Goal: Task Accomplishment & Management: Use online tool/utility

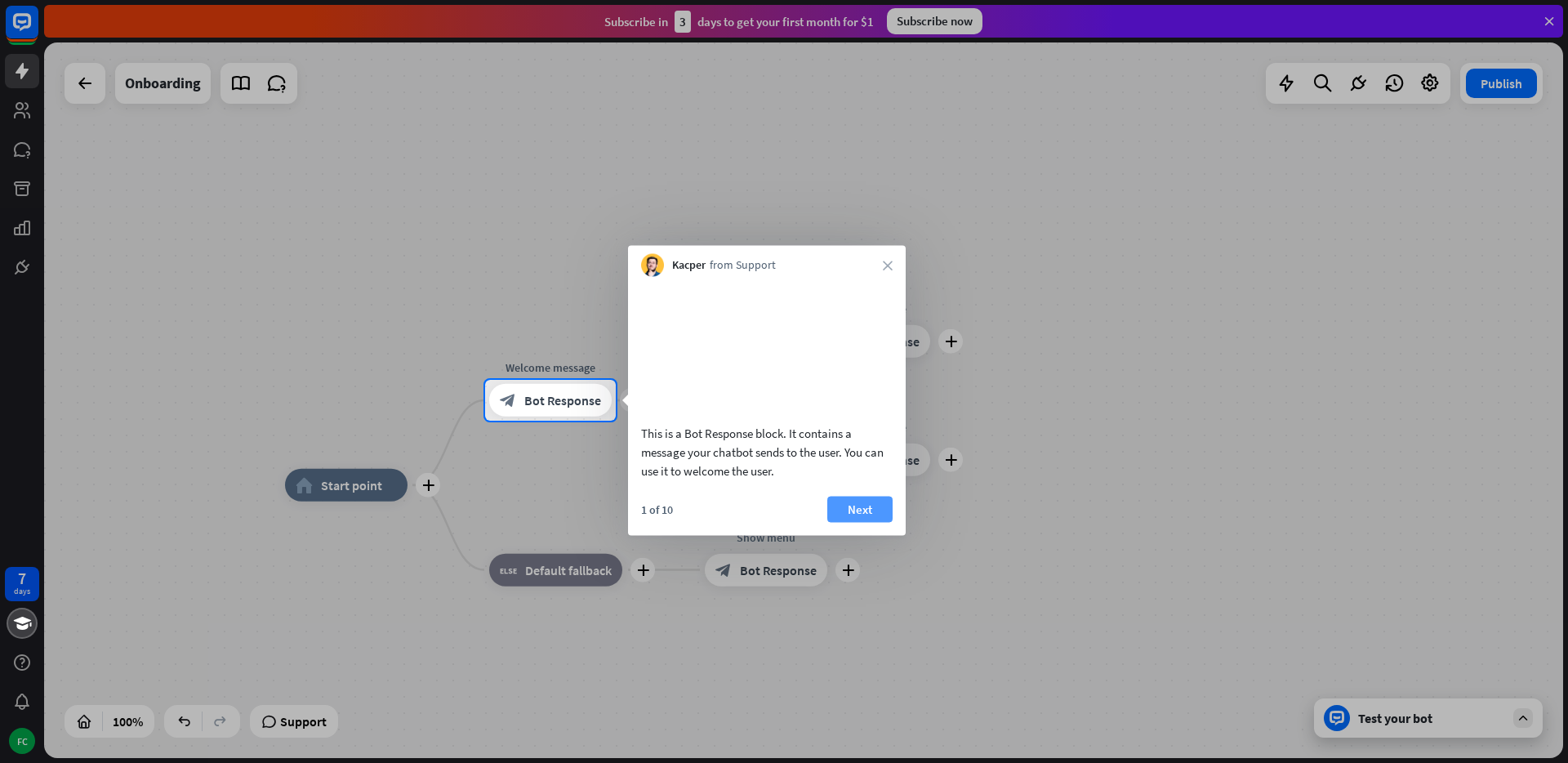
click at [858, 522] on button "Next" at bounding box center [860, 508] width 65 height 26
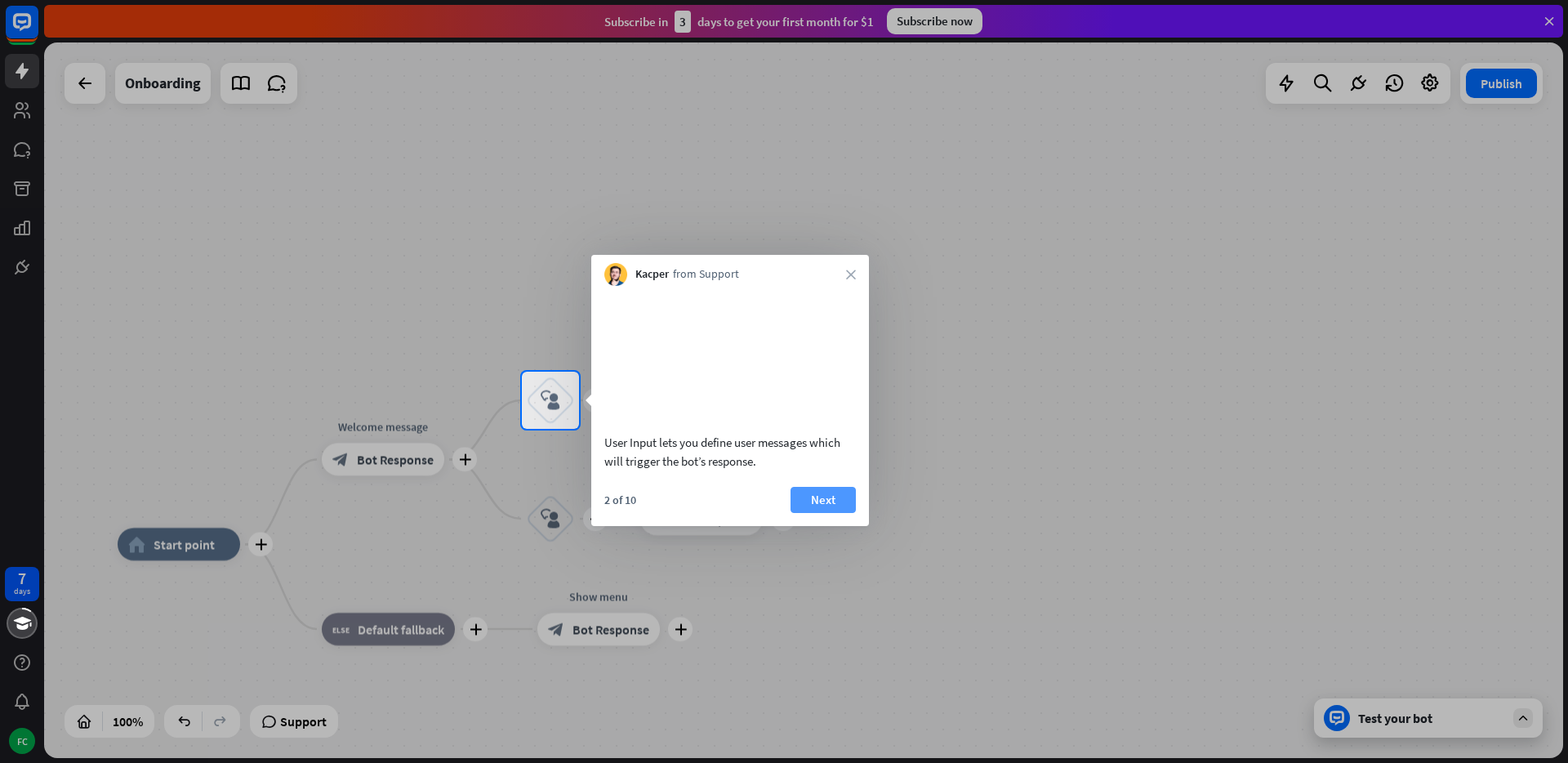
click at [828, 513] on button "Next" at bounding box center [823, 500] width 65 height 26
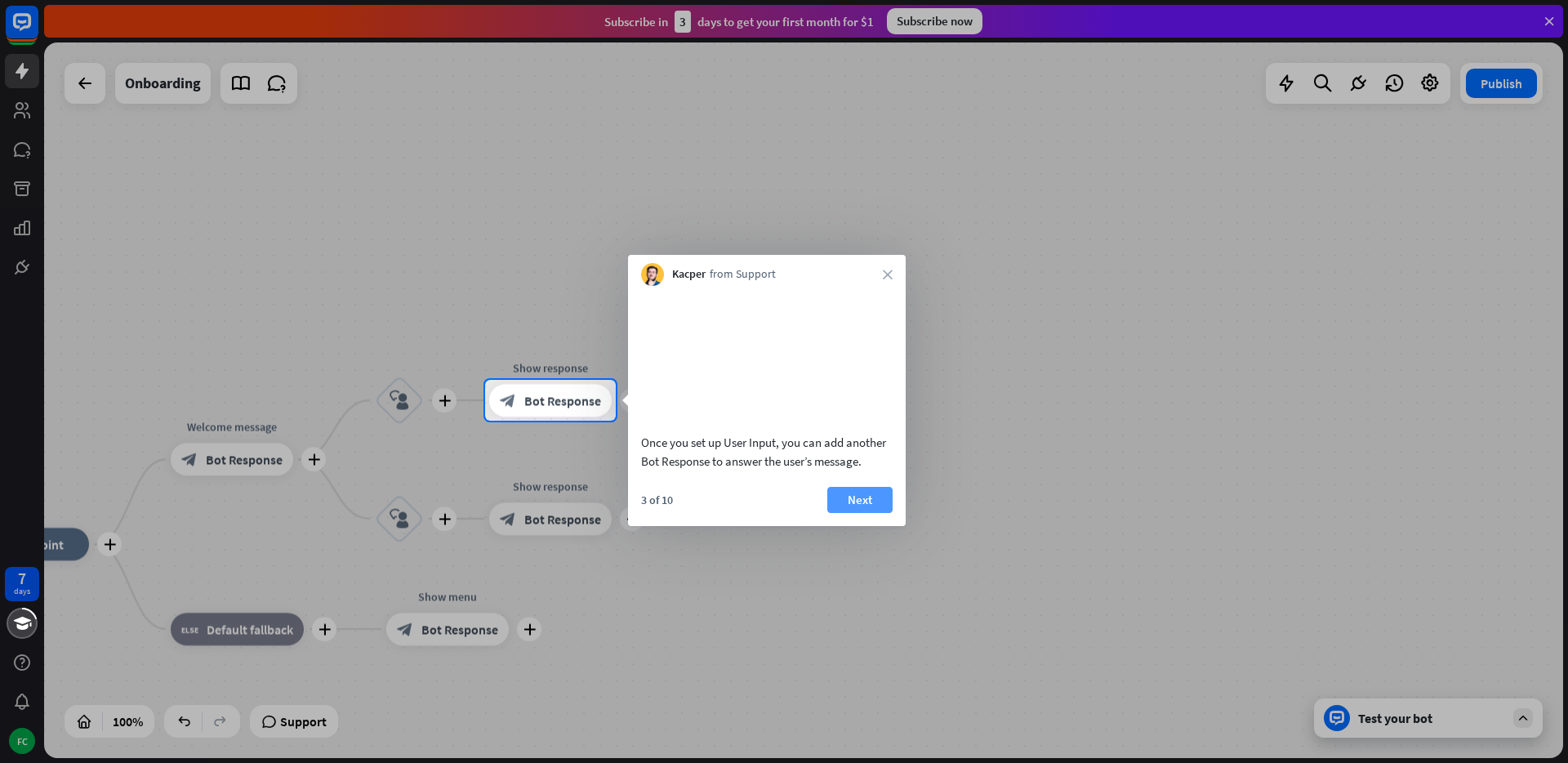
click at [848, 513] on button "Next" at bounding box center [860, 500] width 65 height 26
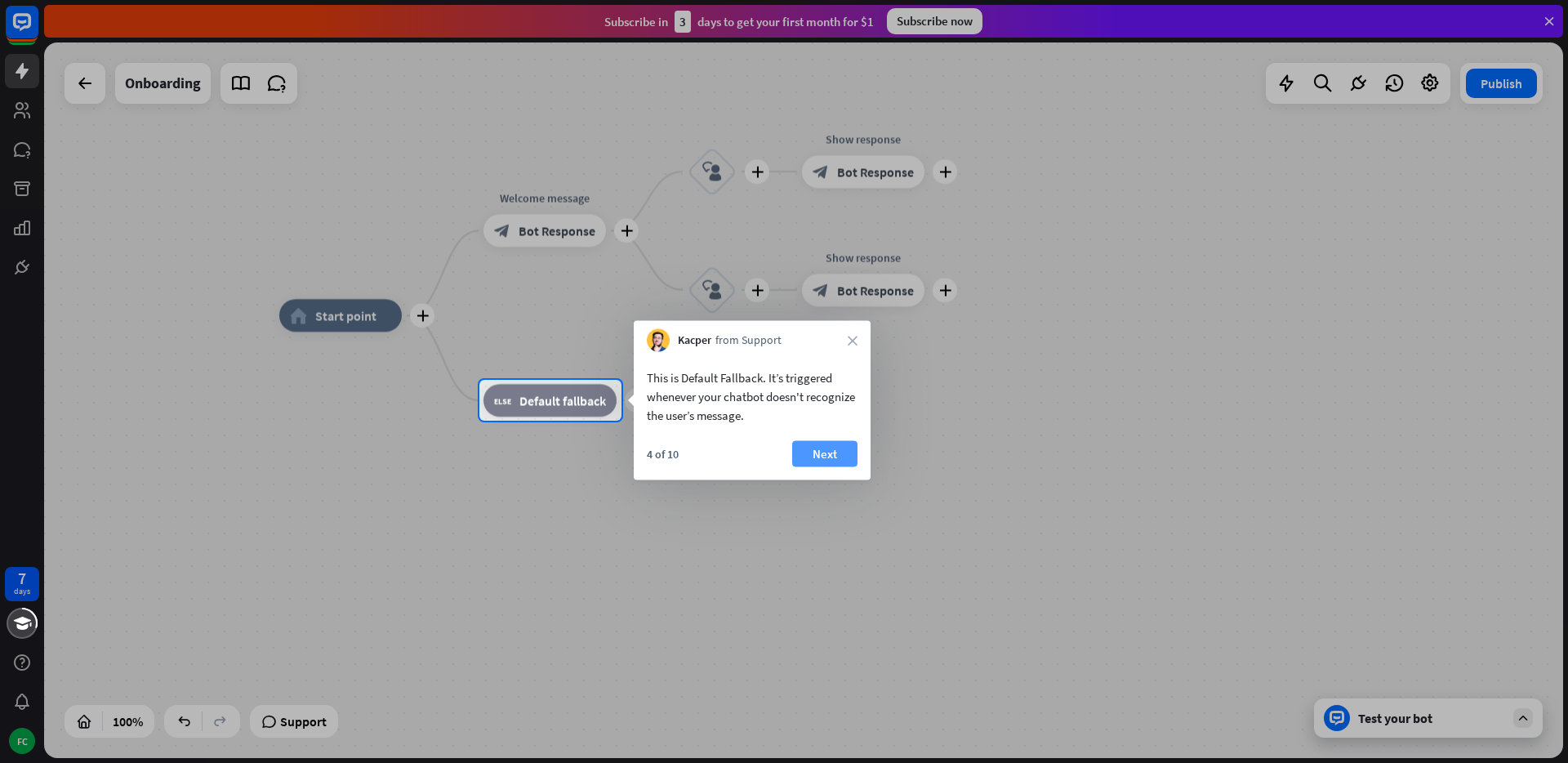
click at [822, 452] on button "Next" at bounding box center [825, 454] width 65 height 26
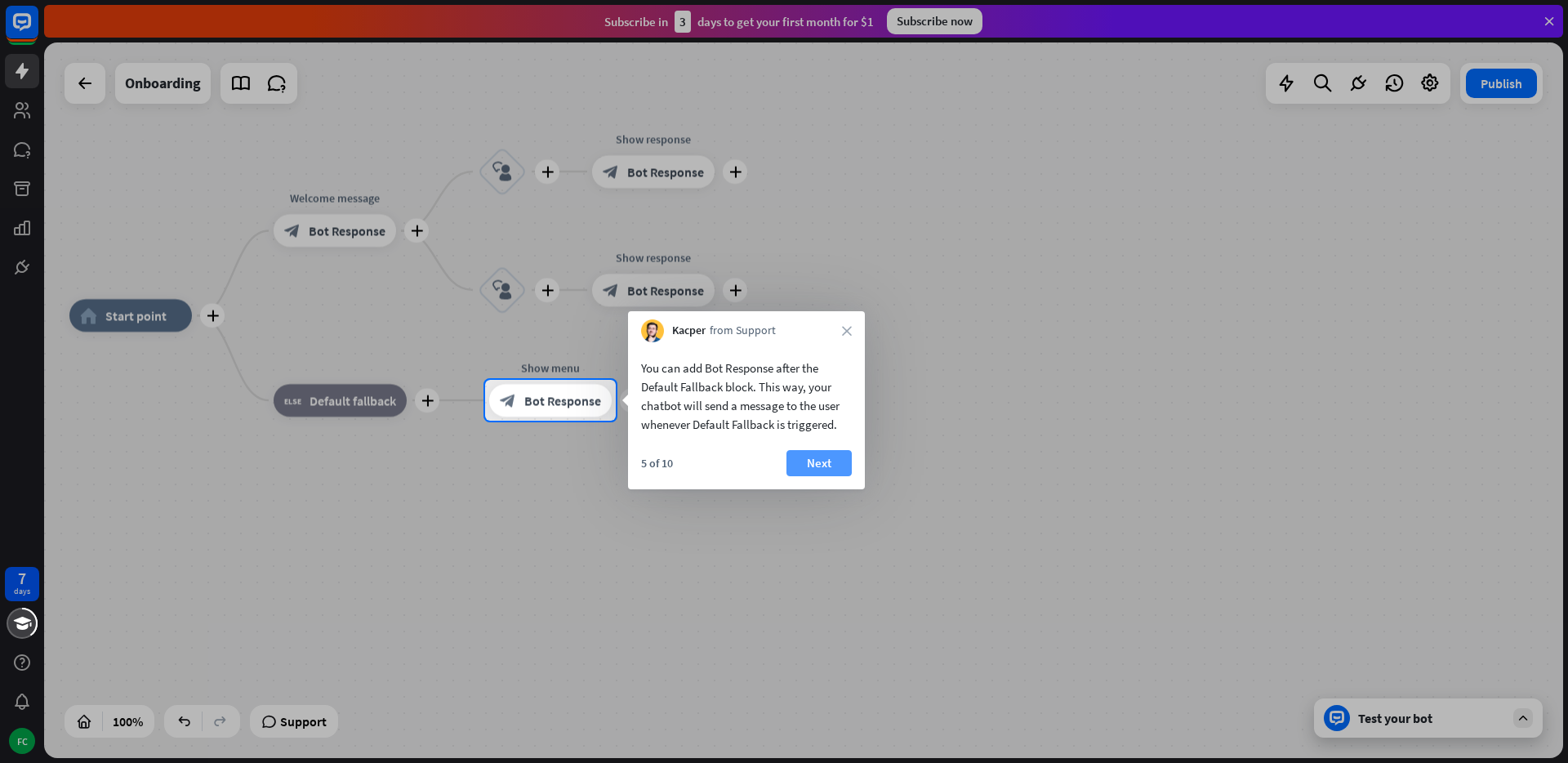
click at [823, 456] on button "Next" at bounding box center [819, 463] width 65 height 26
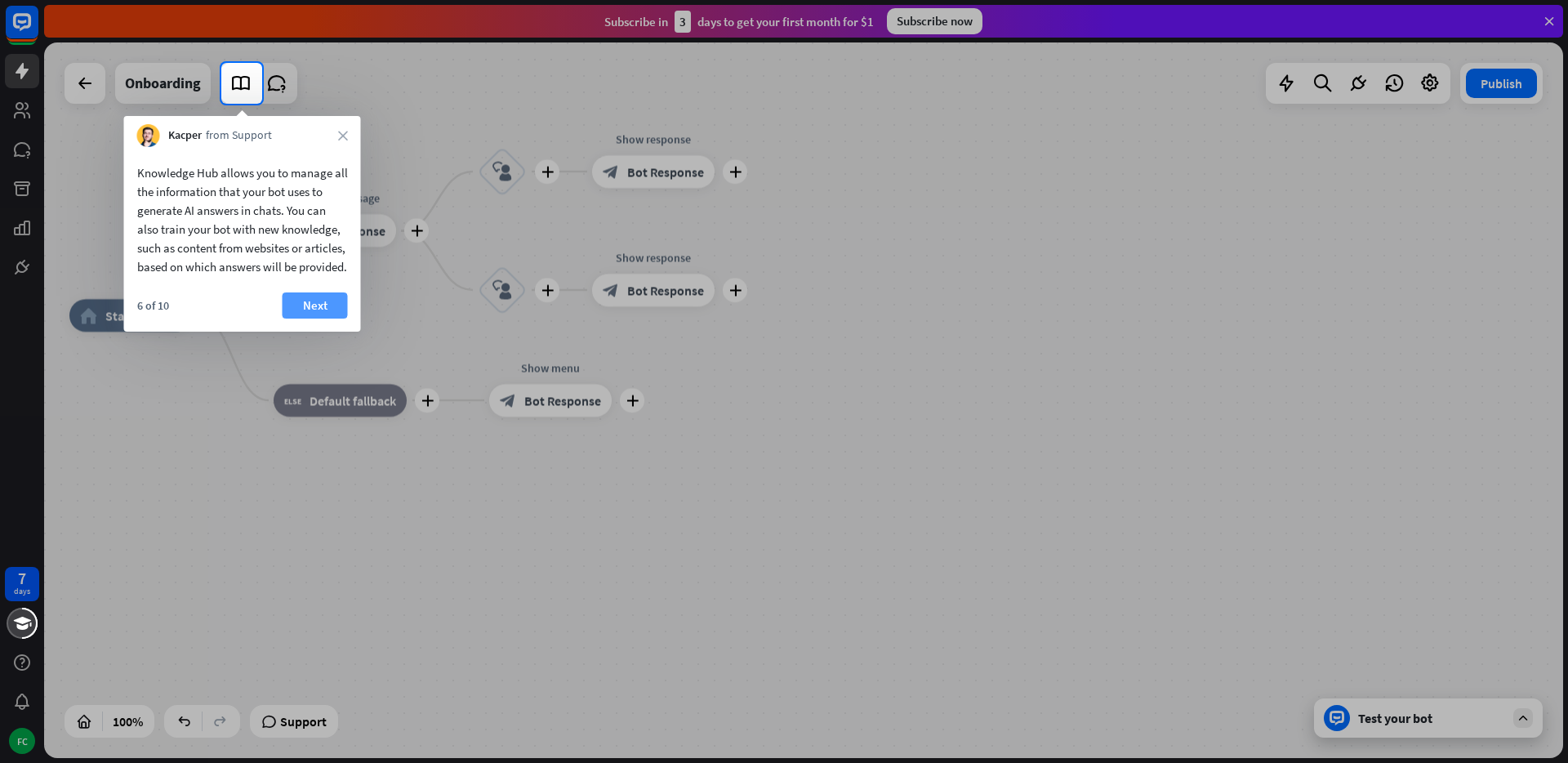
click at [312, 318] on button "Next" at bounding box center [315, 306] width 65 height 26
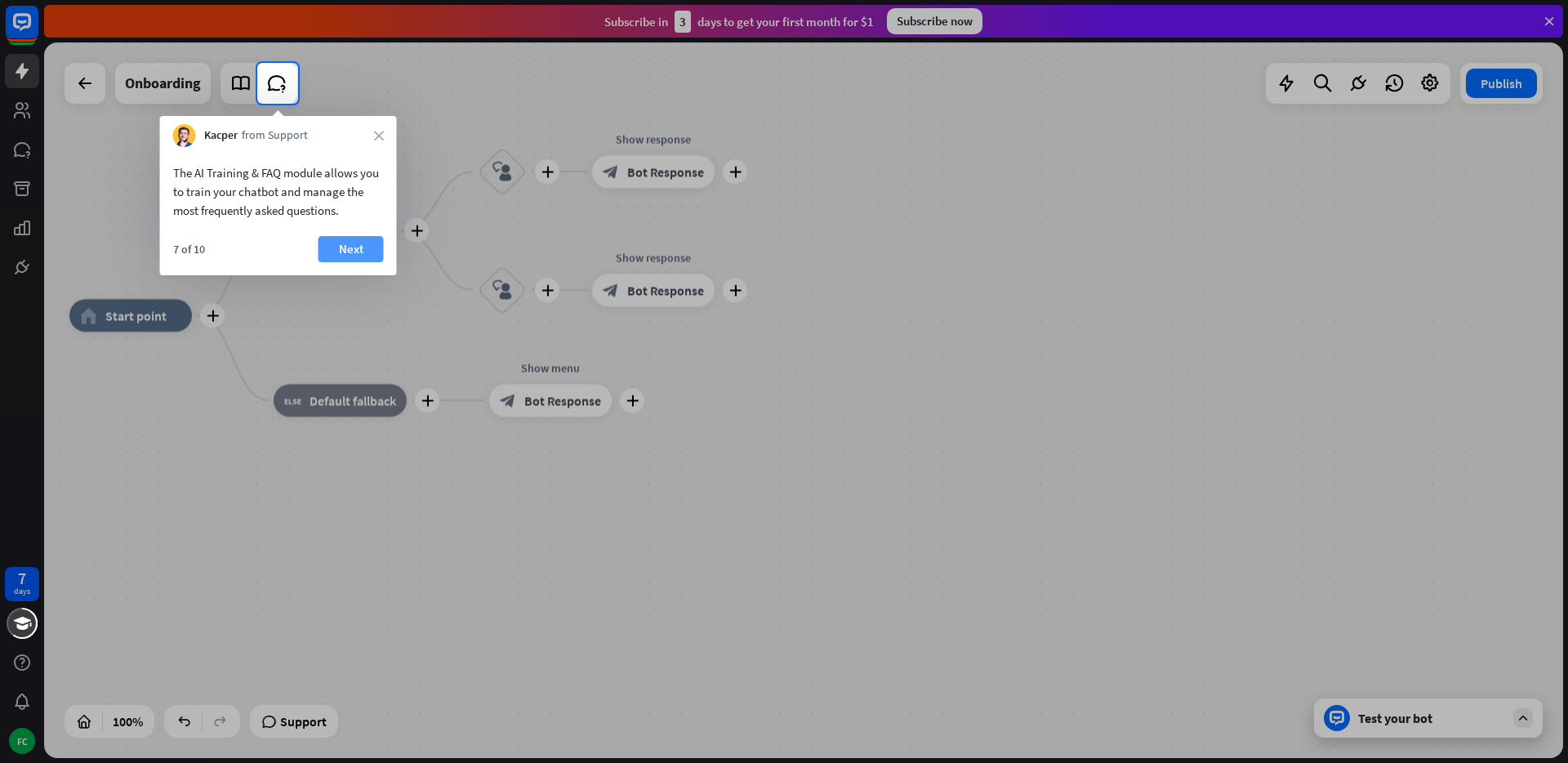
click at [357, 245] on button "Next" at bounding box center [351, 249] width 65 height 26
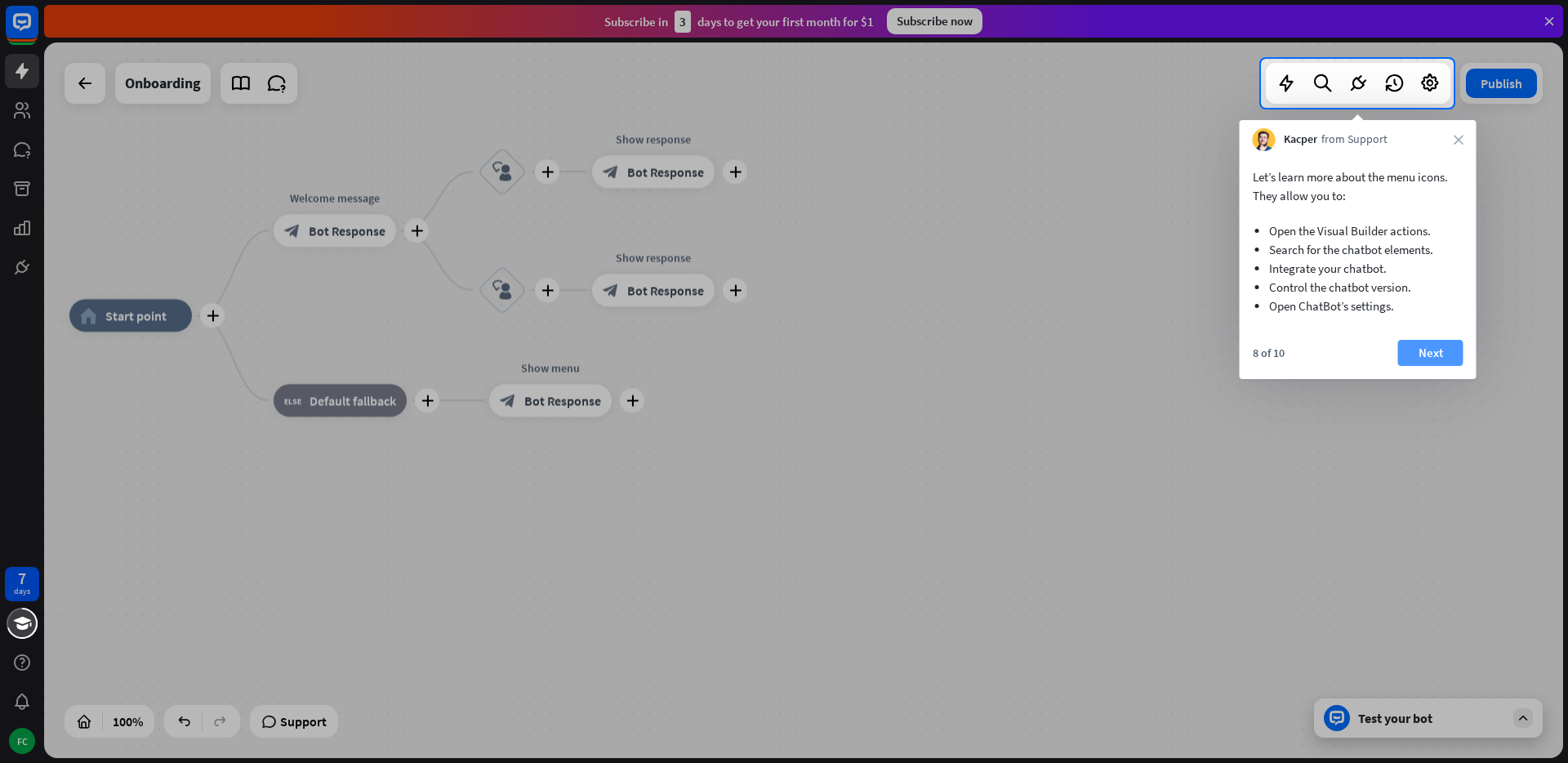
click at [1442, 350] on button "Next" at bounding box center [1431, 353] width 65 height 26
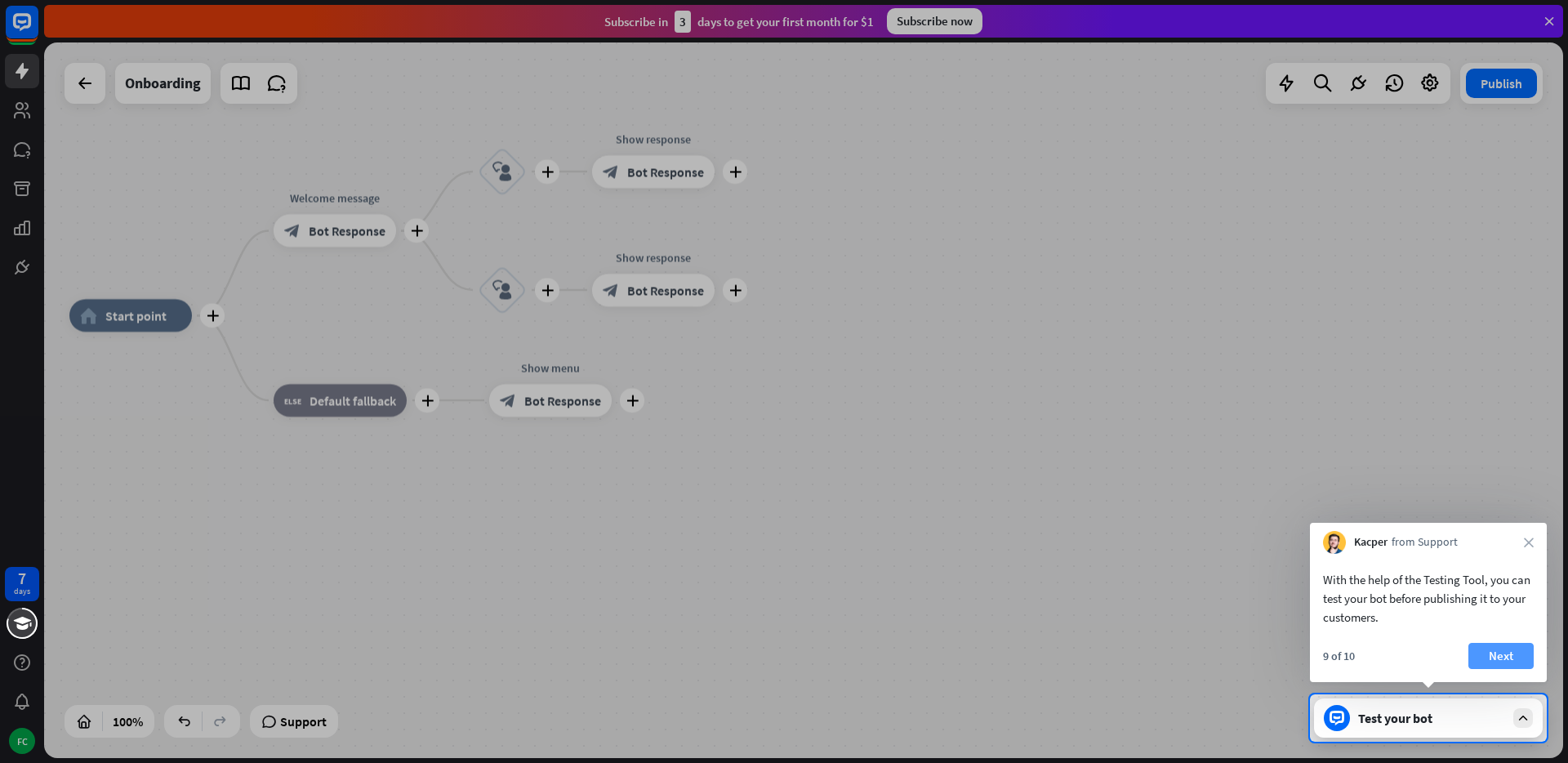
click at [1516, 653] on button "Next" at bounding box center [1501, 655] width 65 height 26
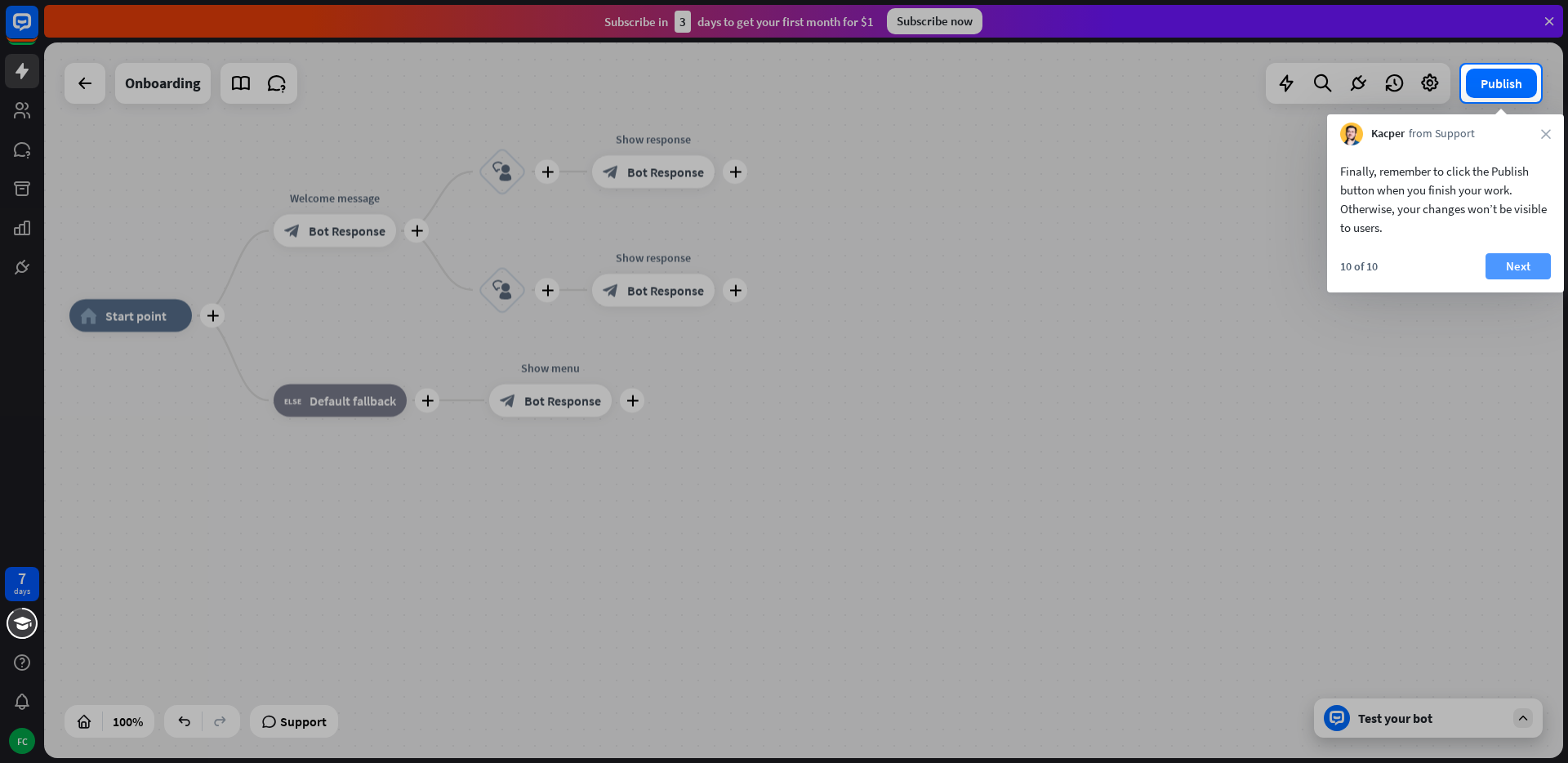
click at [1521, 262] on button "Next" at bounding box center [1518, 266] width 65 height 26
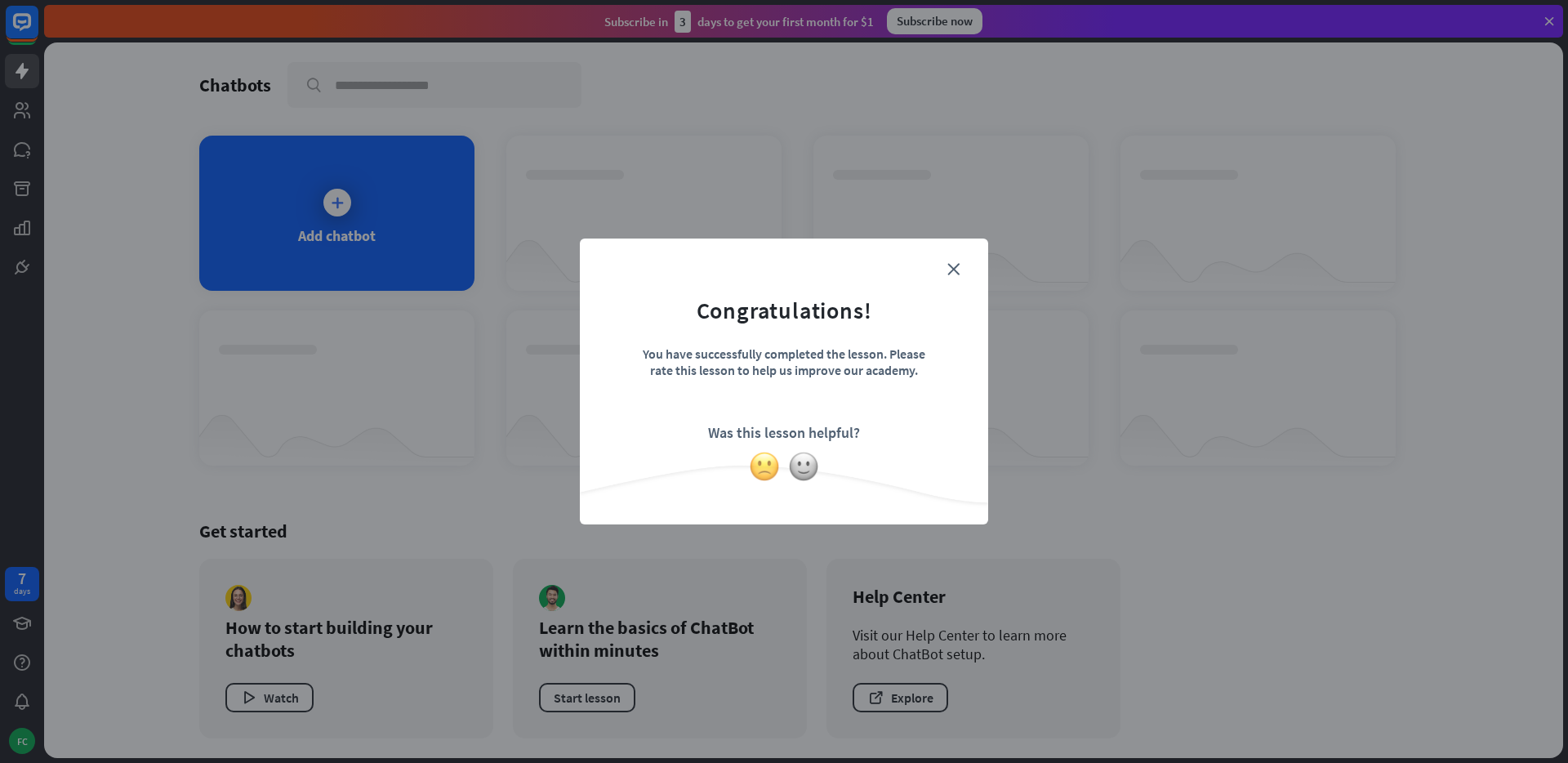
click at [762, 472] on img at bounding box center [764, 467] width 31 height 31
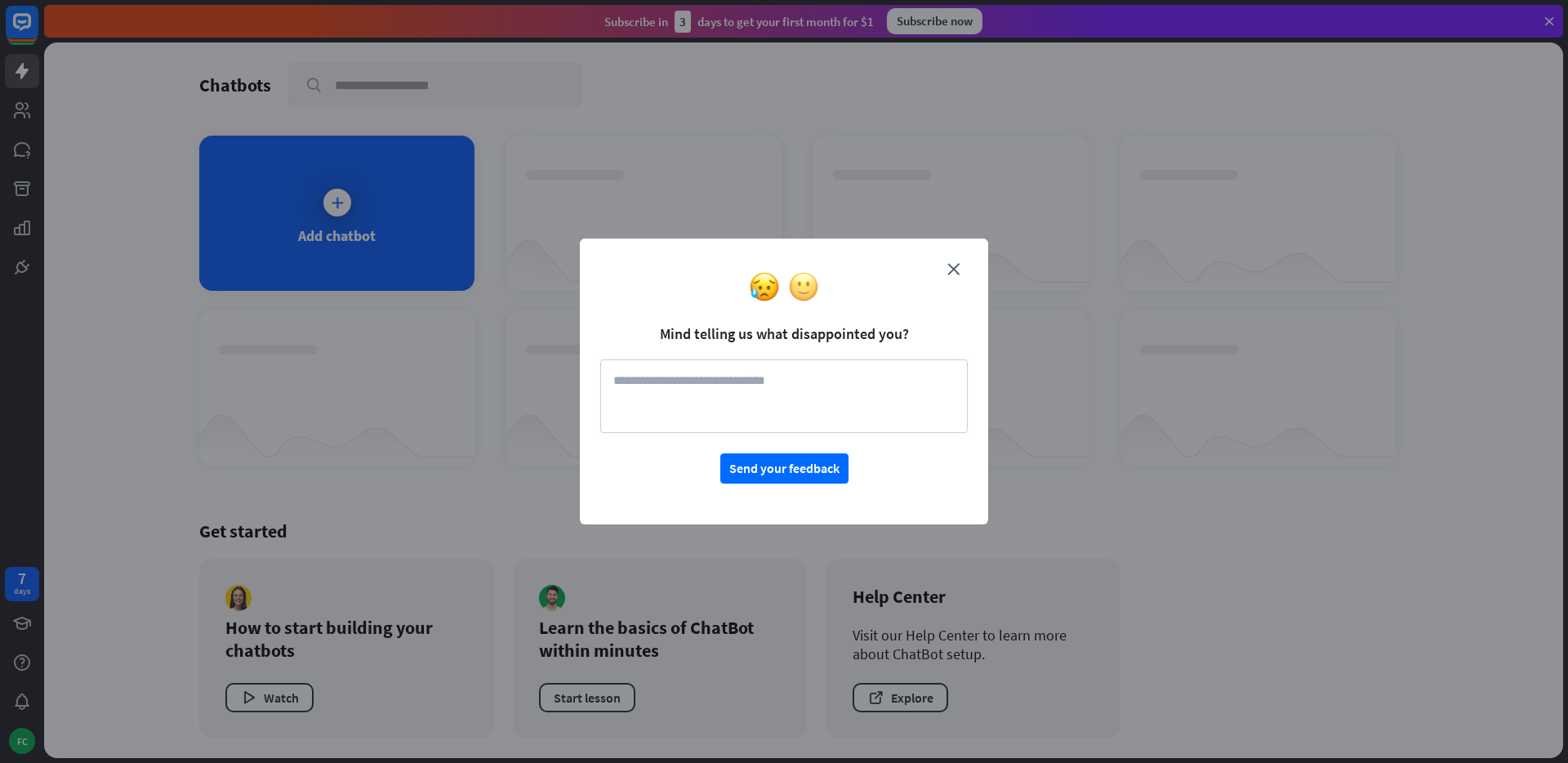
click at [806, 289] on img at bounding box center [804, 287] width 31 height 31
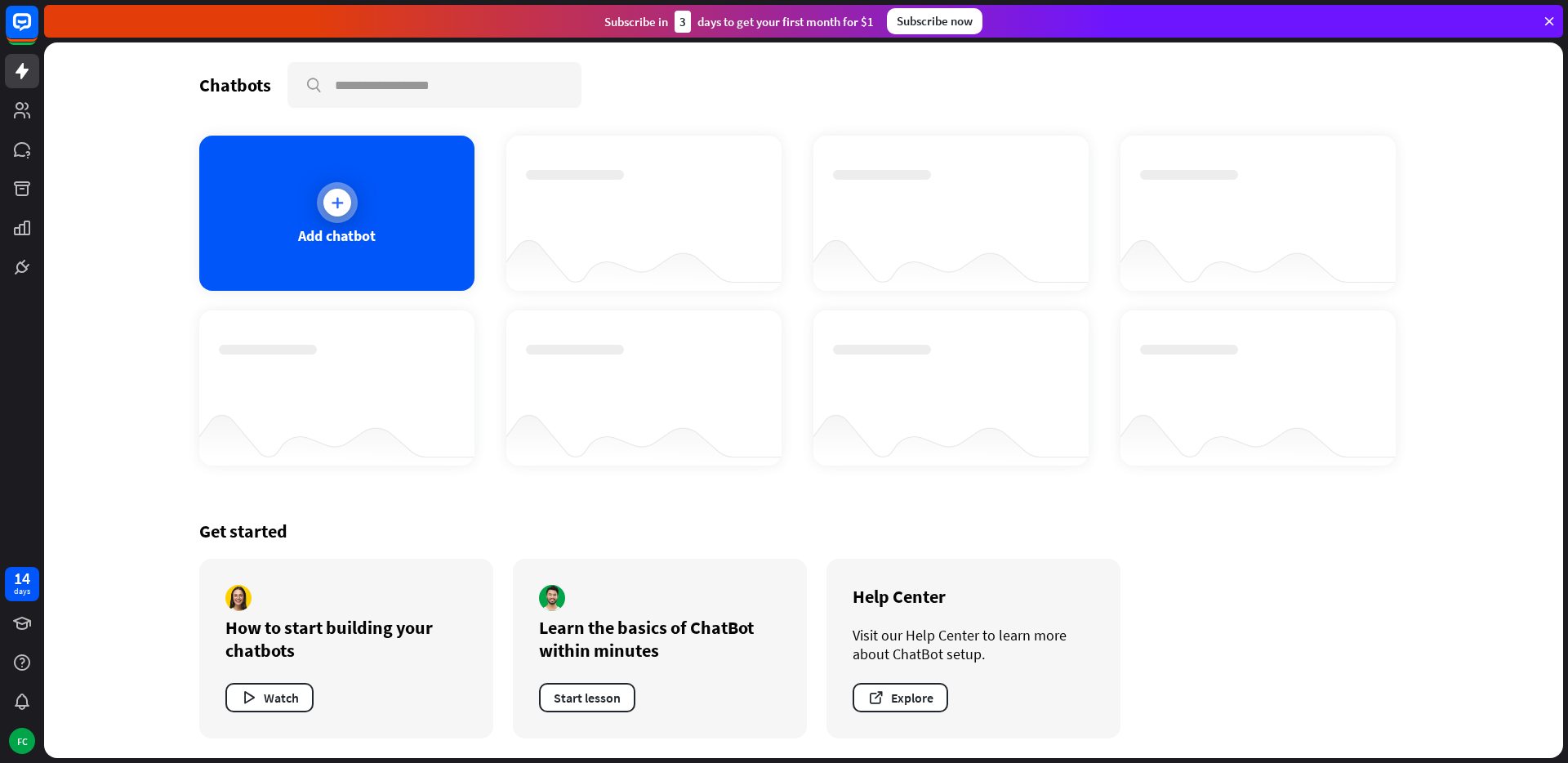
click at [342, 195] on icon at bounding box center [338, 202] width 17 height 17
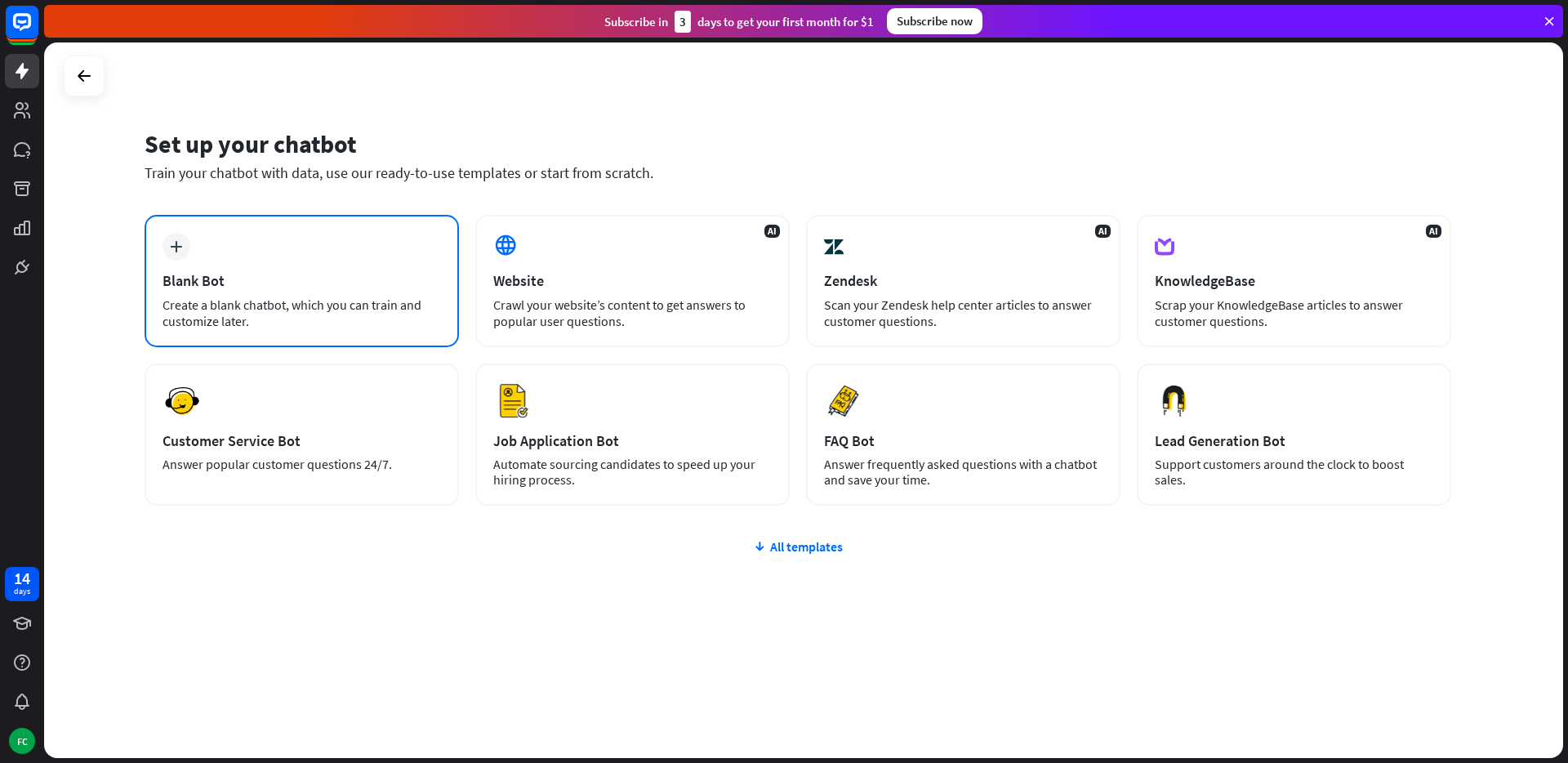
click at [373, 261] on div "plus Blank Bot Create a blank chatbot, which you can train and customize later." at bounding box center [302, 281] width 315 height 133
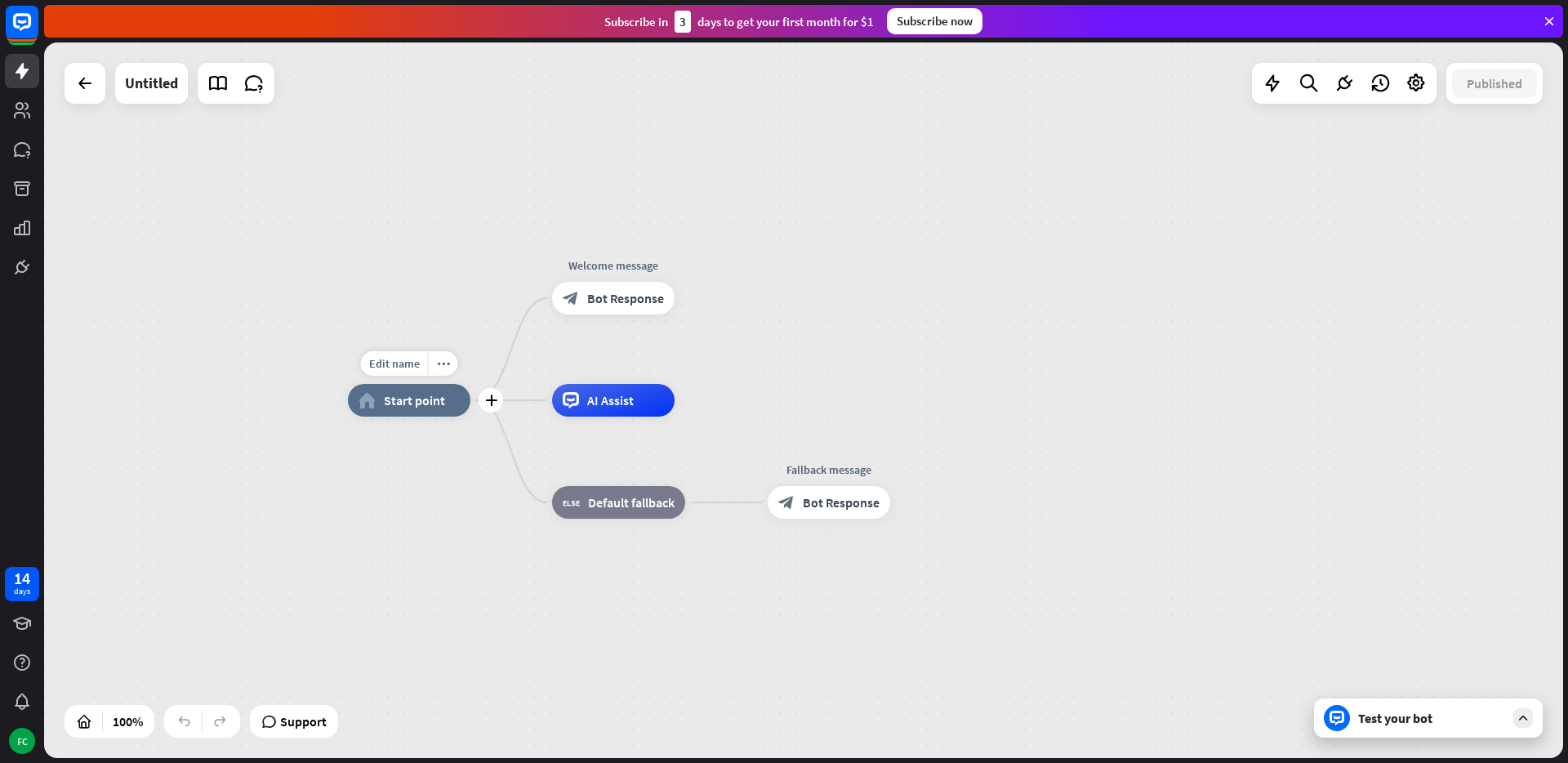
click at [392, 399] on span "Start point" at bounding box center [414, 400] width 62 height 17
click at [395, 367] on span "Edit name" at bounding box center [394, 364] width 51 height 15
click at [394, 367] on input "**********" at bounding box center [409, 364] width 114 height 23
type input "**********"
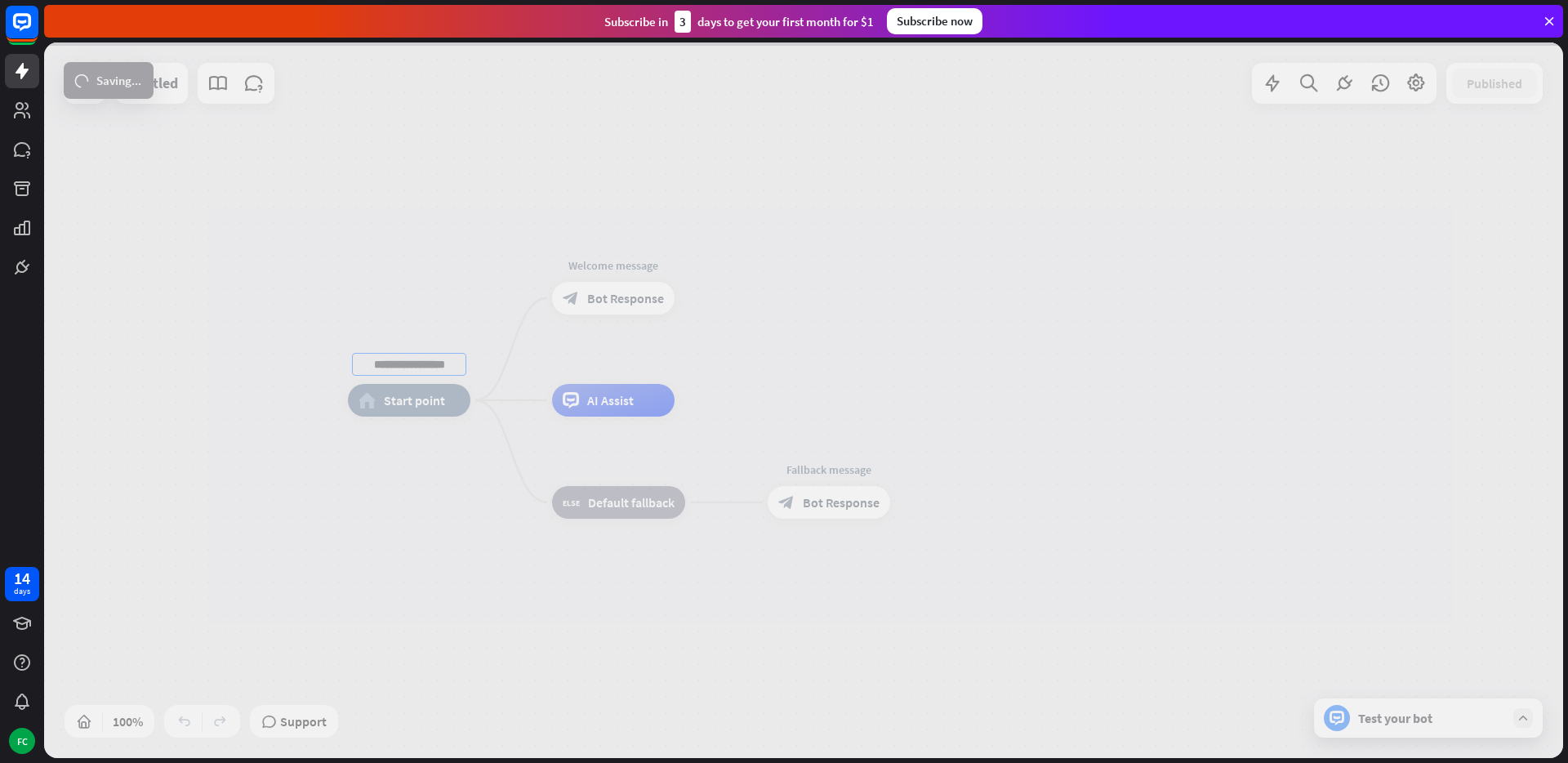
click at [350, 289] on div "**********" at bounding box center [804, 399] width 1519 height 715
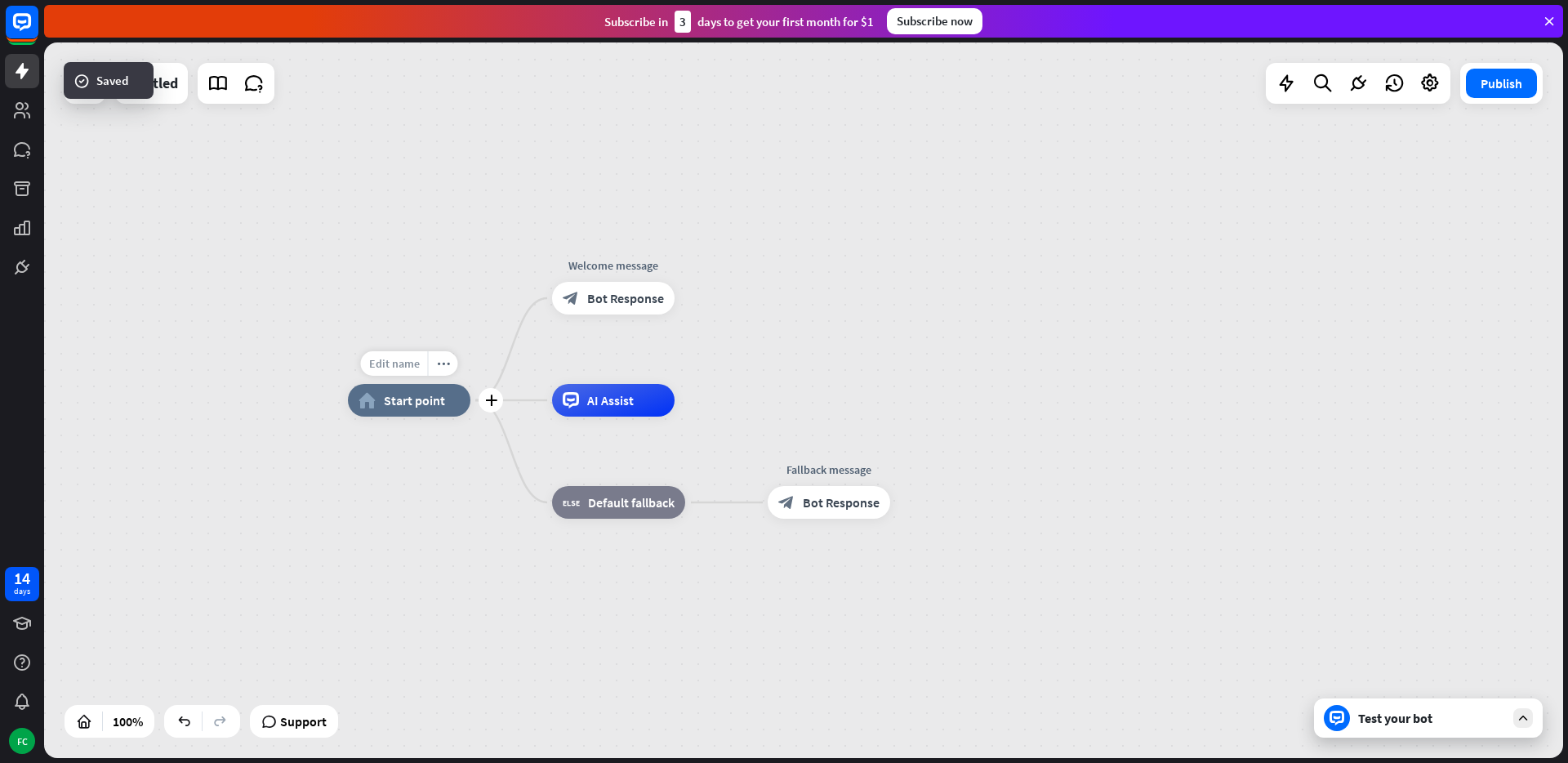
click at [412, 368] on span "Edit name" at bounding box center [394, 364] width 51 height 15
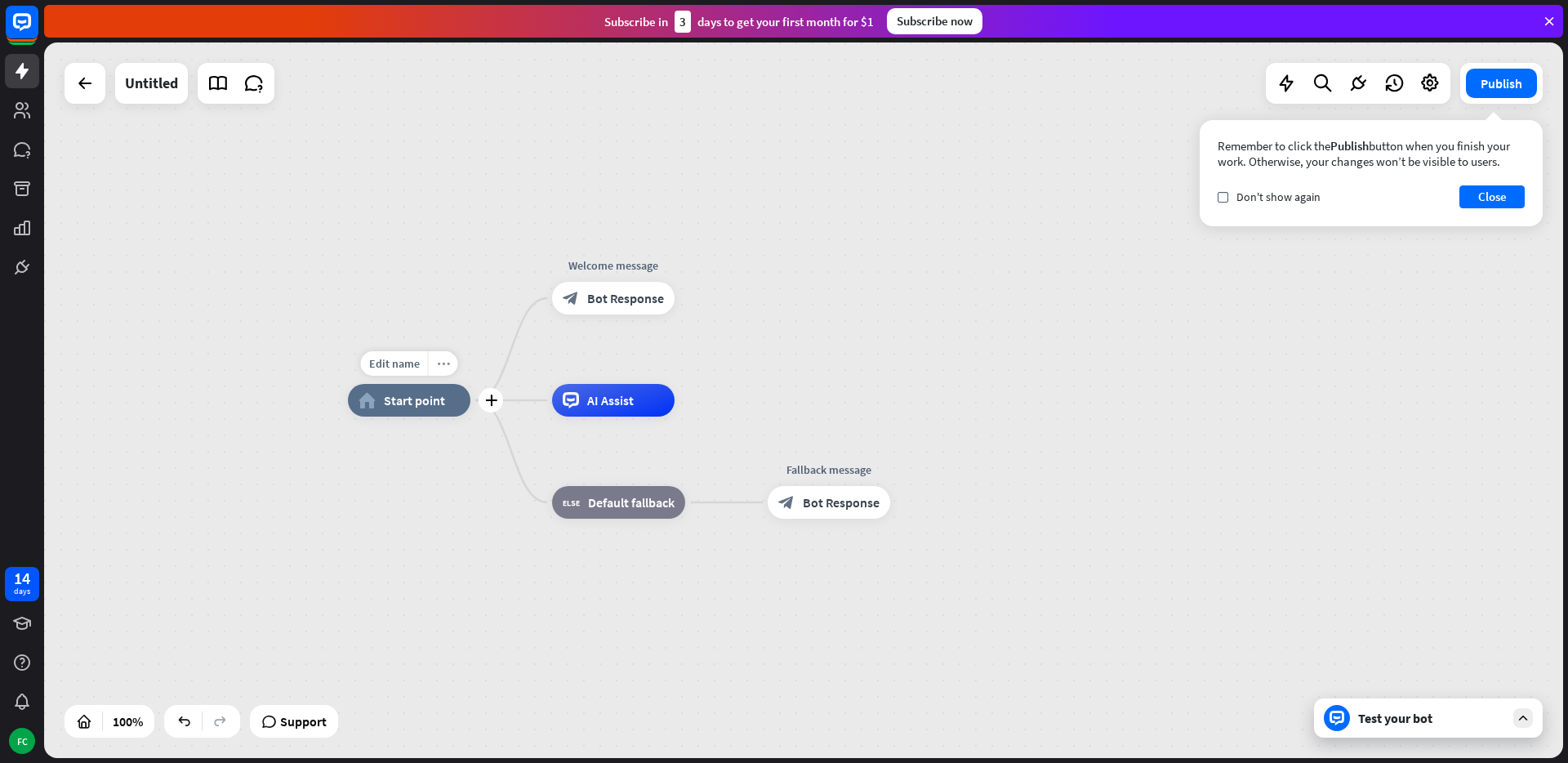
click at [445, 367] on icon "more_horiz" at bounding box center [444, 364] width 13 height 12
click at [430, 388] on div "home_2 Start point" at bounding box center [409, 399] width 122 height 32
click at [482, 399] on div "plus" at bounding box center [491, 399] width 25 height 25
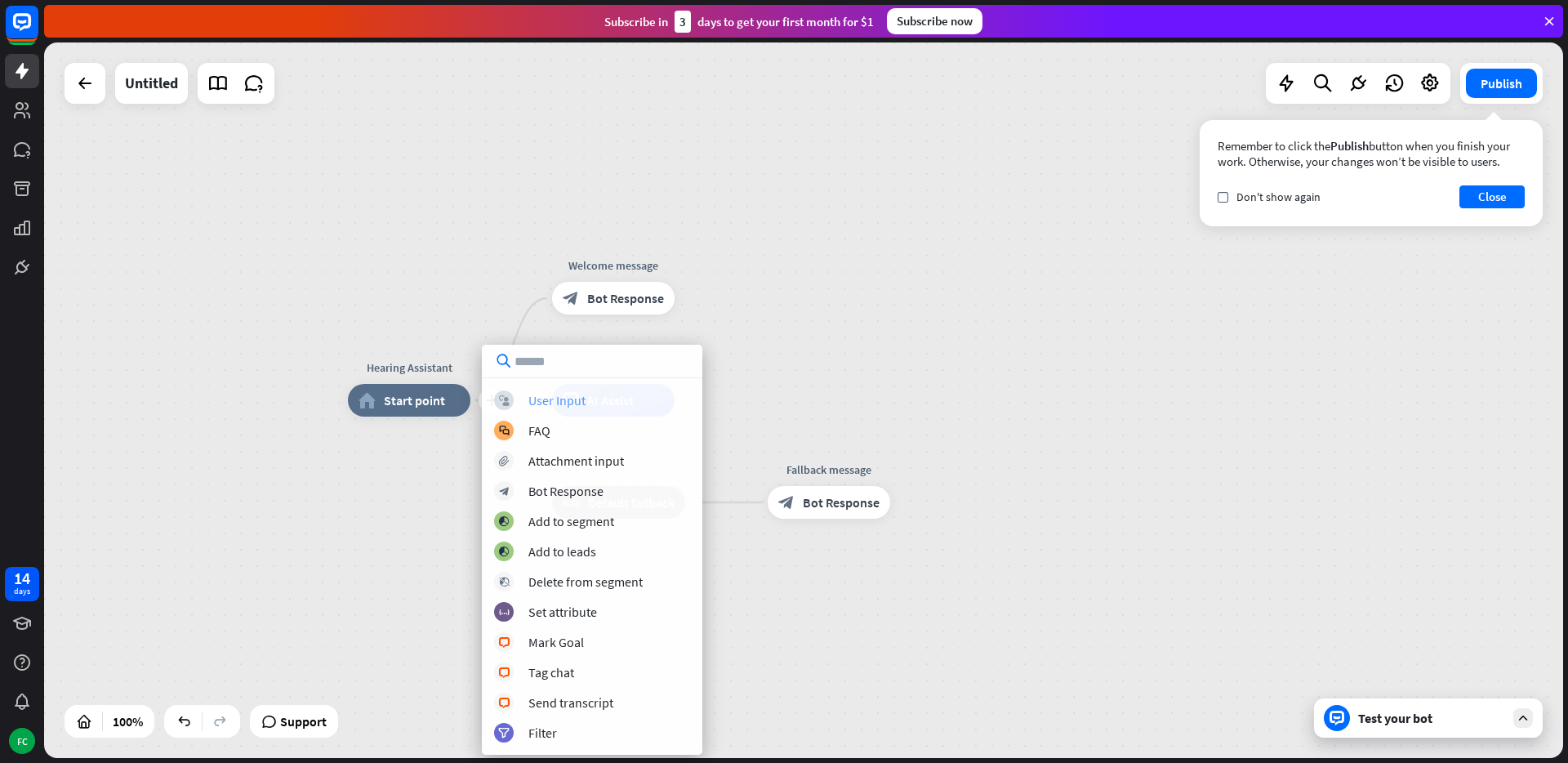
click at [560, 400] on div "User Input" at bounding box center [557, 400] width 57 height 17
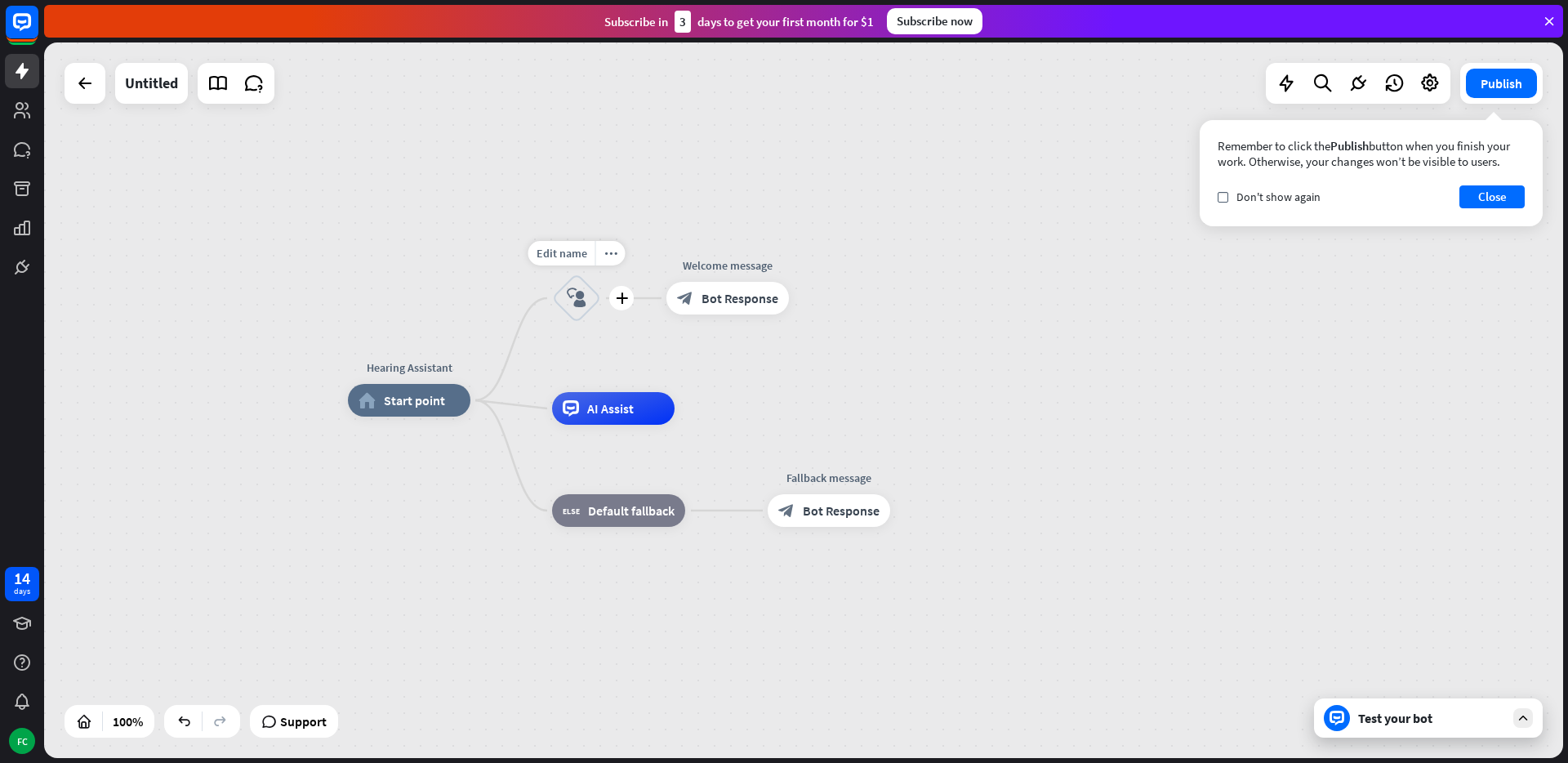
click at [575, 301] on icon "block_user_input" at bounding box center [576, 297] width 19 height 19
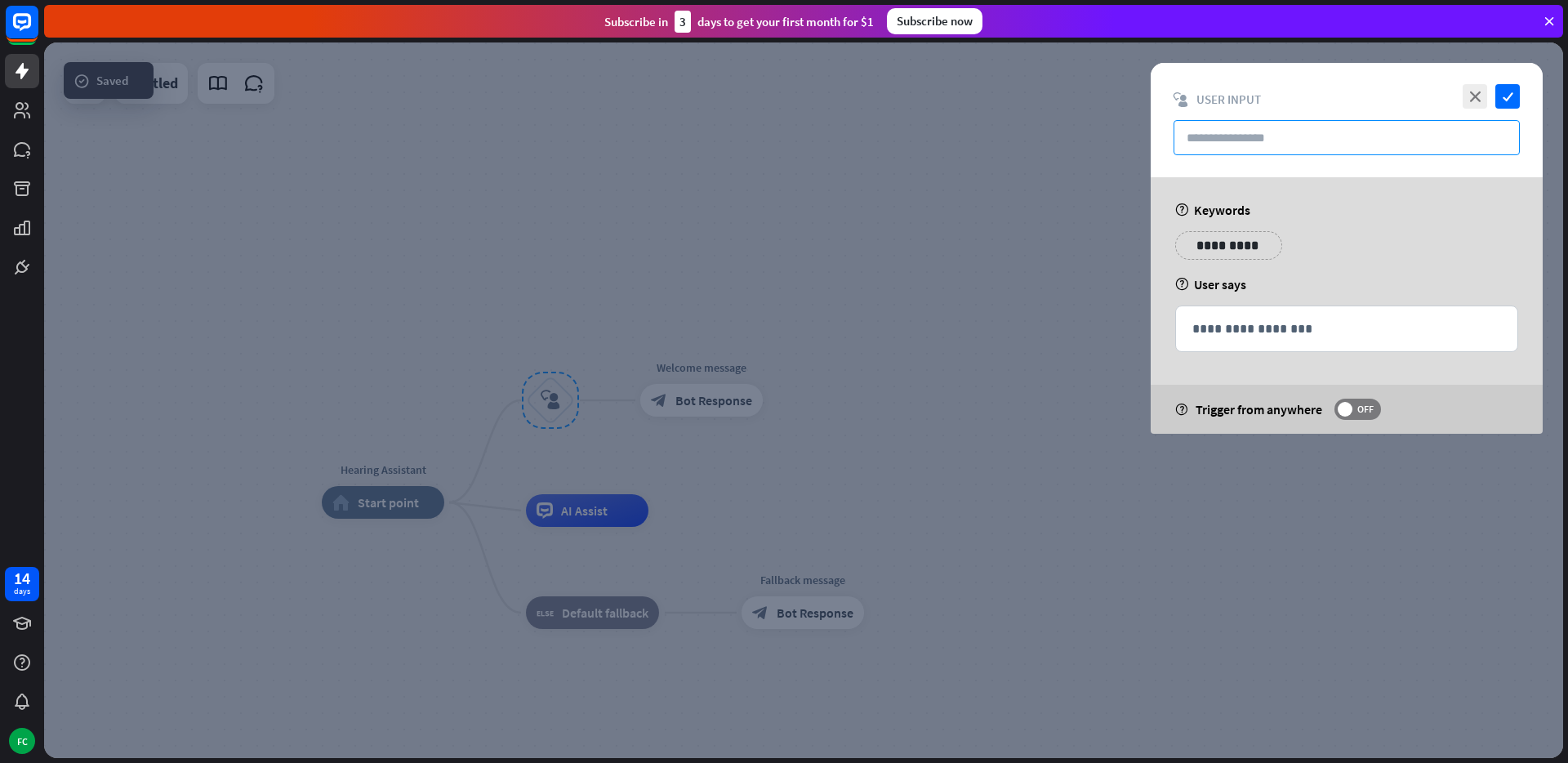
click at [1283, 138] on input "text" at bounding box center [1347, 137] width 346 height 35
click at [1472, 98] on icon "close" at bounding box center [1475, 96] width 25 height 25
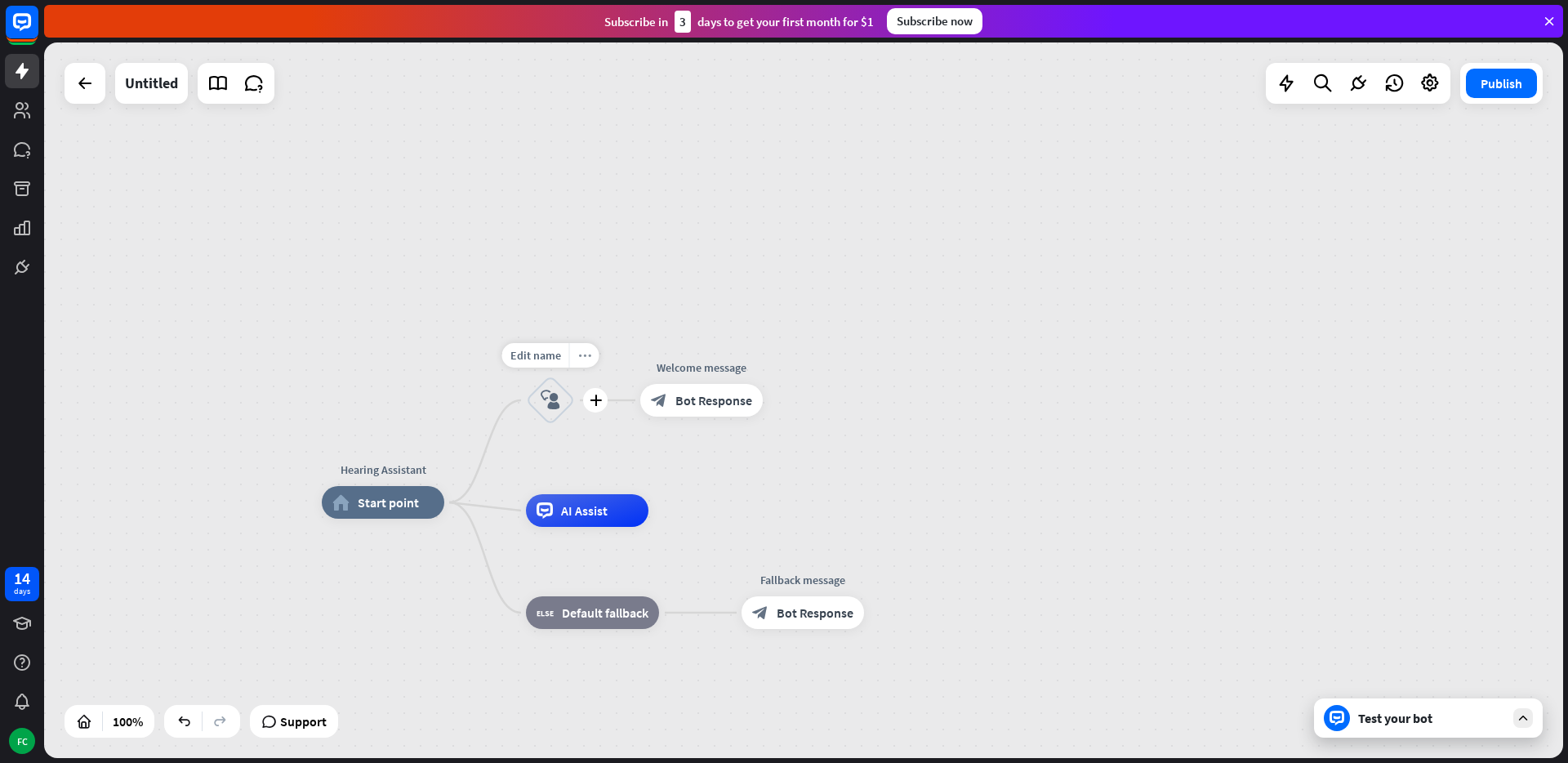
click at [588, 362] on div "more_horiz" at bounding box center [584, 355] width 30 height 25
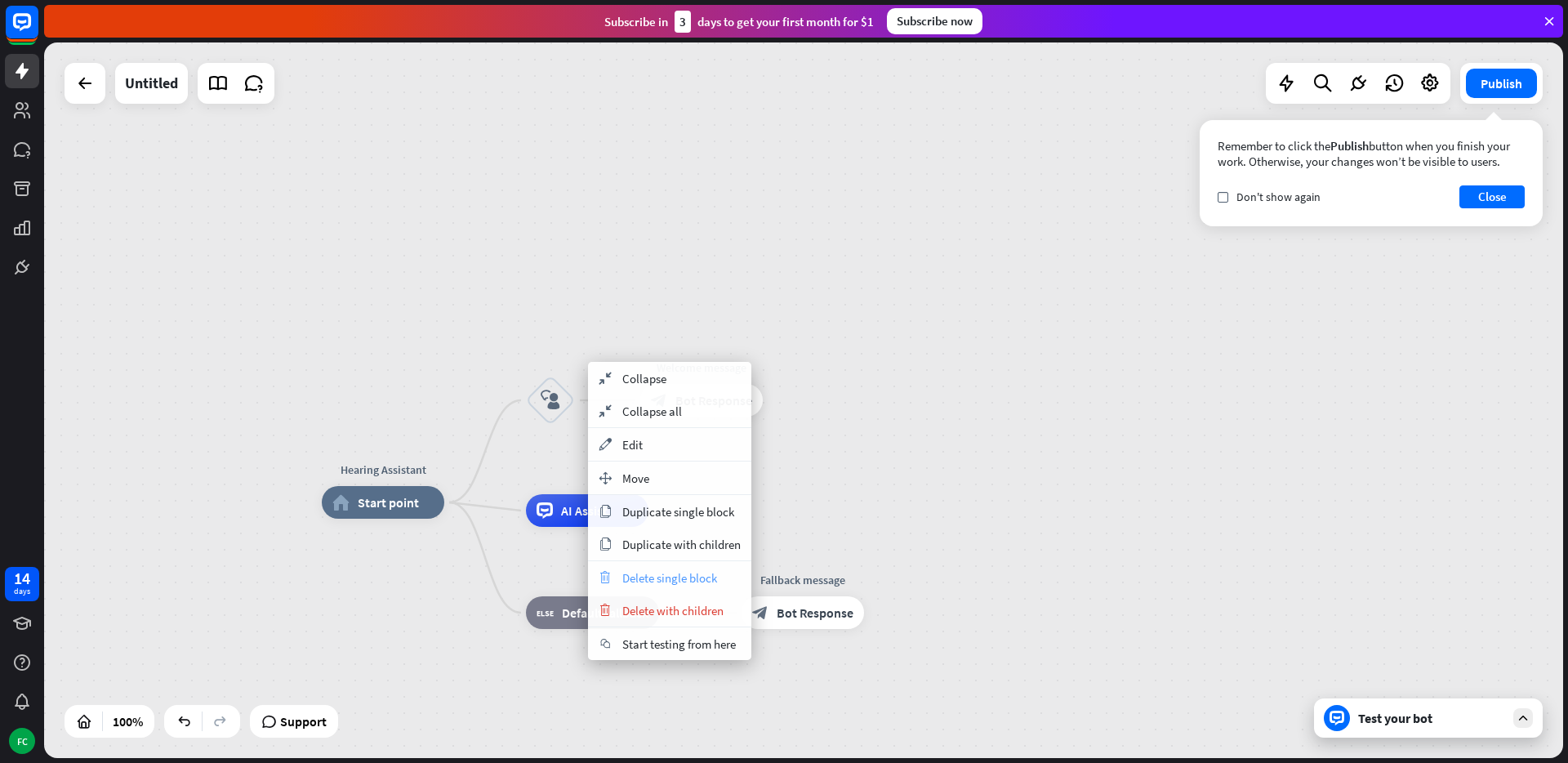
click at [658, 577] on span "Delete single block" at bounding box center [669, 577] width 95 height 16
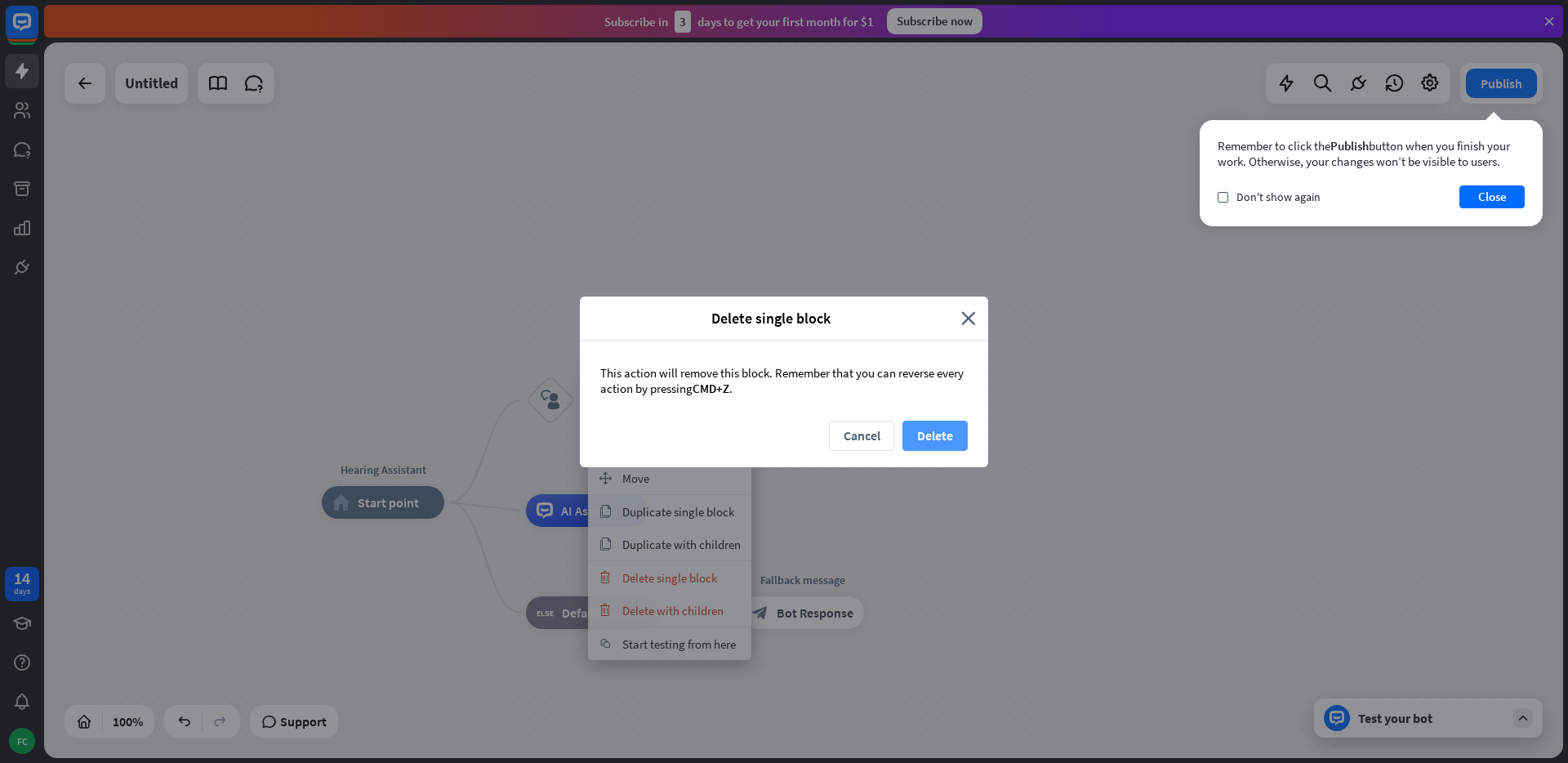
click at [919, 438] on button "Delete" at bounding box center [935, 435] width 65 height 30
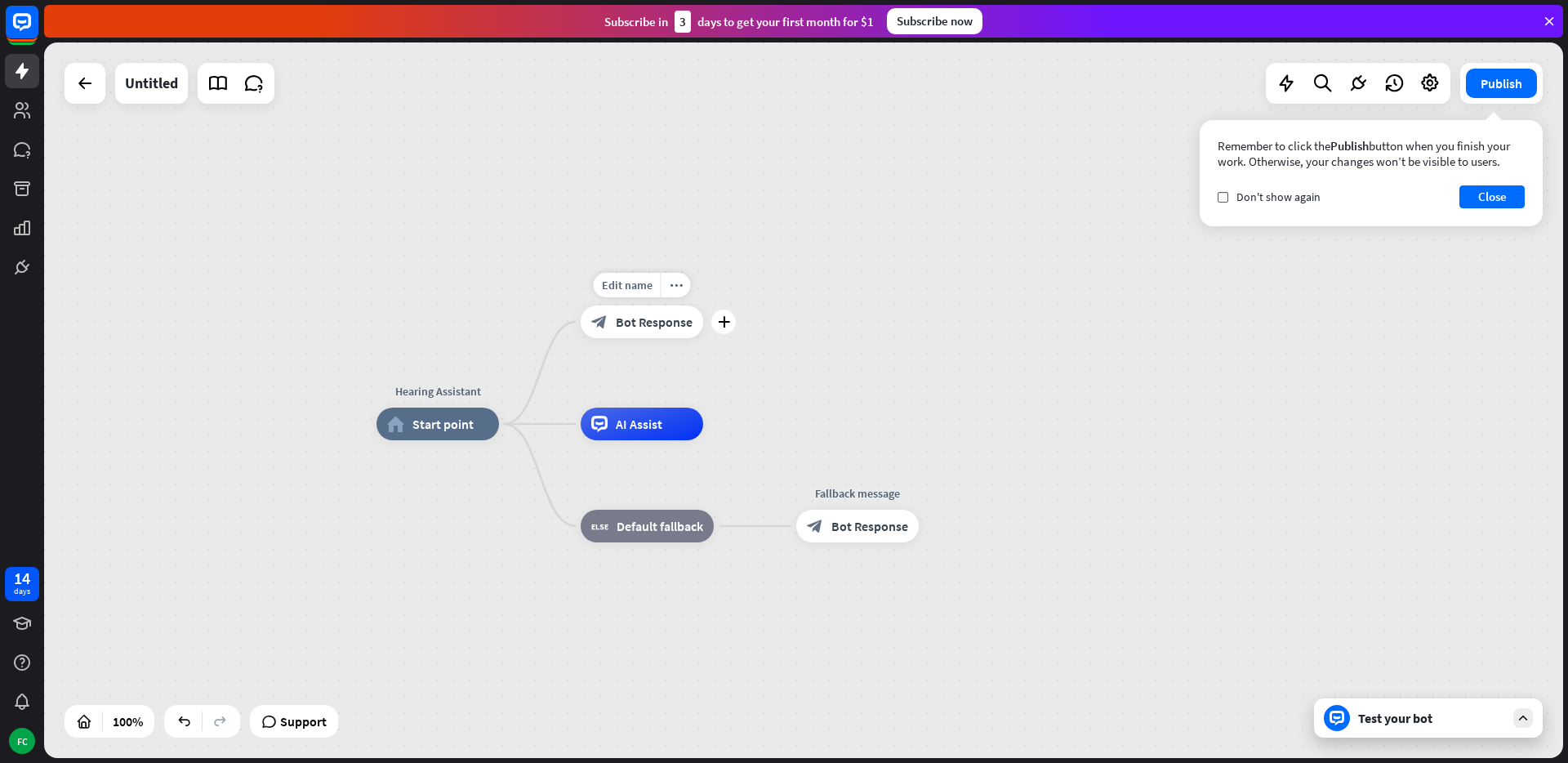
click at [646, 329] on div "block_bot_response Bot Response" at bounding box center [642, 321] width 122 height 32
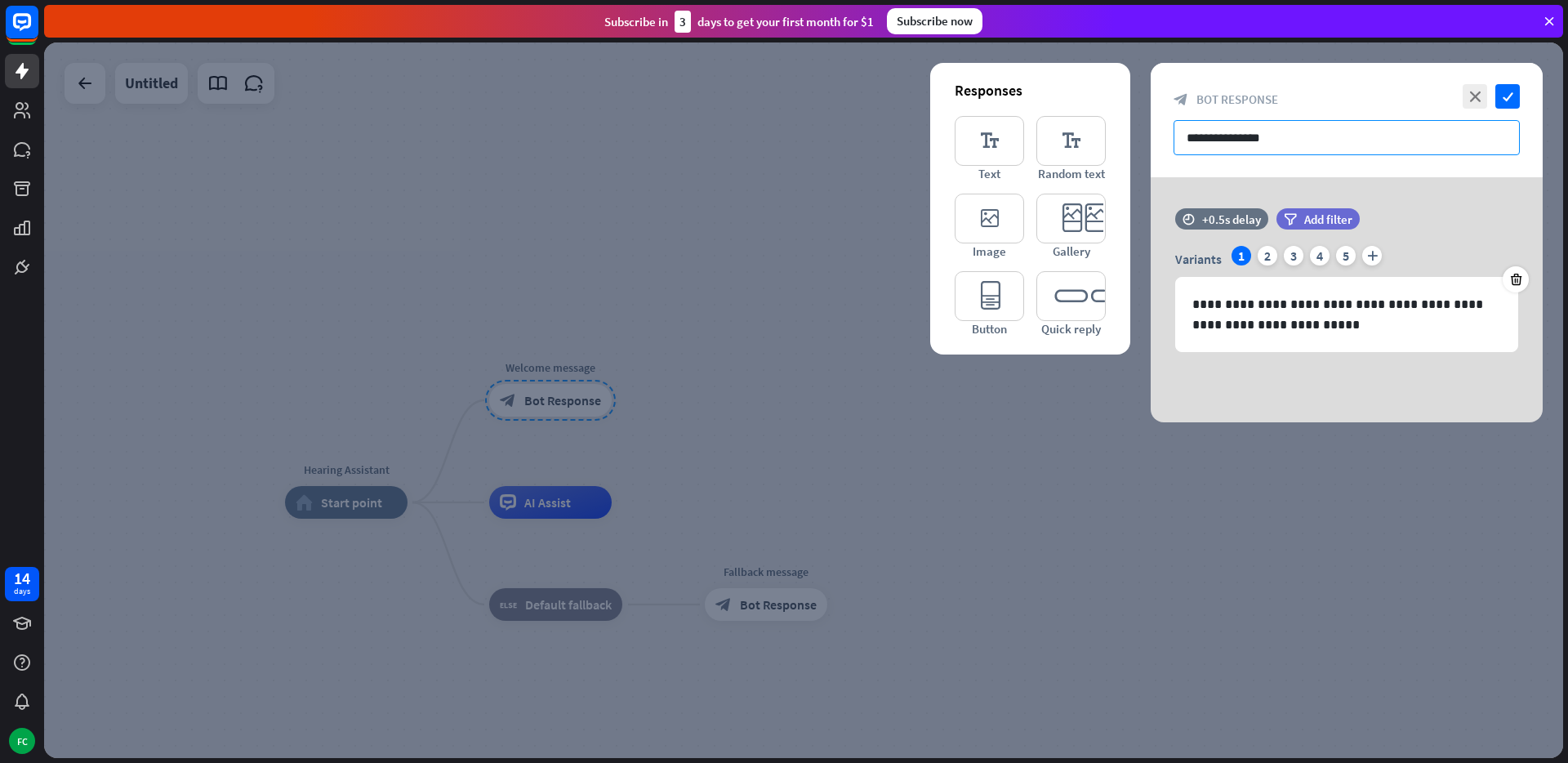
click at [1296, 135] on input "**********" at bounding box center [1347, 137] width 346 height 35
drag, startPoint x: 1296, startPoint y: 135, endPoint x: 1177, endPoint y: 135, distance: 119.0
click at [1177, 135] on input "**********" at bounding box center [1347, 137] width 346 height 35
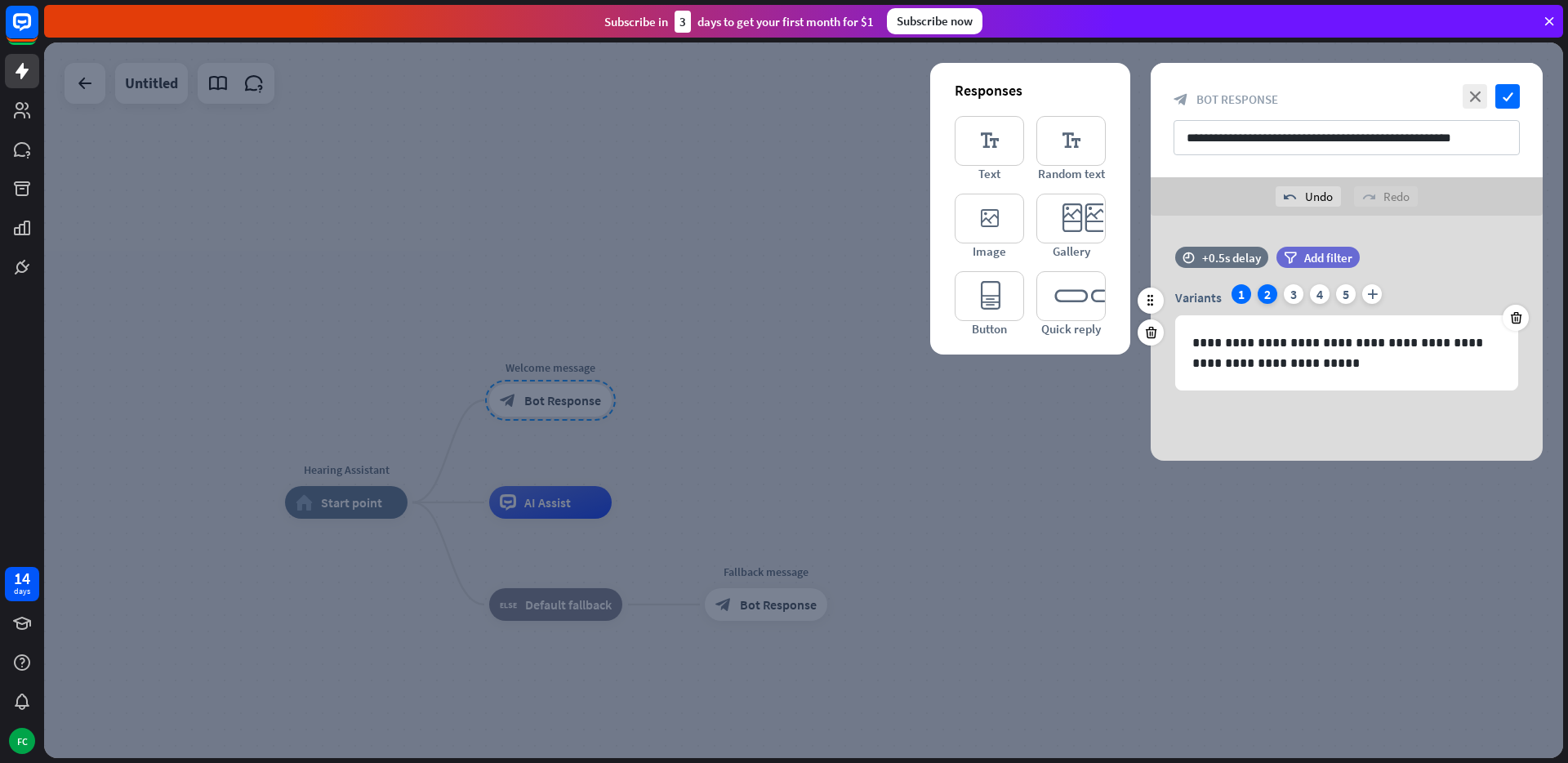
click at [1264, 300] on div "2" at bounding box center [1267, 294] width 19 height 19
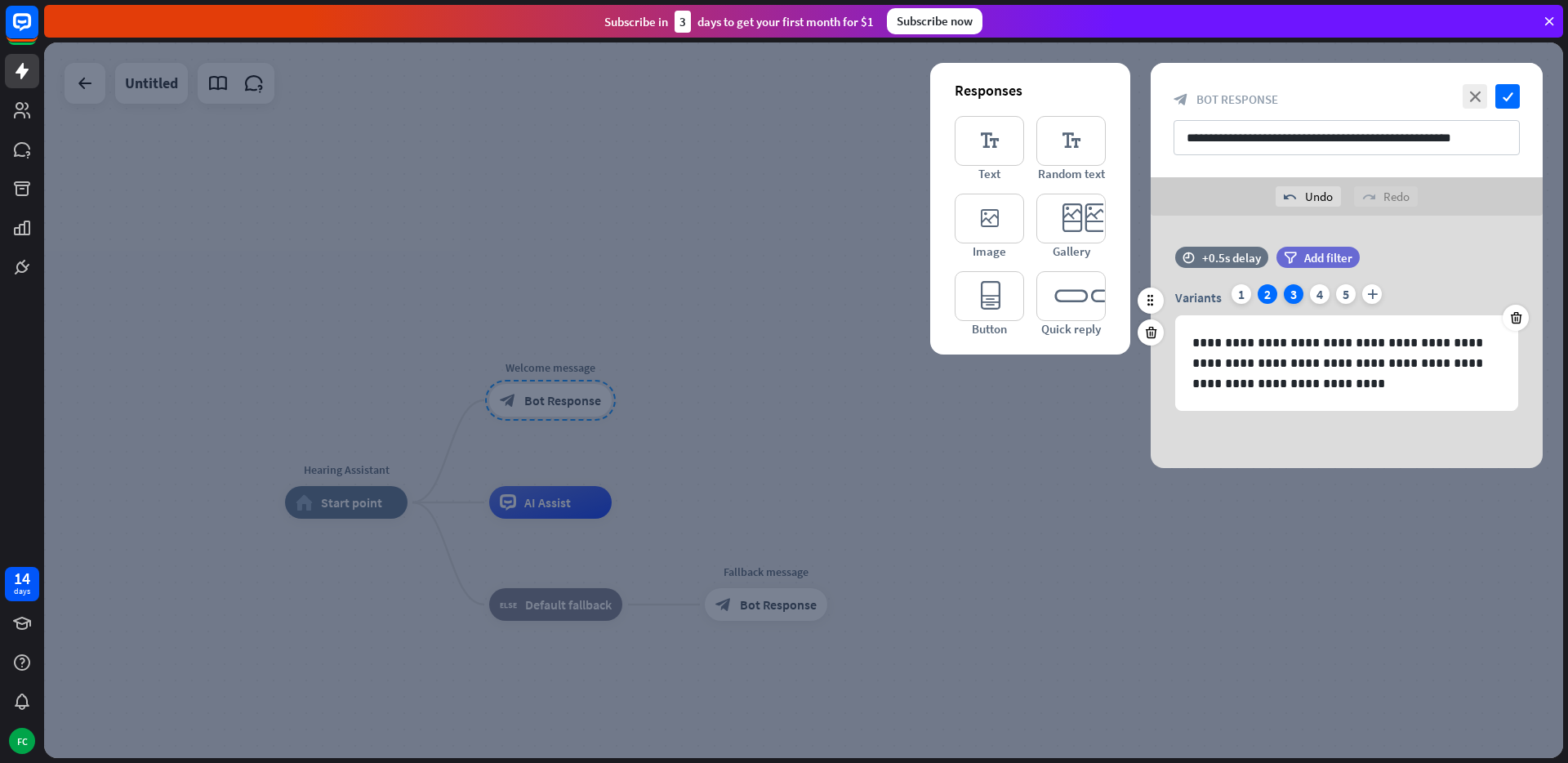
click at [1293, 297] on div "3" at bounding box center [1294, 294] width 19 height 19
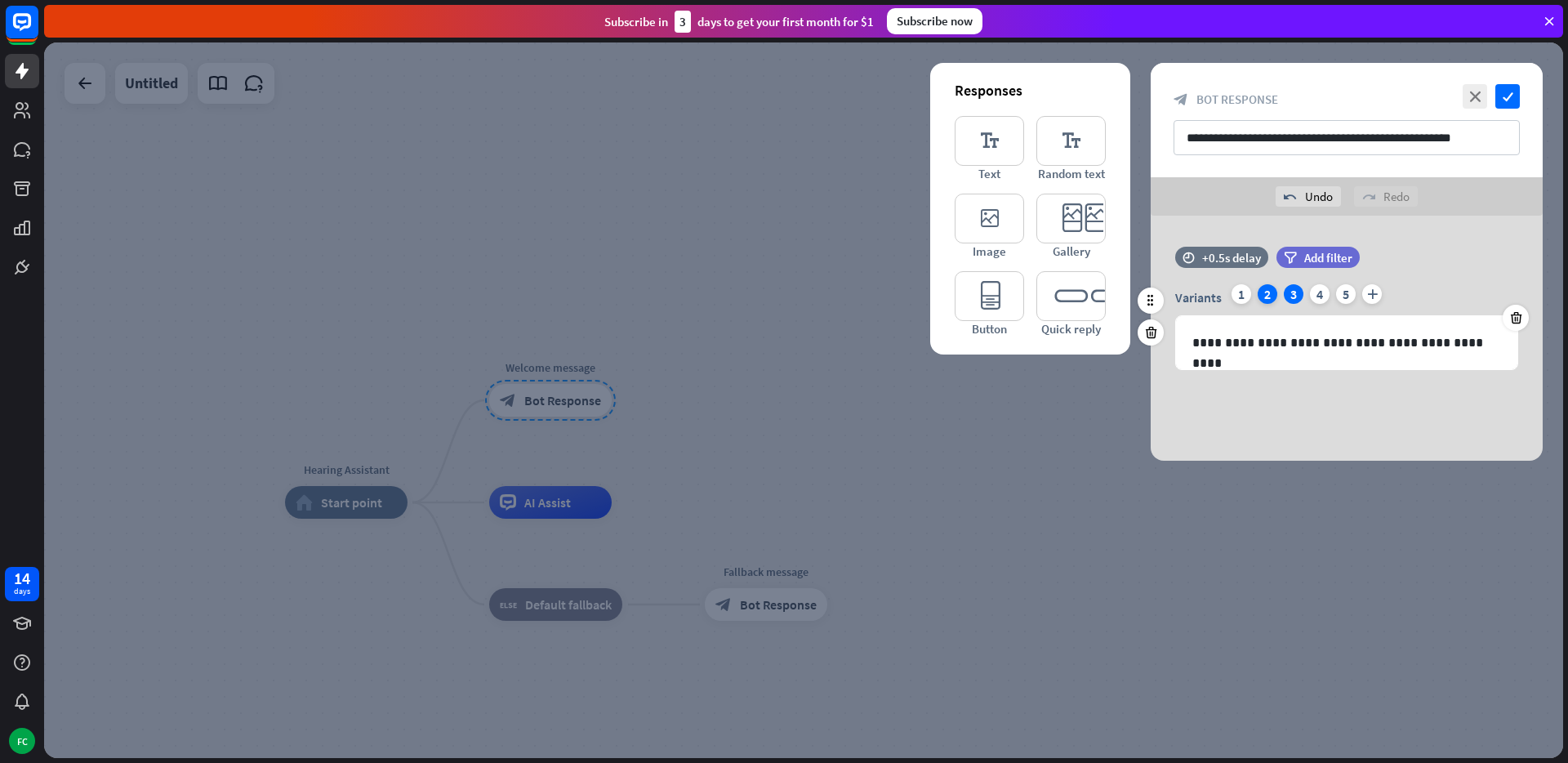
click at [1266, 297] on div "2" at bounding box center [1267, 294] width 19 height 19
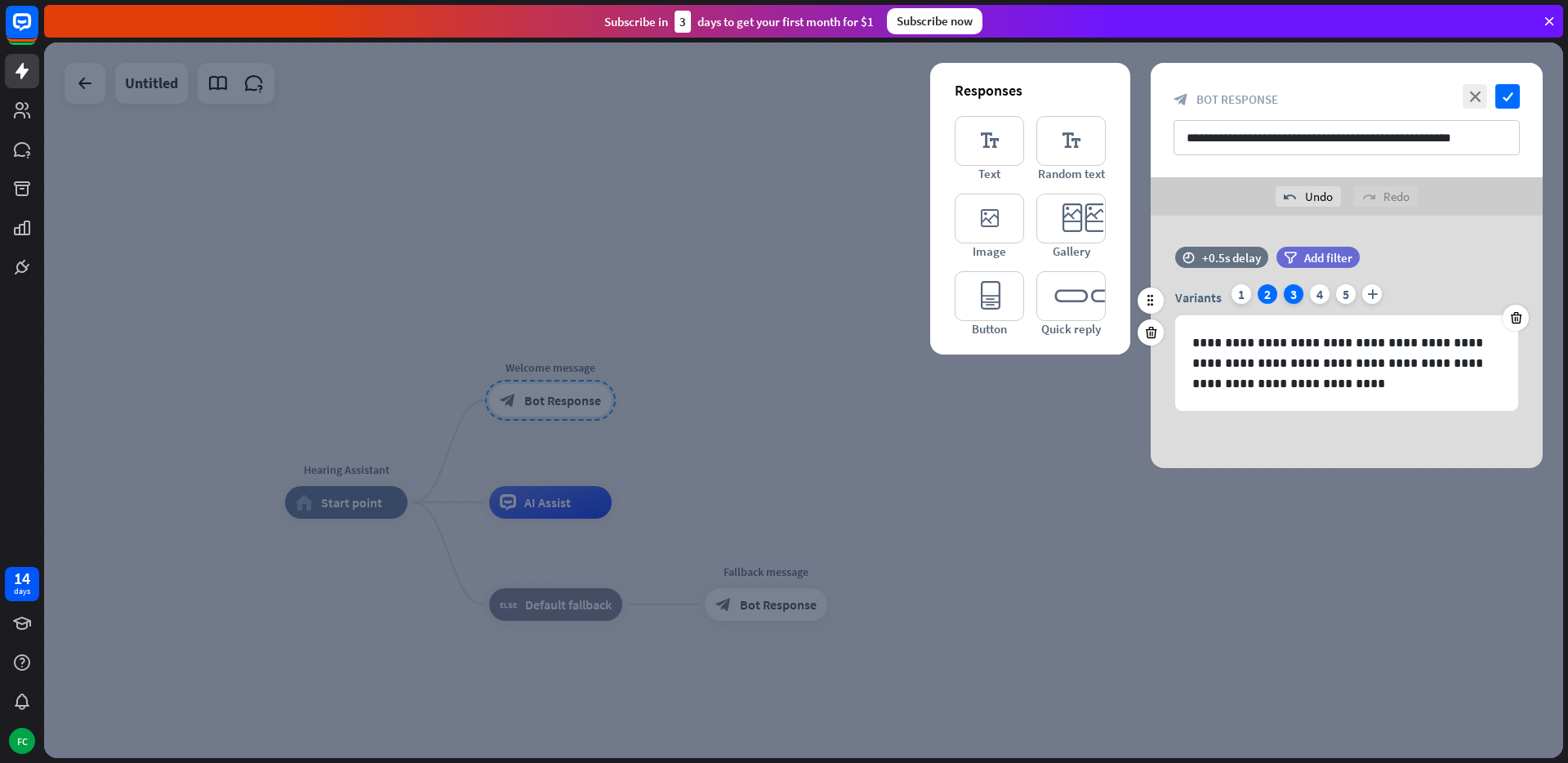
click at [1292, 290] on div "3" at bounding box center [1294, 294] width 19 height 19
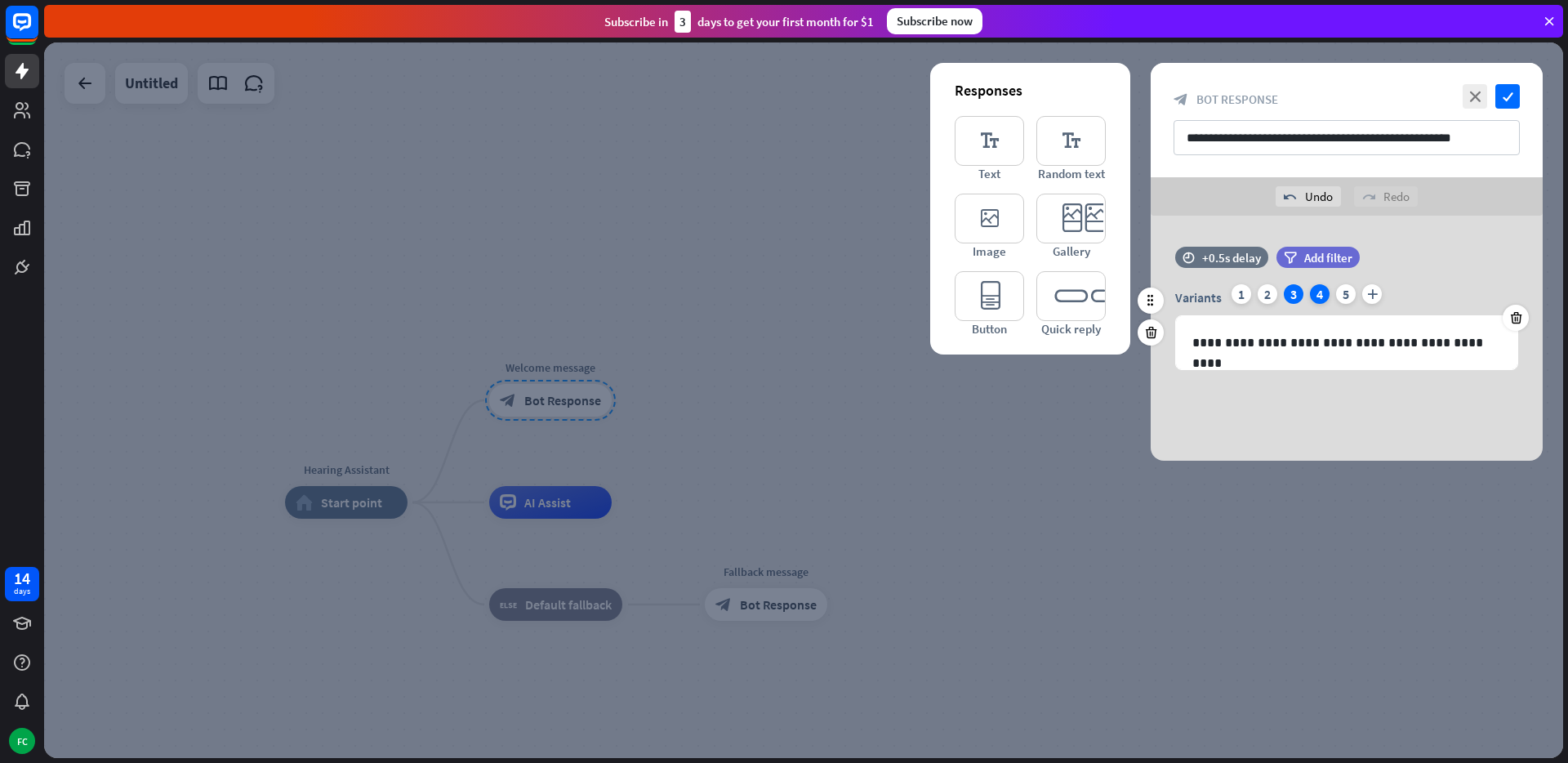
click at [1320, 292] on div "4" at bounding box center [1319, 294] width 19 height 19
click at [1342, 293] on div "5" at bounding box center [1345, 294] width 19 height 19
click at [1262, 300] on div "2" at bounding box center [1267, 294] width 19 height 19
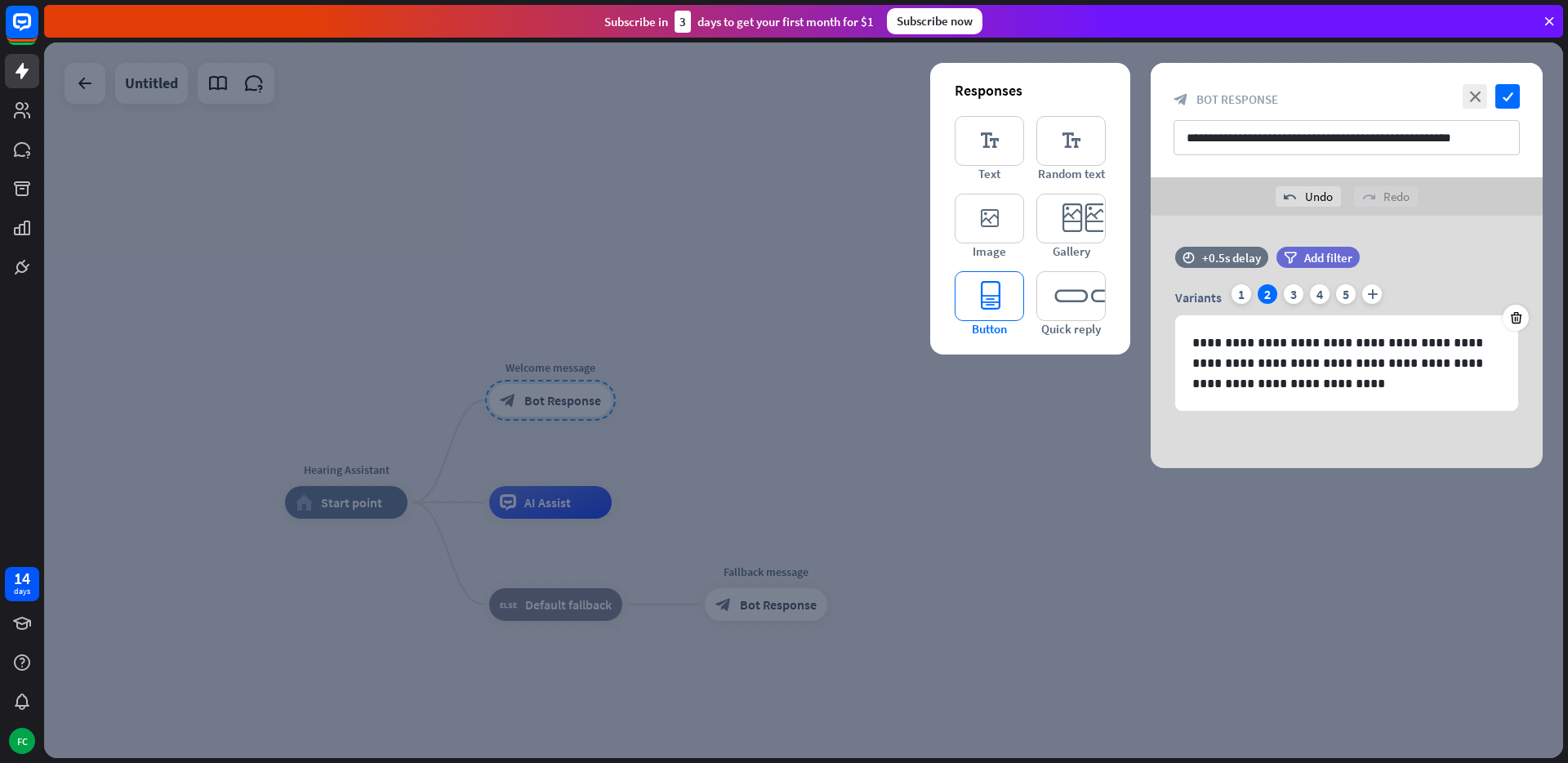
click at [999, 306] on icon "editor_button" at bounding box center [989, 296] width 69 height 50
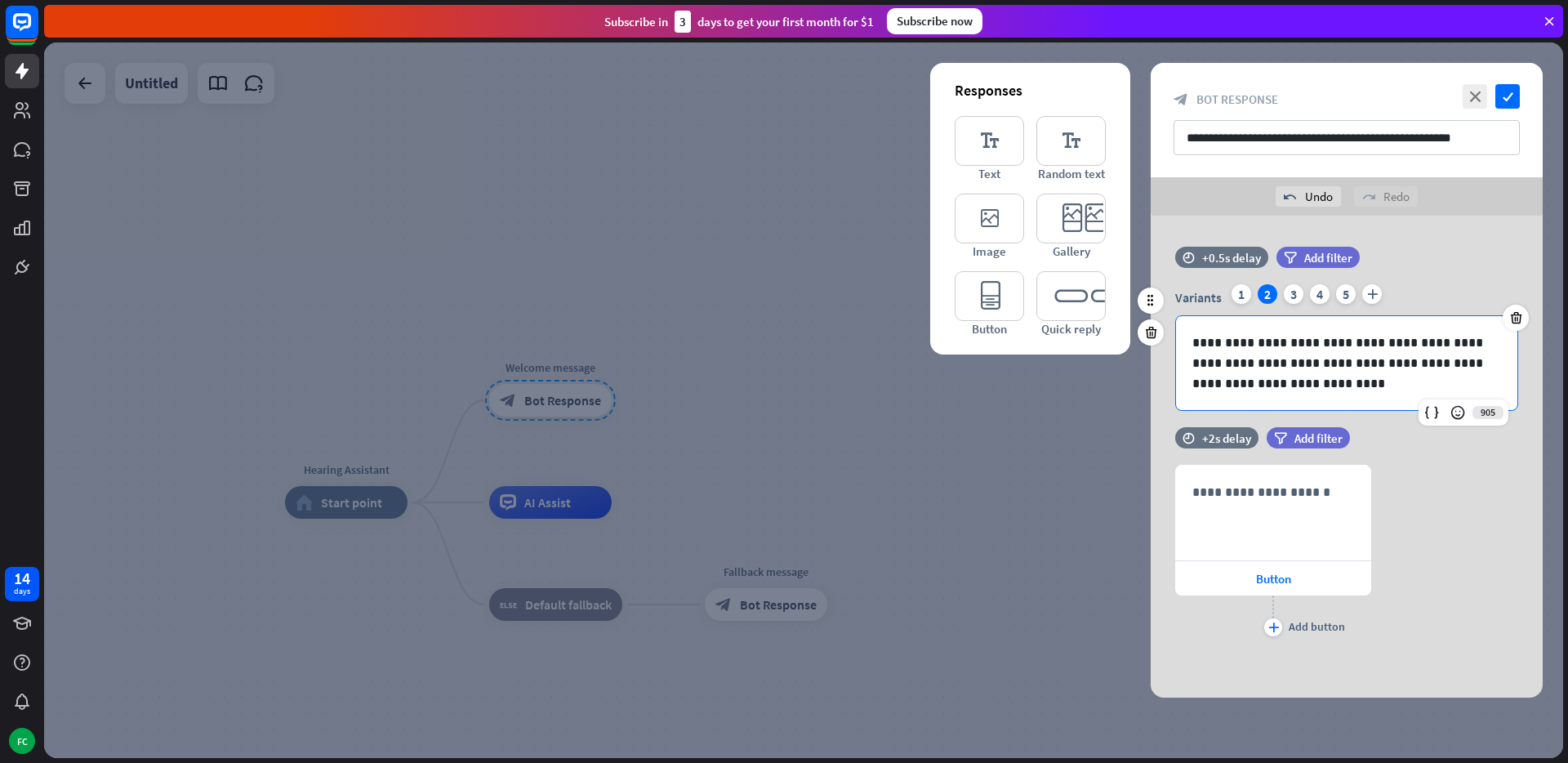
click at [1379, 330] on div "**********" at bounding box center [1346, 363] width 342 height 94
click at [1295, 390] on p "**********" at bounding box center [1346, 363] width 308 height 62
click at [1473, 135] on input "**********" at bounding box center [1347, 137] width 346 height 35
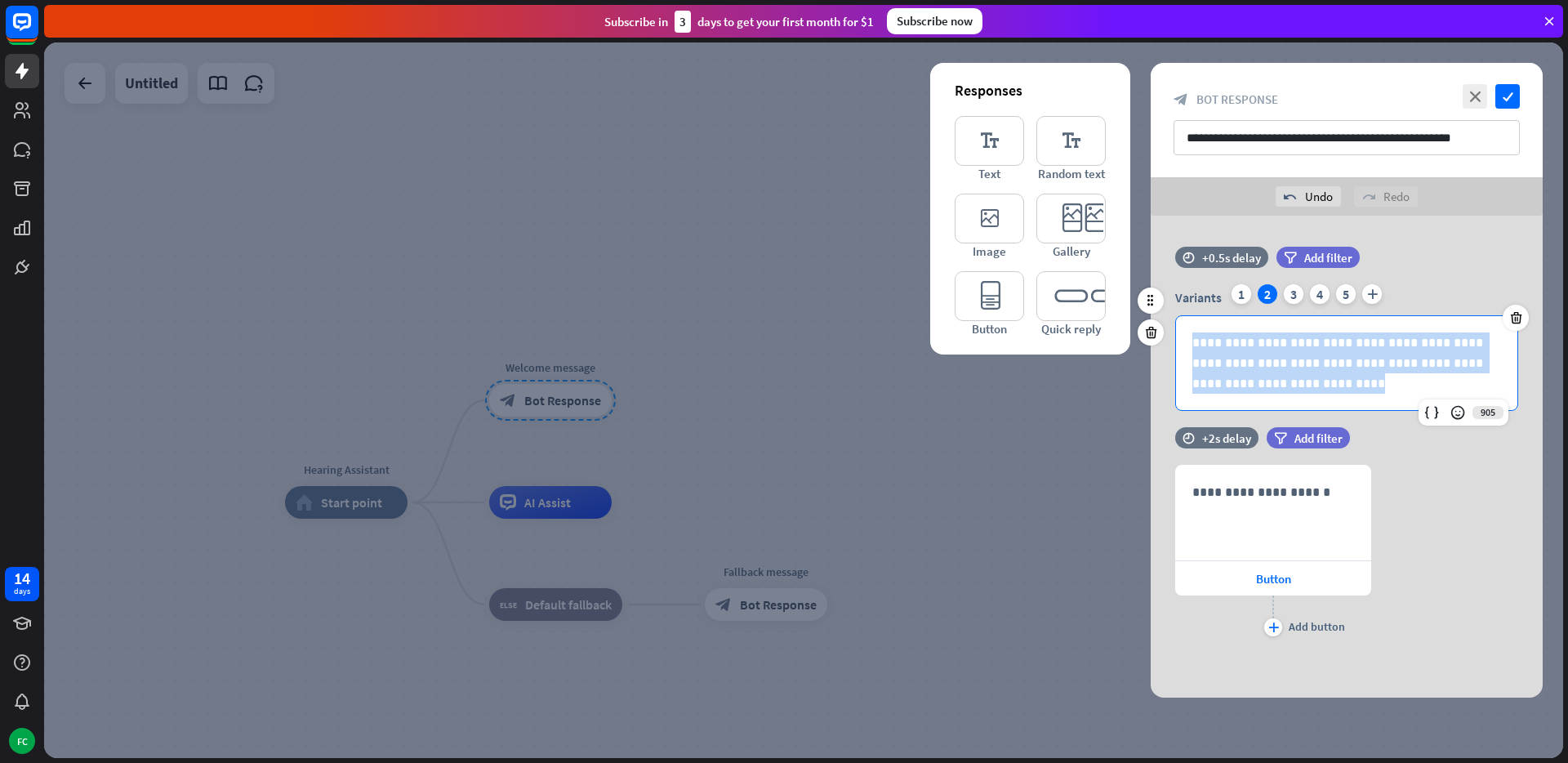
drag, startPoint x: 1277, startPoint y: 383, endPoint x: 1183, endPoint y: 347, distance: 100.7
click at [1183, 347] on div "**********" at bounding box center [1346, 363] width 342 height 94
copy p "**********"
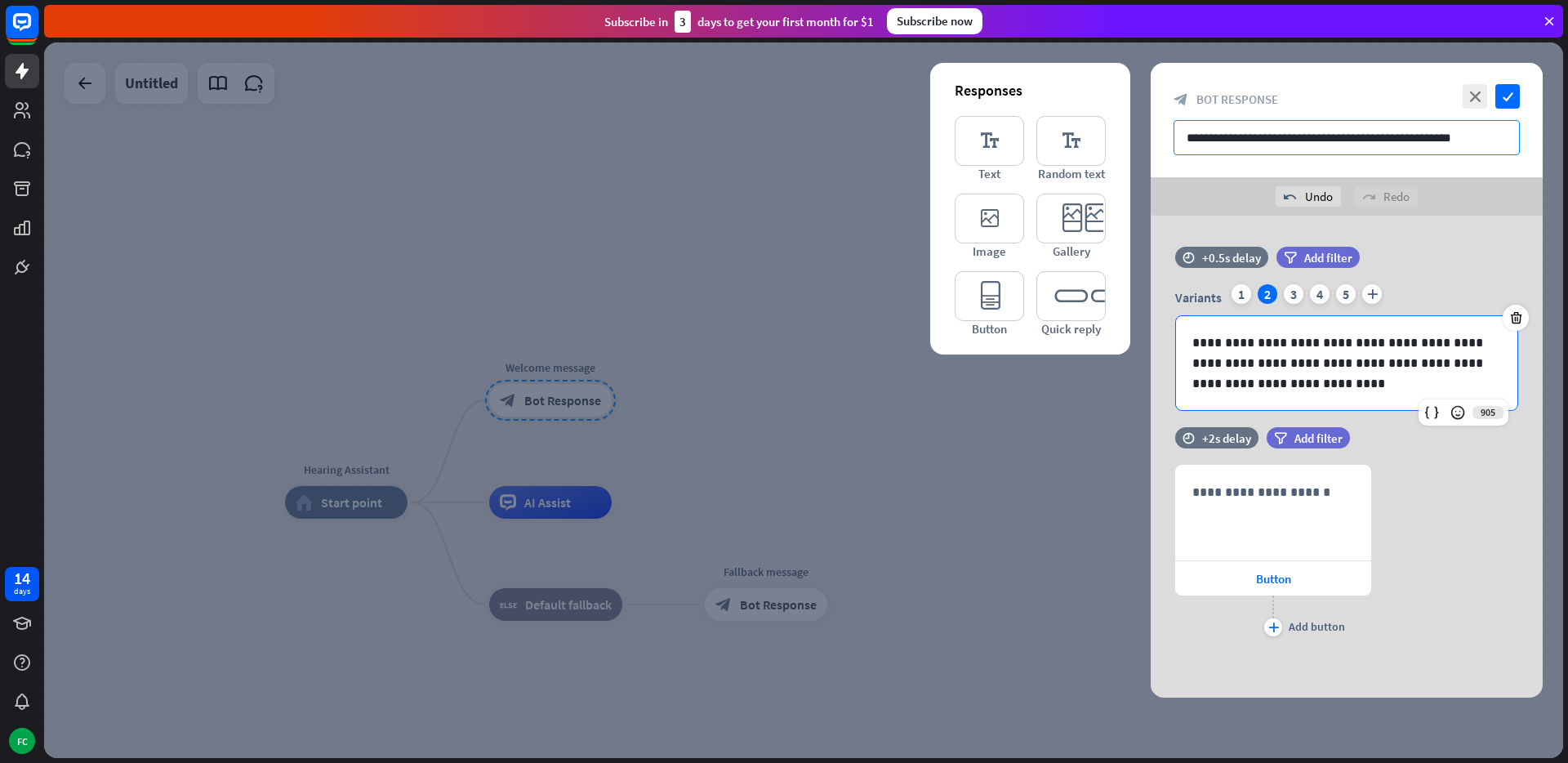
click at [1241, 143] on input "**********" at bounding box center [1347, 137] width 346 height 35
paste input "**********"
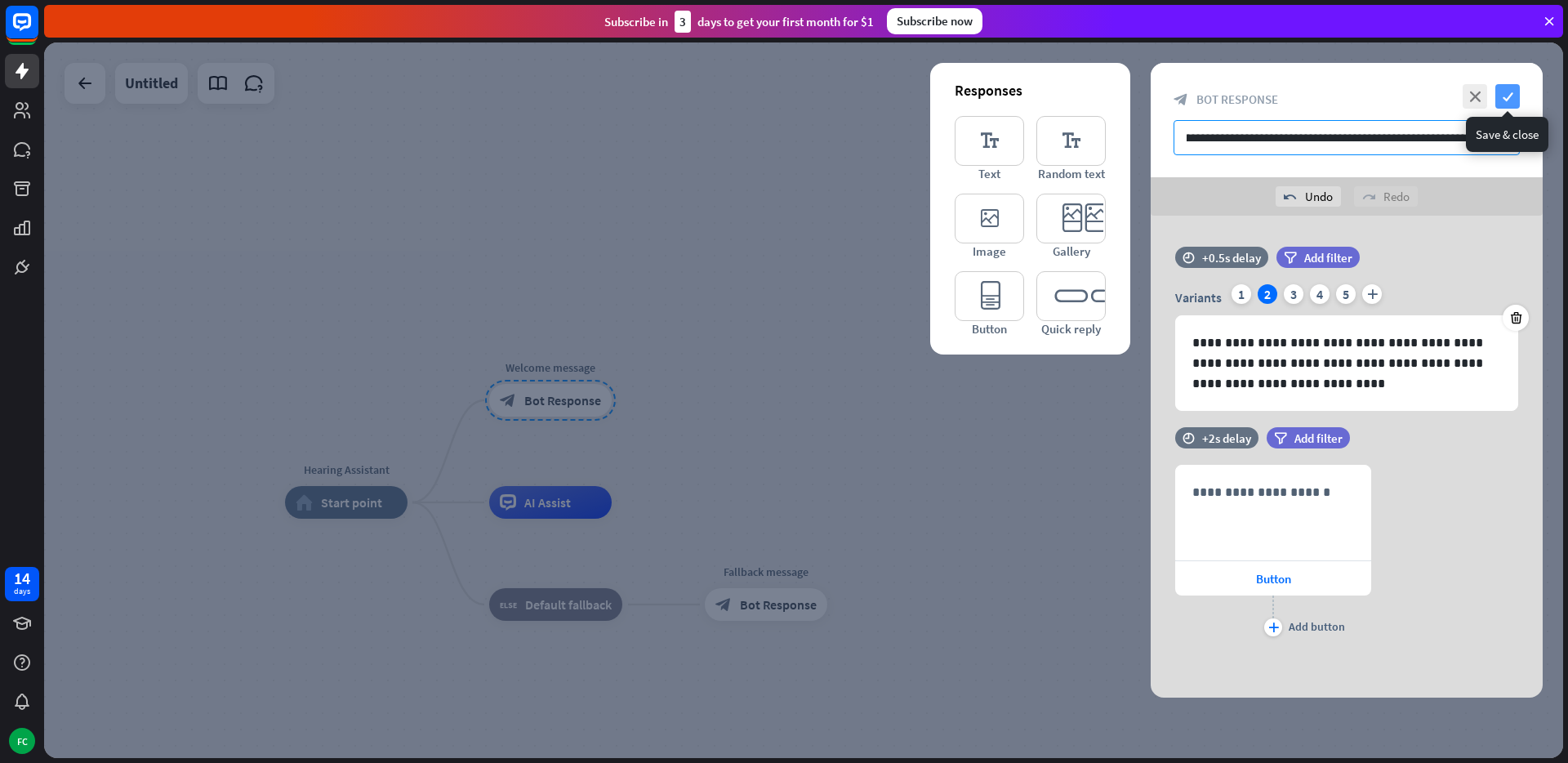
type input "**********"
click at [1504, 98] on icon "check" at bounding box center [1507, 96] width 25 height 25
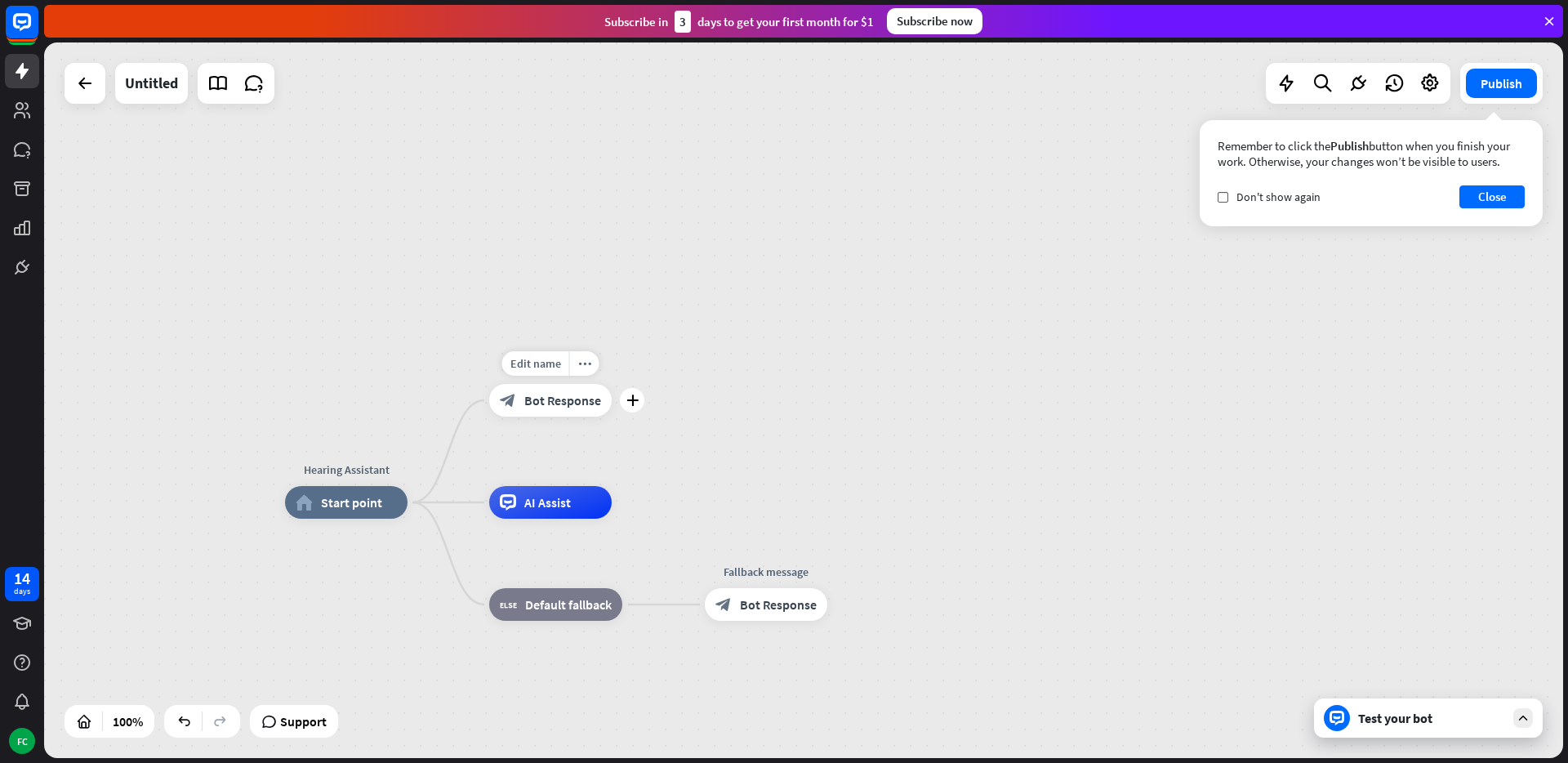
click at [572, 402] on span "Bot Response" at bounding box center [563, 400] width 76 height 17
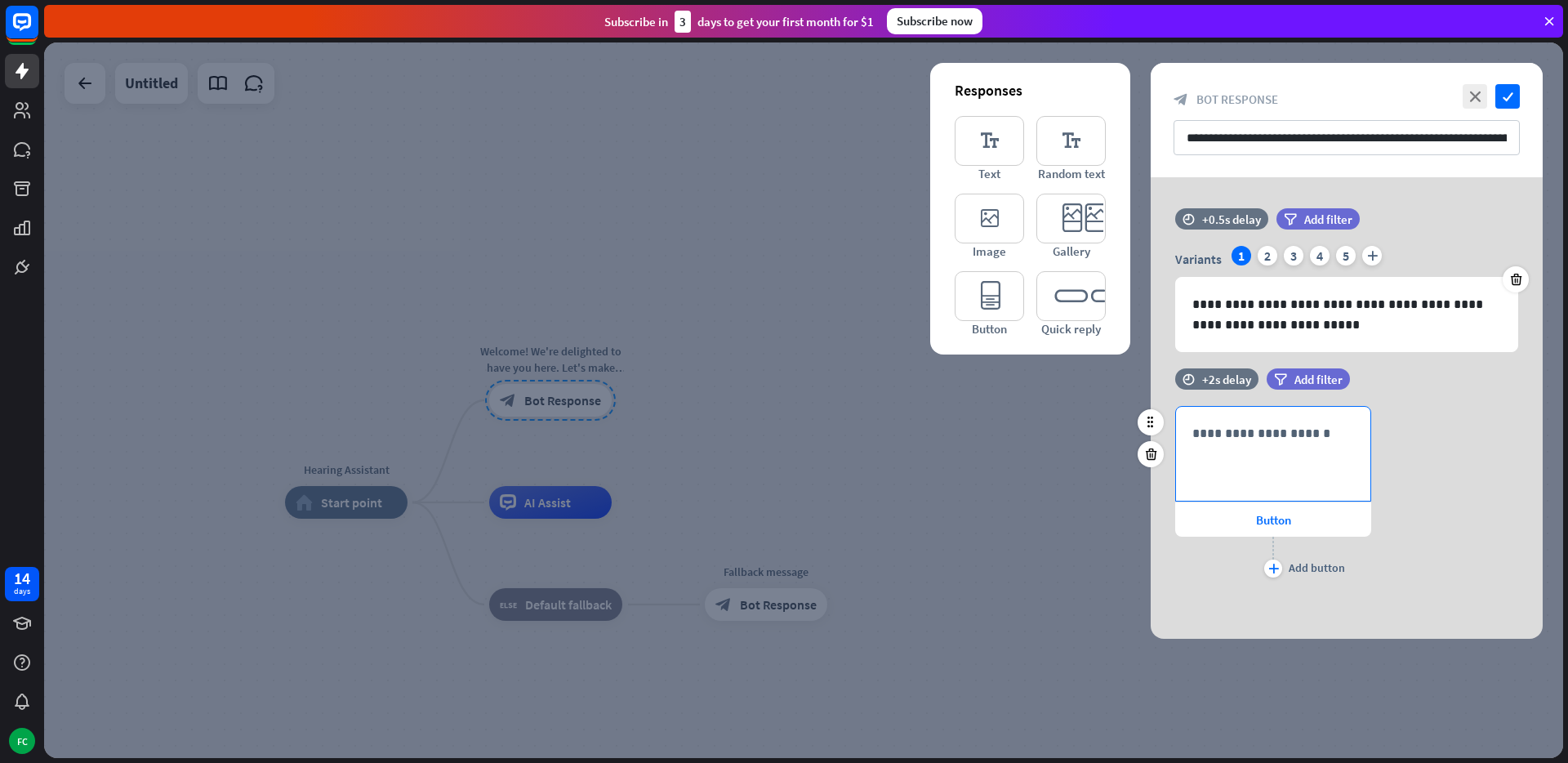
click at [1285, 442] on p "**********" at bounding box center [1273, 434] width 162 height 20
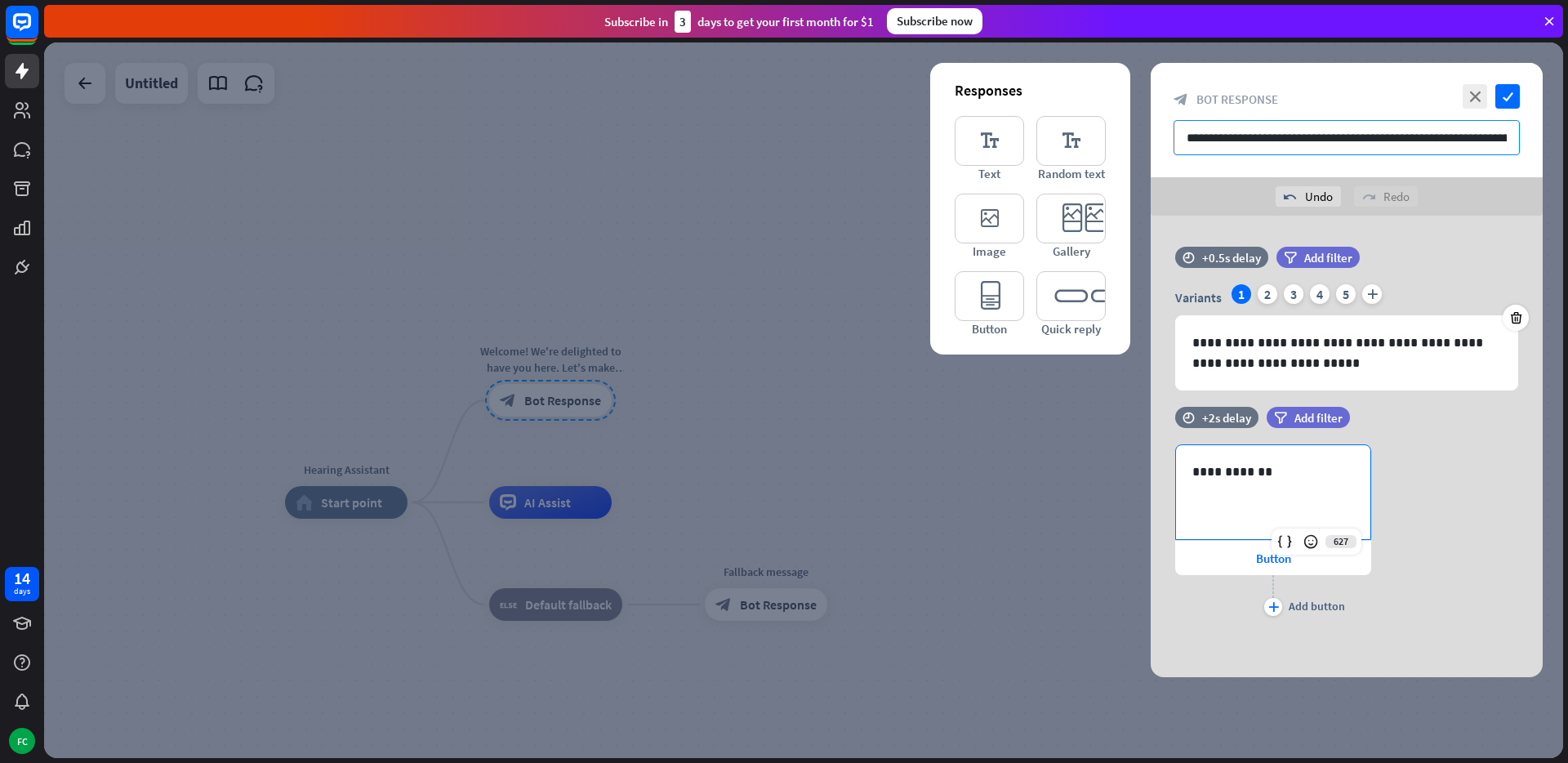
click at [1329, 133] on input "**********" at bounding box center [1347, 137] width 346 height 35
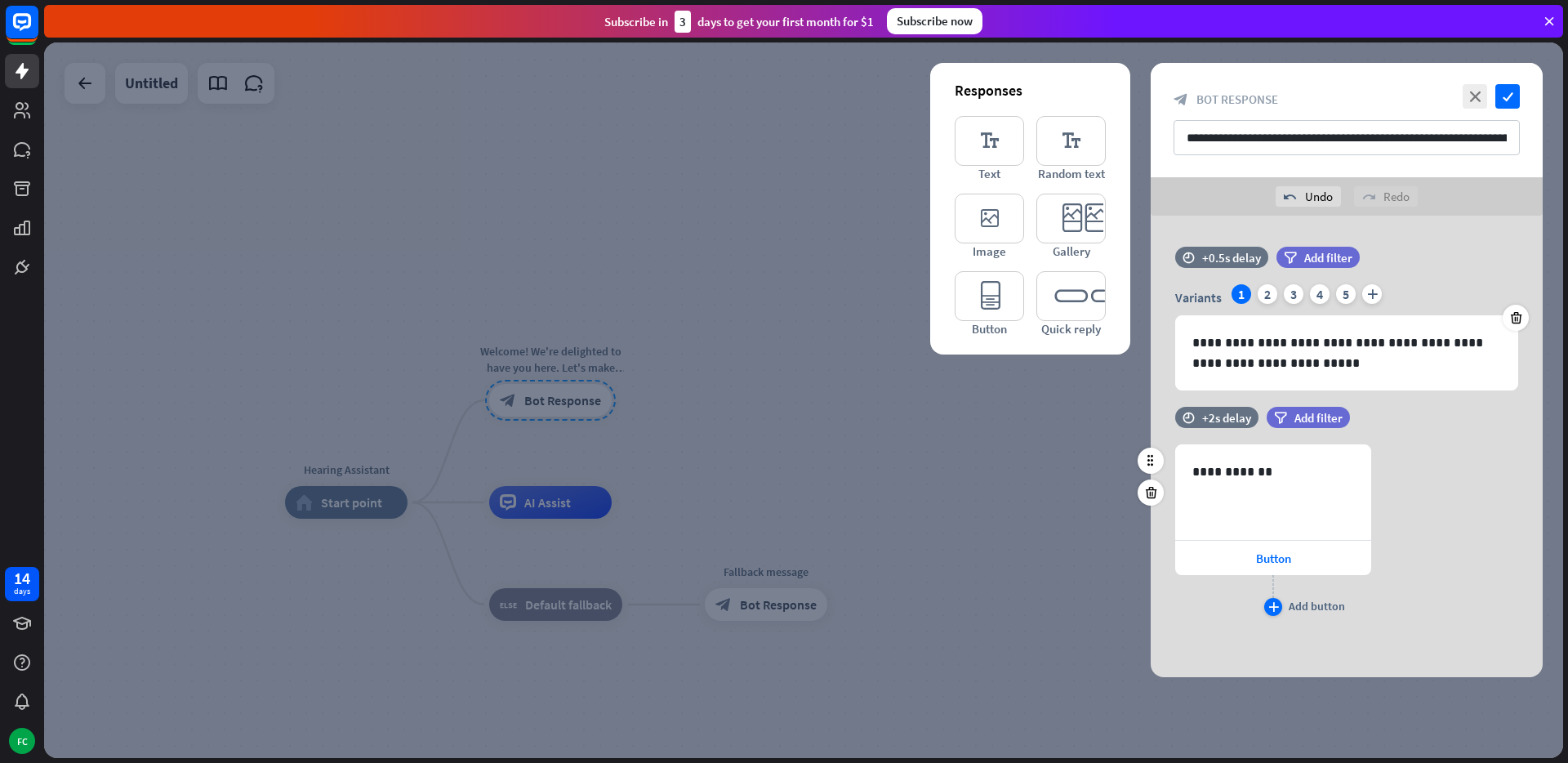
click at [1276, 604] on icon "plus" at bounding box center [1274, 607] width 11 height 10
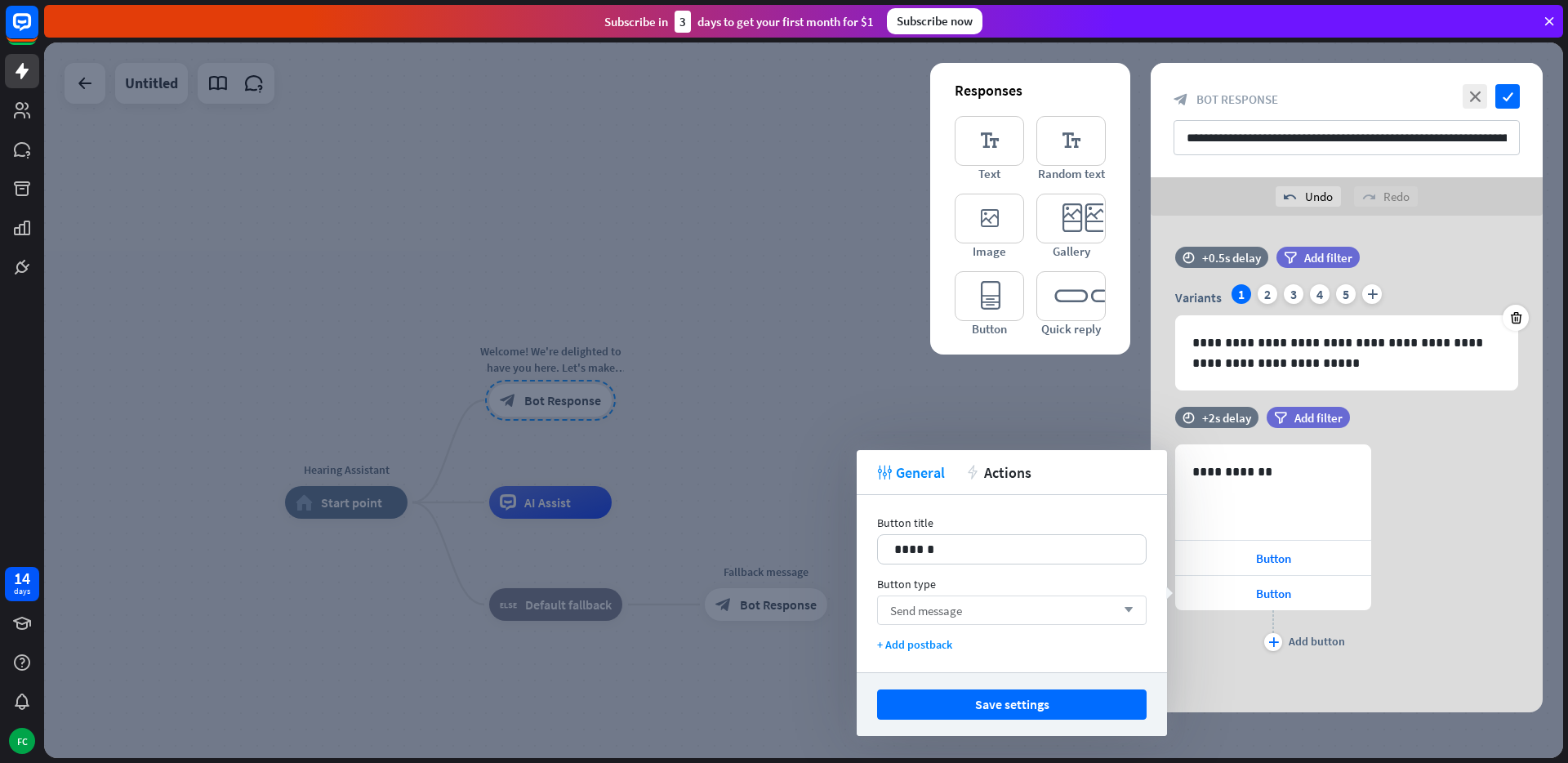
click at [1016, 606] on div "Send message arrow_down" at bounding box center [1012, 610] width 270 height 29
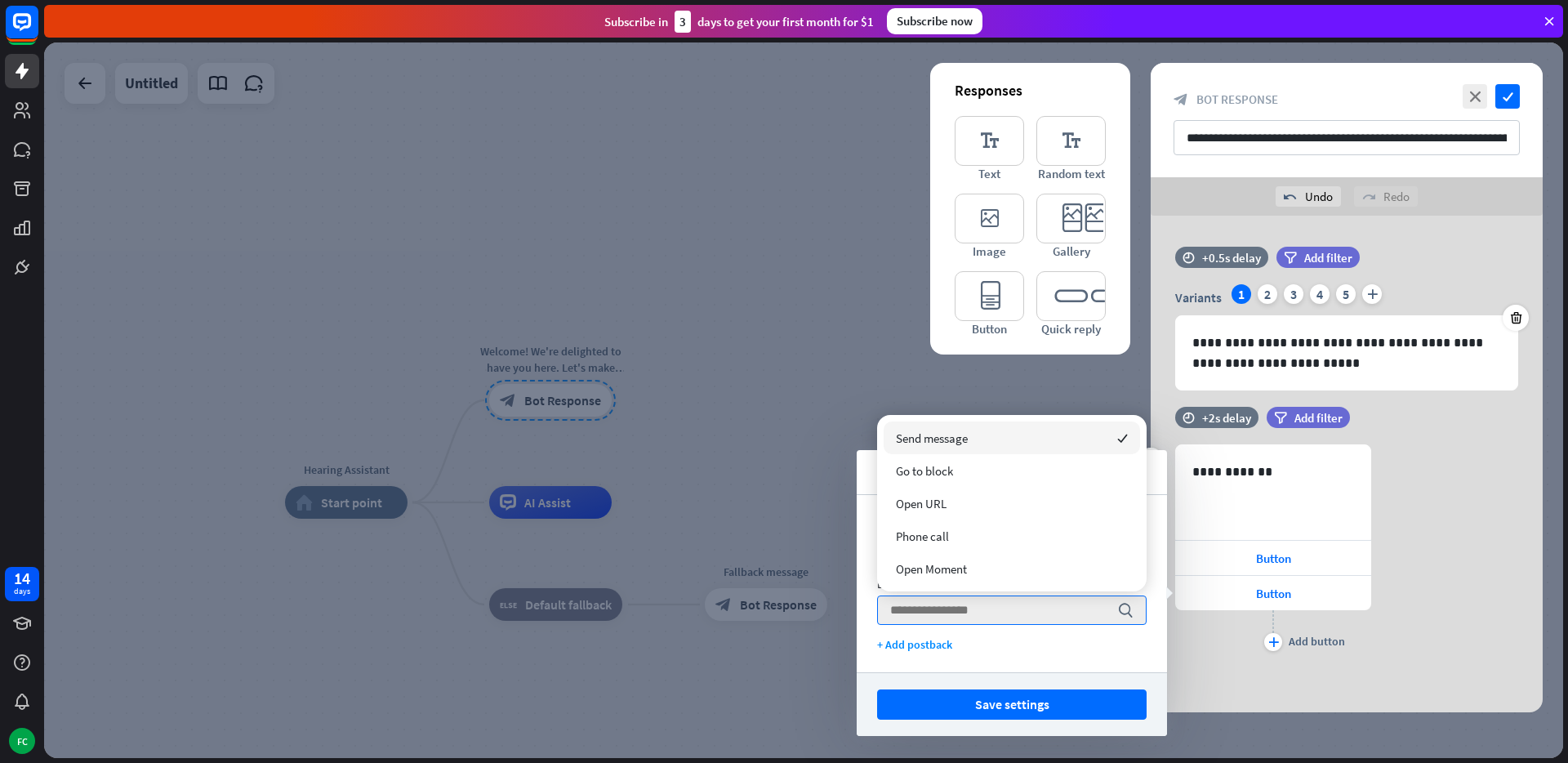
click at [1461, 522] on div "**********" at bounding box center [1347, 549] width 392 height 211
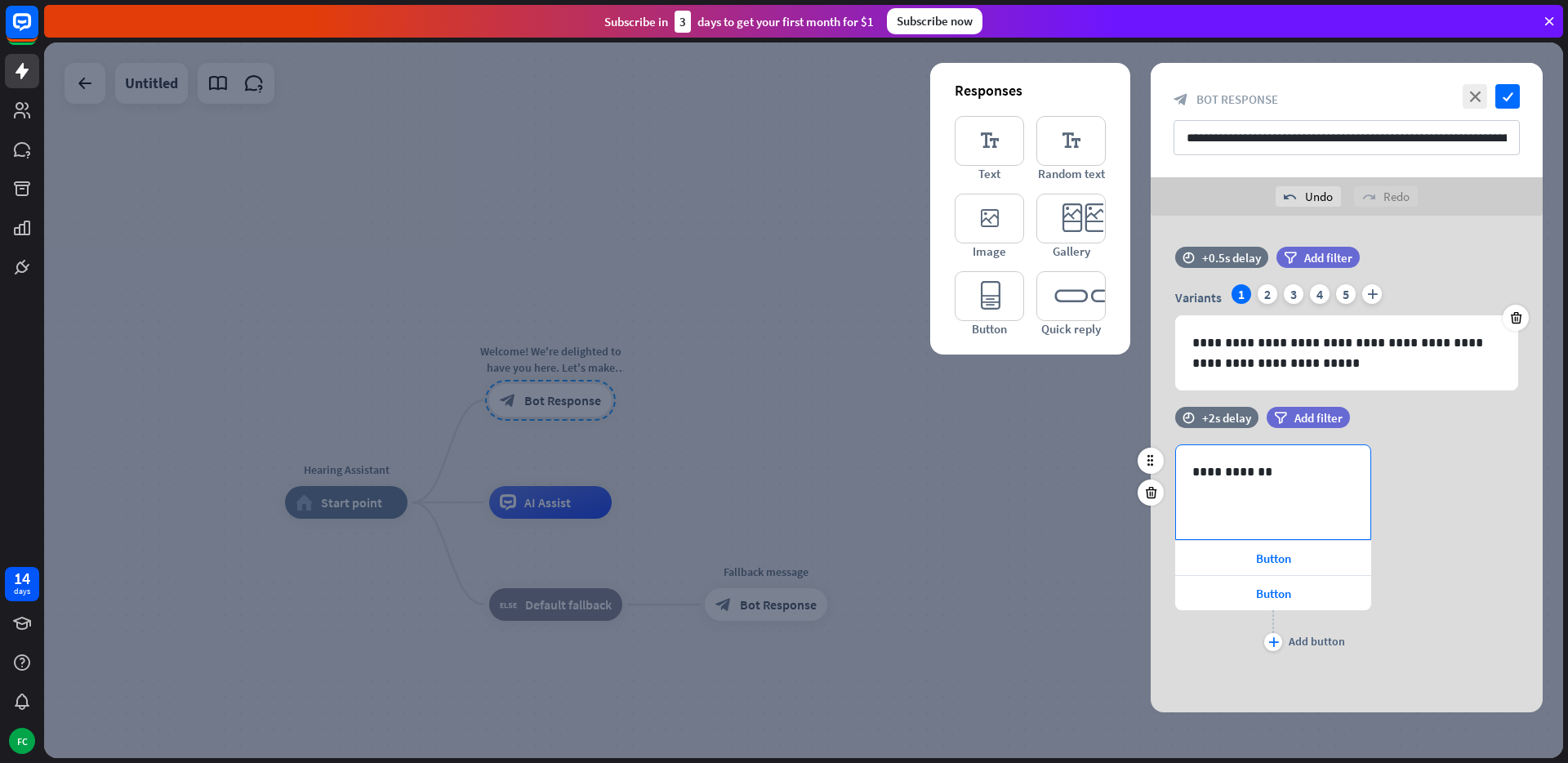
click at [1262, 463] on p "**********" at bounding box center [1273, 471] width 162 height 20
click at [1335, 567] on div at bounding box center [1341, 575] width 26 height 26
click at [1303, 561] on div "Button" at bounding box center [1273, 557] width 196 height 34
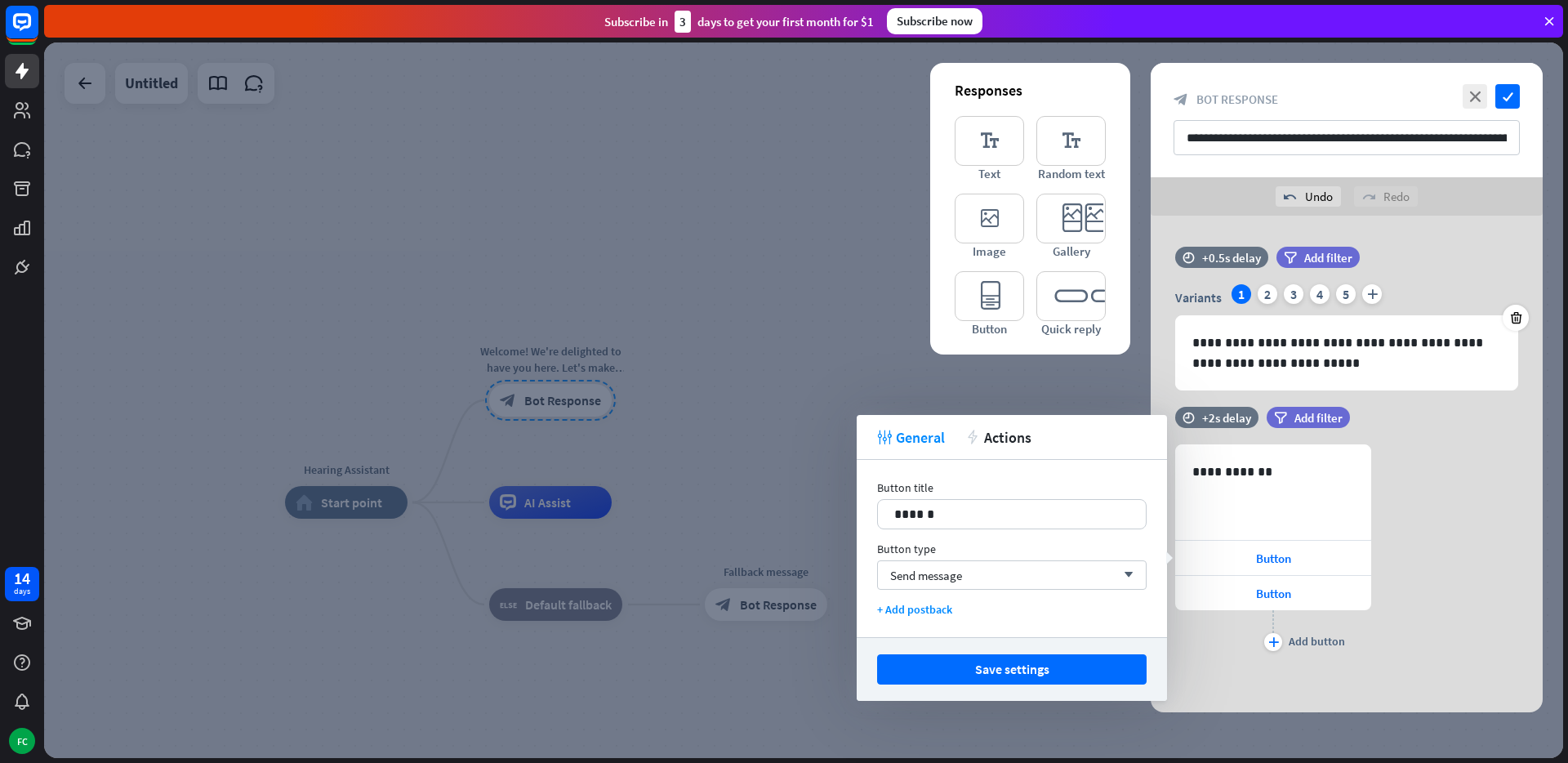
click at [1495, 647] on div "**********" at bounding box center [1347, 549] width 392 height 211
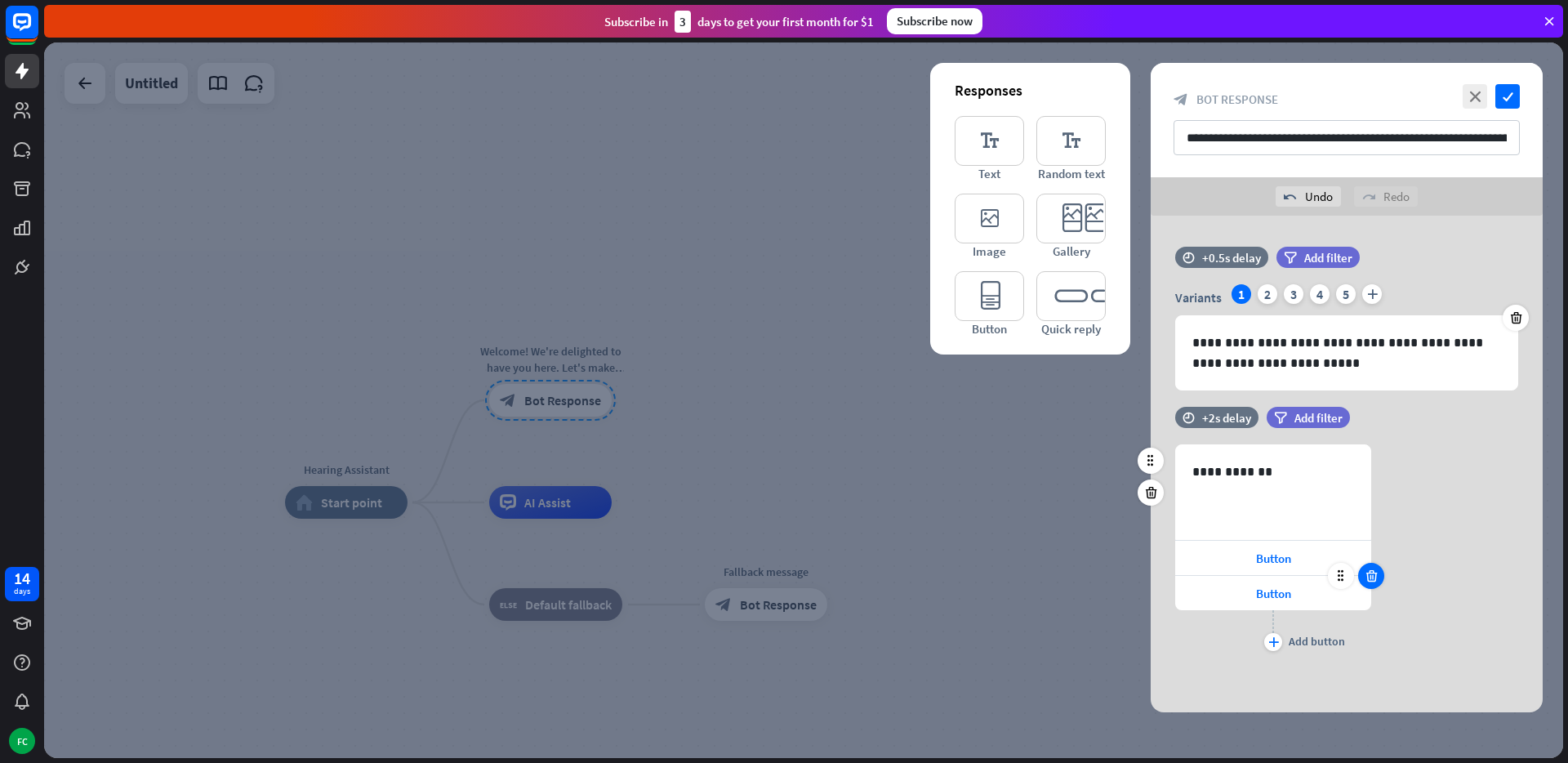
click at [1369, 578] on icon at bounding box center [1372, 575] width 16 height 15
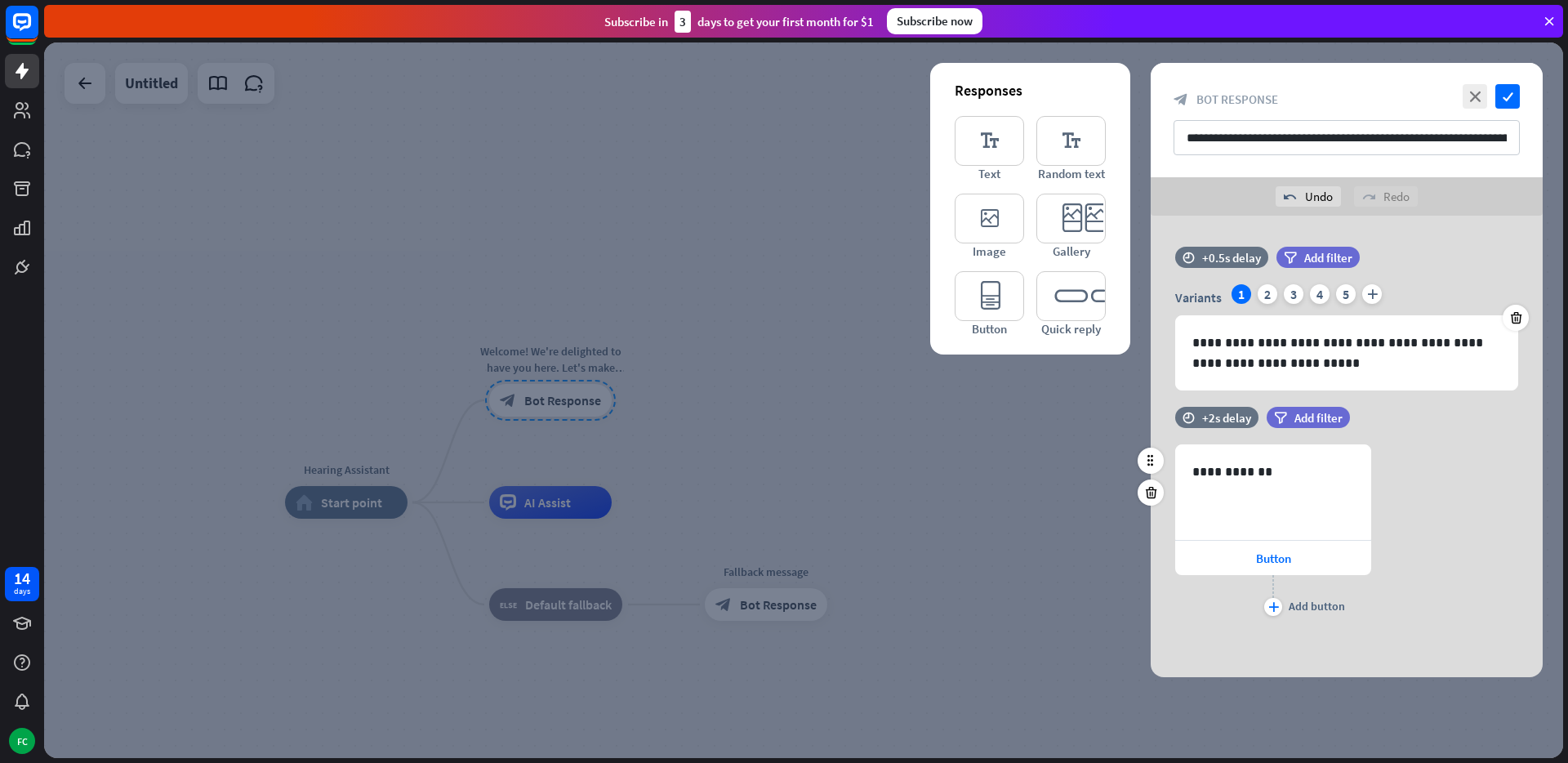
click at [1263, 605] on div "plus Add button" at bounding box center [1273, 595] width 196 height 40
click at [1276, 605] on icon "plus" at bounding box center [1274, 607] width 11 height 10
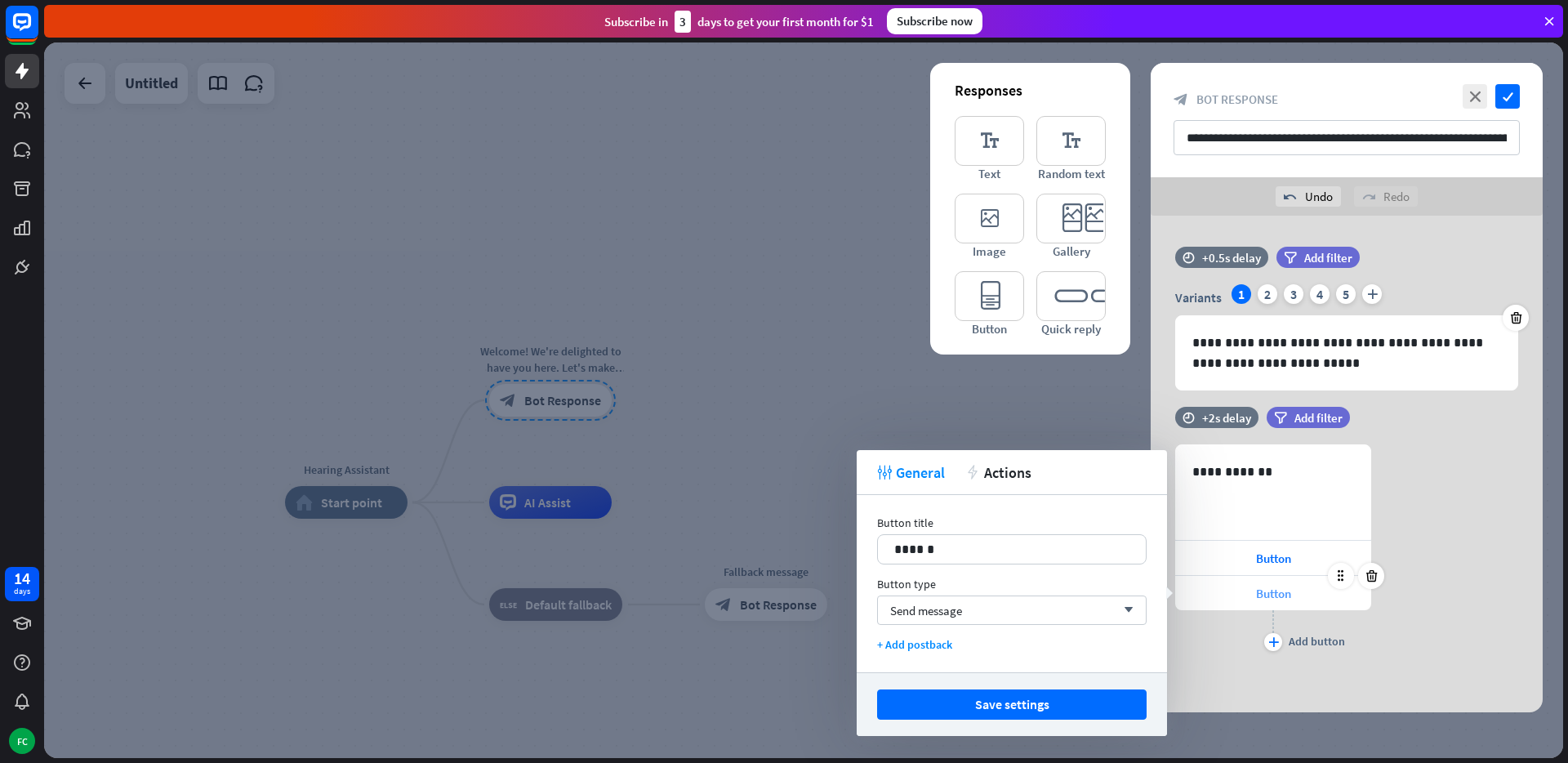
click at [1283, 594] on span "Button" at bounding box center [1273, 593] width 35 height 16
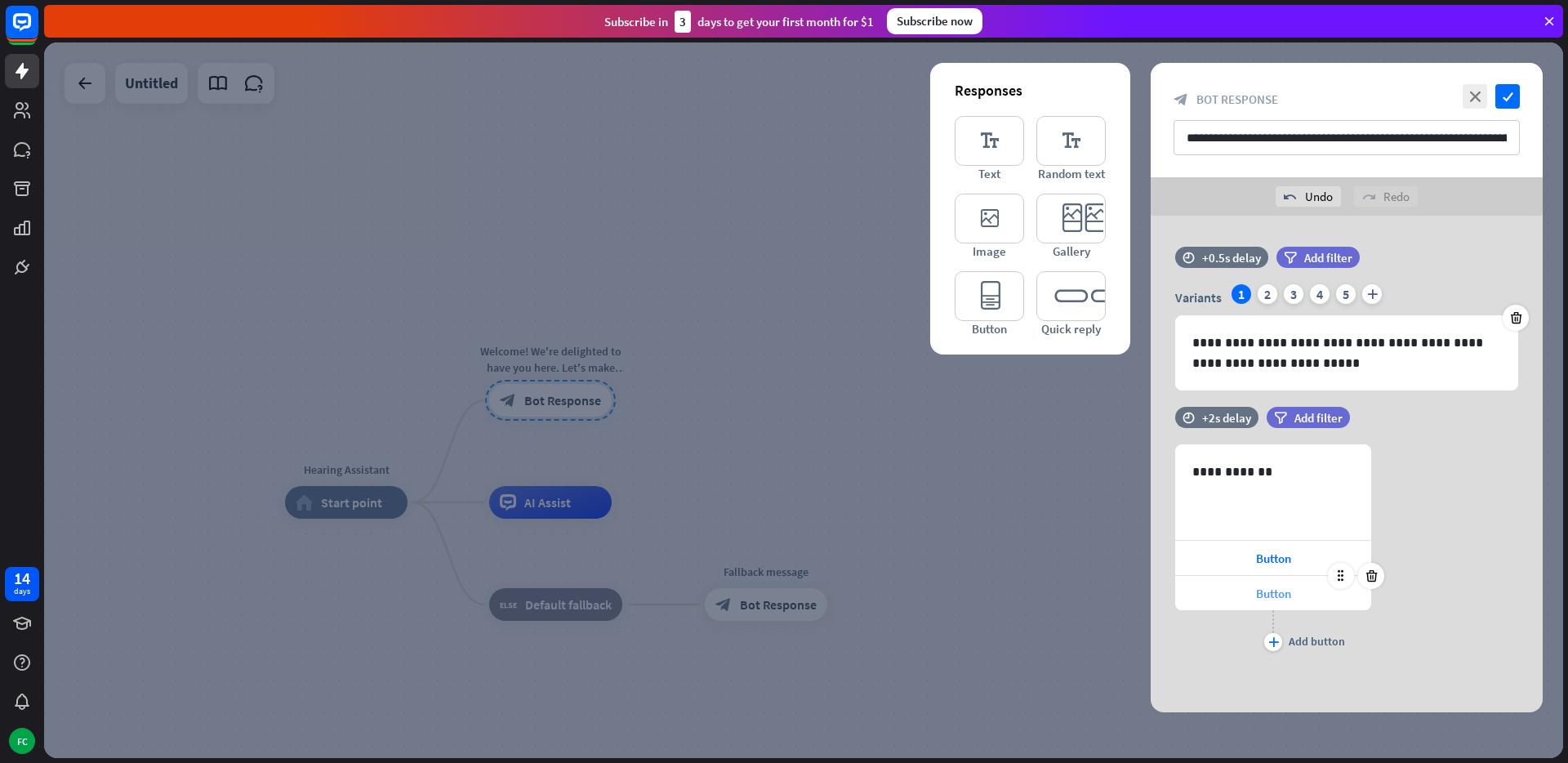
click at [1271, 596] on span "Button" at bounding box center [1273, 593] width 35 height 16
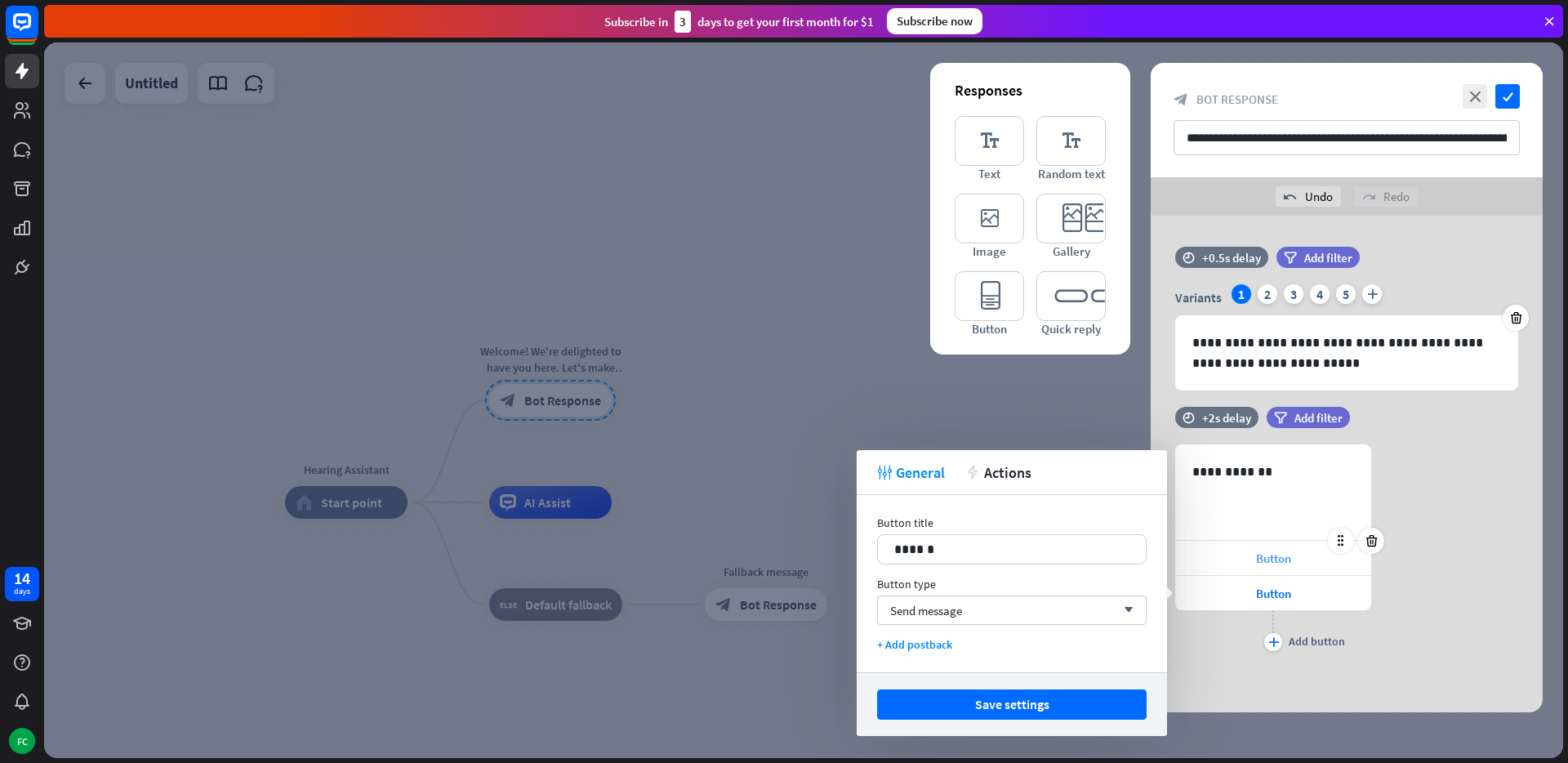
click at [1267, 558] on span "Button" at bounding box center [1273, 558] width 35 height 16
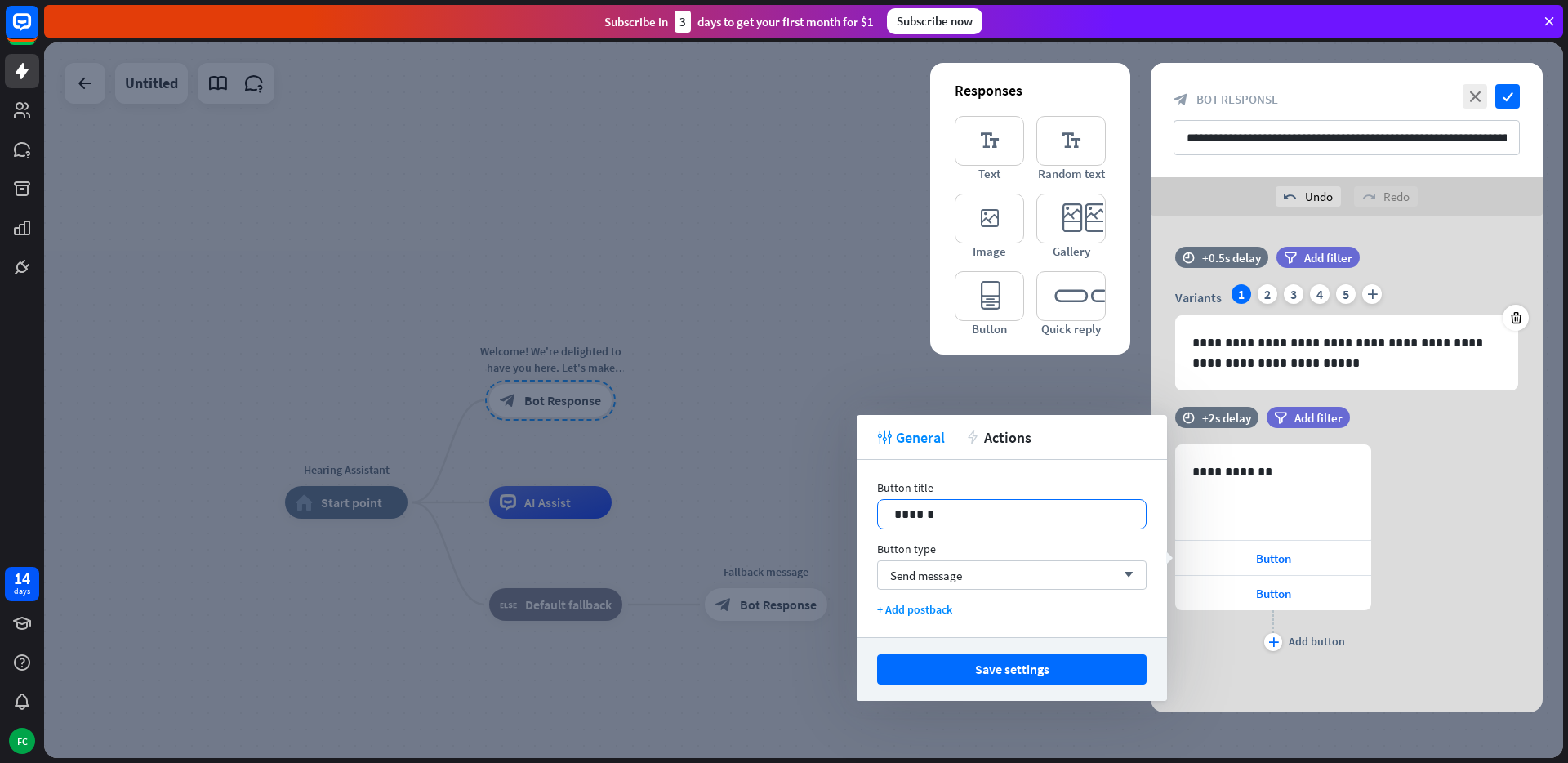
click at [966, 518] on p "******" at bounding box center [1011, 514] width 235 height 20
click at [1272, 575] on div "Button" at bounding box center [1273, 592] width 196 height 34
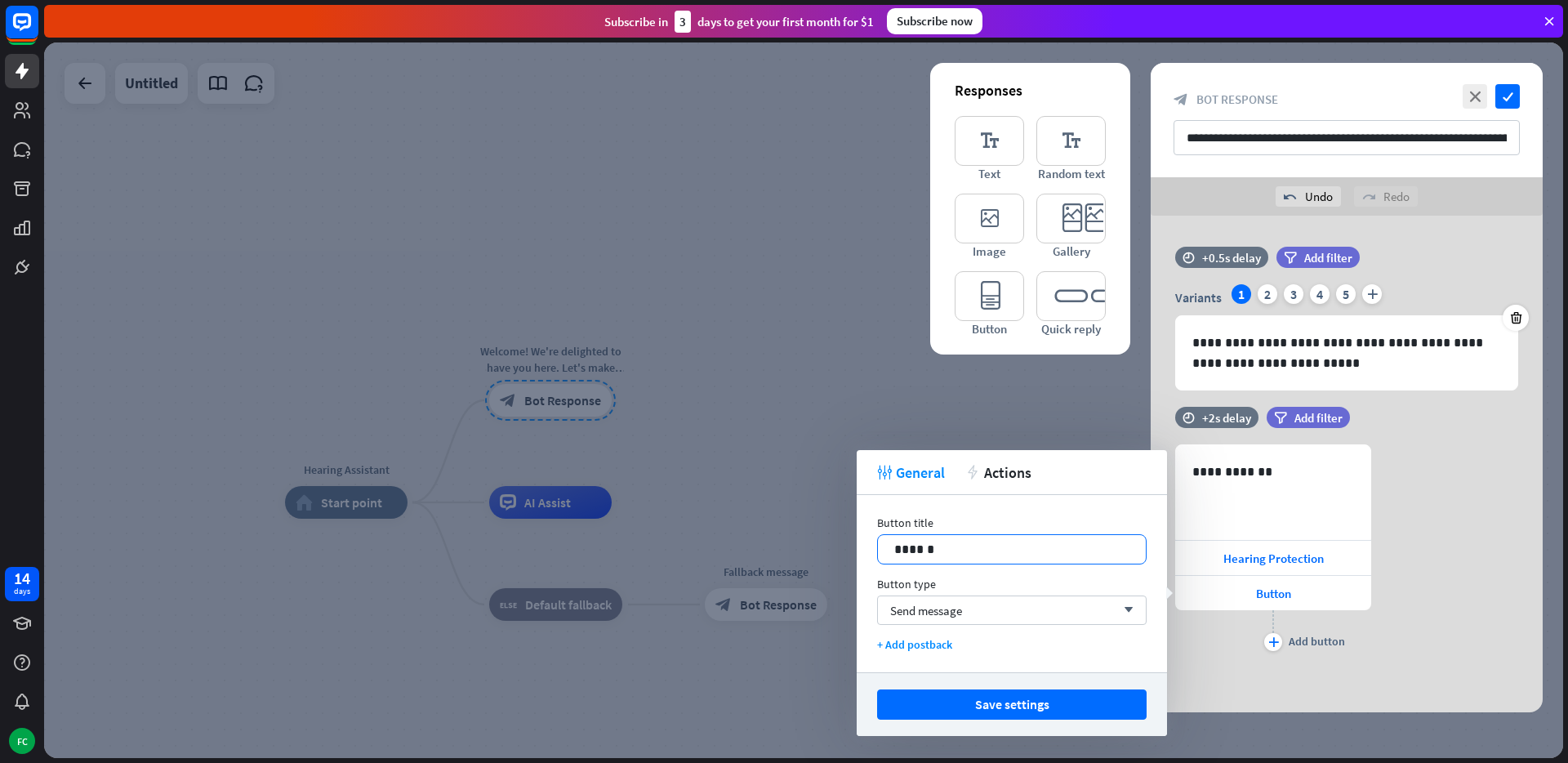
click at [964, 552] on p "******" at bounding box center [1011, 549] width 235 height 20
click at [1272, 641] on icon "plus" at bounding box center [1274, 642] width 11 height 10
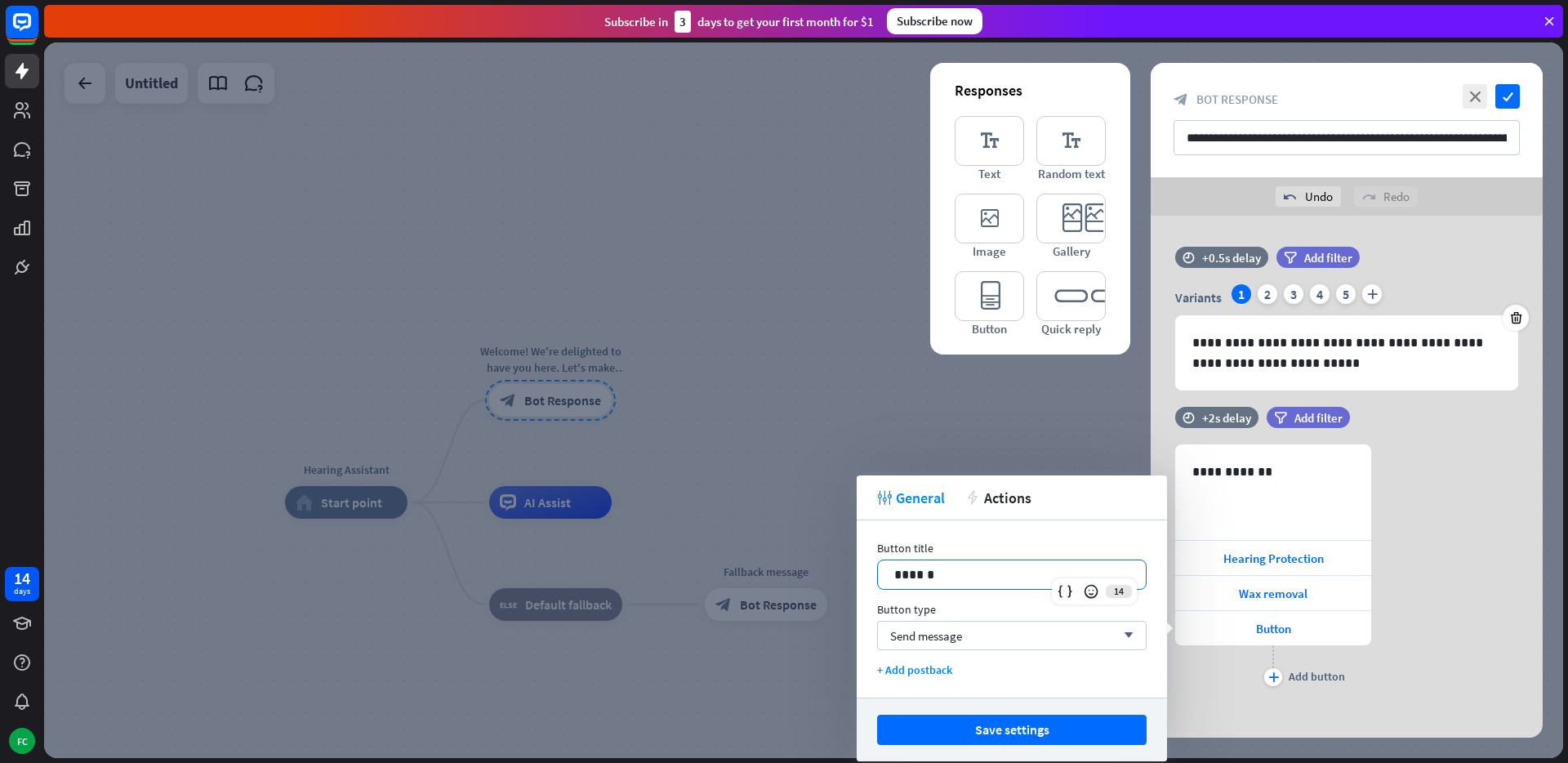
click at [989, 585] on div "******" at bounding box center [1012, 574] width 268 height 29
click at [987, 576] on p "******" at bounding box center [1011, 574] width 235 height 20
click at [1016, 574] on p "**********" at bounding box center [1011, 574] width 235 height 20
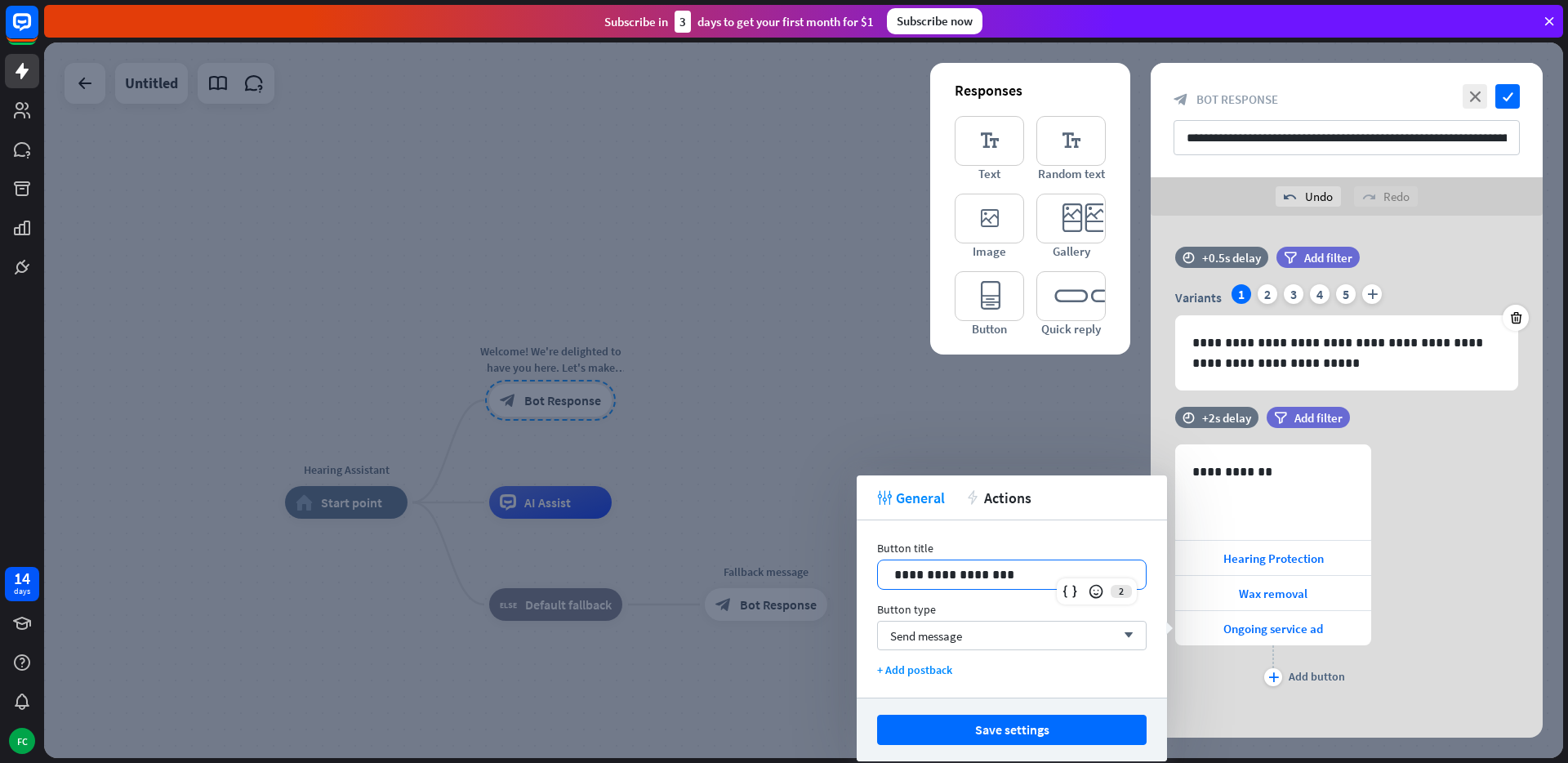
click at [926, 573] on p "**********" at bounding box center [1011, 574] width 235 height 20
click at [974, 571] on p "**********" at bounding box center [1011, 574] width 235 height 20
click at [958, 575] on p "**********" at bounding box center [1011, 574] width 235 height 20
drag, startPoint x: 1026, startPoint y: 573, endPoint x: 884, endPoint y: 568, distance: 142.1
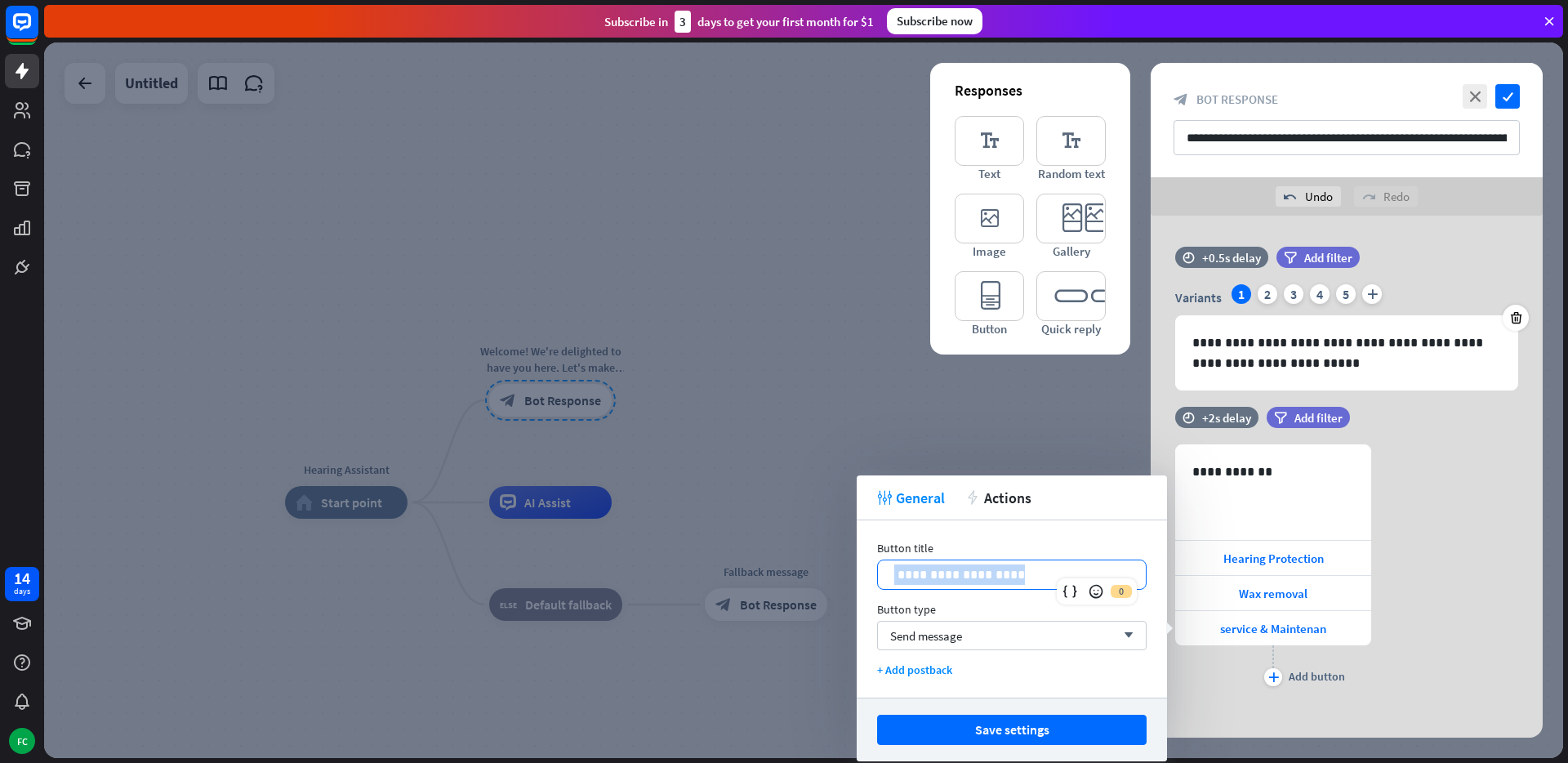
click at [884, 568] on div "**********" at bounding box center [1012, 574] width 268 height 29
click at [1278, 672] on div "plus" at bounding box center [1273, 677] width 18 height 18
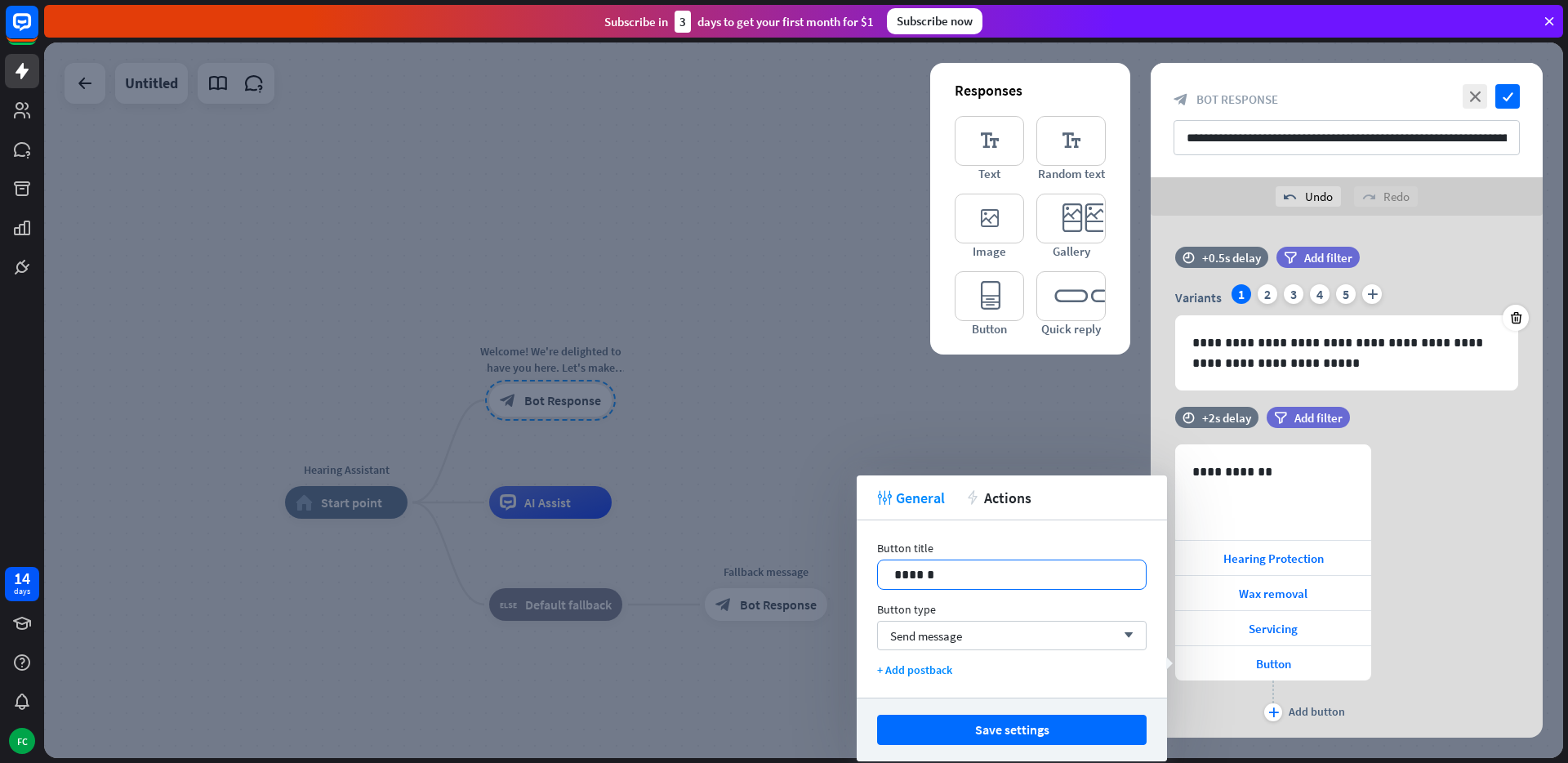
click at [955, 577] on p "******" at bounding box center [1011, 574] width 235 height 20
click at [995, 731] on button "Save settings" at bounding box center [1012, 729] width 270 height 30
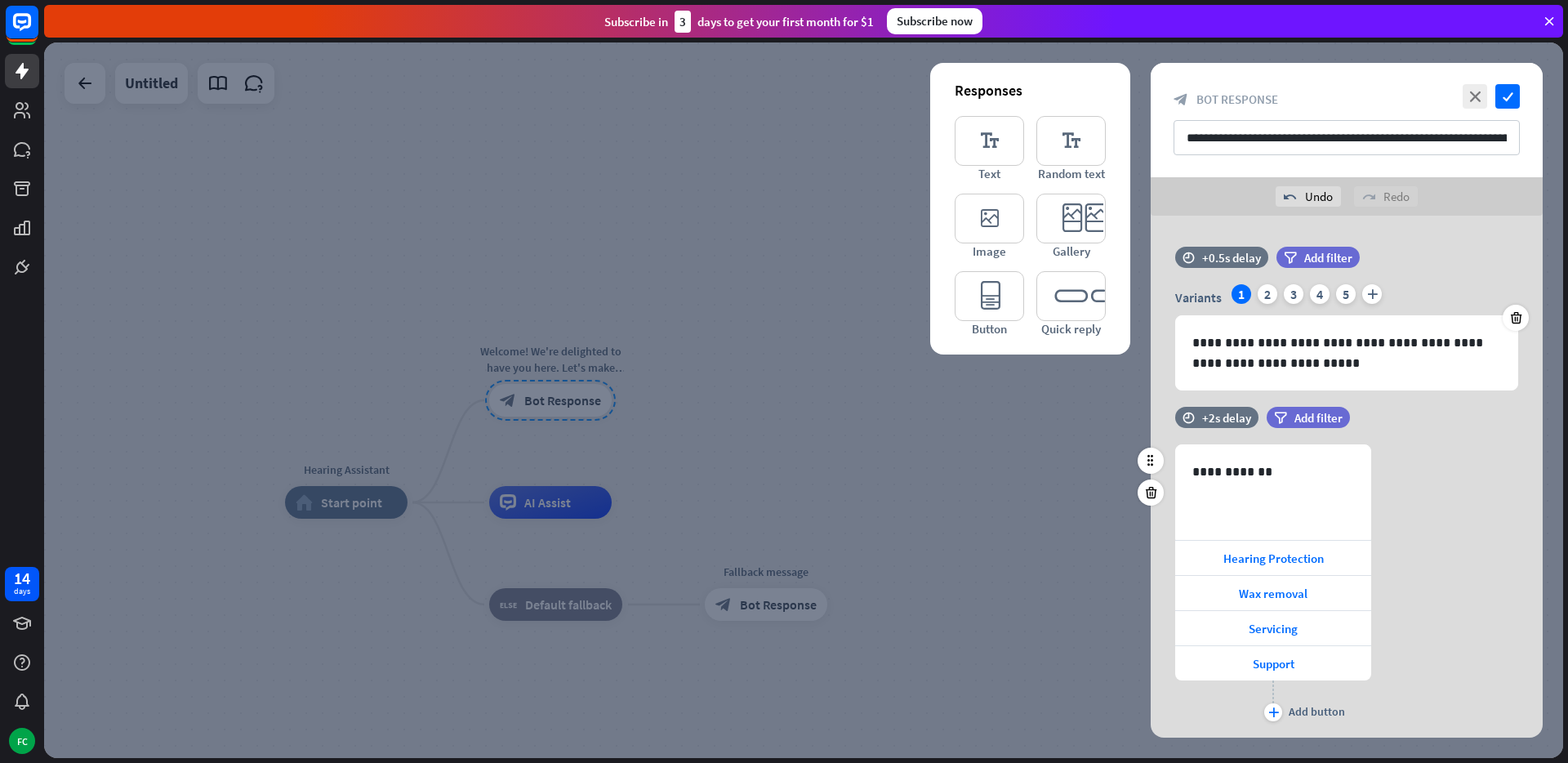
click at [1522, 582] on div "**********" at bounding box center [1347, 584] width 392 height 281
click at [1503, 95] on icon "check" at bounding box center [1507, 96] width 25 height 25
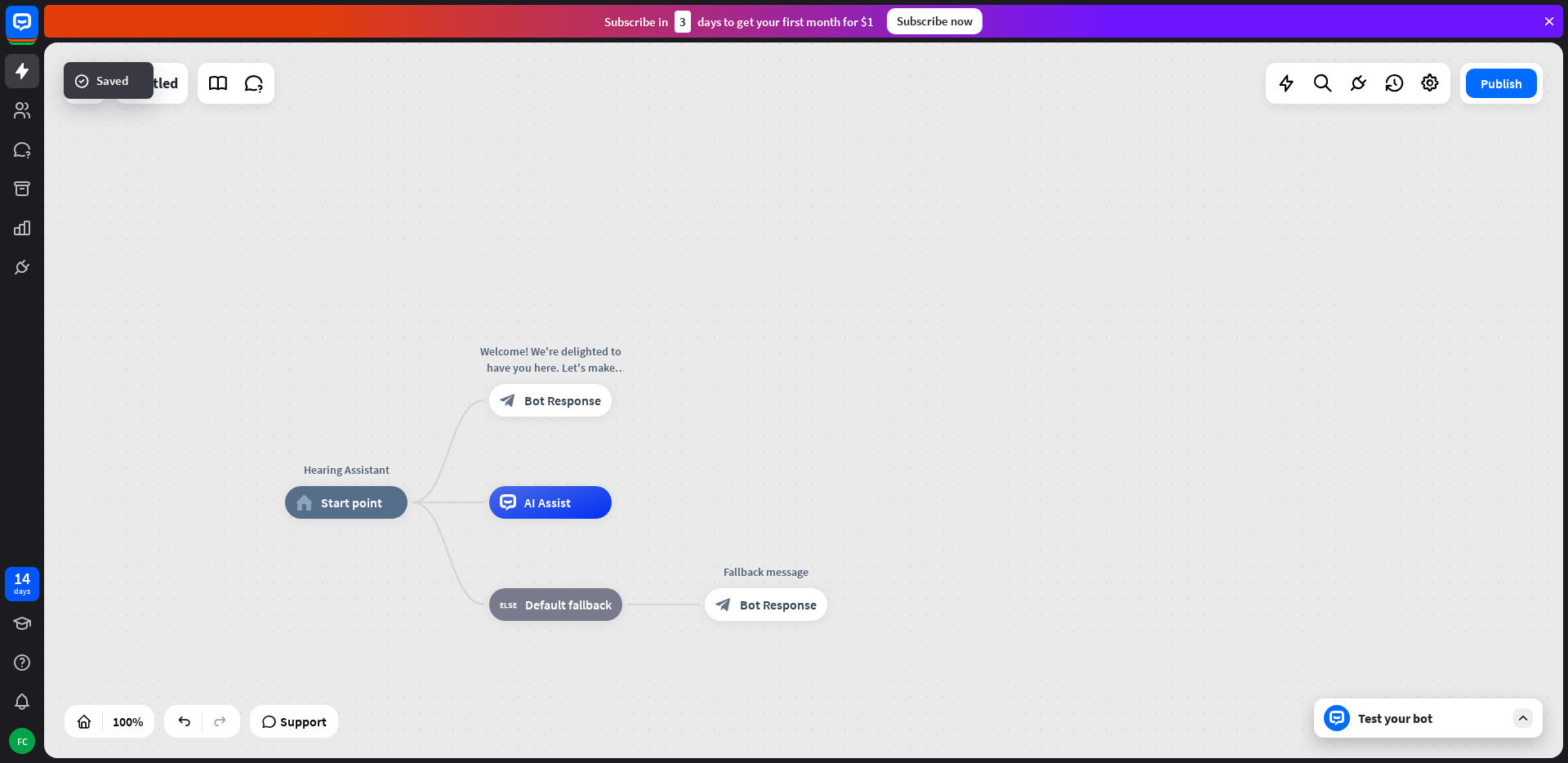
click at [1434, 723] on div "Test your bot" at bounding box center [1432, 718] width 147 height 17
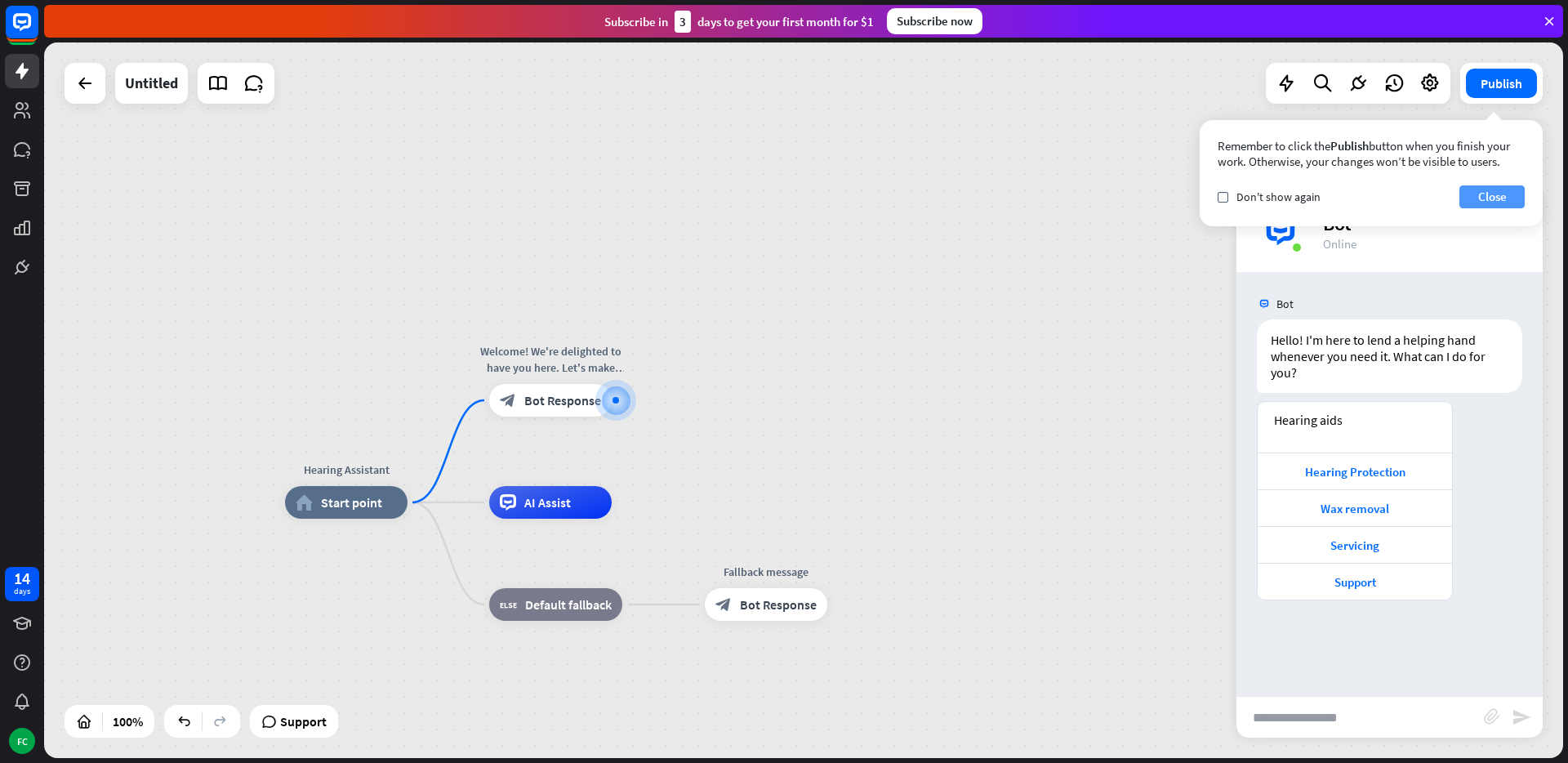
click at [1482, 202] on button "Close" at bounding box center [1492, 196] width 65 height 23
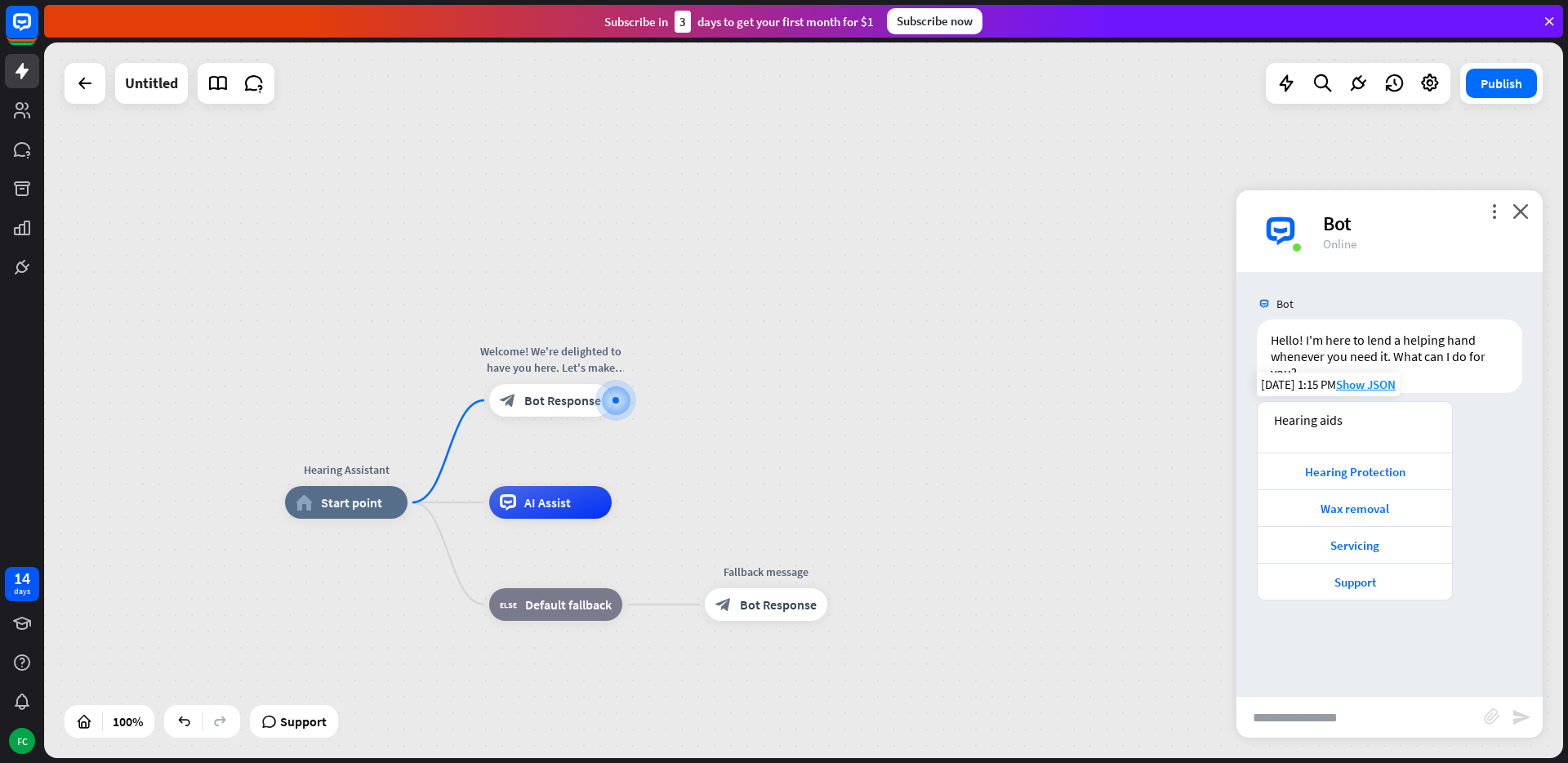
click at [1378, 423] on div "Hearing aids" at bounding box center [1355, 420] width 162 height 17
drag, startPoint x: 1301, startPoint y: 432, endPoint x: 1339, endPoint y: 424, distance: 38.8
click at [1305, 431] on div "Hearing aids" at bounding box center [1354, 426] width 194 height 51
click at [1515, 214] on icon "close" at bounding box center [1521, 211] width 17 height 16
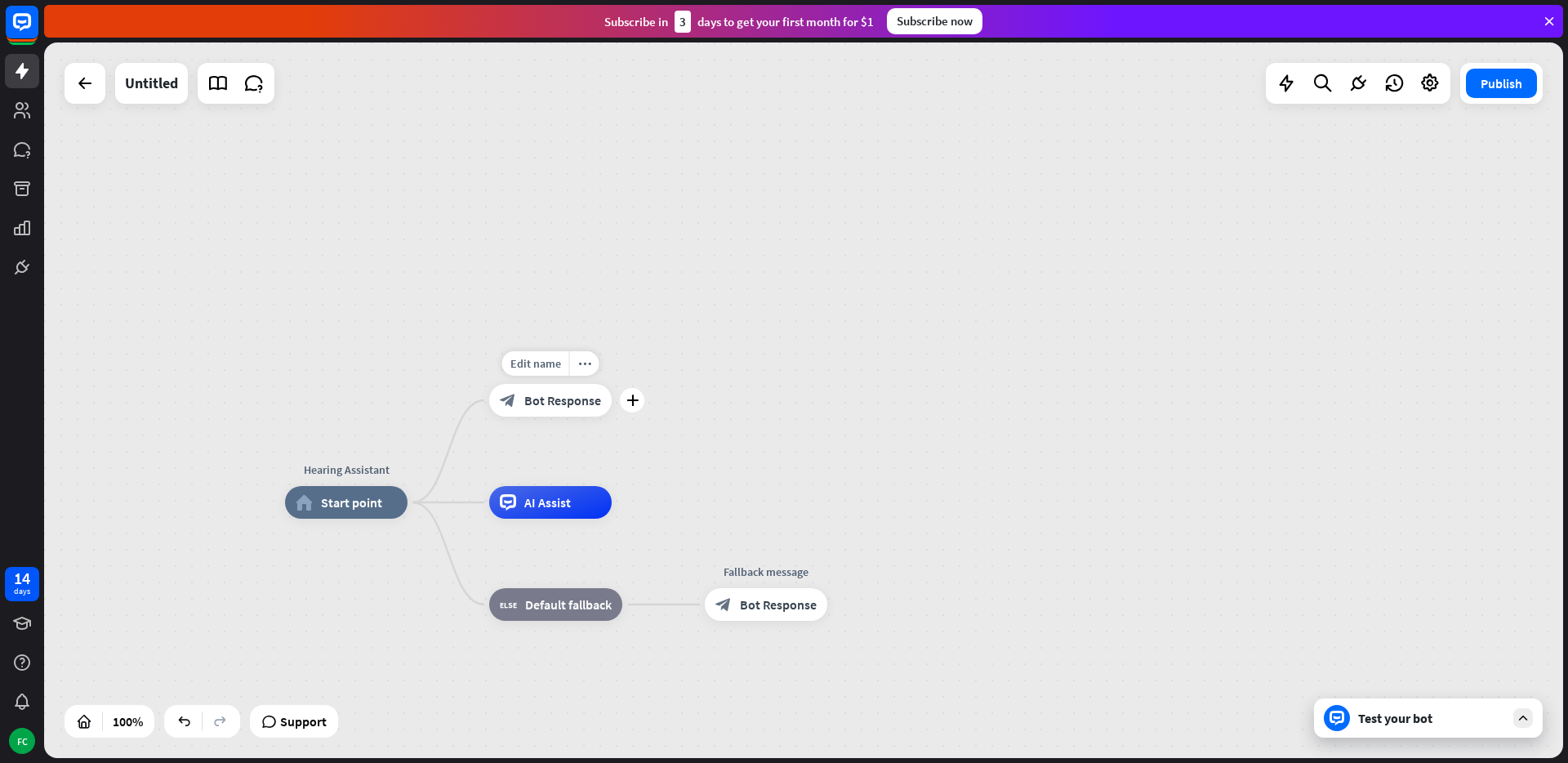
click at [569, 405] on span "Bot Response" at bounding box center [563, 400] width 76 height 17
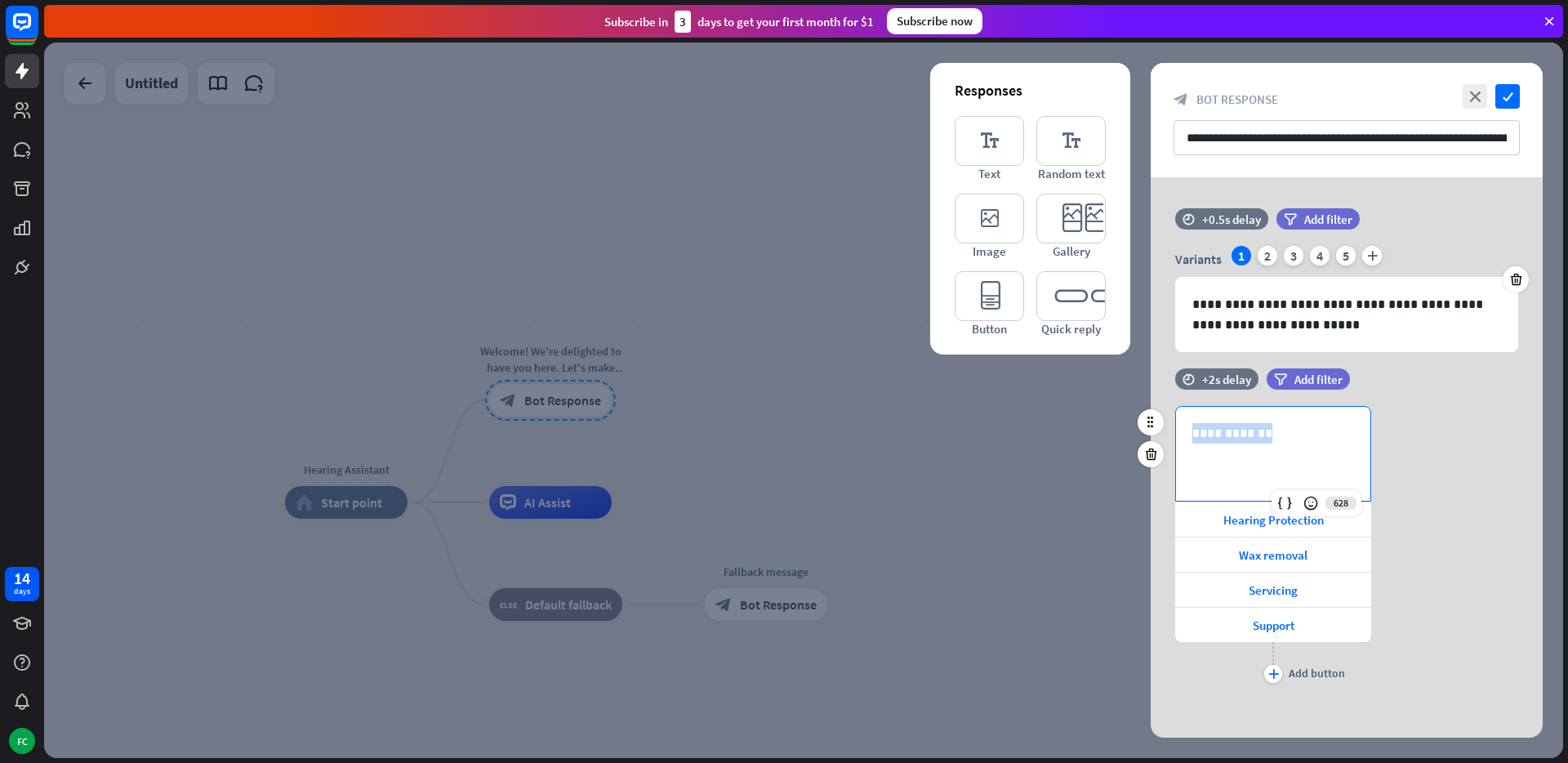
drag, startPoint x: 1267, startPoint y: 436, endPoint x: 1191, endPoint y: 442, distance: 76.2
click at [1191, 442] on div "**********" at bounding box center [1272, 454] width 194 height 94
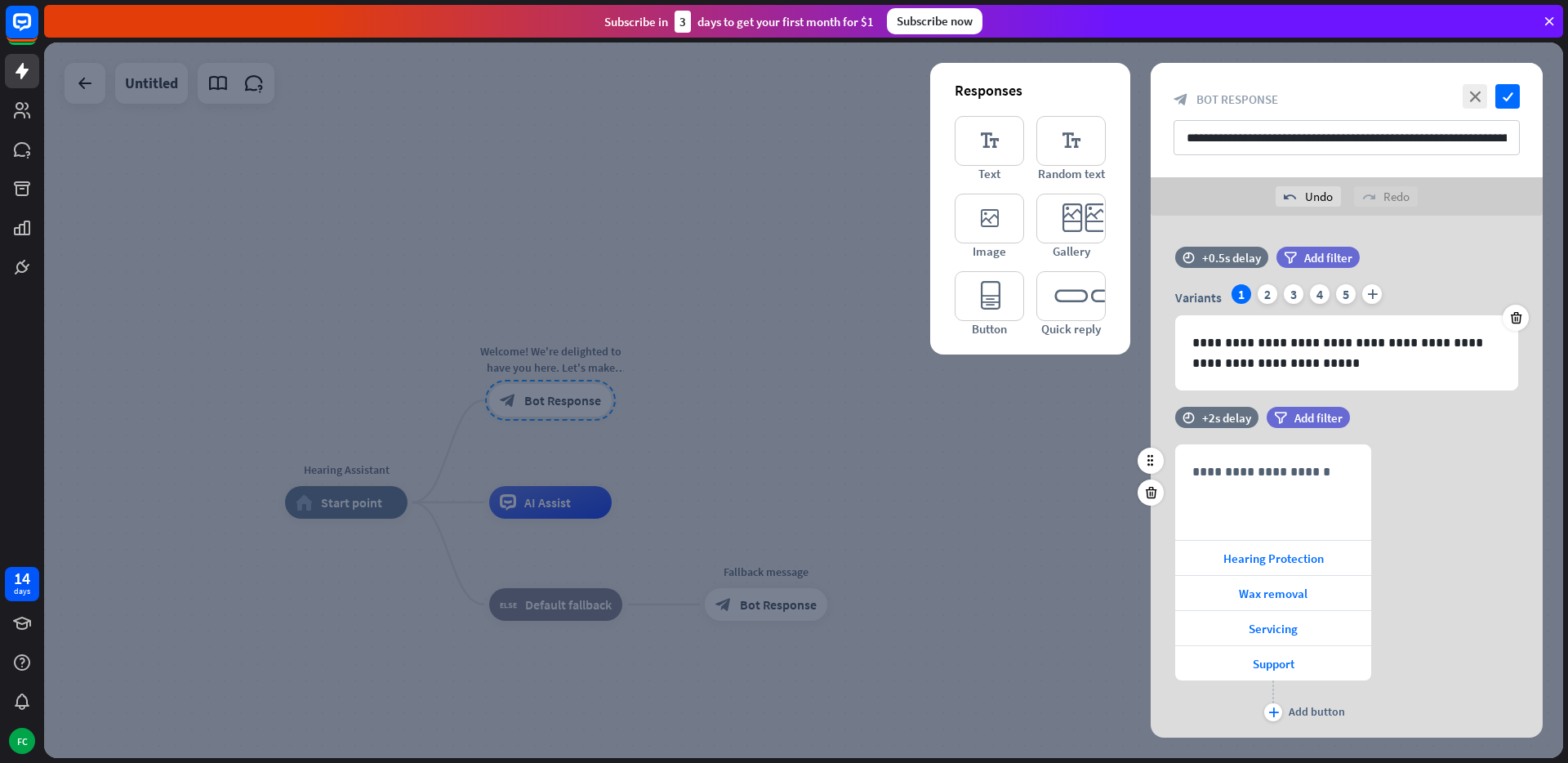
click at [1421, 503] on div "**********" at bounding box center [1347, 584] width 392 height 281
click at [1268, 474] on p "**********" at bounding box center [1273, 471] width 162 height 20
click at [1274, 716] on icon "plus" at bounding box center [1274, 711] width 11 height 10
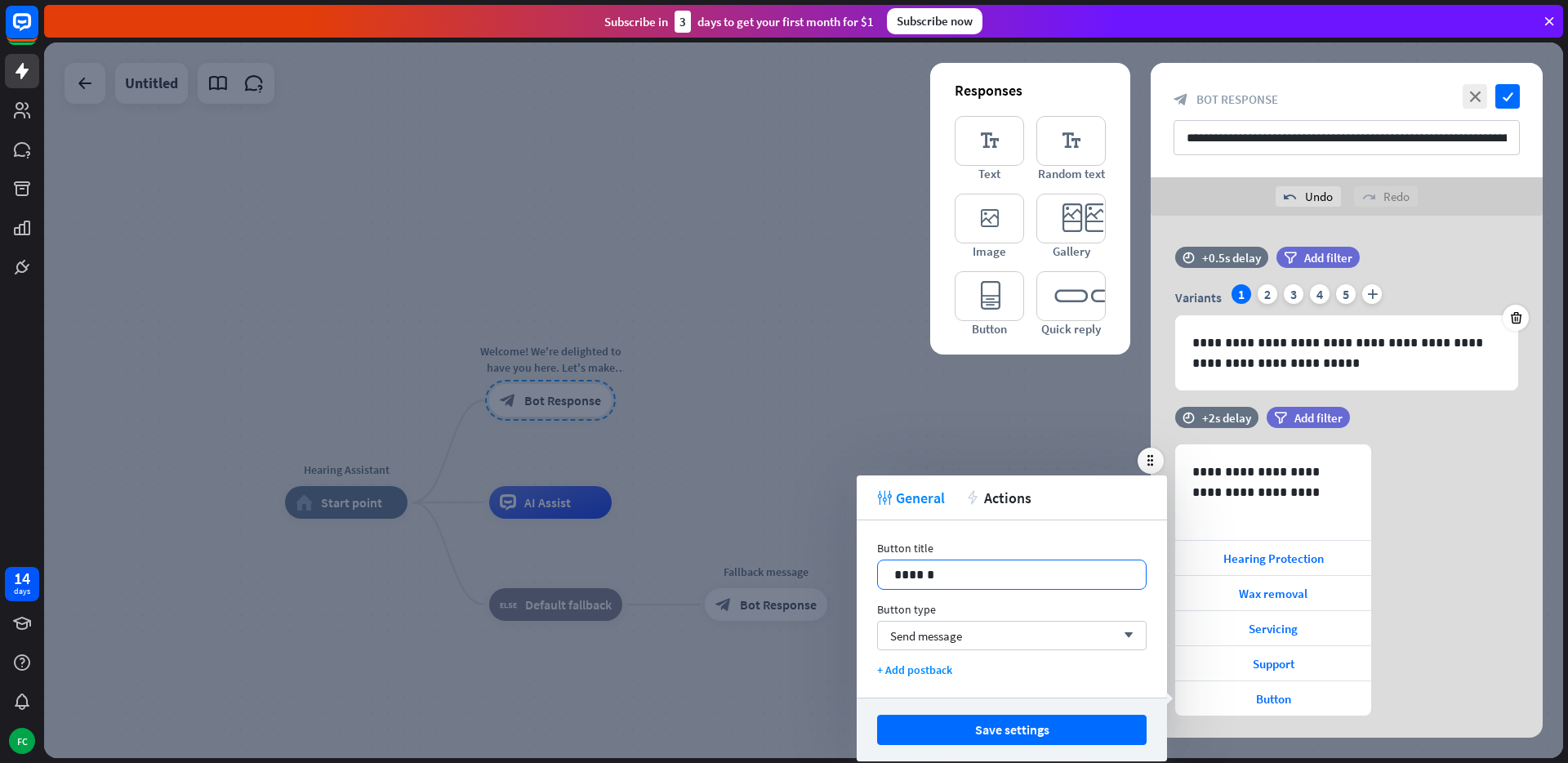
click at [989, 569] on p "******" at bounding box center [1011, 574] width 235 height 20
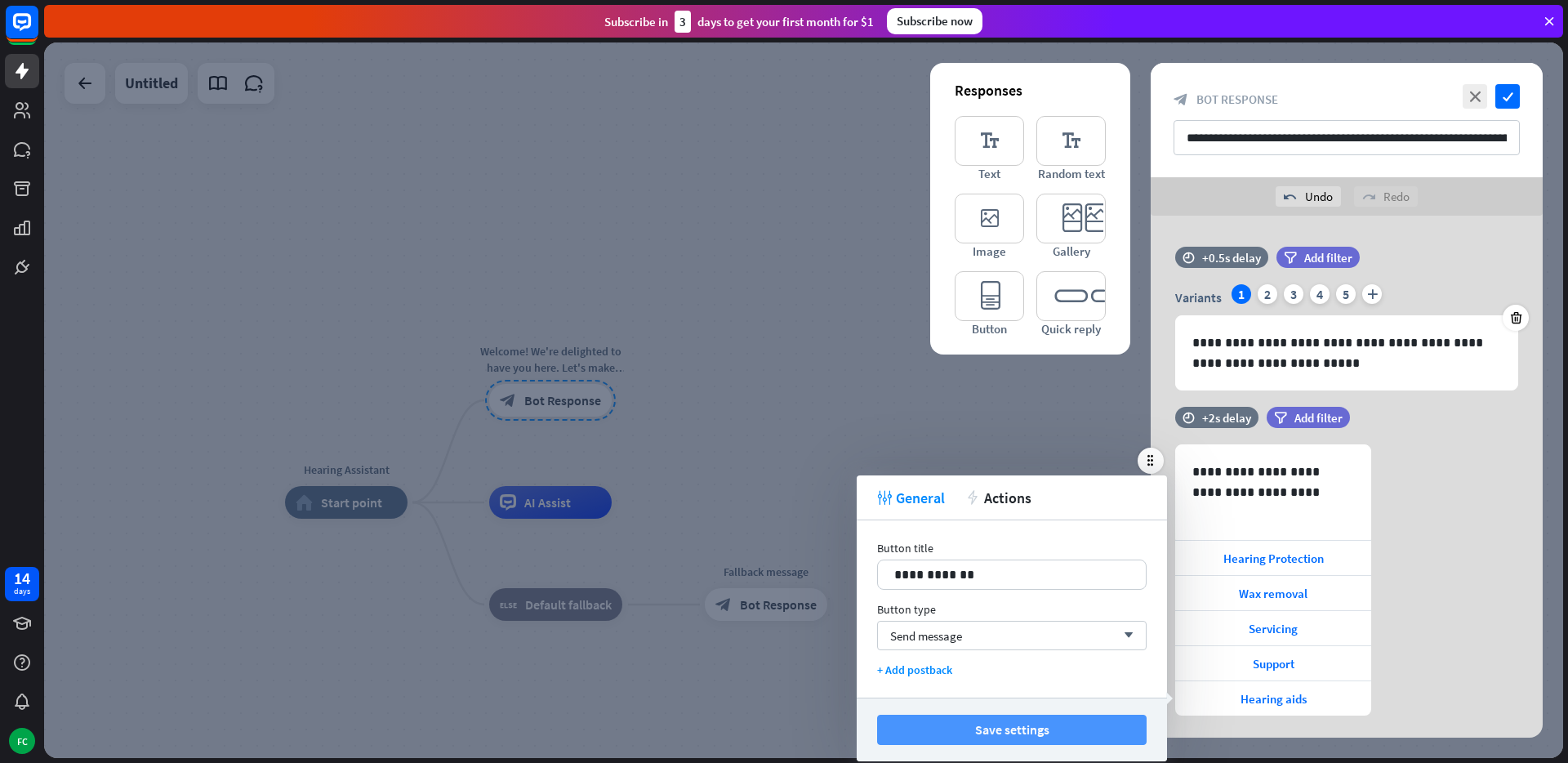
click at [1085, 726] on button "Save settings" at bounding box center [1012, 729] width 270 height 30
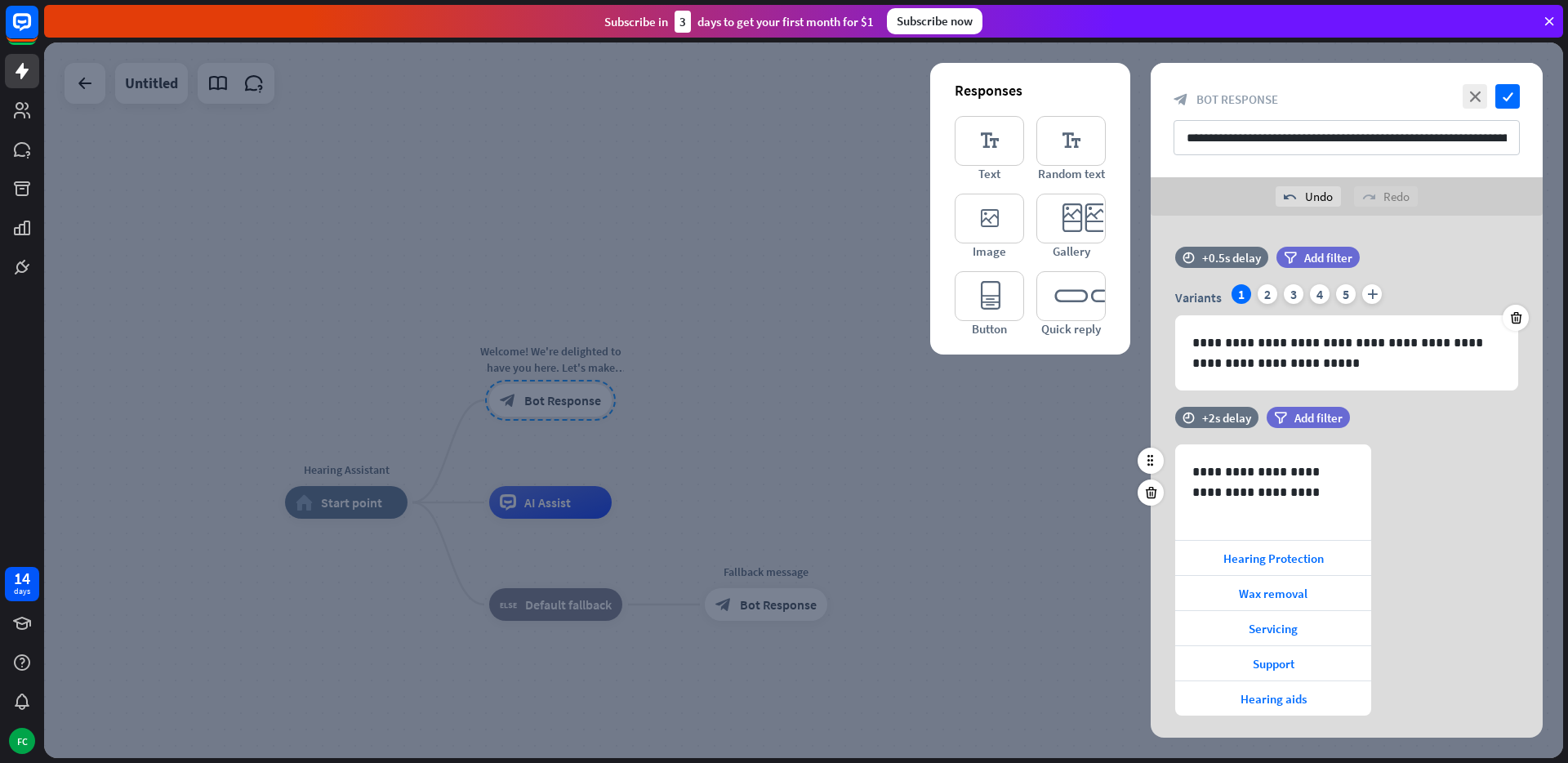
click at [1466, 423] on div "time +2s delay filter Add filter" at bounding box center [1347, 425] width 392 height 38
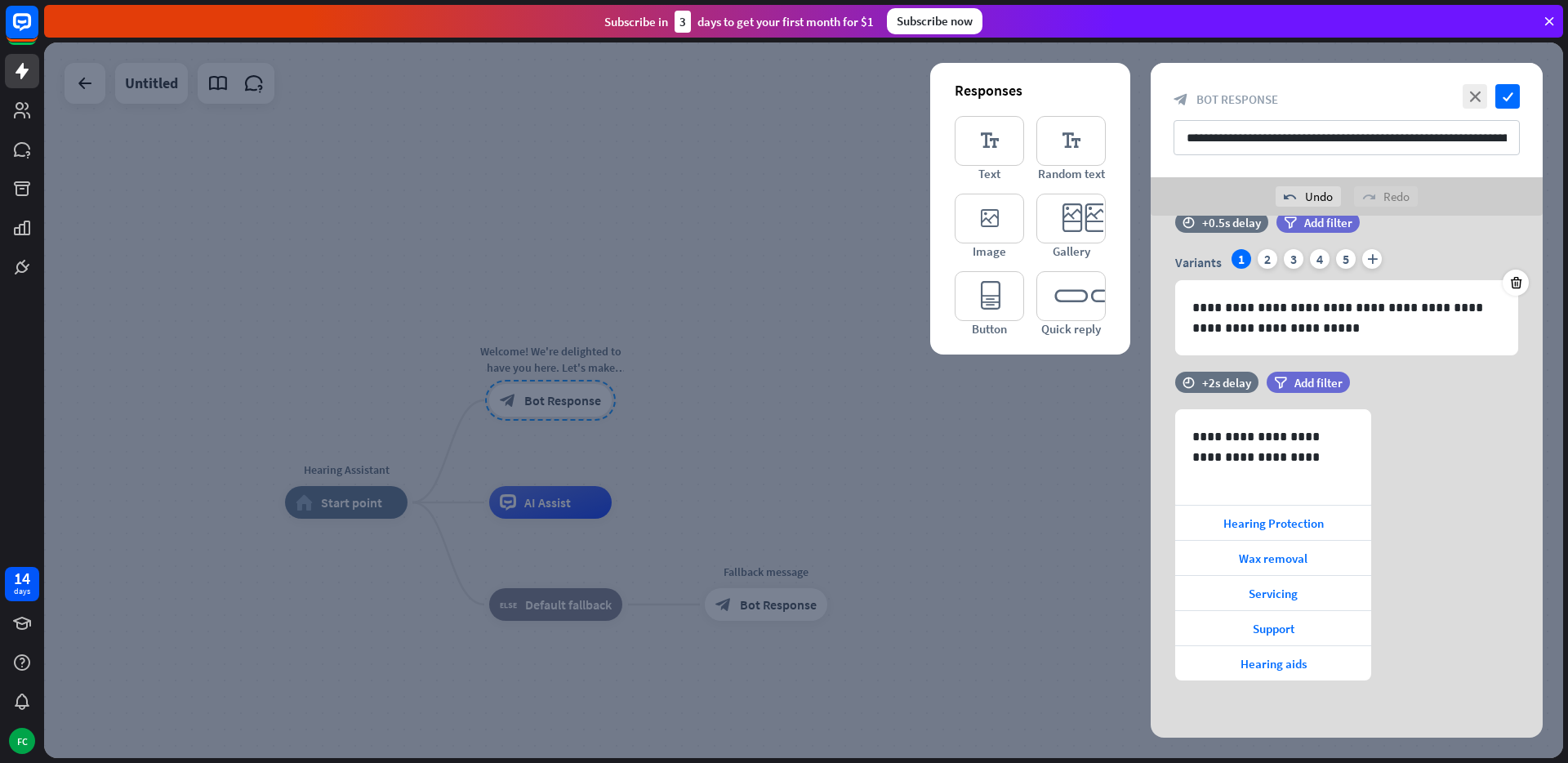
click at [987, 539] on div at bounding box center [804, 399] width 1519 height 715
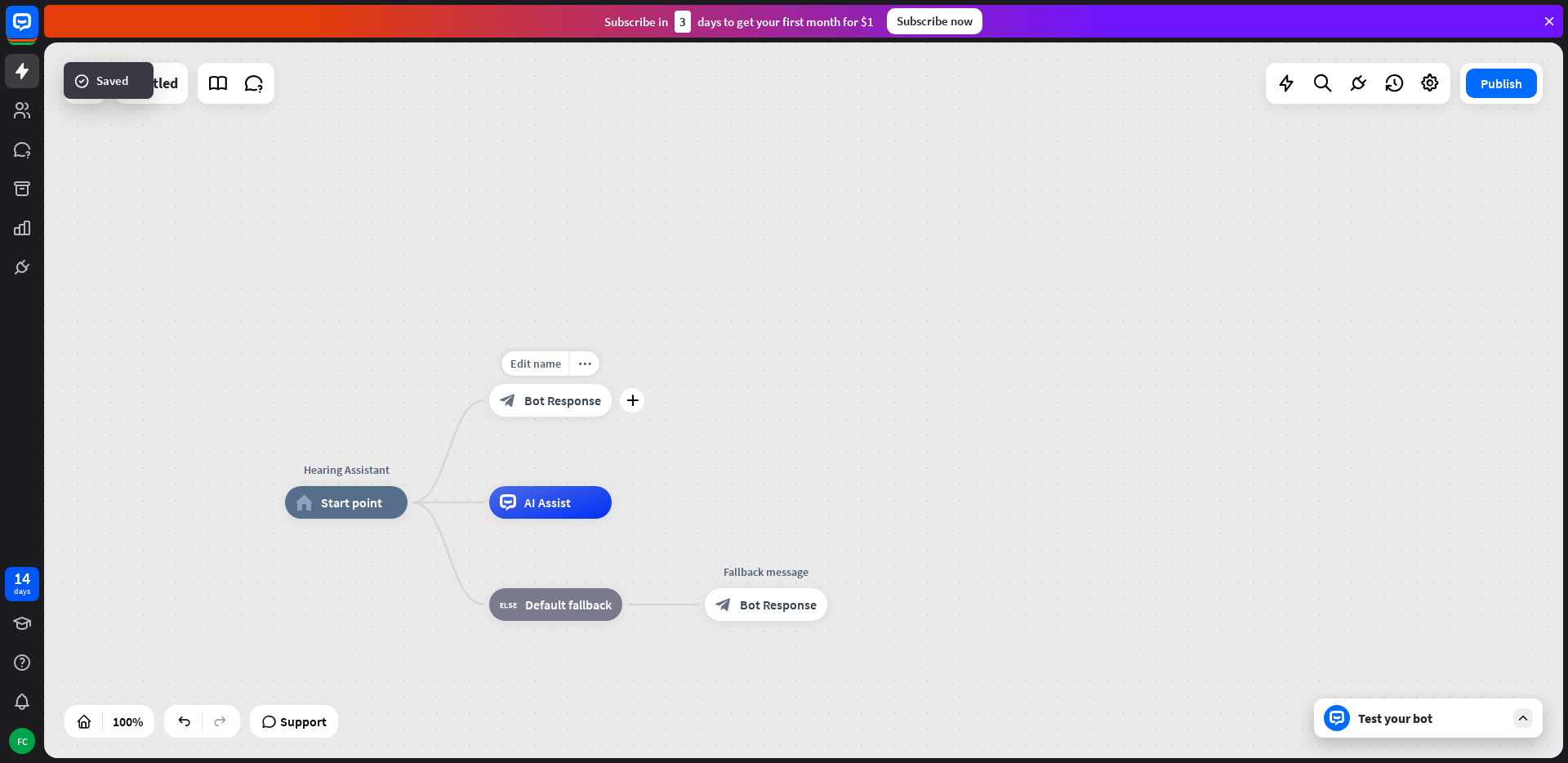
click at [529, 416] on div "Edit name more_horiz plus Welcome! We're delighted to have you here. Let's make…" at bounding box center [550, 399] width 122 height 32
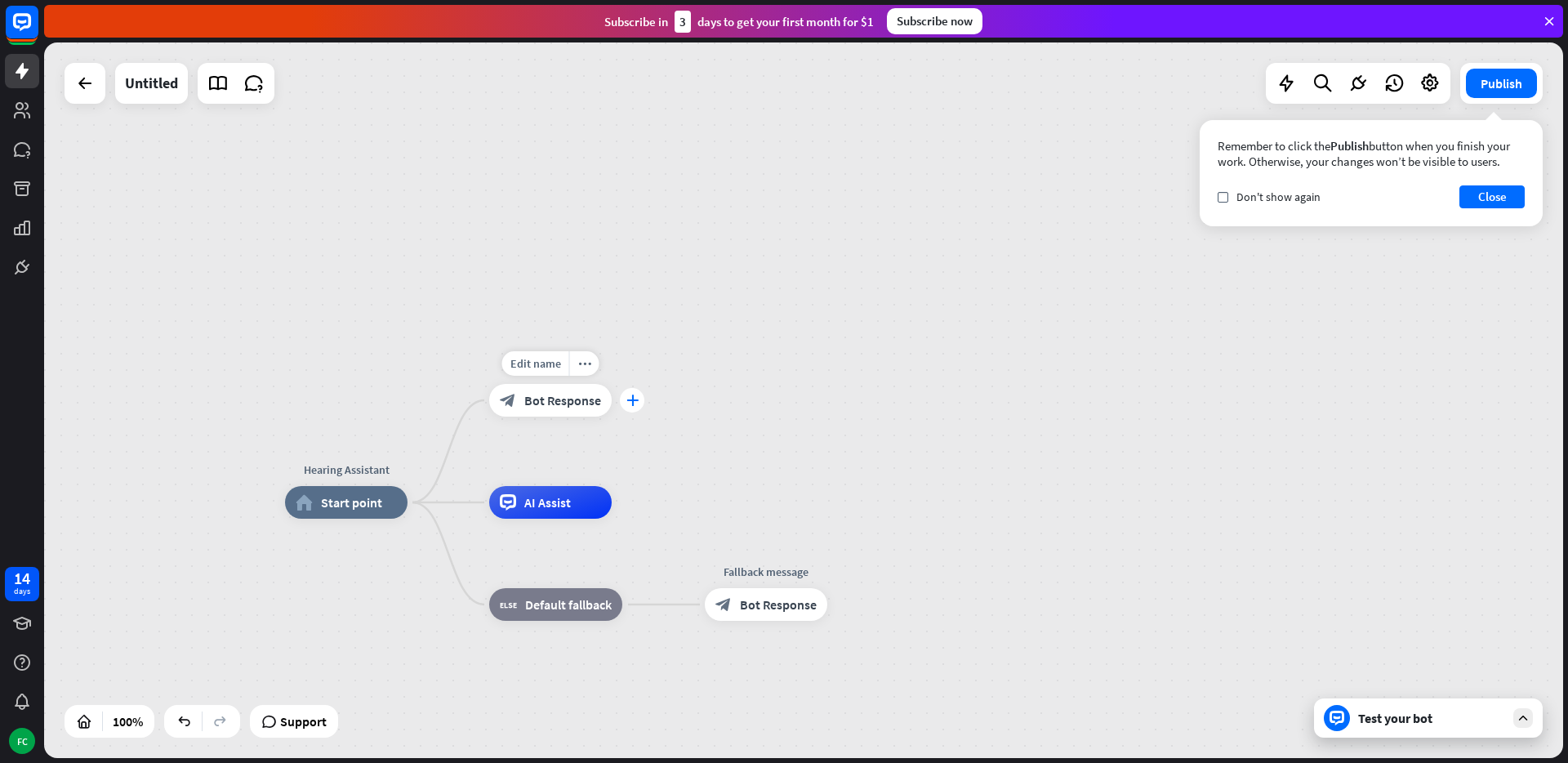
click at [627, 402] on icon "plus" at bounding box center [632, 399] width 12 height 11
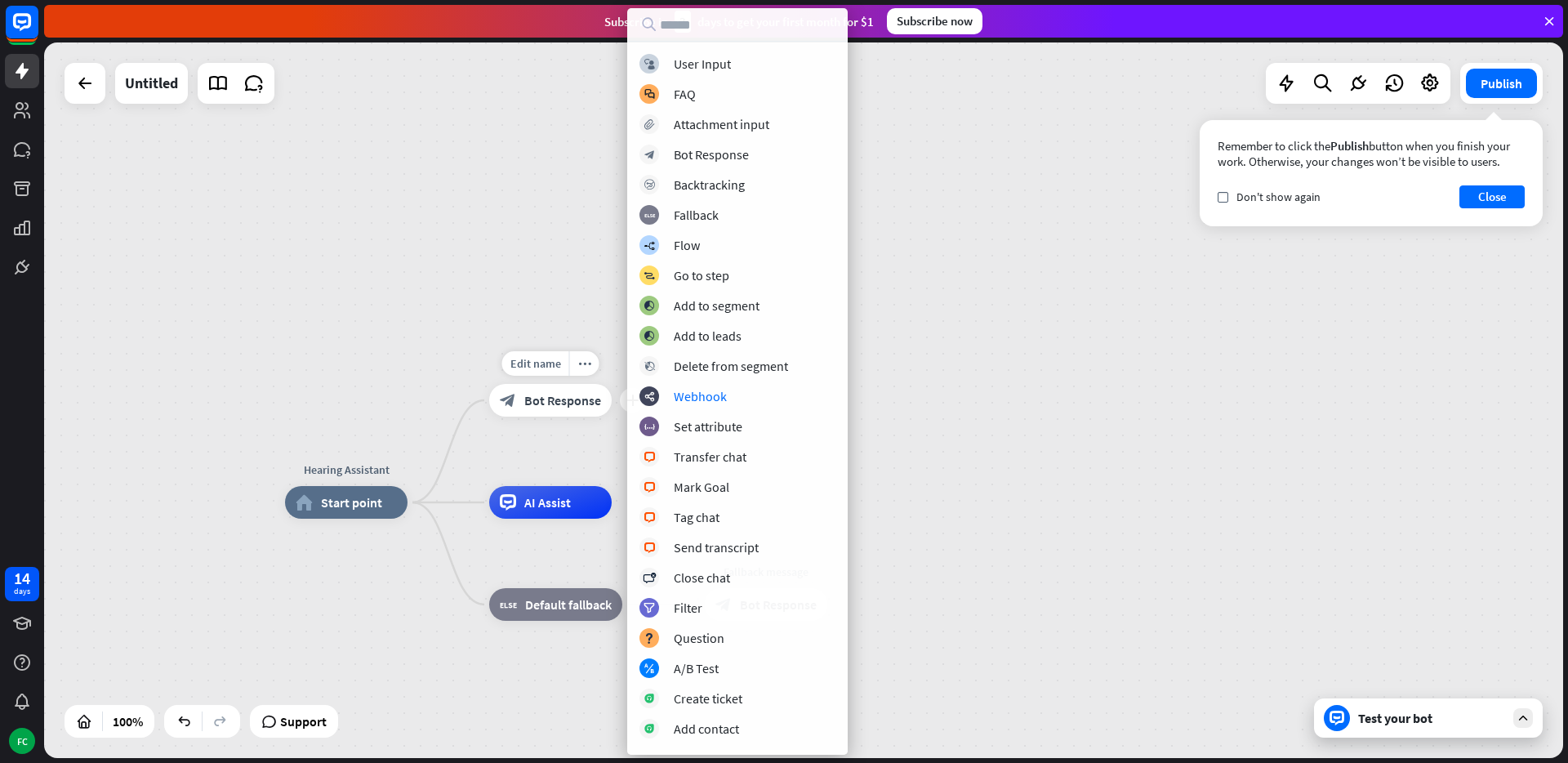
click at [567, 401] on span "Bot Response" at bounding box center [563, 400] width 76 height 17
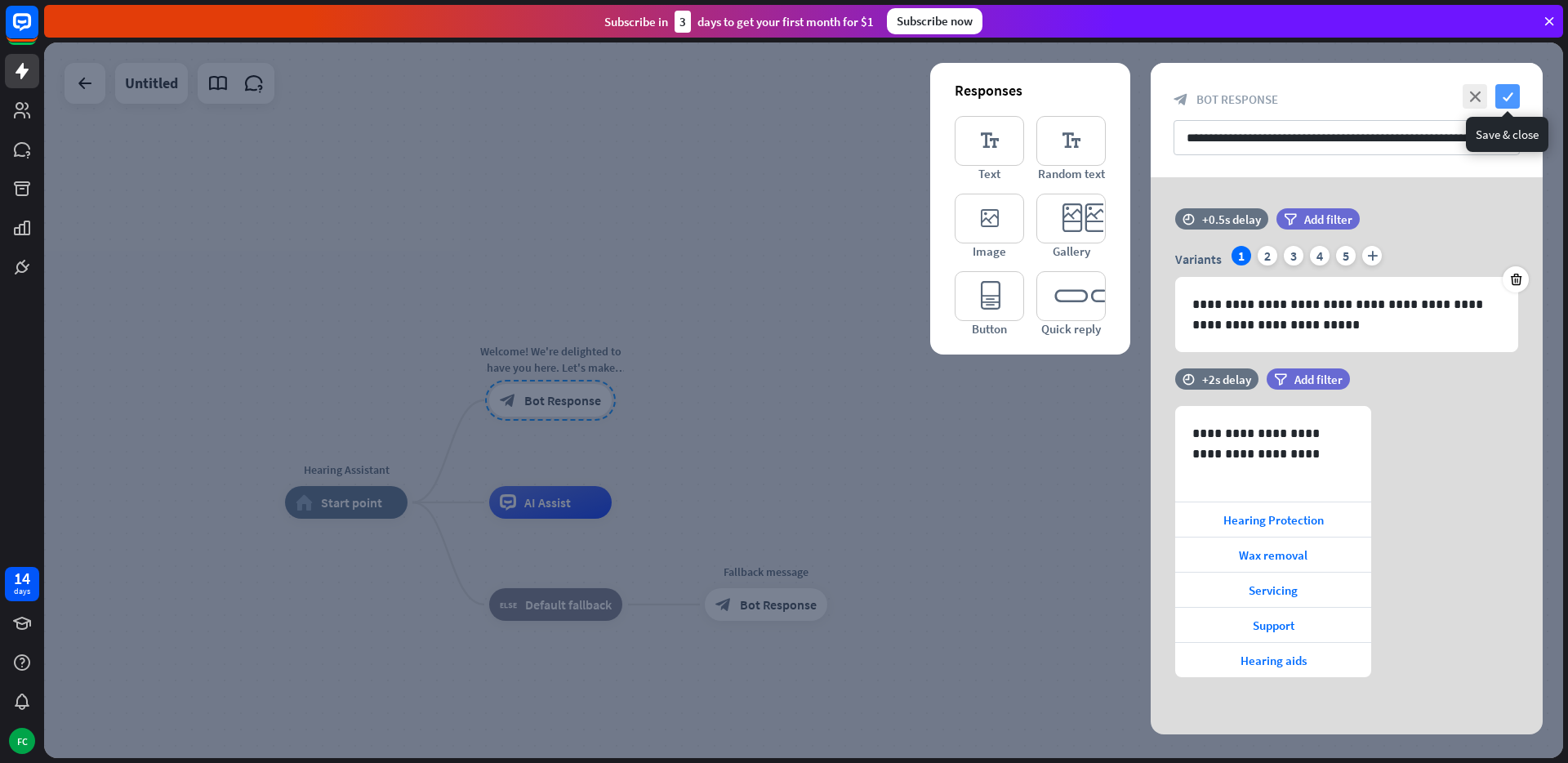
click at [1514, 95] on icon "check" at bounding box center [1507, 96] width 25 height 25
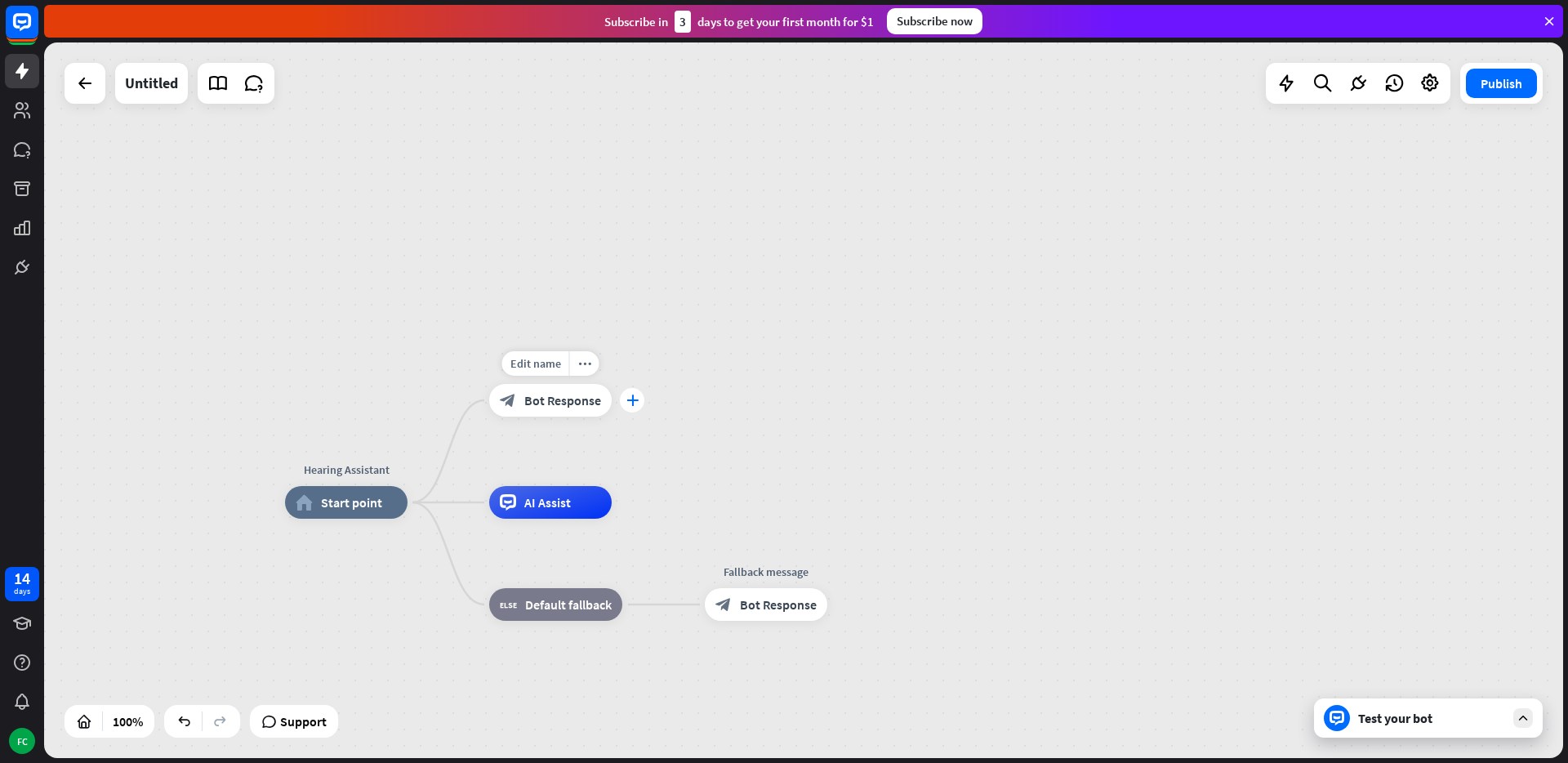
click at [624, 401] on div "plus" at bounding box center [632, 399] width 25 height 25
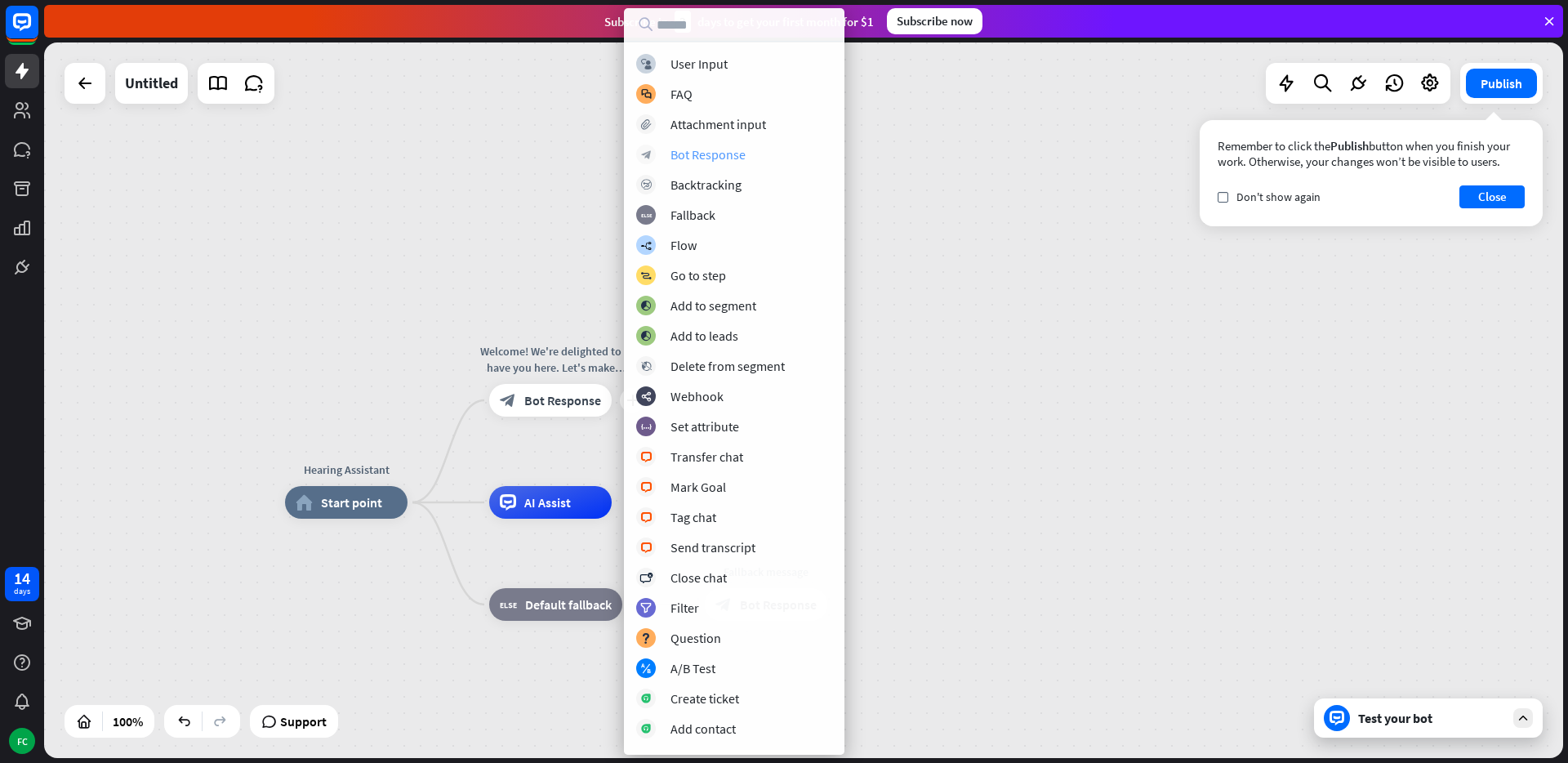
click at [682, 152] on div "Bot Response" at bounding box center [708, 155] width 75 height 17
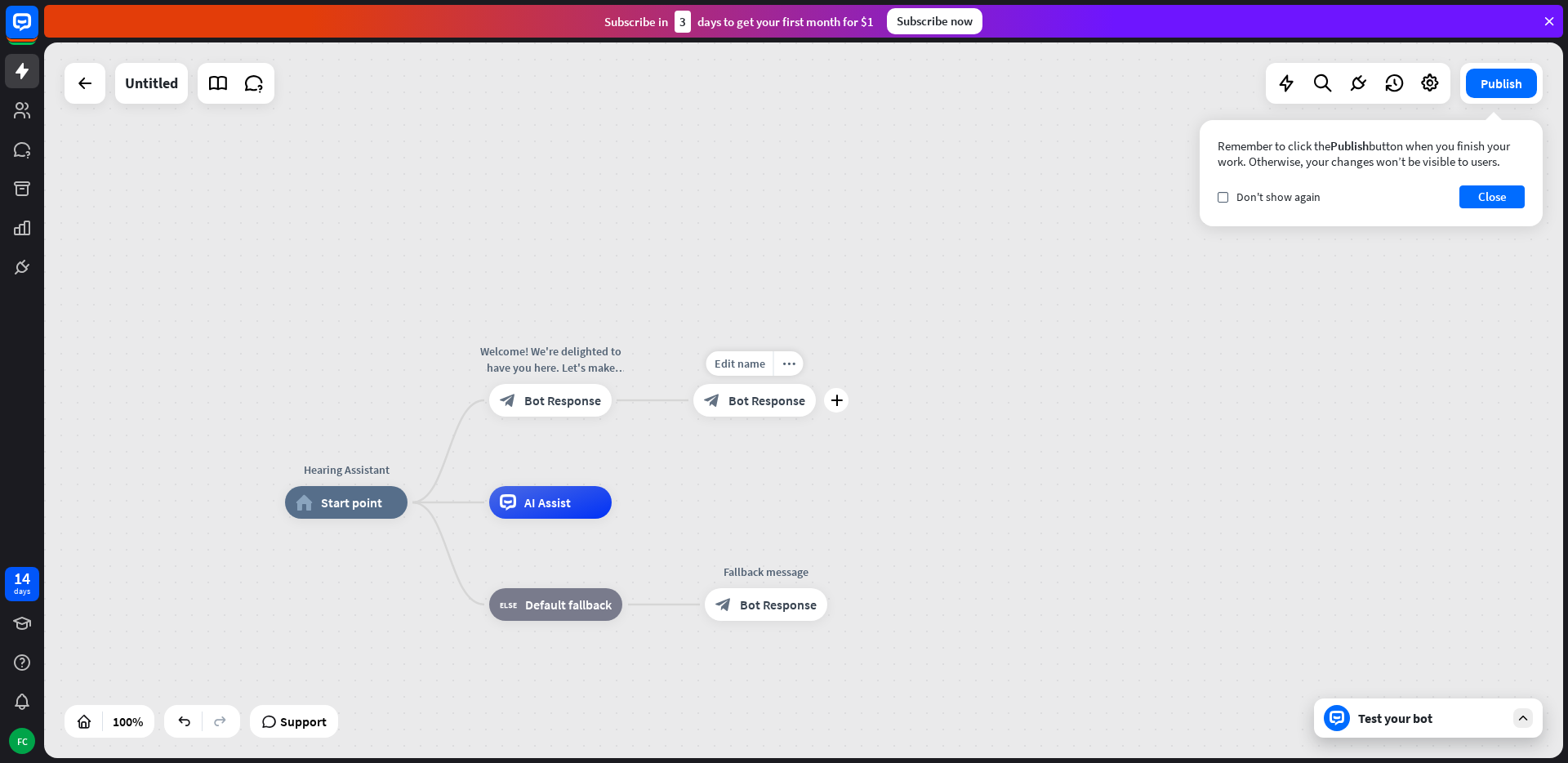
click at [766, 404] on span "Bot Response" at bounding box center [766, 400] width 76 height 17
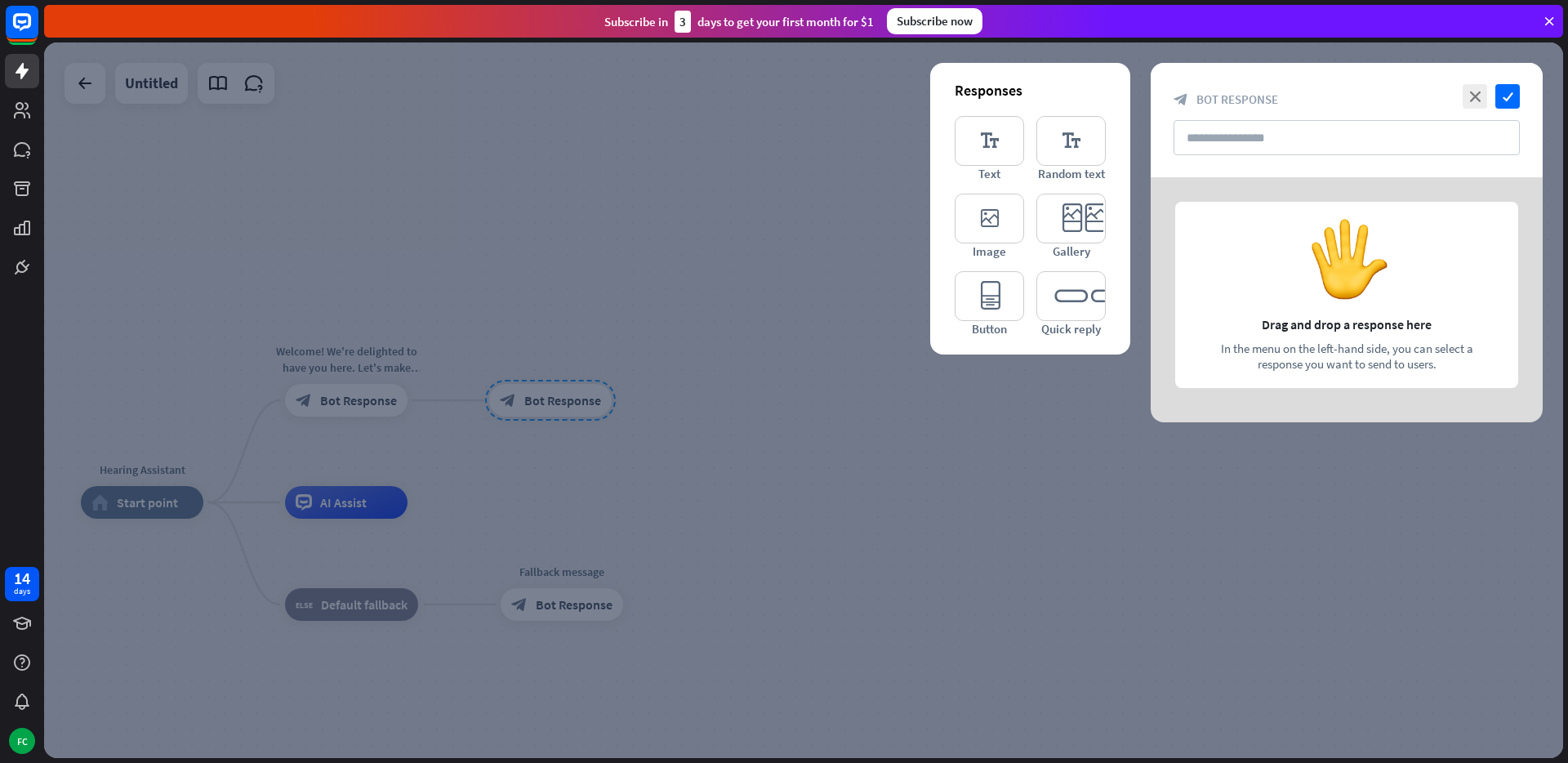
click at [1549, 27] on icon at bounding box center [1550, 21] width 15 height 15
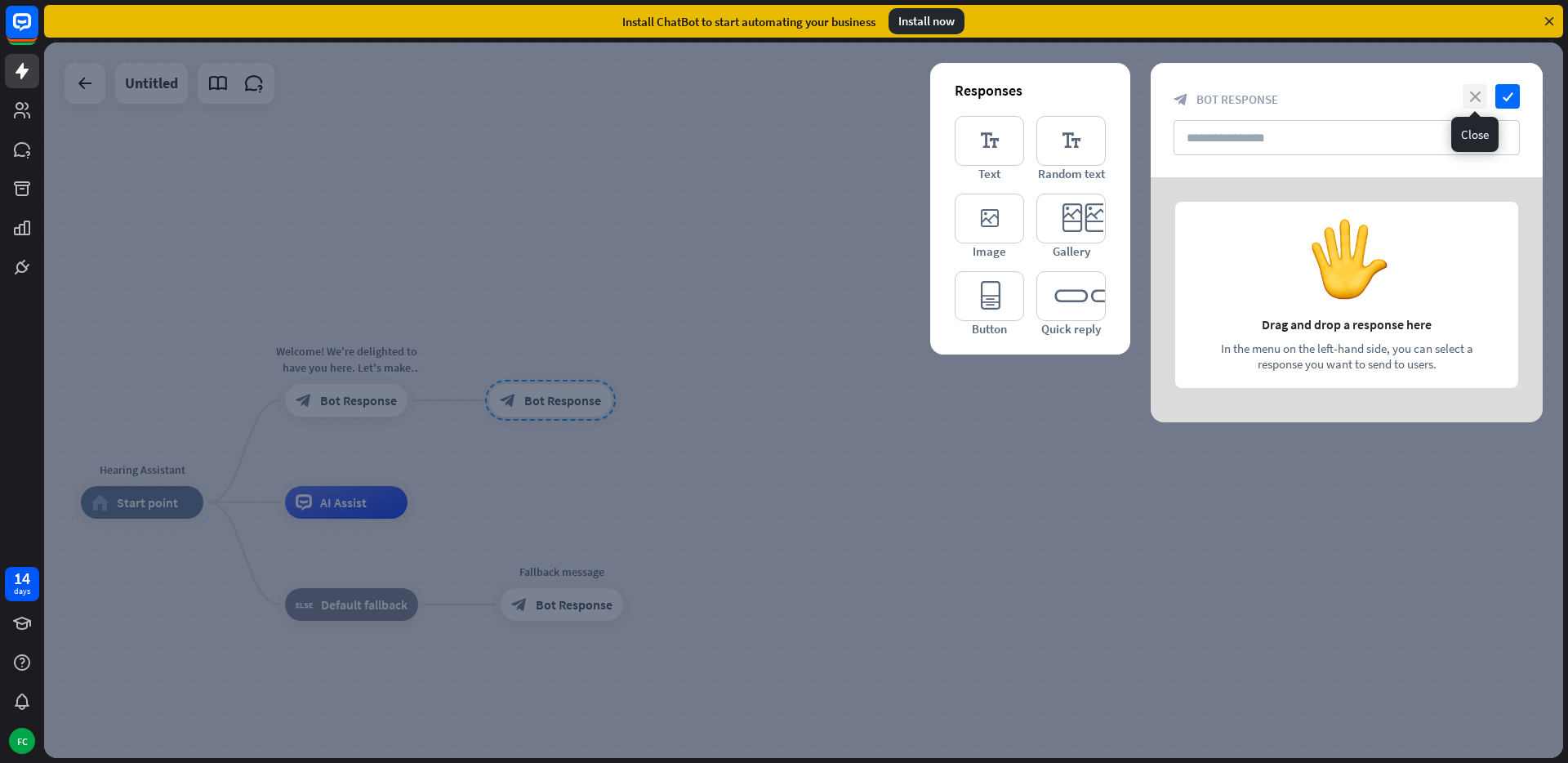
click at [1481, 92] on icon "close" at bounding box center [1475, 96] width 25 height 25
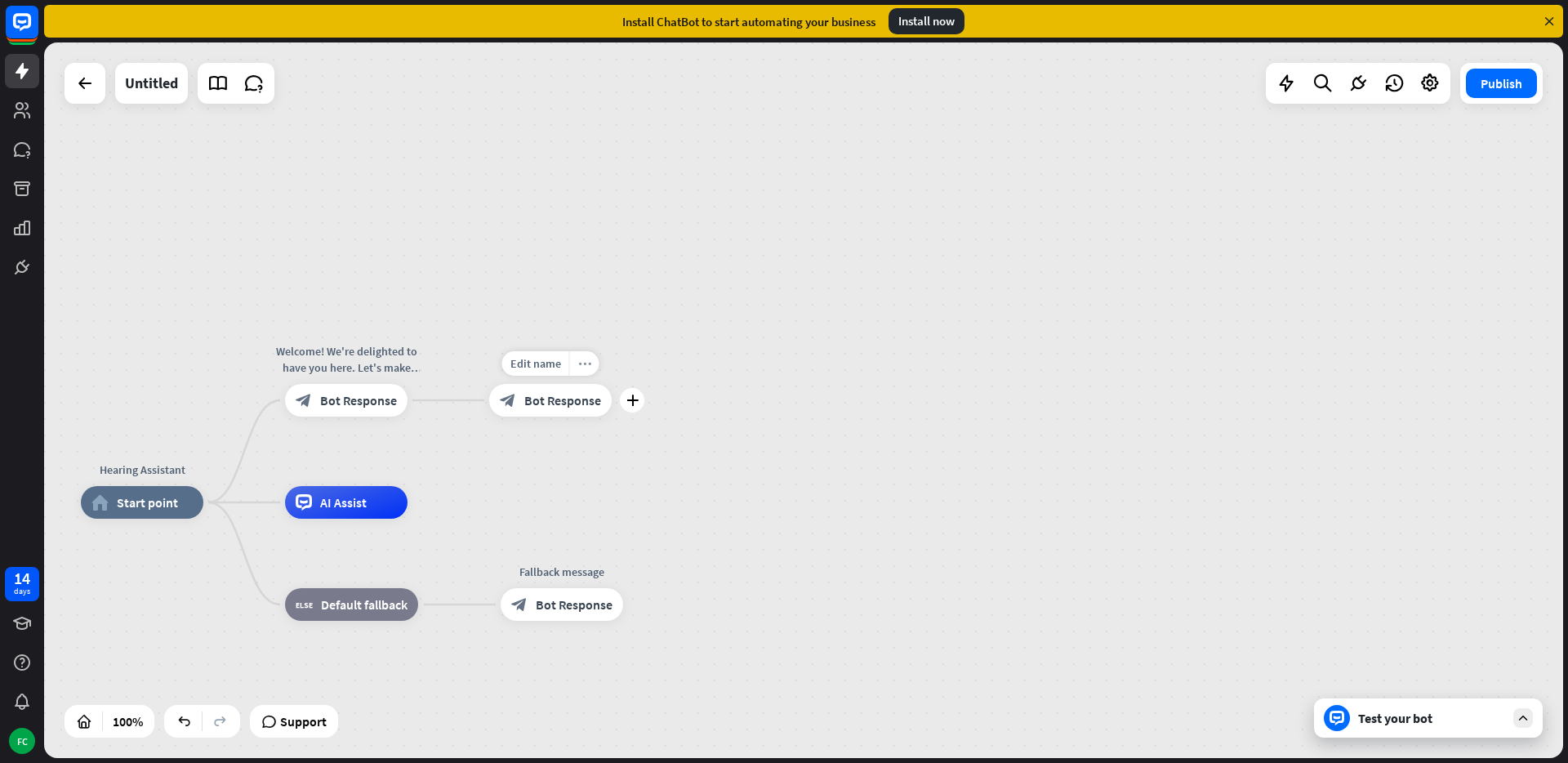
click at [595, 364] on div "more_horiz" at bounding box center [584, 363] width 30 height 25
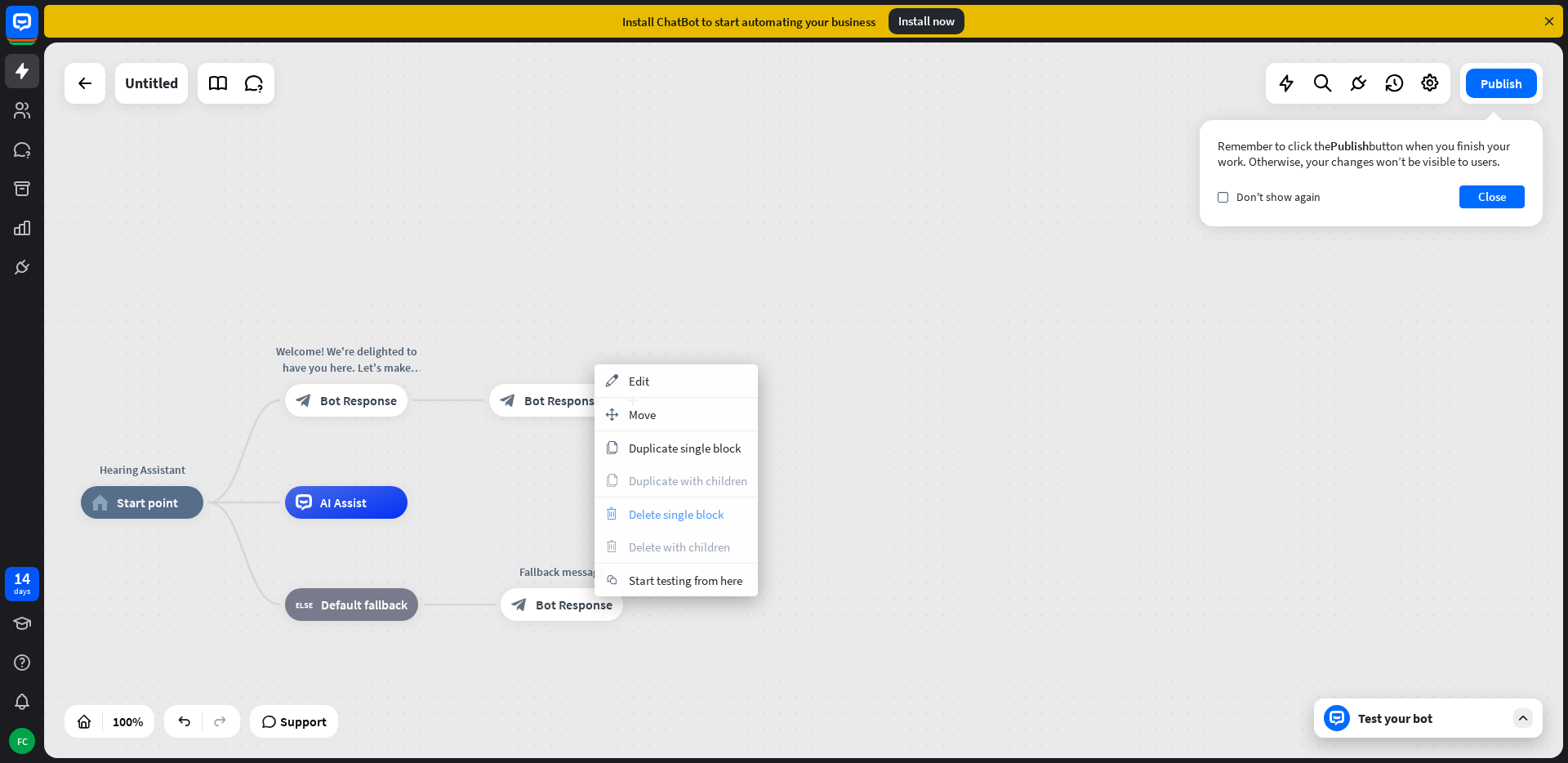
click at [680, 504] on div "trash Delete single block" at bounding box center [676, 513] width 163 height 32
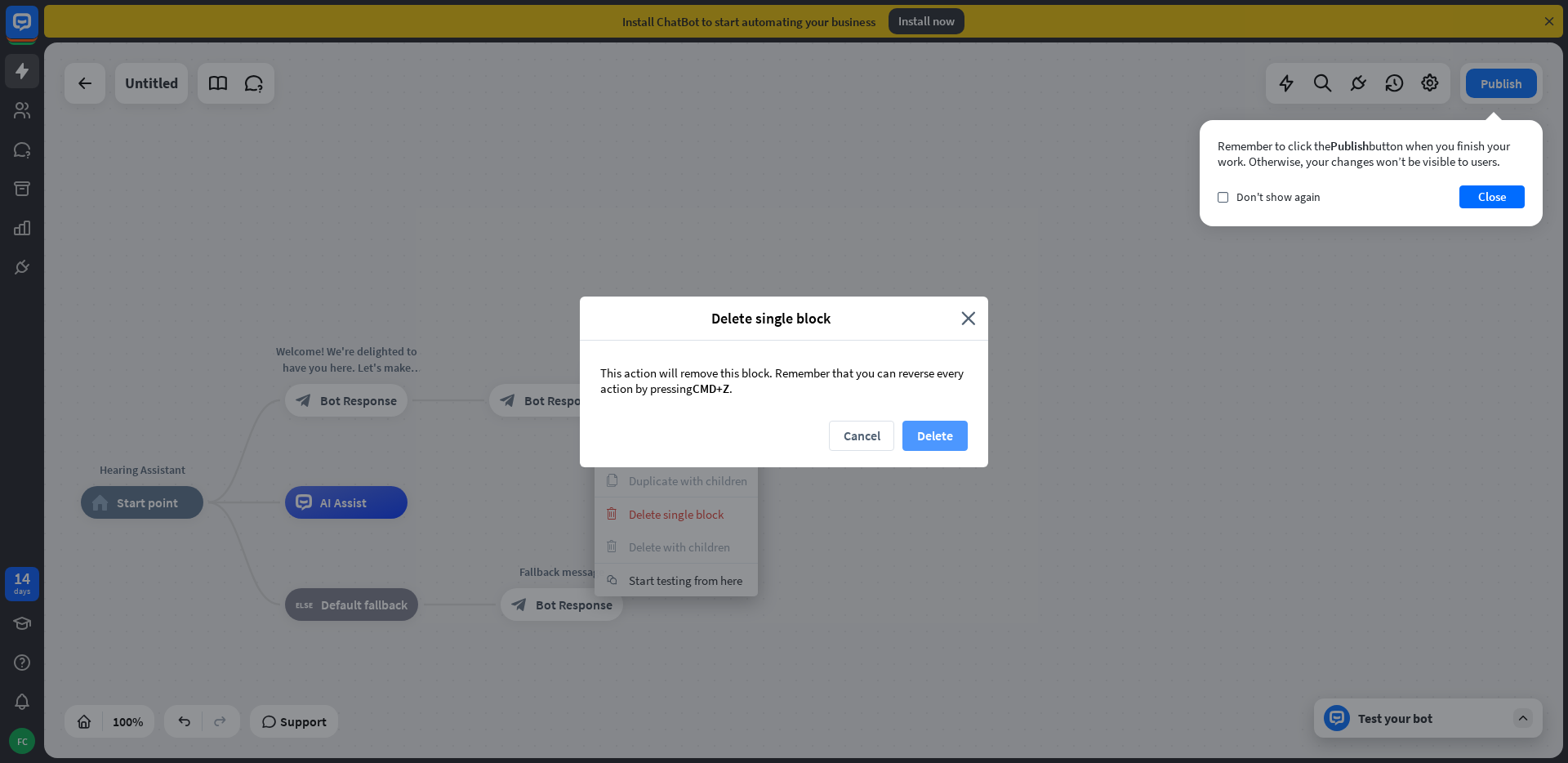
click at [925, 432] on button "Delete" at bounding box center [935, 435] width 65 height 30
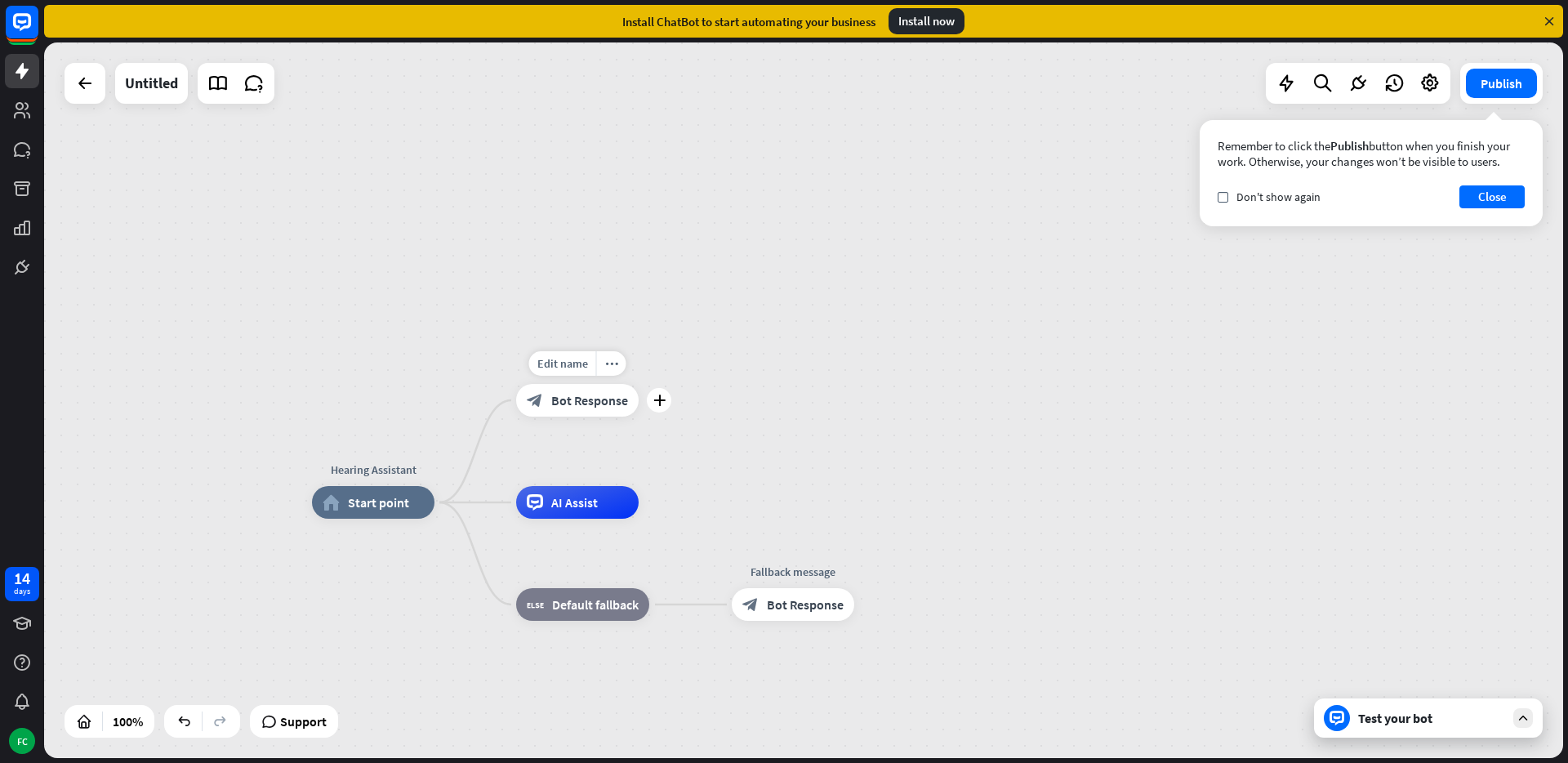
click at [614, 402] on span "Bot Response" at bounding box center [589, 400] width 76 height 17
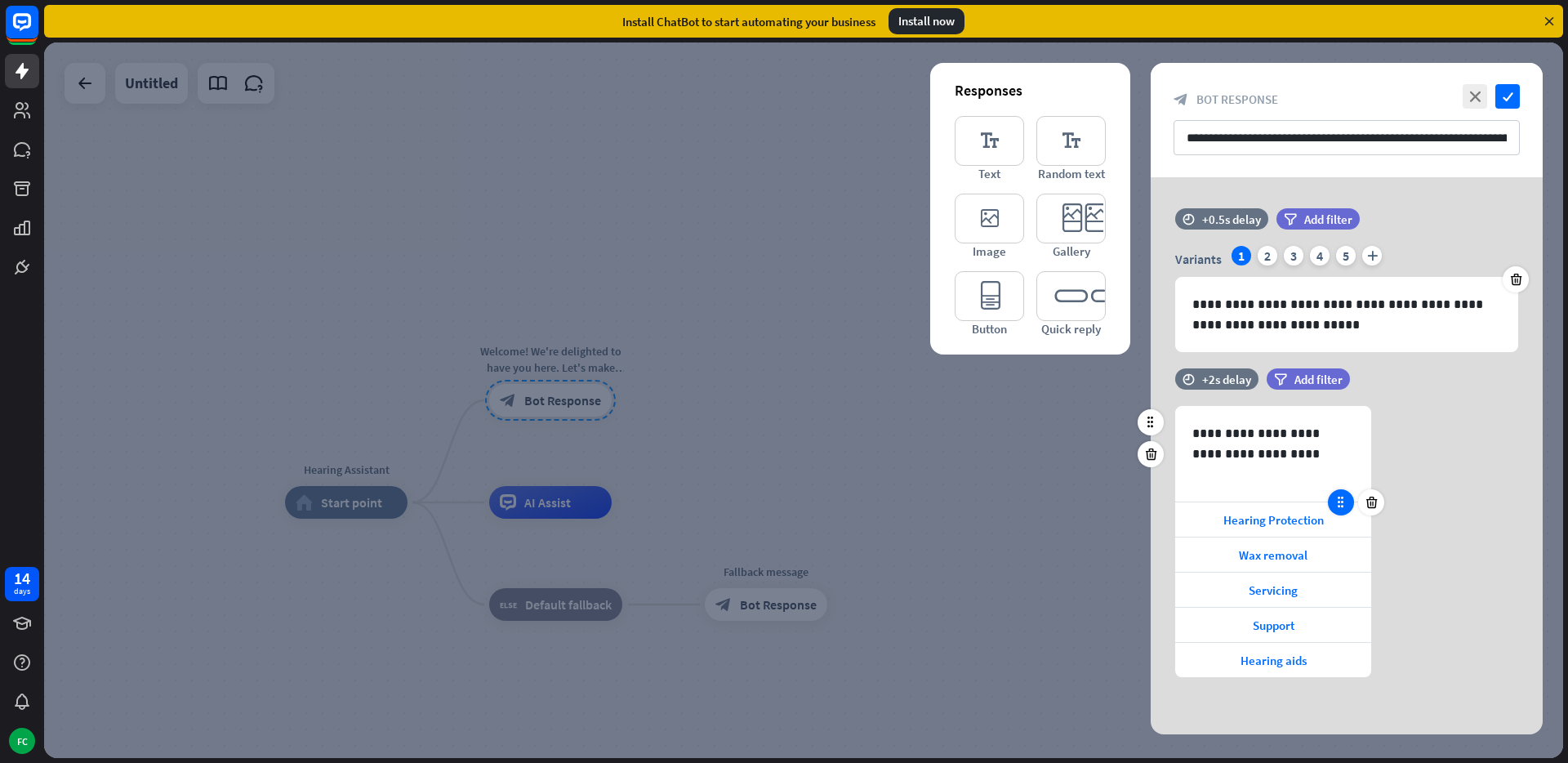
click at [1341, 503] on icon at bounding box center [1342, 503] width 15 height 15
click at [1153, 423] on icon at bounding box center [1151, 422] width 15 height 15
click at [1419, 398] on div "filter Add filter" at bounding box center [1349, 387] width 165 height 38
click at [1551, 20] on icon at bounding box center [1550, 21] width 15 height 15
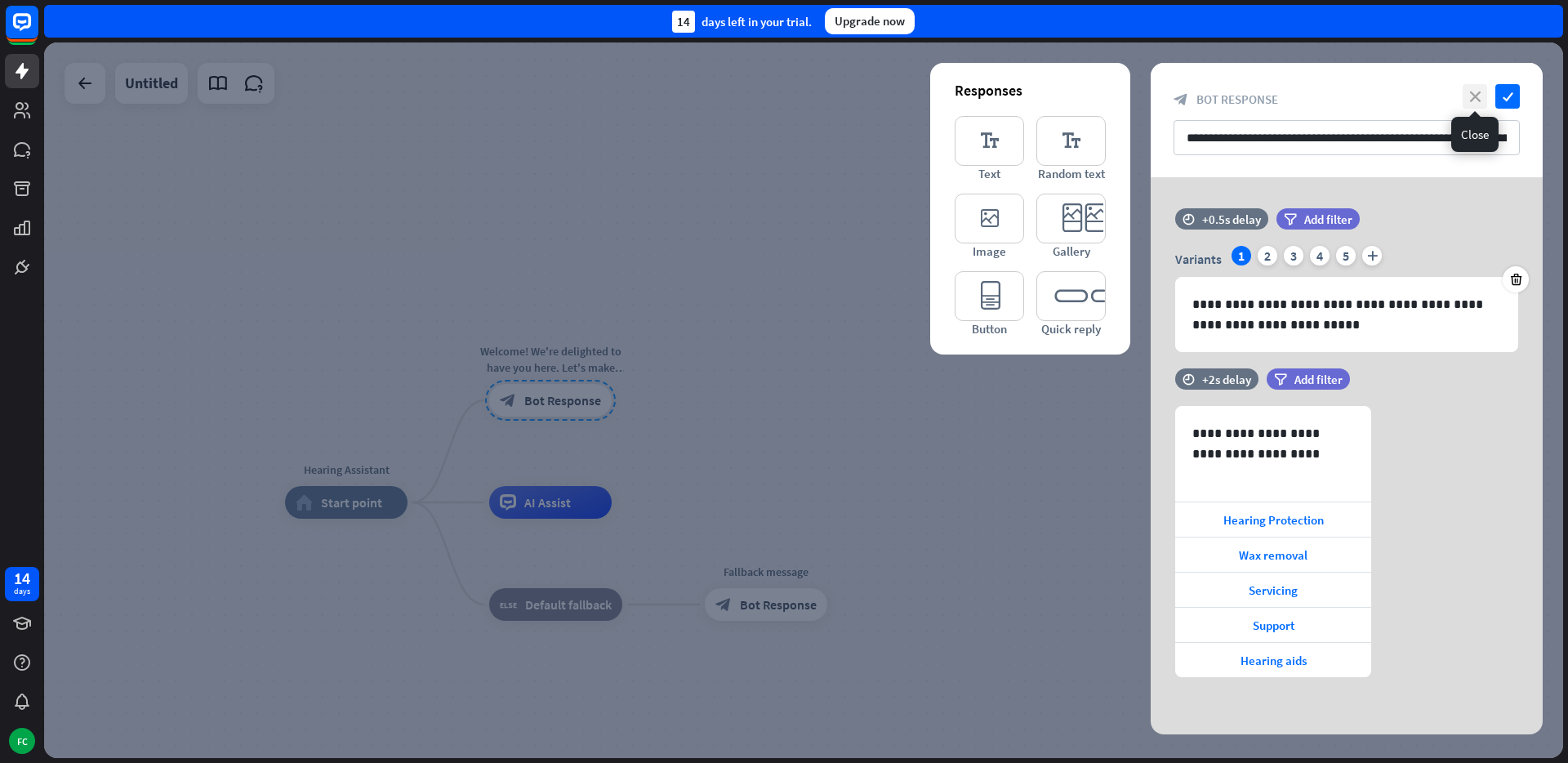
click at [1480, 96] on icon "close" at bounding box center [1475, 96] width 25 height 25
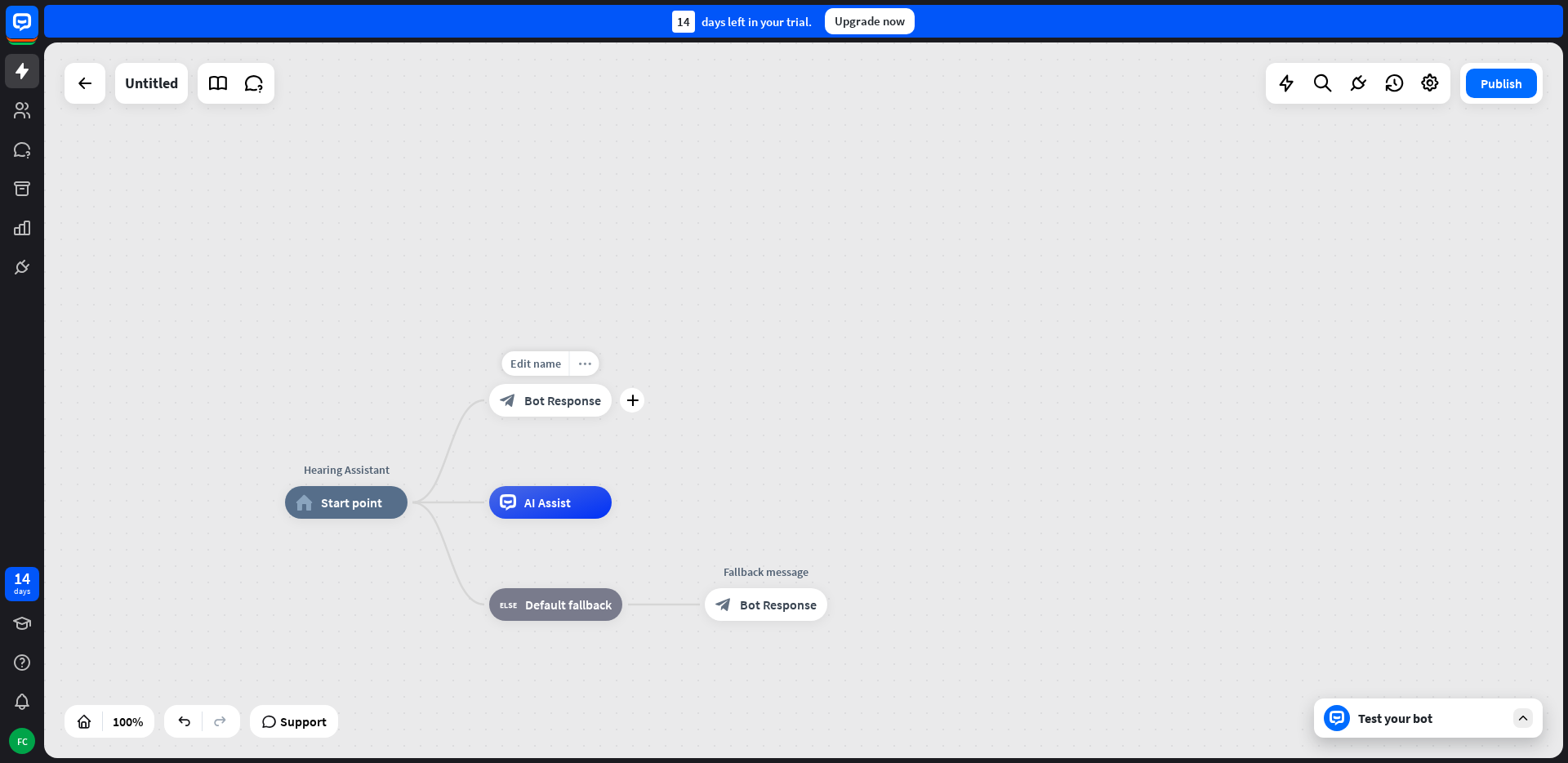
click at [577, 370] on div "more_horiz" at bounding box center [584, 363] width 30 height 25
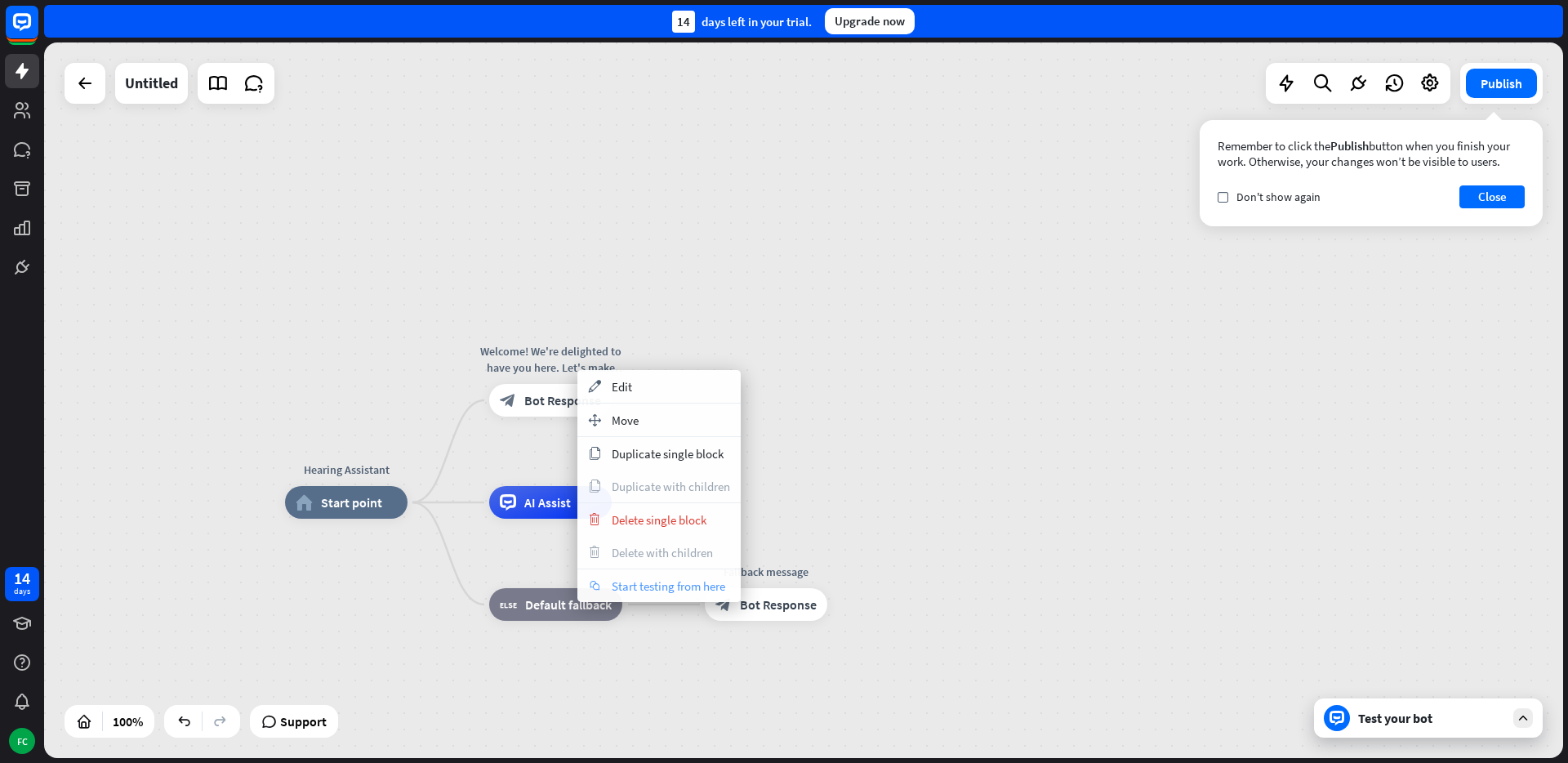
click at [691, 589] on span "Start testing from here" at bounding box center [668, 585] width 113 height 16
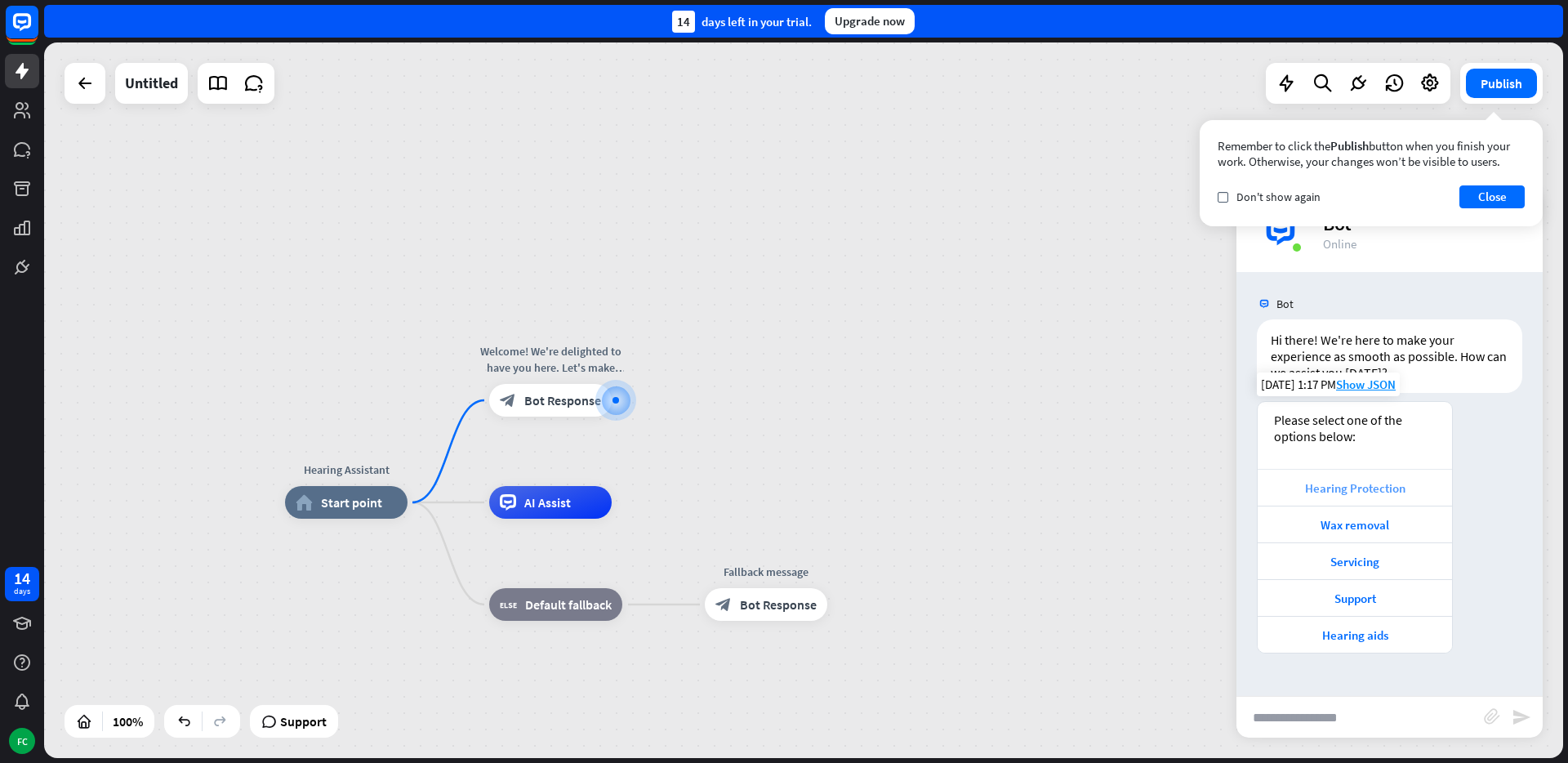
click at [1351, 485] on div "Hearing Protection" at bounding box center [1354, 488] width 178 height 16
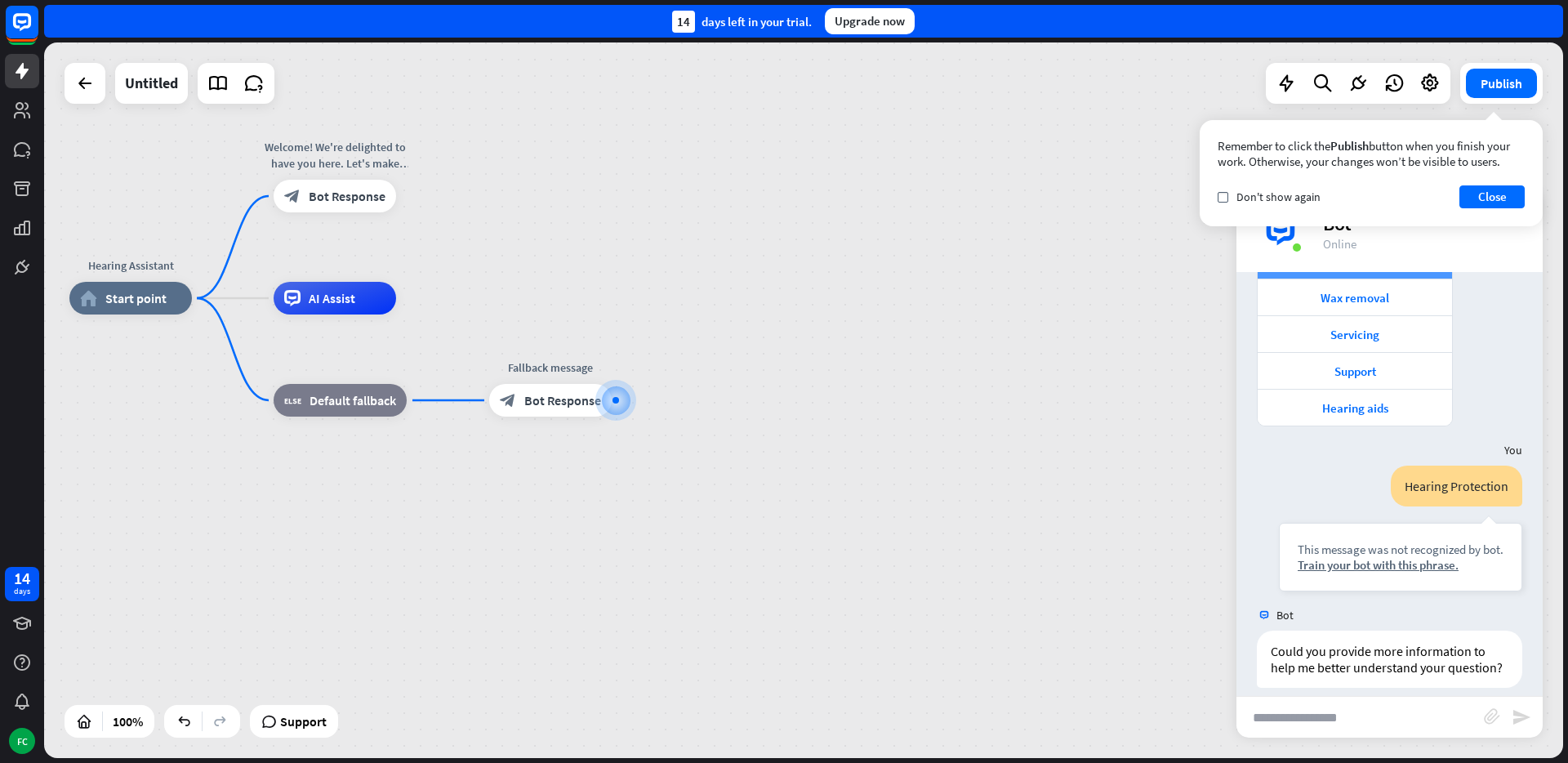
scroll to position [260, 0]
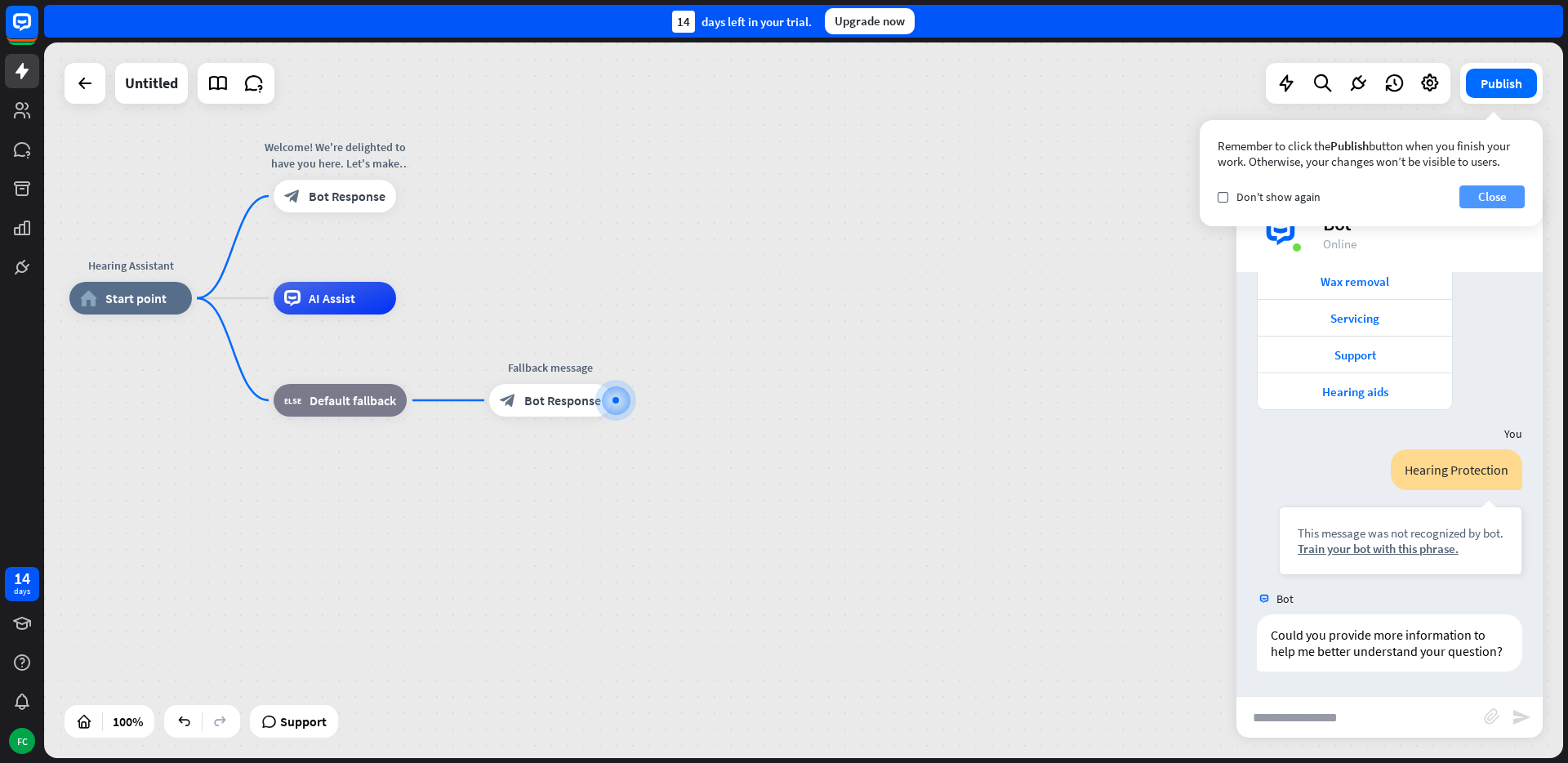
click at [1511, 194] on button "Close" at bounding box center [1492, 196] width 65 height 23
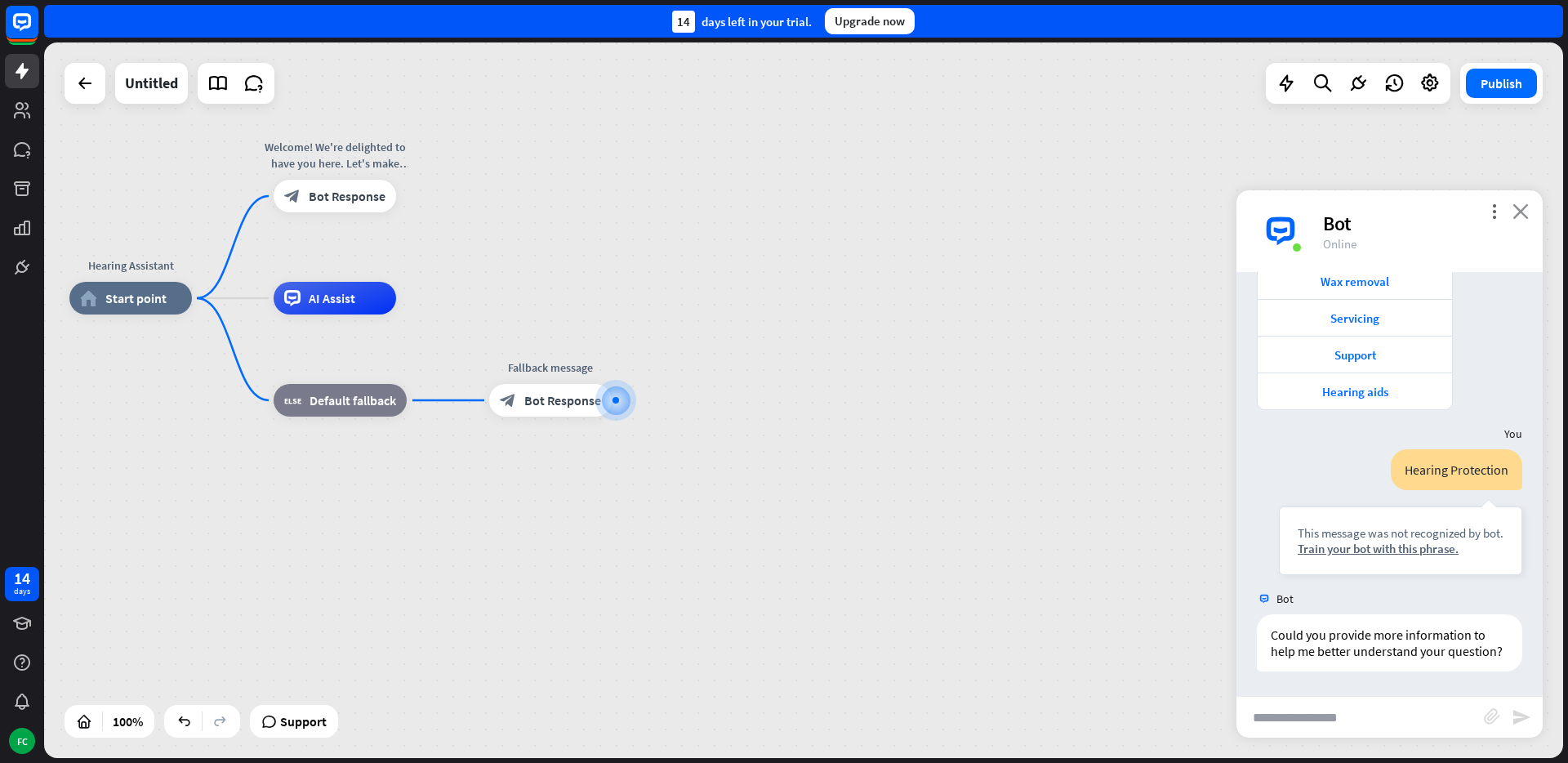
click at [1516, 207] on icon "close" at bounding box center [1521, 211] width 17 height 16
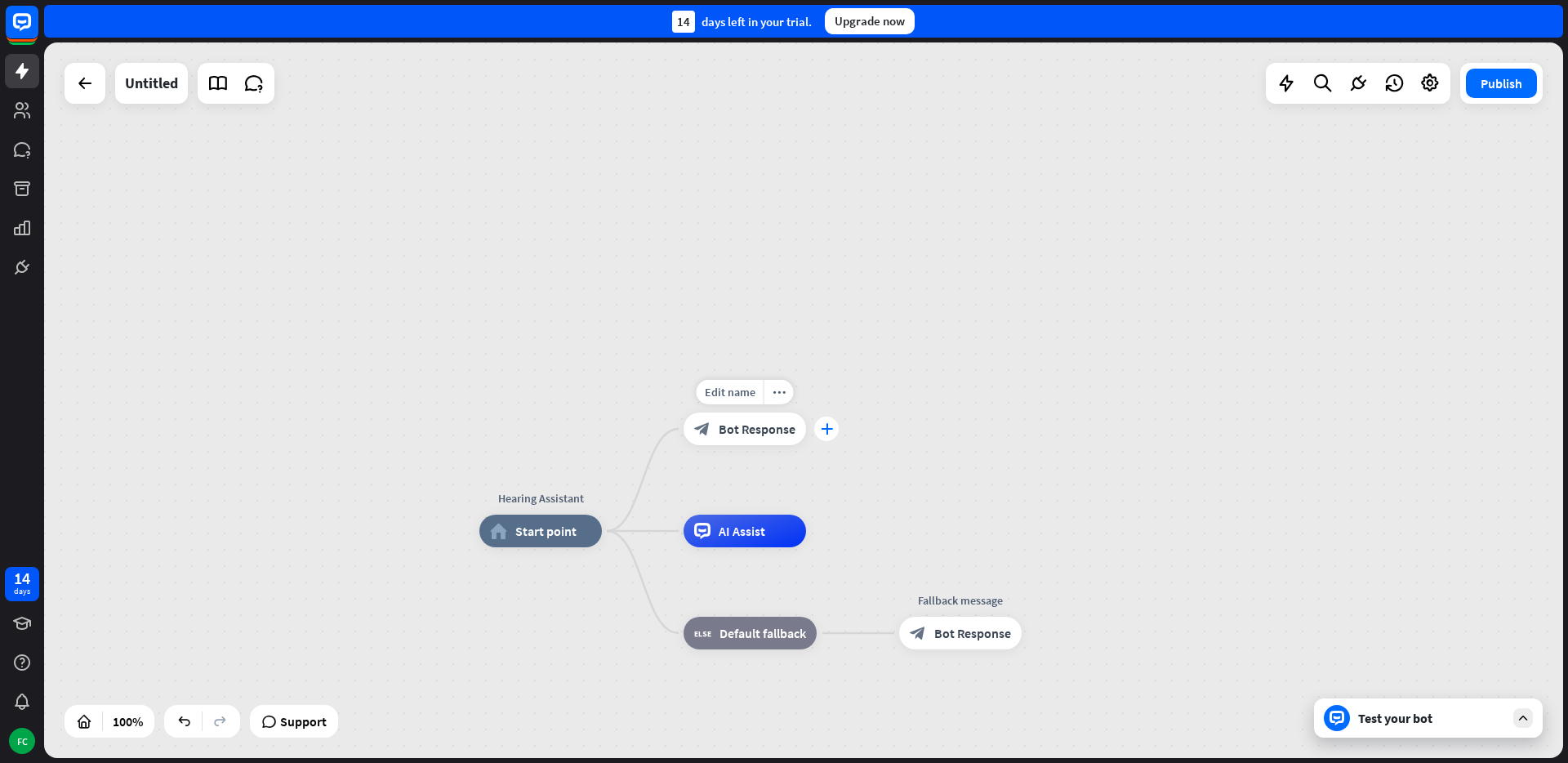
click at [826, 430] on icon "plus" at bounding box center [827, 429] width 12 height 11
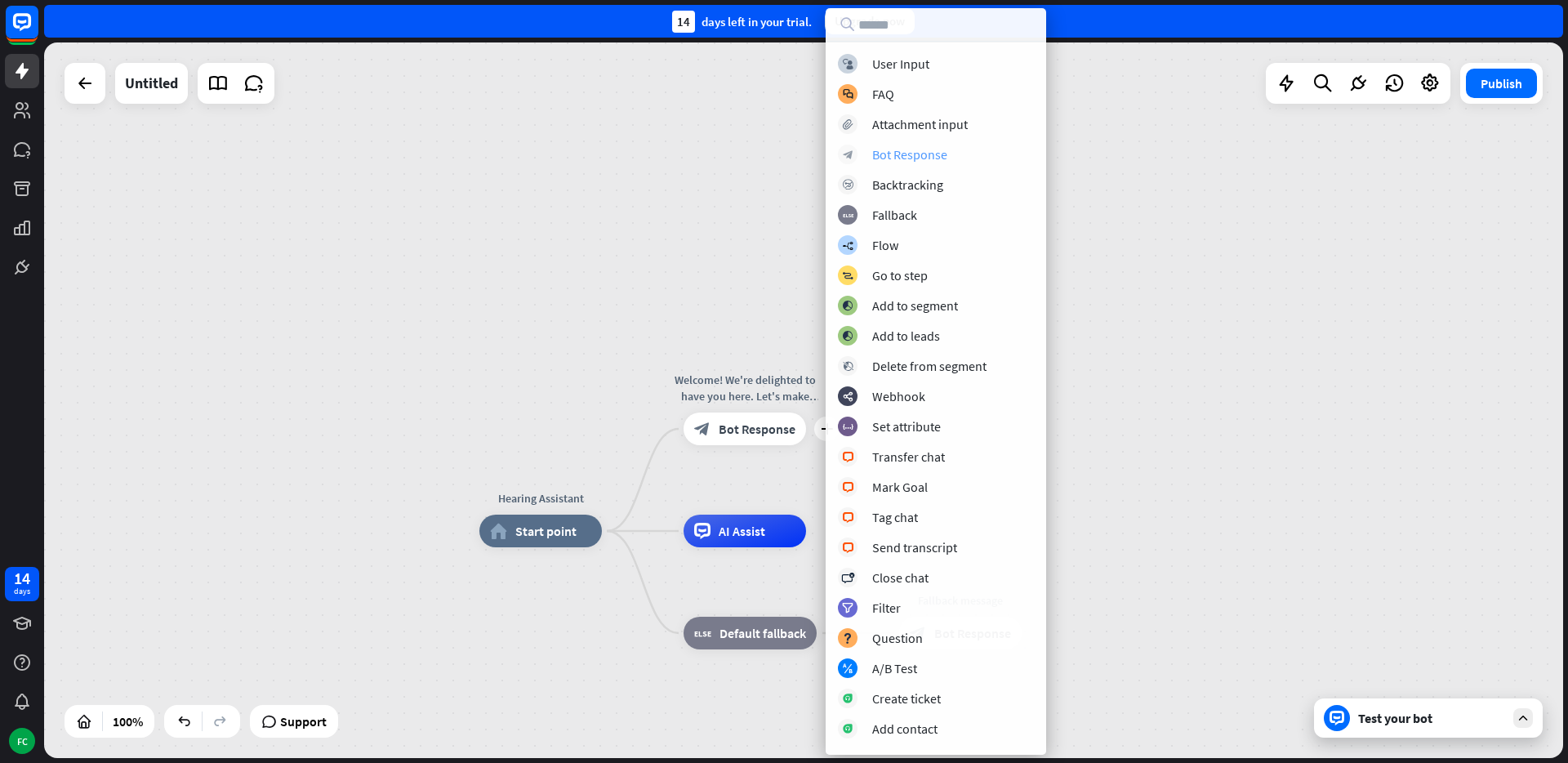
click at [914, 153] on div "Bot Response" at bounding box center [910, 155] width 75 height 17
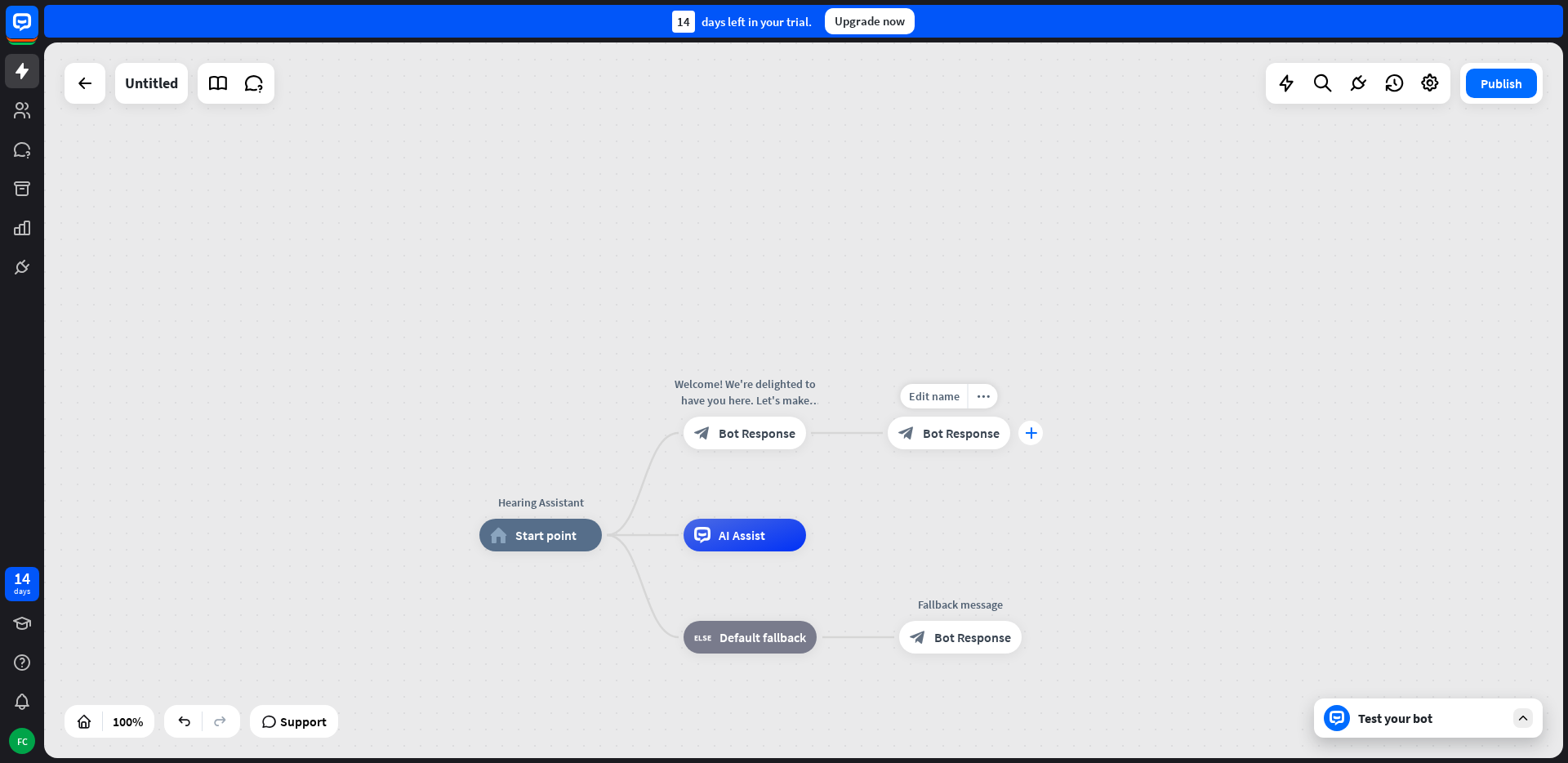
click at [1025, 434] on icon "plus" at bounding box center [1030, 433] width 12 height 11
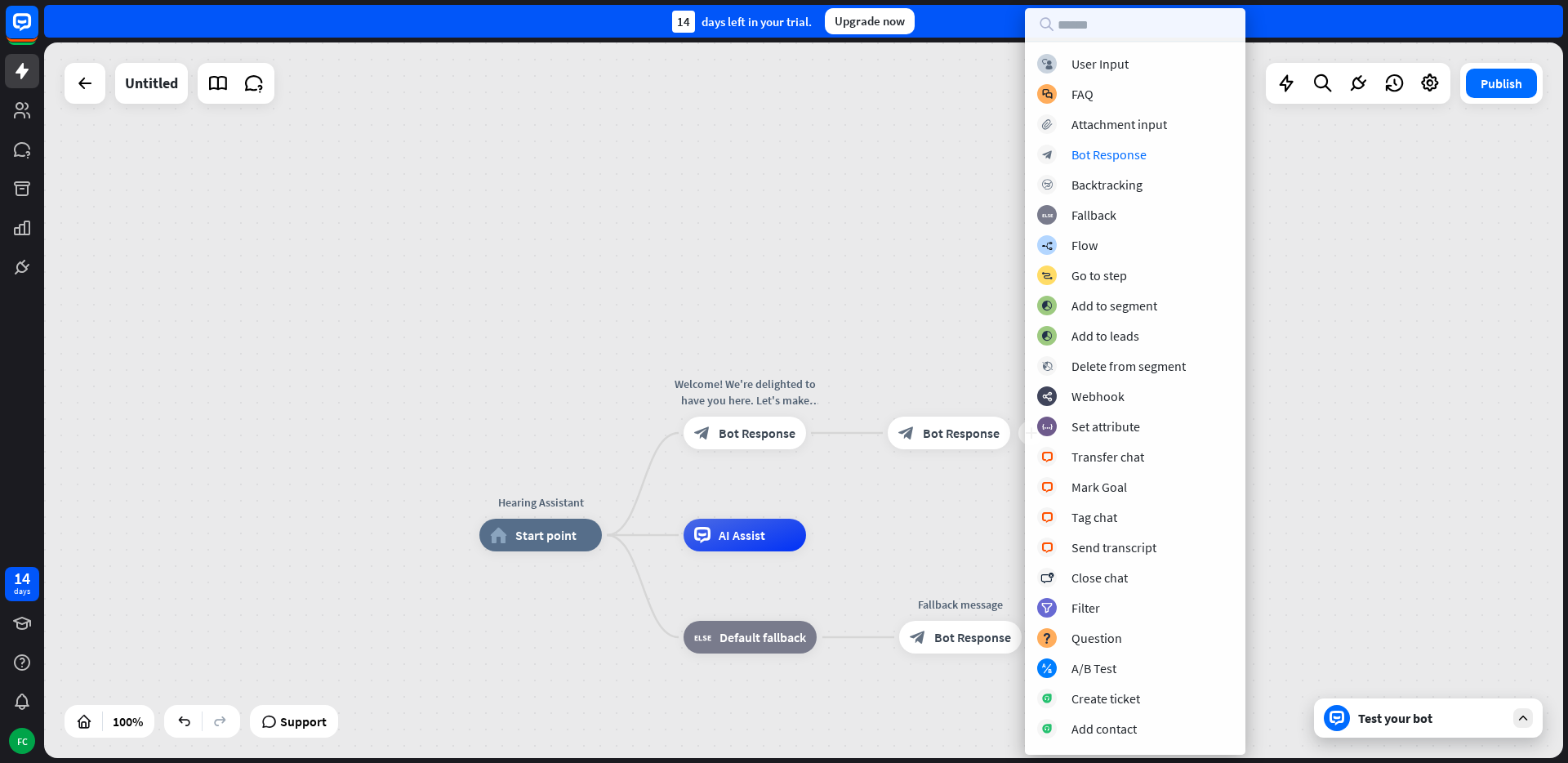
click at [1101, 144] on div "block_user_input User Input block_faq FAQ block_attachment Attachment input blo…" at bounding box center [1135, 399] width 221 height 688
click at [1098, 151] on div "Bot Response" at bounding box center [1109, 155] width 75 height 17
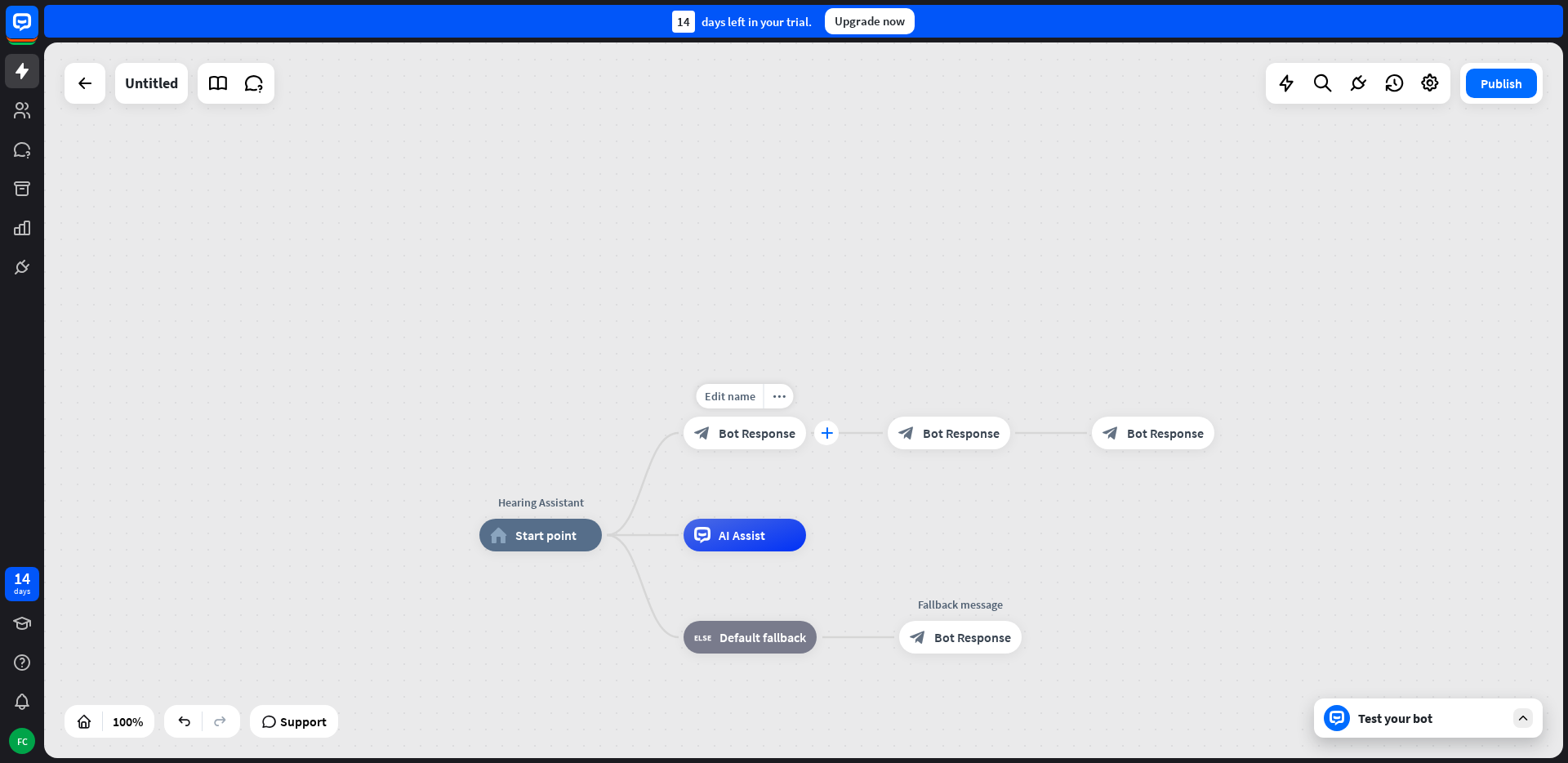
click at [819, 431] on div "plus" at bounding box center [826, 433] width 25 height 25
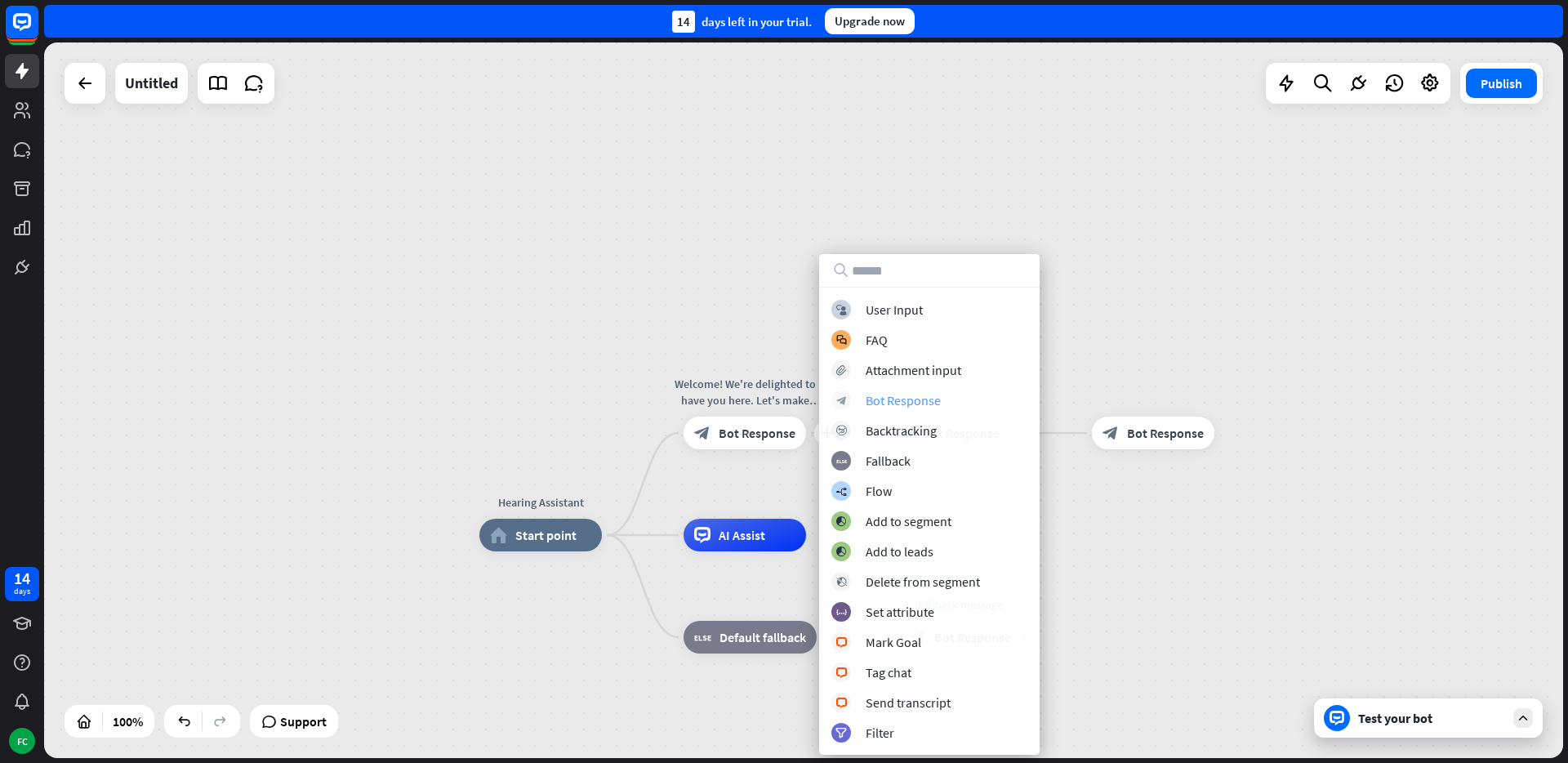
click at [908, 401] on div "Bot Response" at bounding box center [903, 400] width 75 height 17
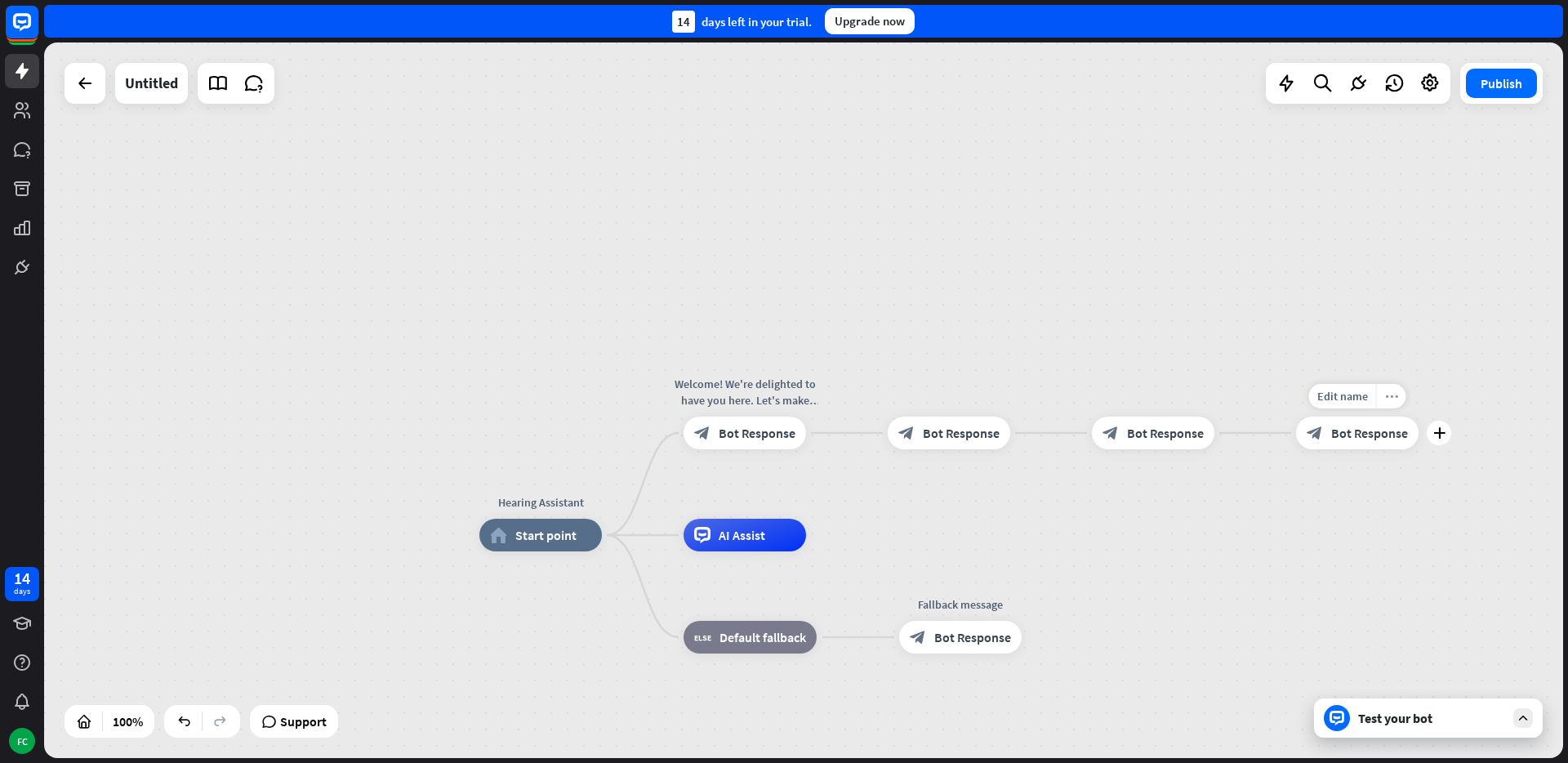
click at [1393, 396] on icon "more_horiz" at bounding box center [1392, 396] width 13 height 12
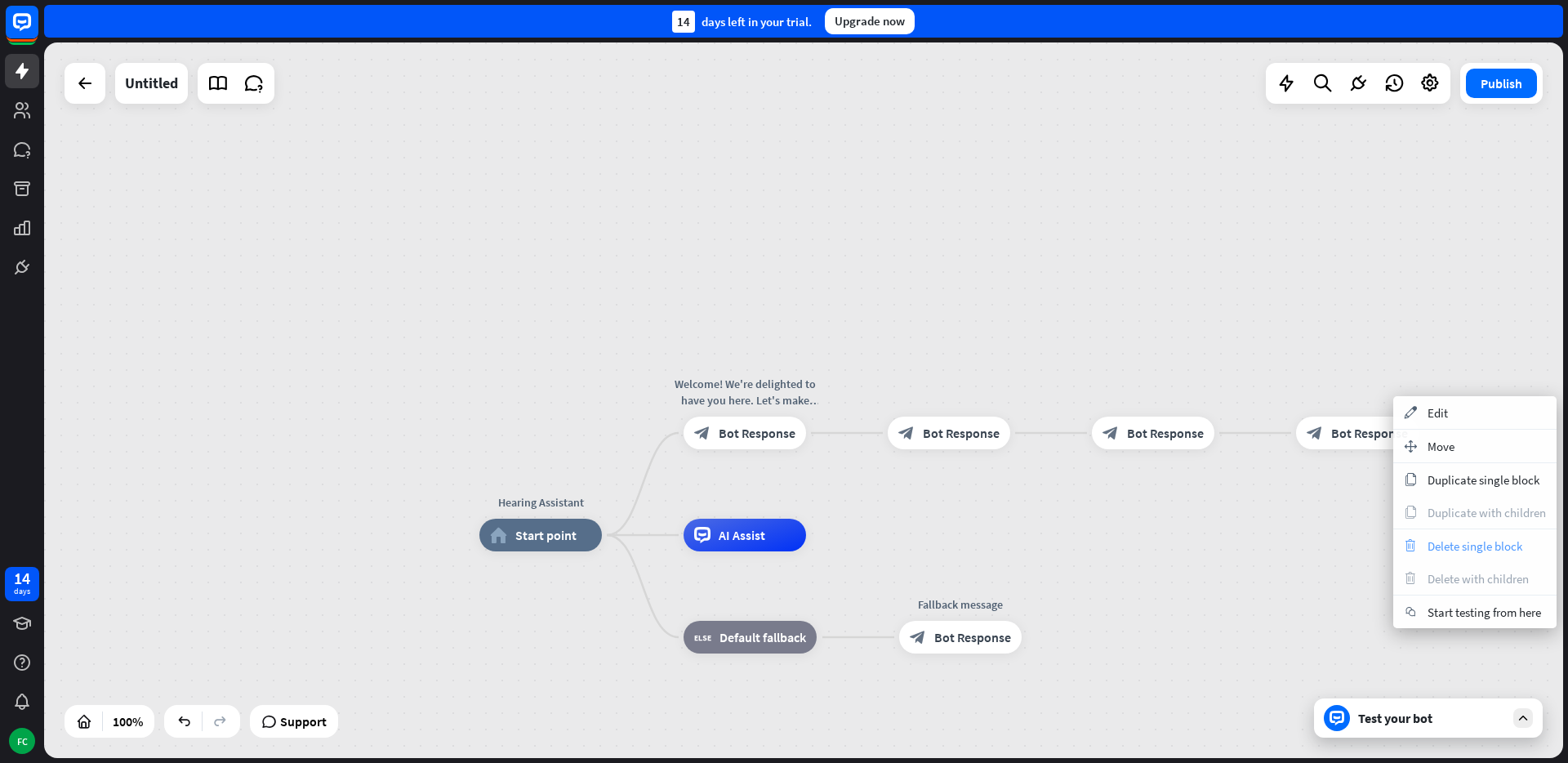
click at [1458, 539] on span "Delete single block" at bounding box center [1475, 546] width 95 height 16
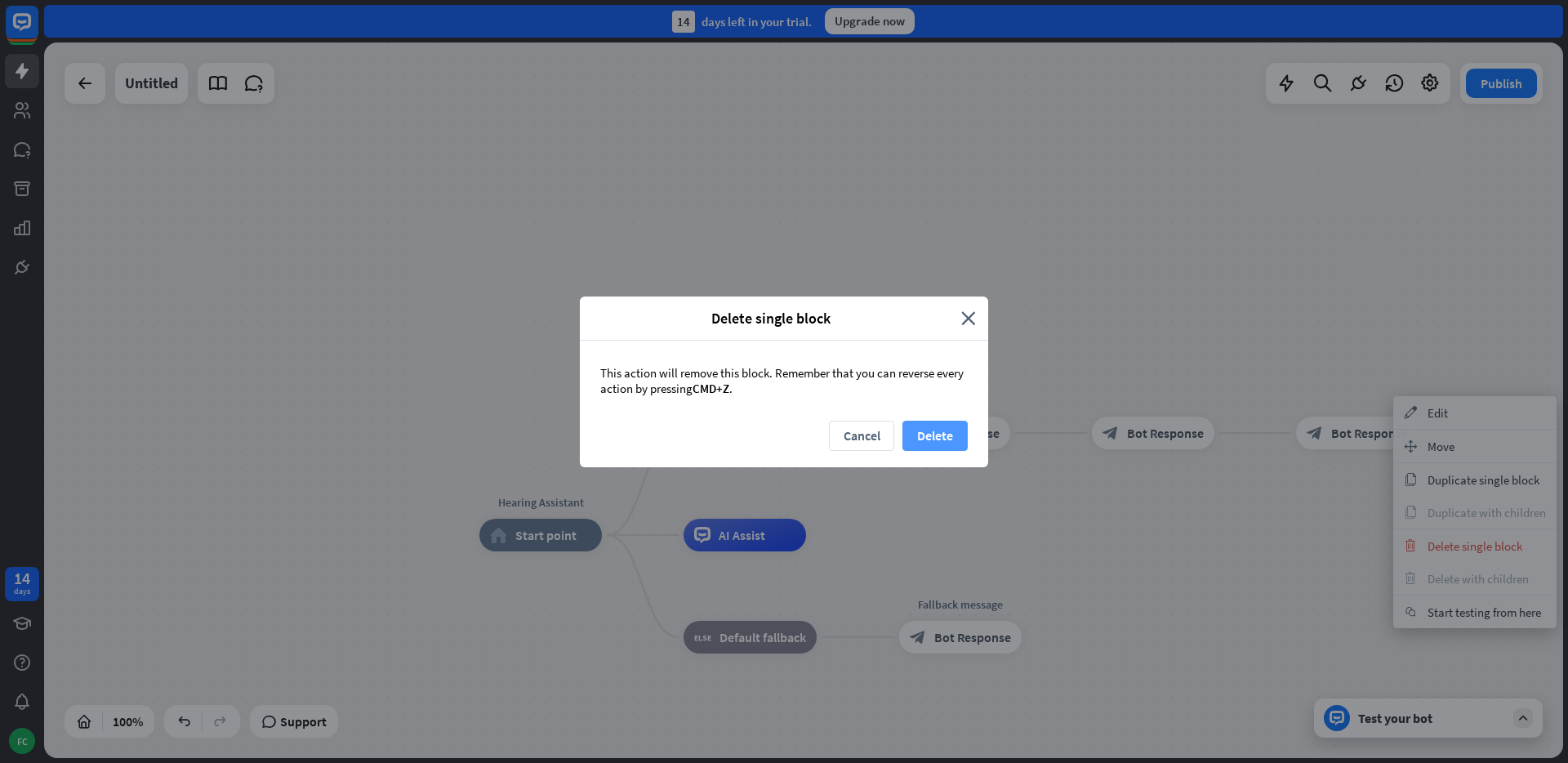
click at [932, 433] on button "Delete" at bounding box center [935, 435] width 65 height 30
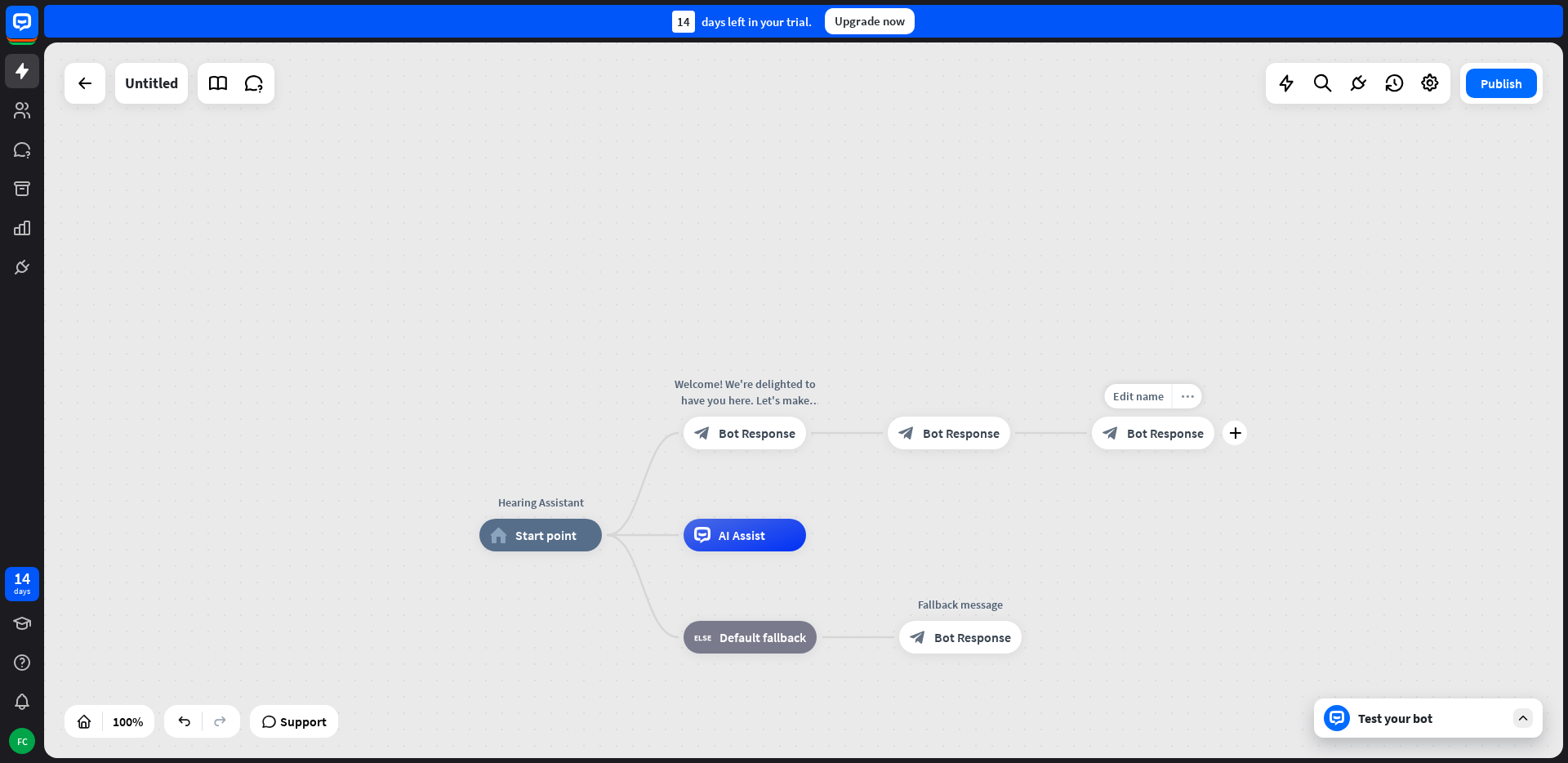
click at [1193, 389] on div "more_horiz" at bounding box center [1187, 396] width 30 height 25
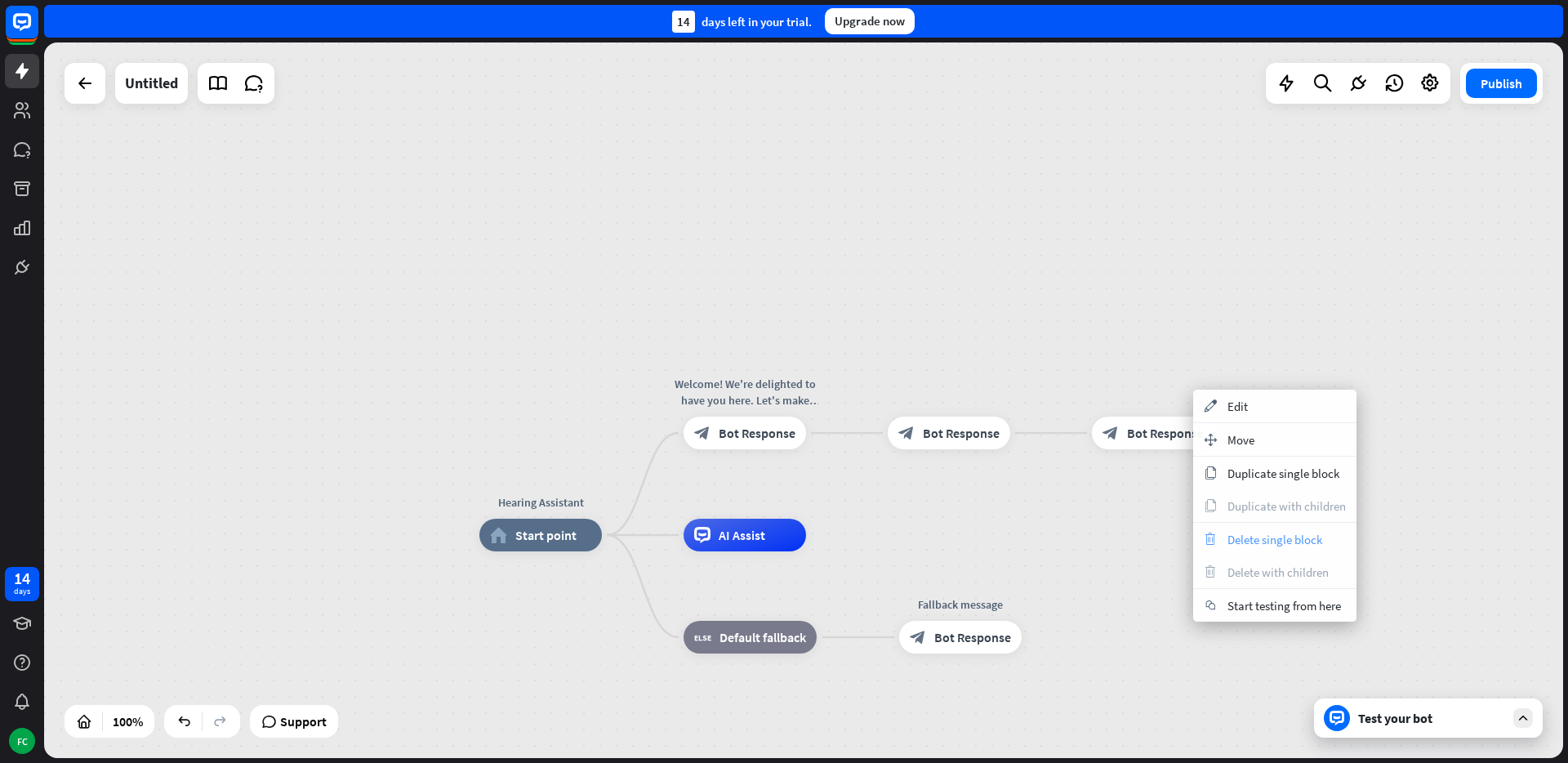
click at [1266, 541] on span "Delete single block" at bounding box center [1274, 539] width 95 height 16
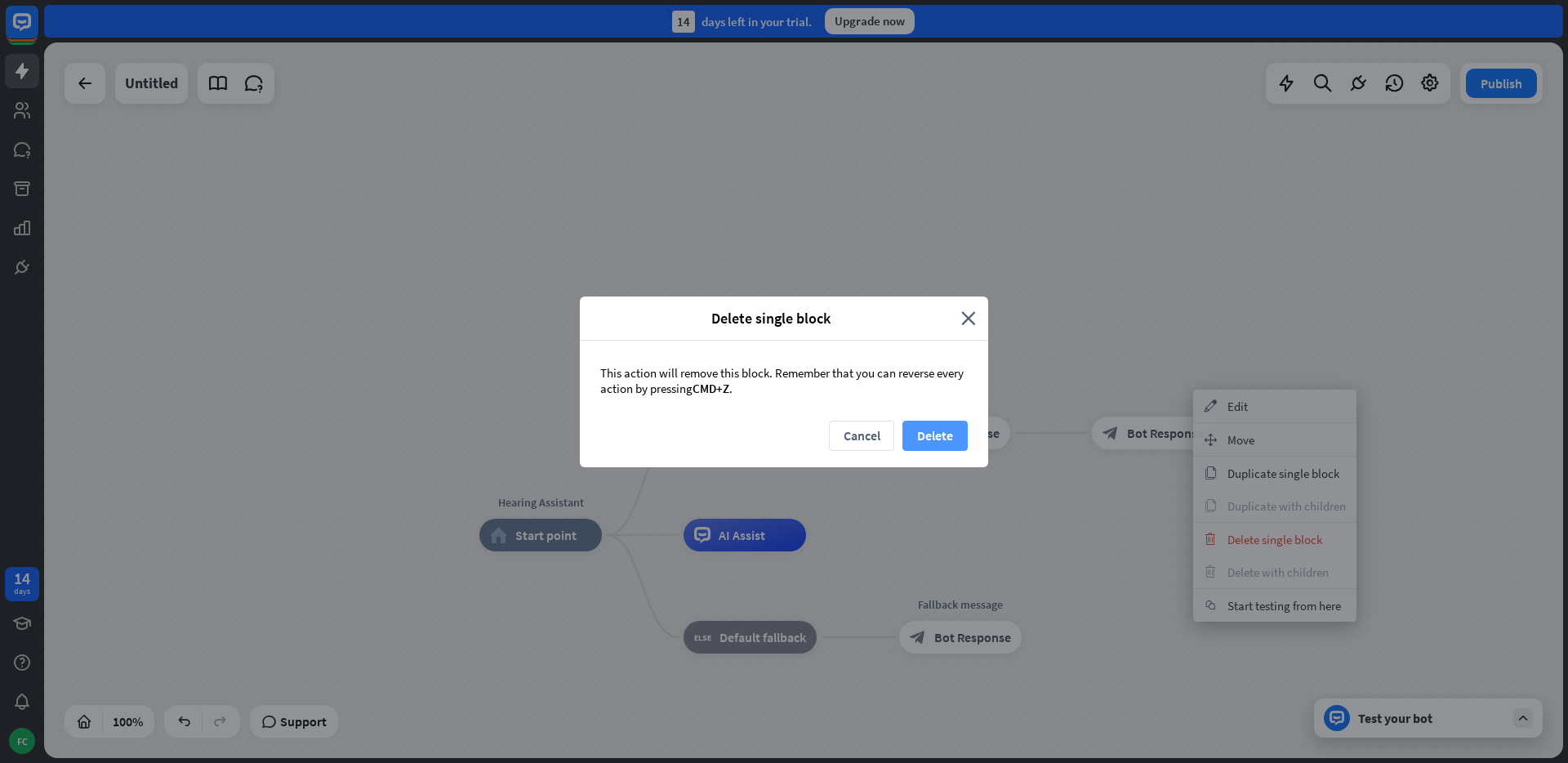
click at [956, 431] on button "Delete" at bounding box center [935, 435] width 65 height 30
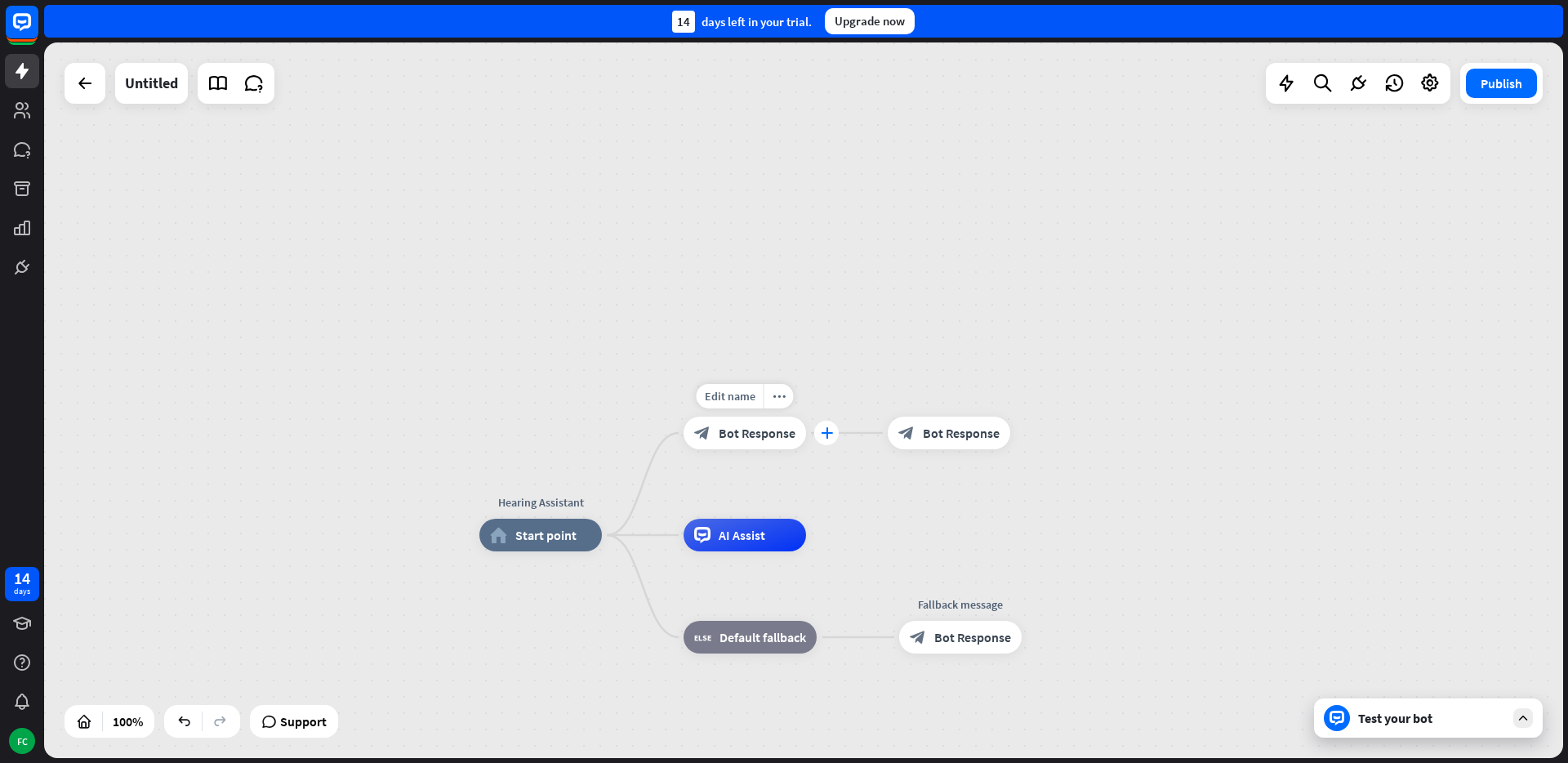
click at [823, 432] on icon "plus" at bounding box center [827, 433] width 12 height 11
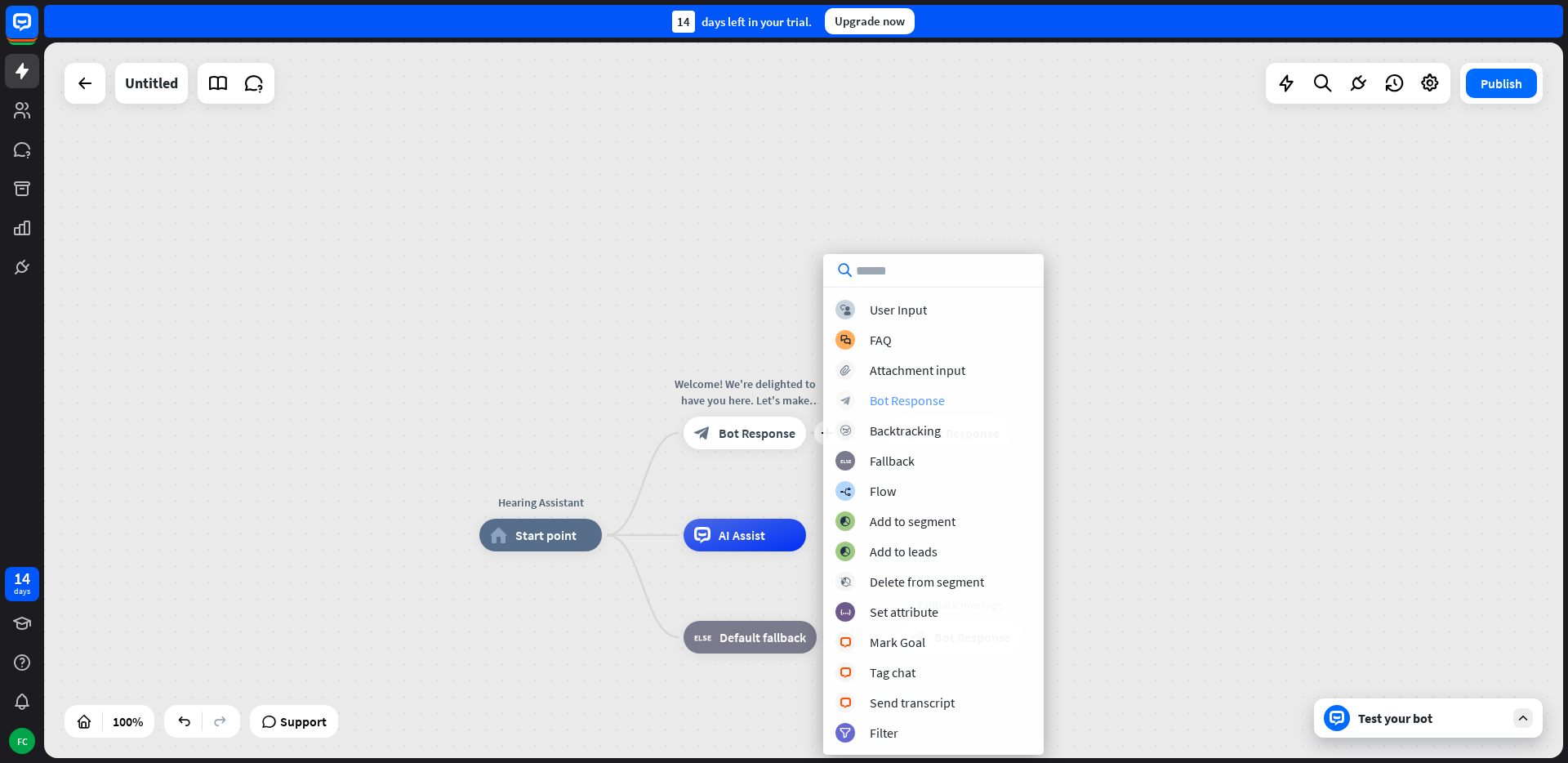
click at [900, 402] on div "Bot Response" at bounding box center [908, 400] width 75 height 17
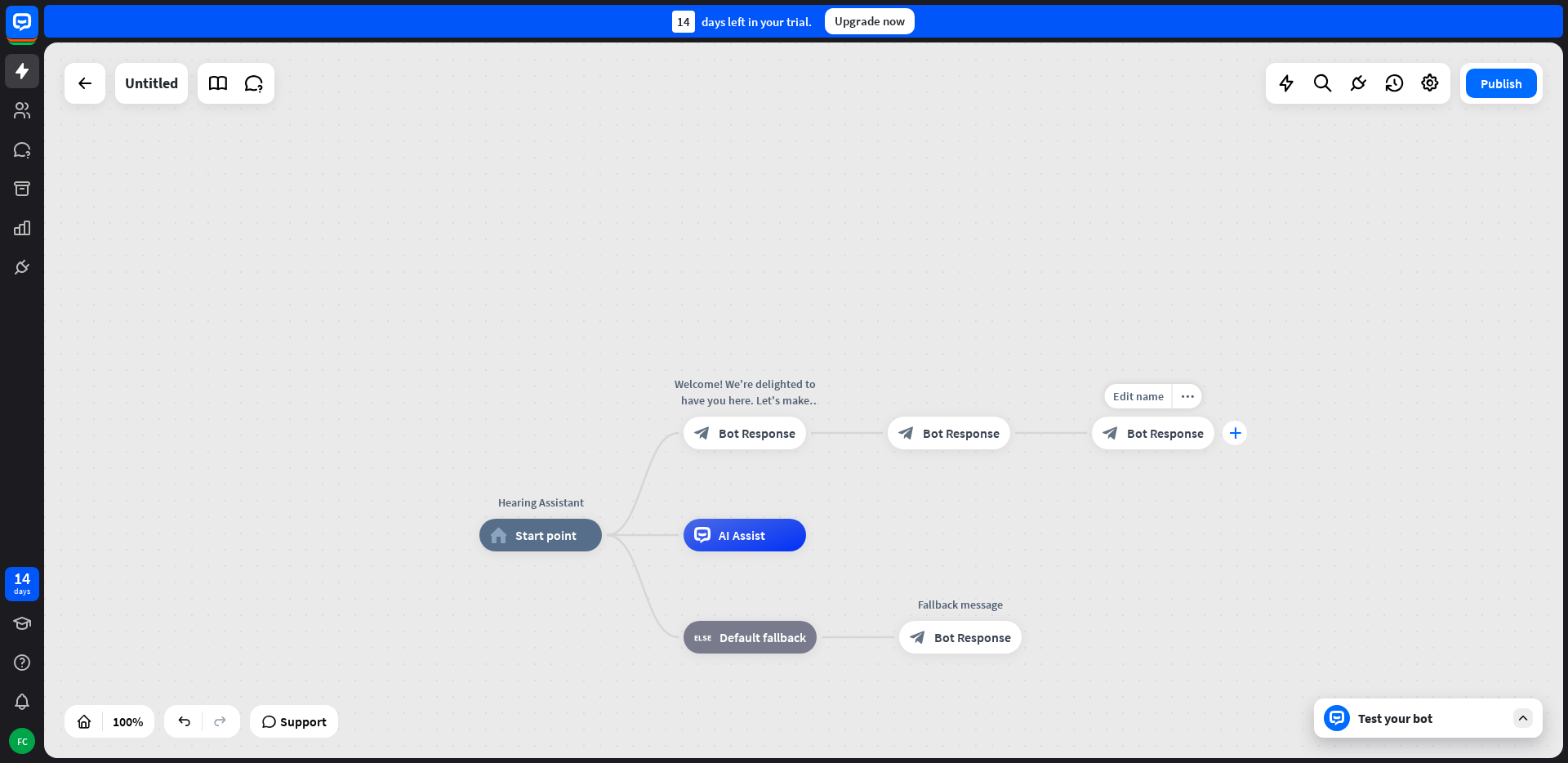
click at [1241, 436] on div "plus" at bounding box center [1235, 433] width 25 height 25
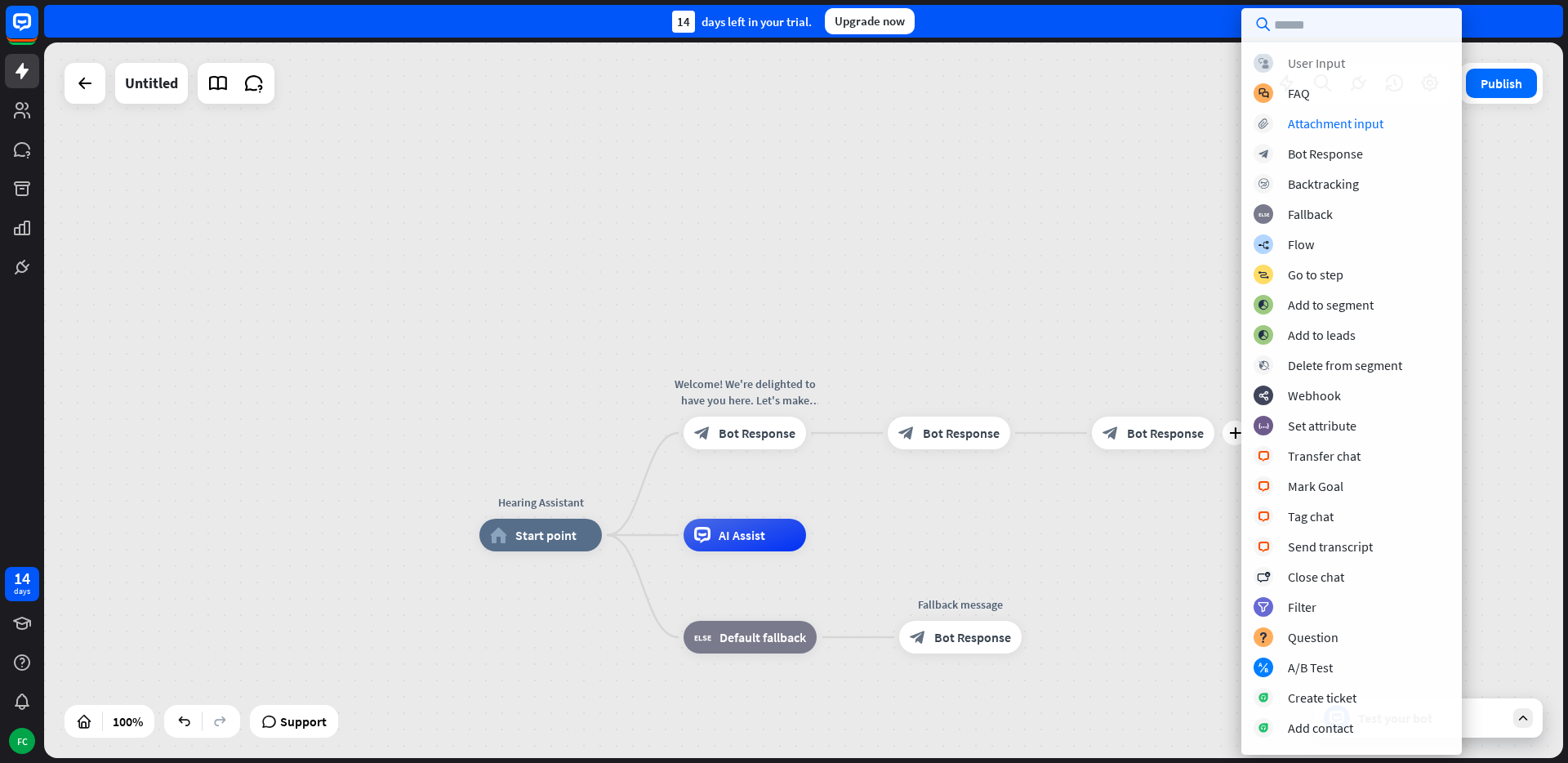
scroll to position [0, 0]
click at [824, 429] on icon "plus" at bounding box center [827, 433] width 12 height 11
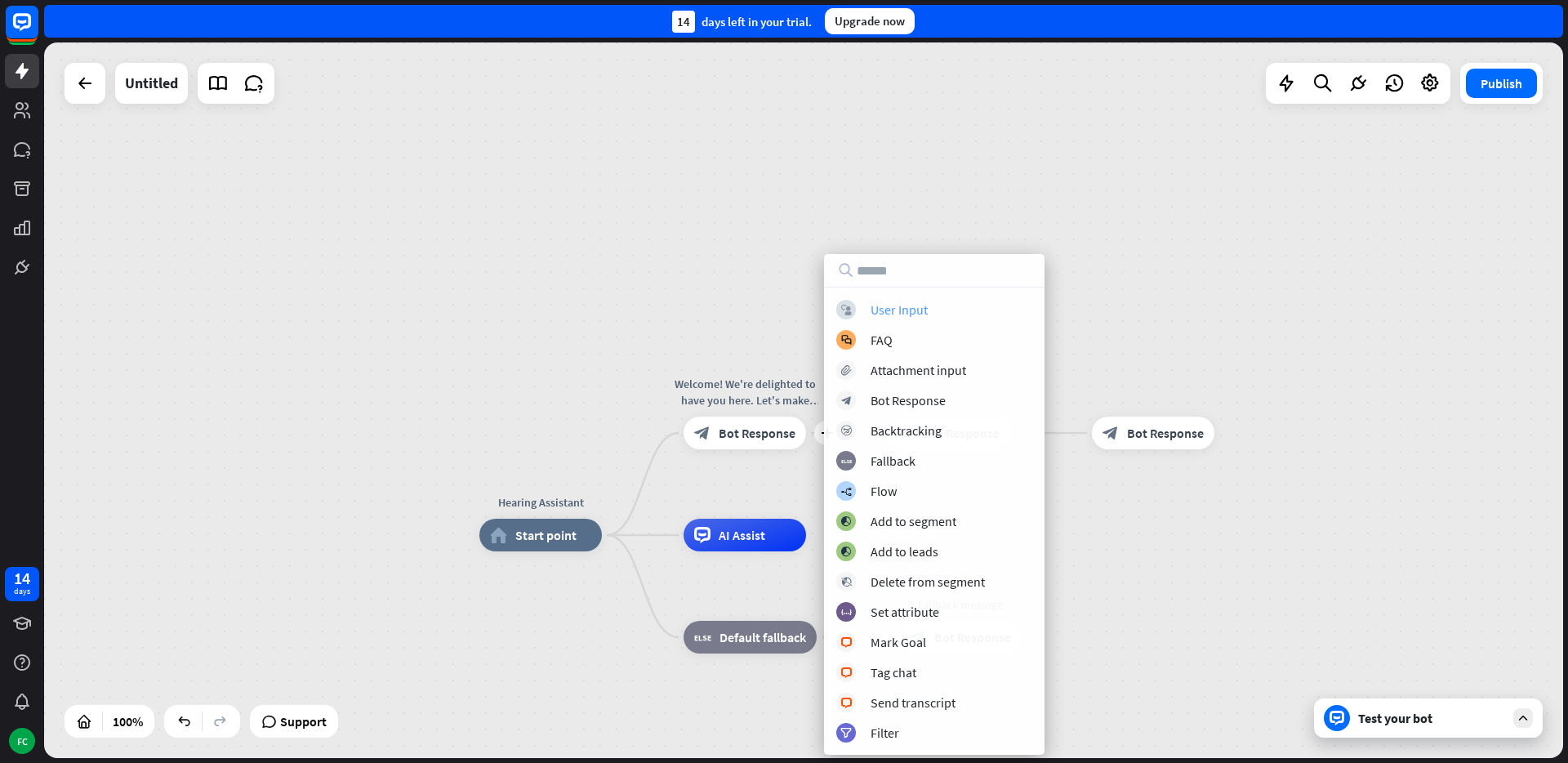
click at [872, 309] on div "User Input" at bounding box center [900, 309] width 57 height 17
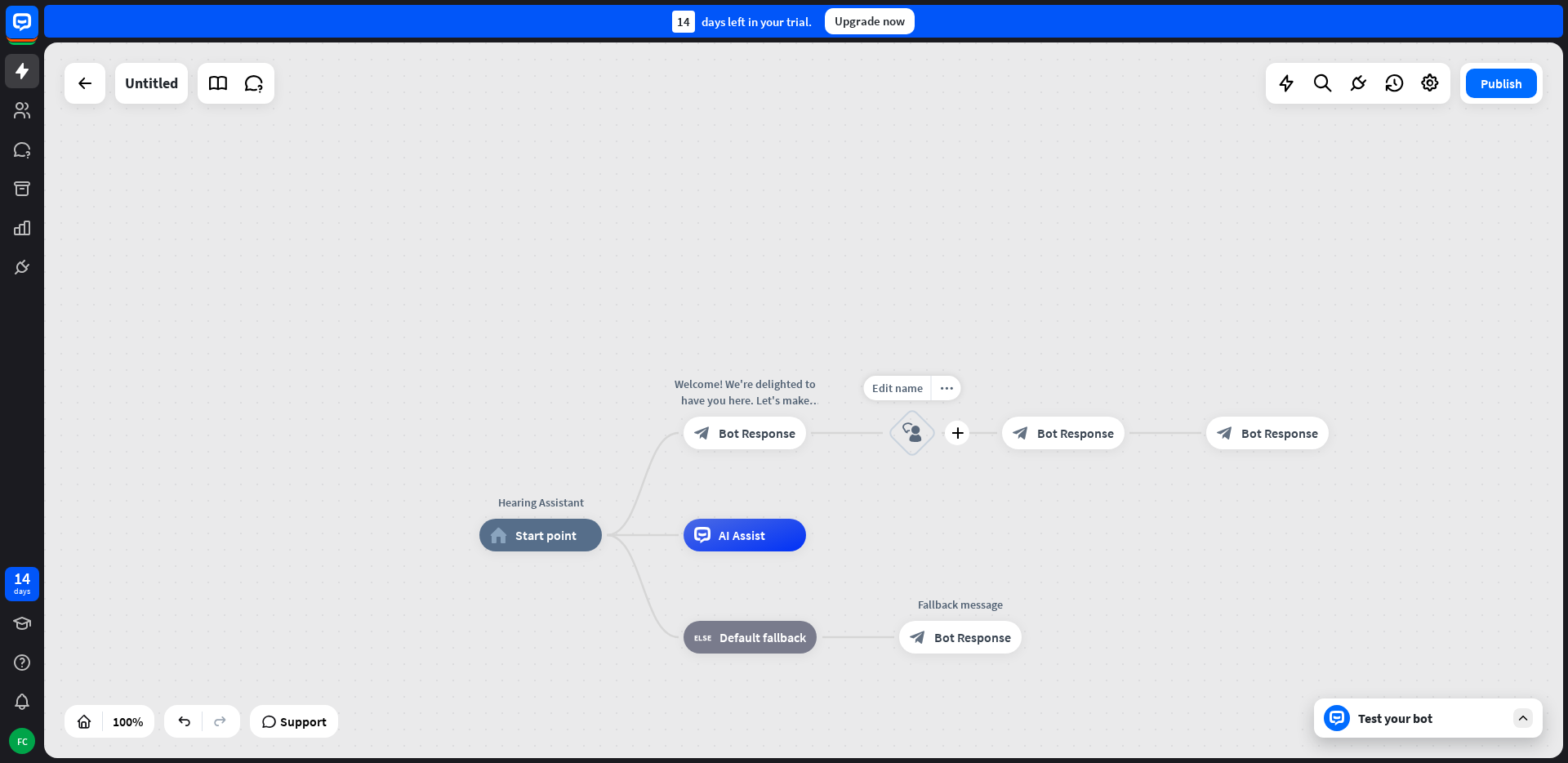
click at [922, 430] on icon "block_user_input" at bounding box center [912, 433] width 19 height 19
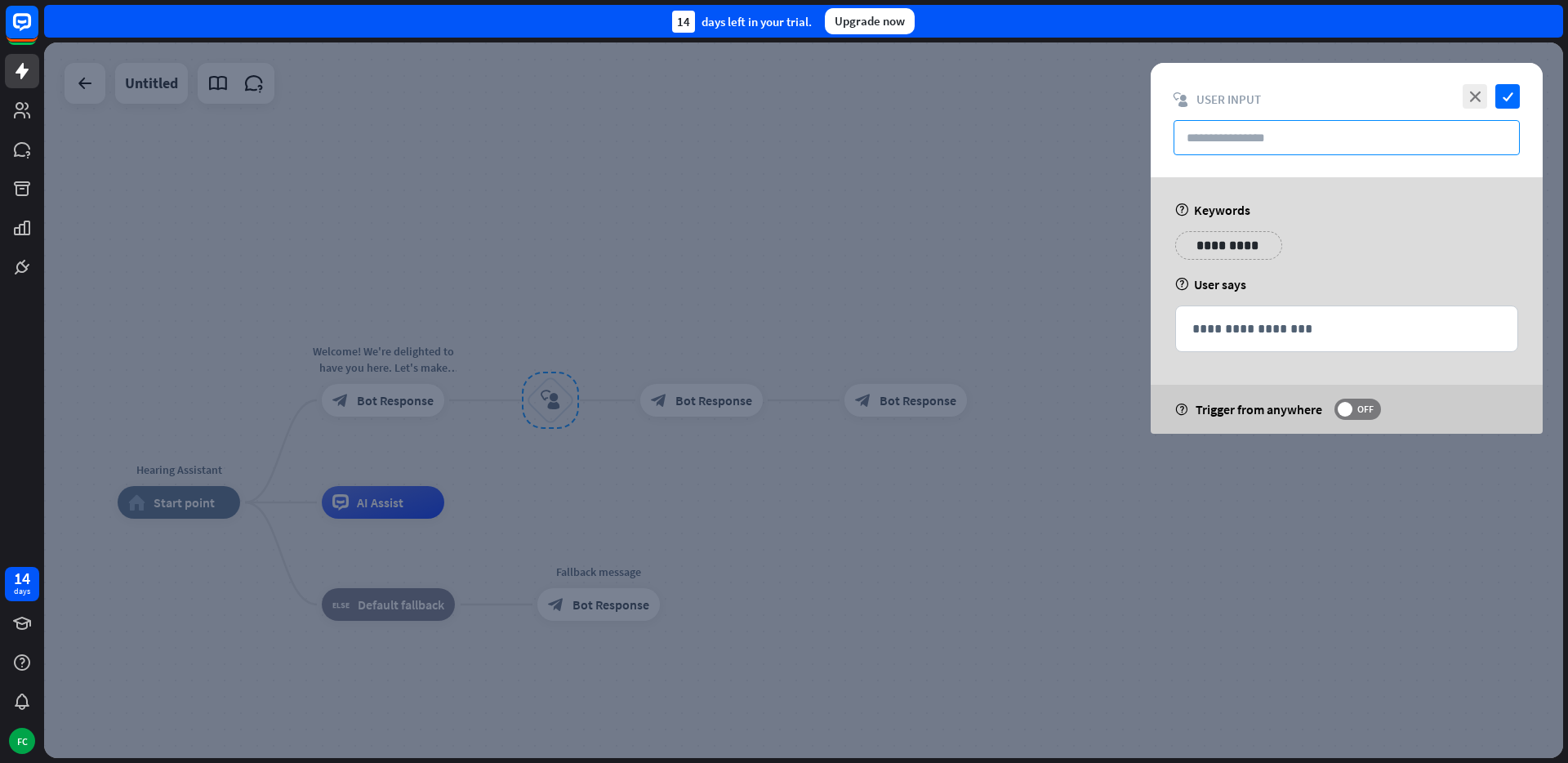
click at [1264, 146] on input "text" at bounding box center [1347, 137] width 346 height 35
click at [1473, 100] on icon "close" at bounding box center [1475, 96] width 25 height 25
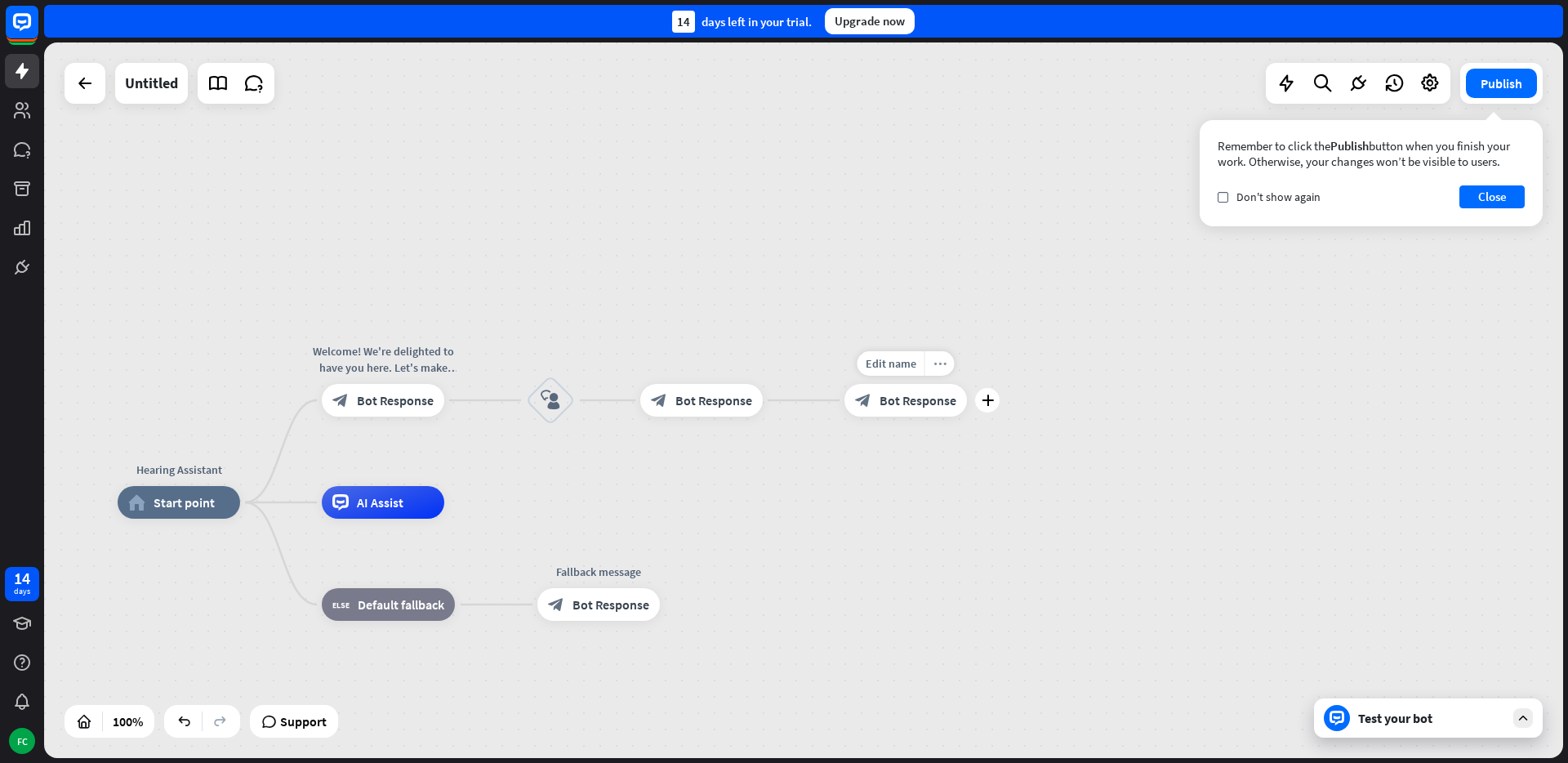
click at [945, 363] on div "more_horiz" at bounding box center [939, 363] width 30 height 25
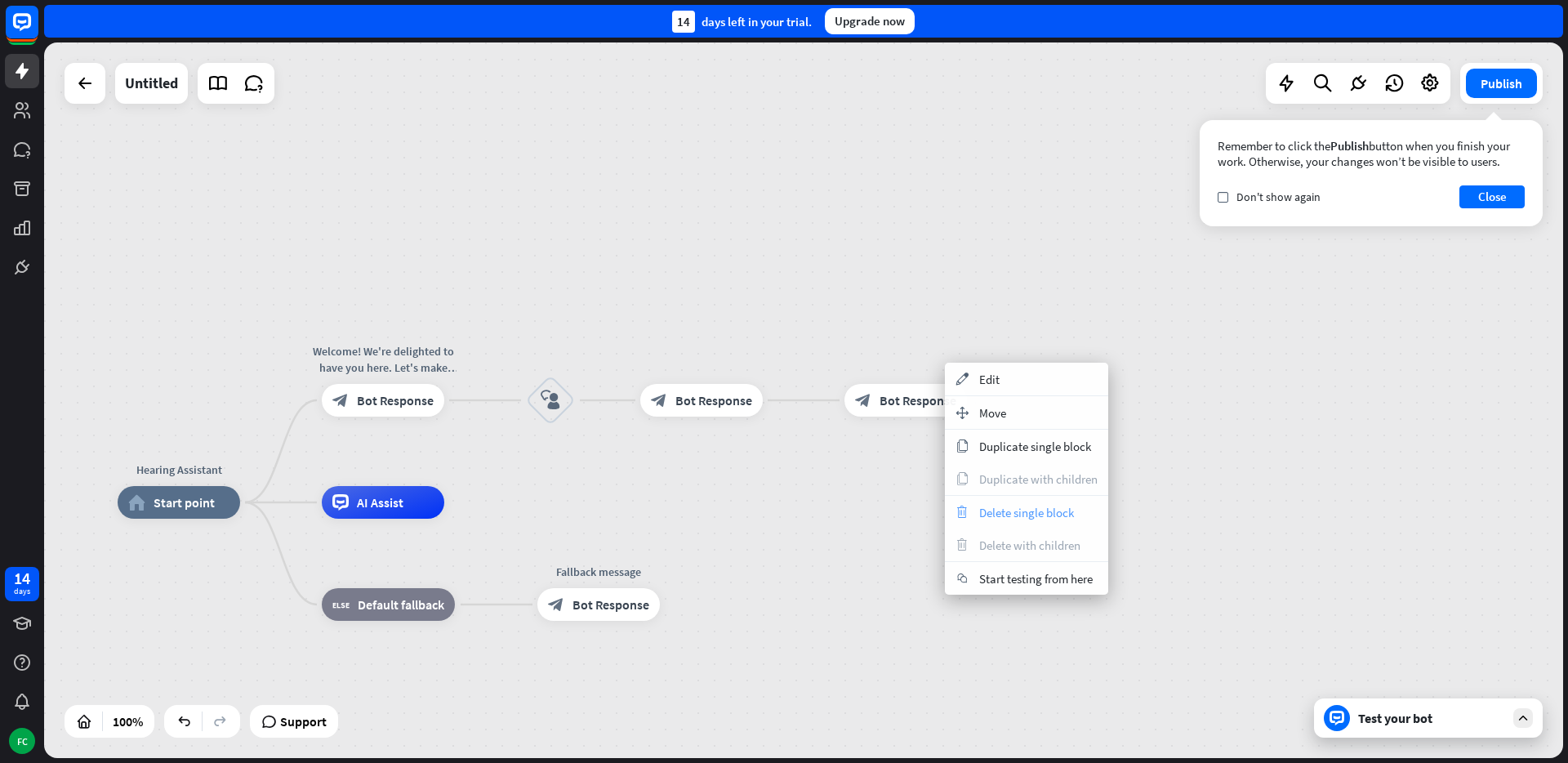
click at [1022, 498] on div "trash Delete single block" at bounding box center [1026, 511] width 163 height 32
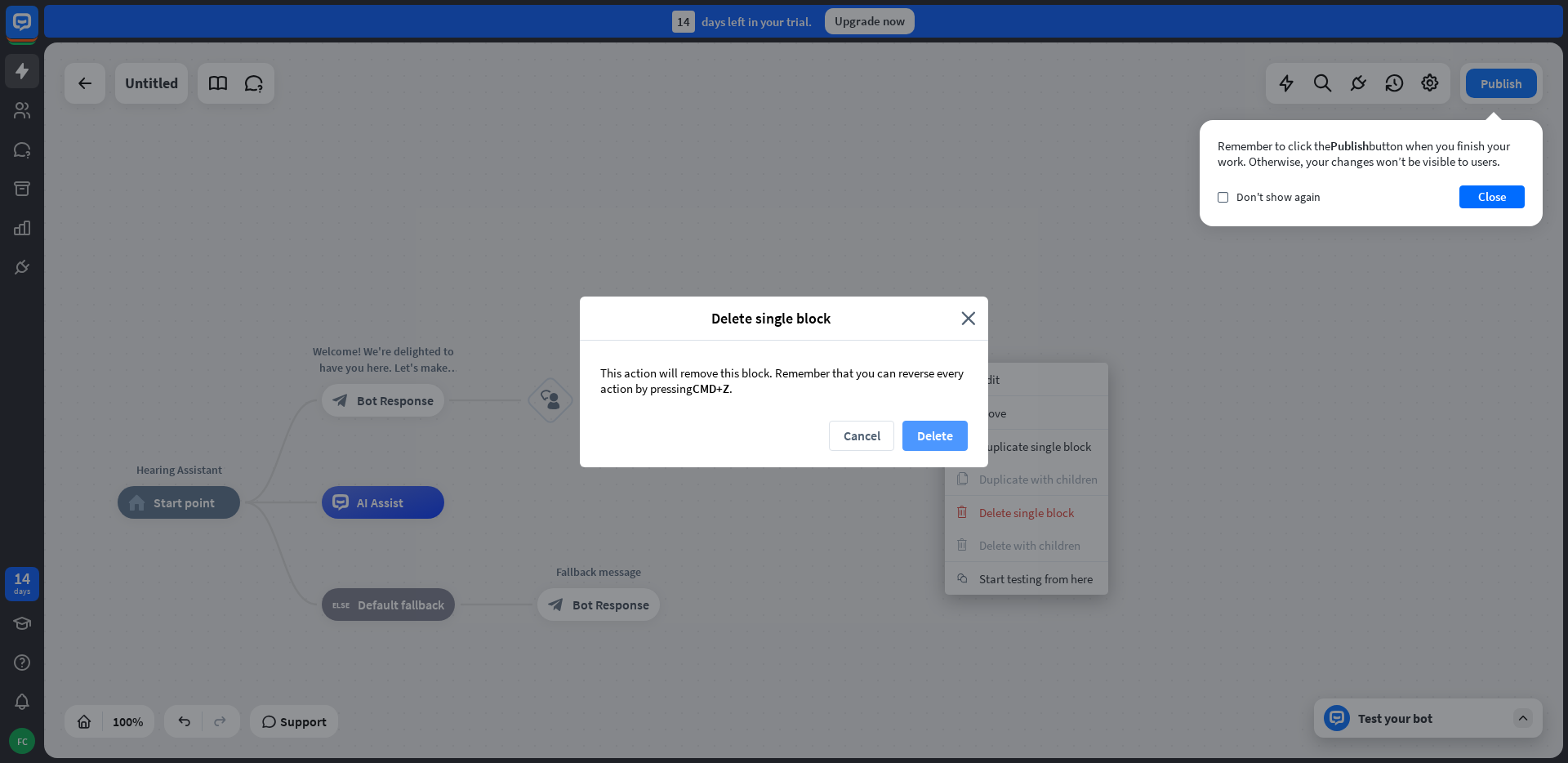
click at [912, 432] on button "Delete" at bounding box center [935, 435] width 65 height 30
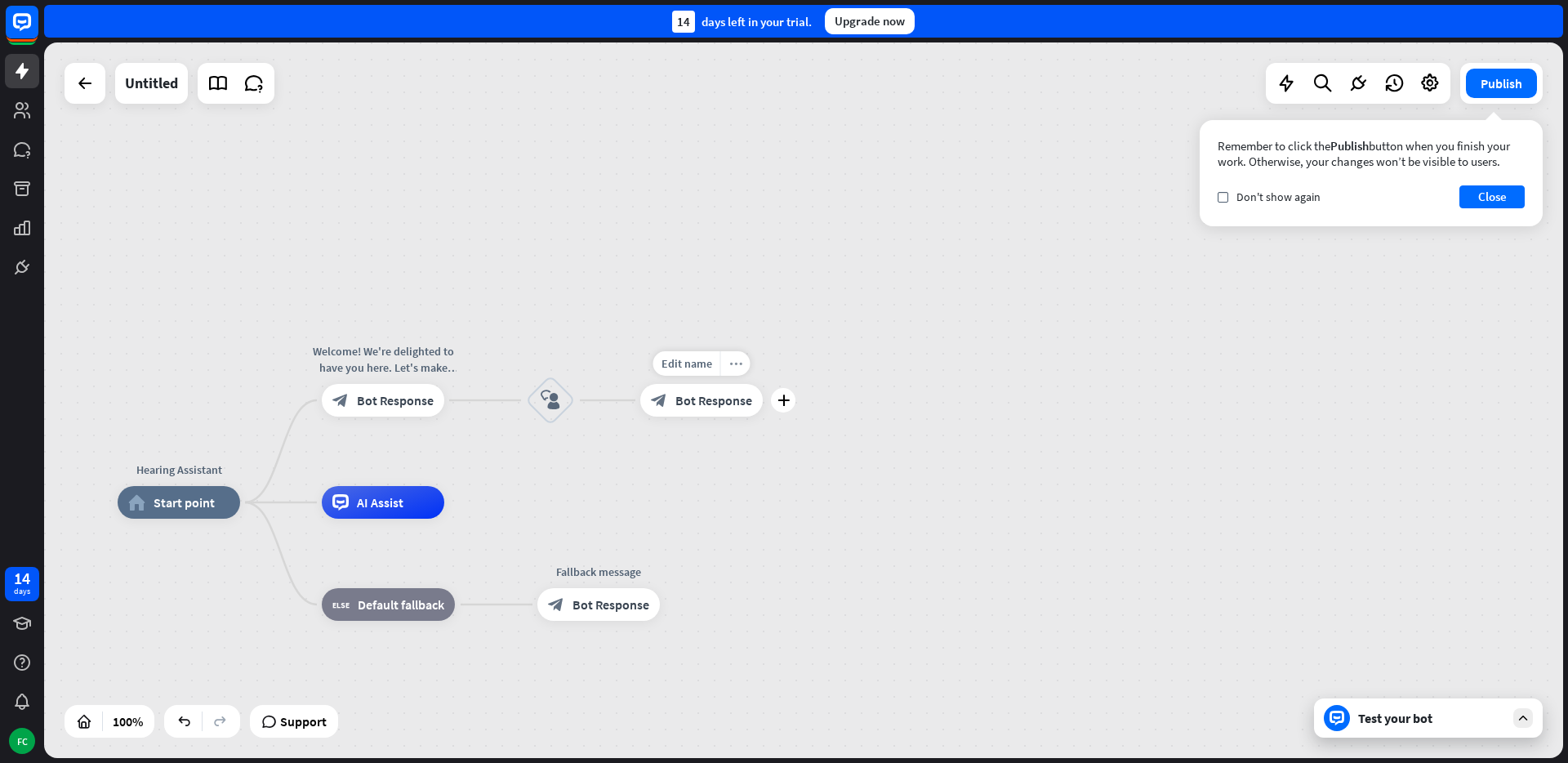
click at [738, 359] on icon "more_horiz" at bounding box center [736, 364] width 13 height 12
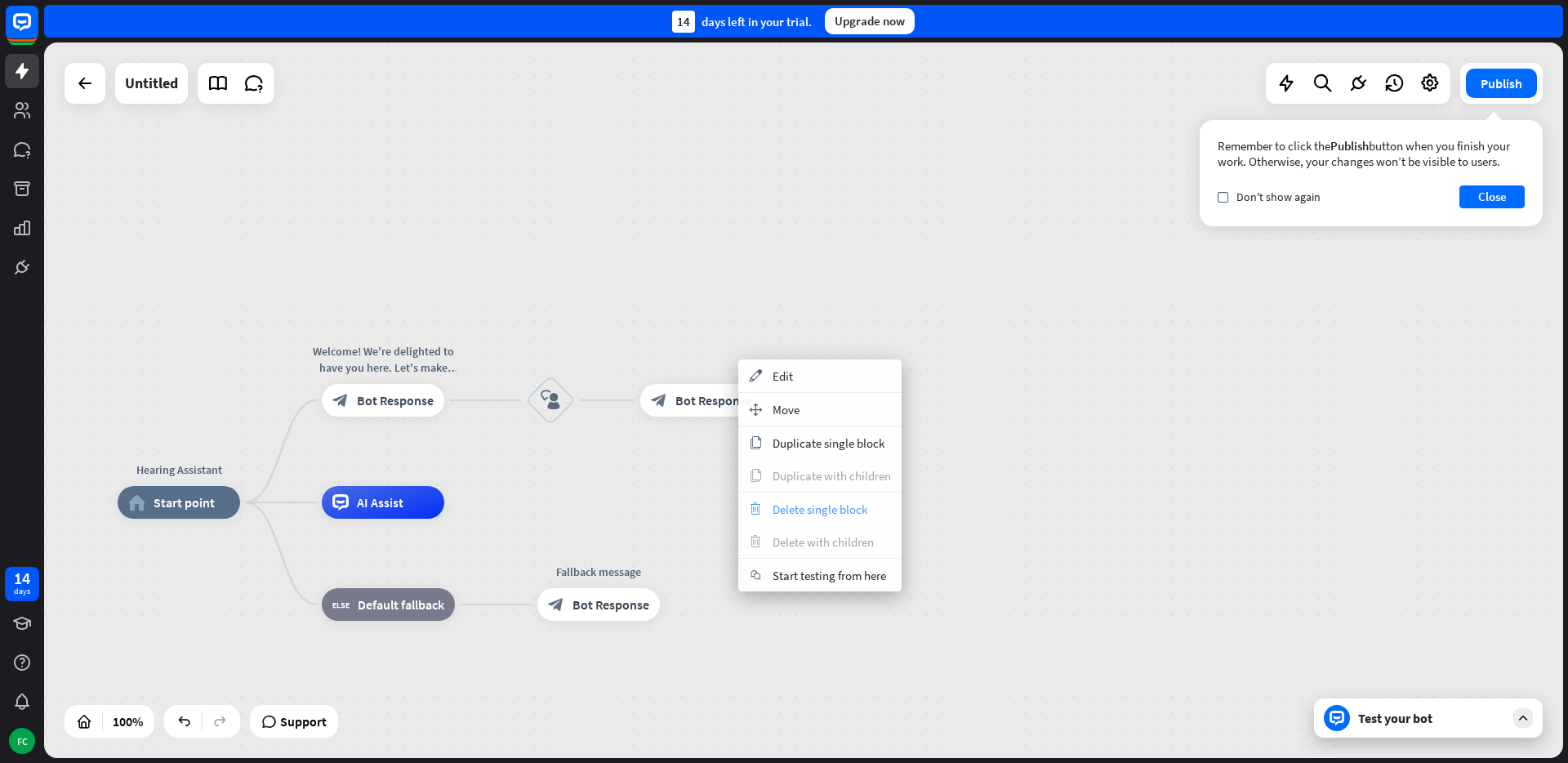
click at [819, 503] on span "Delete single block" at bounding box center [819, 509] width 95 height 16
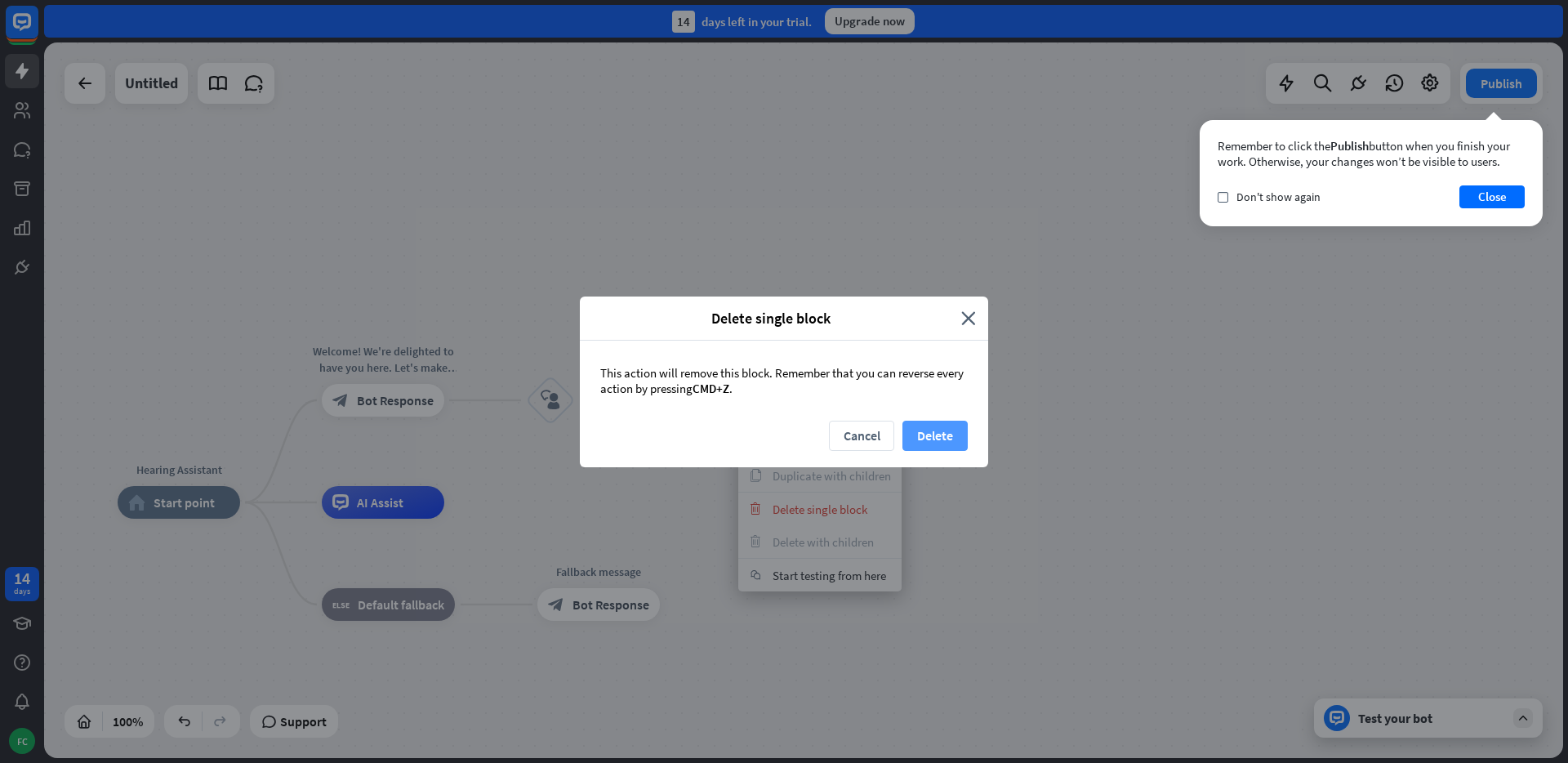
click at [924, 446] on button "Delete" at bounding box center [935, 435] width 65 height 30
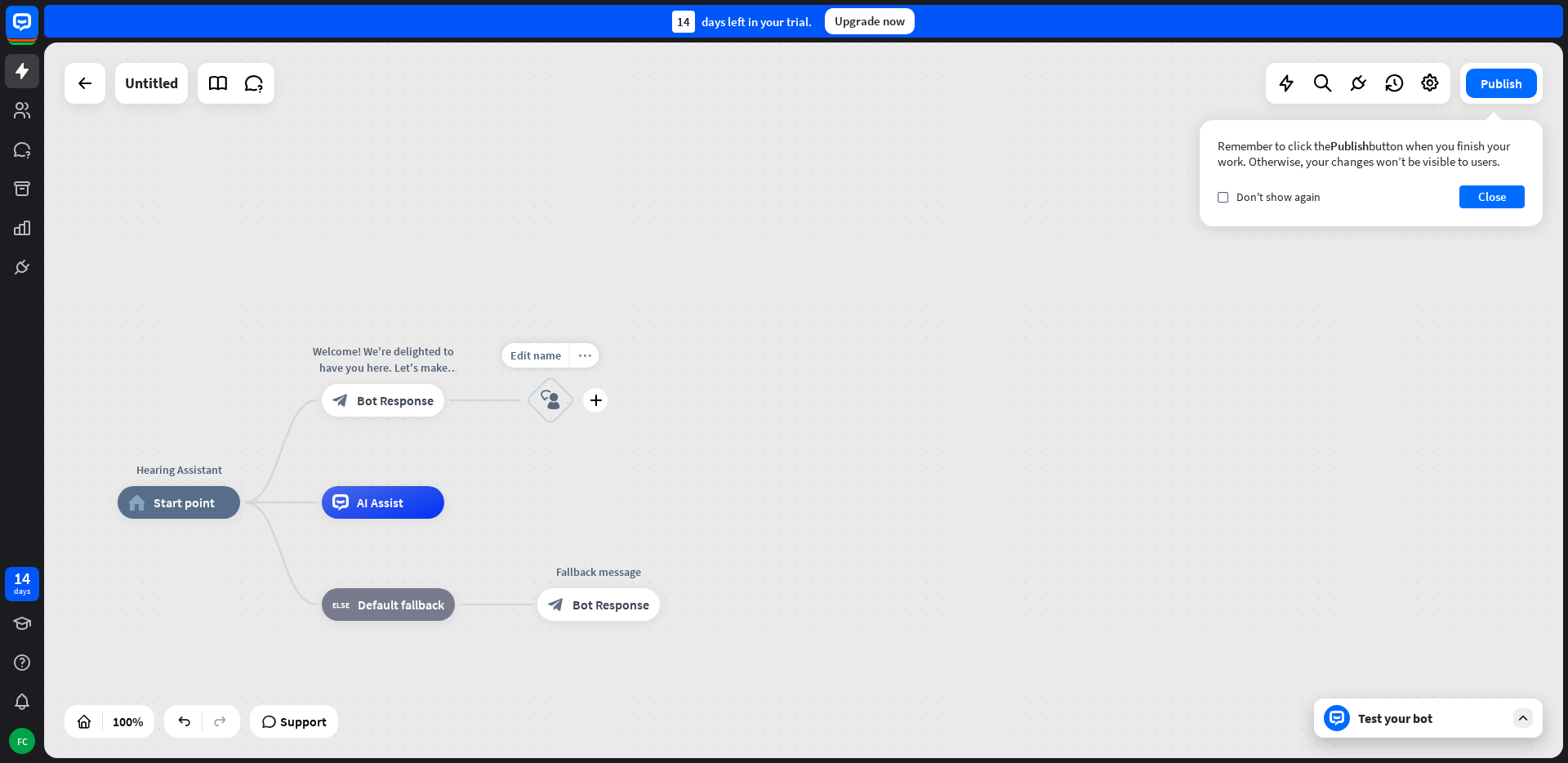
click at [584, 366] on div "more_horiz" at bounding box center [584, 355] width 30 height 25
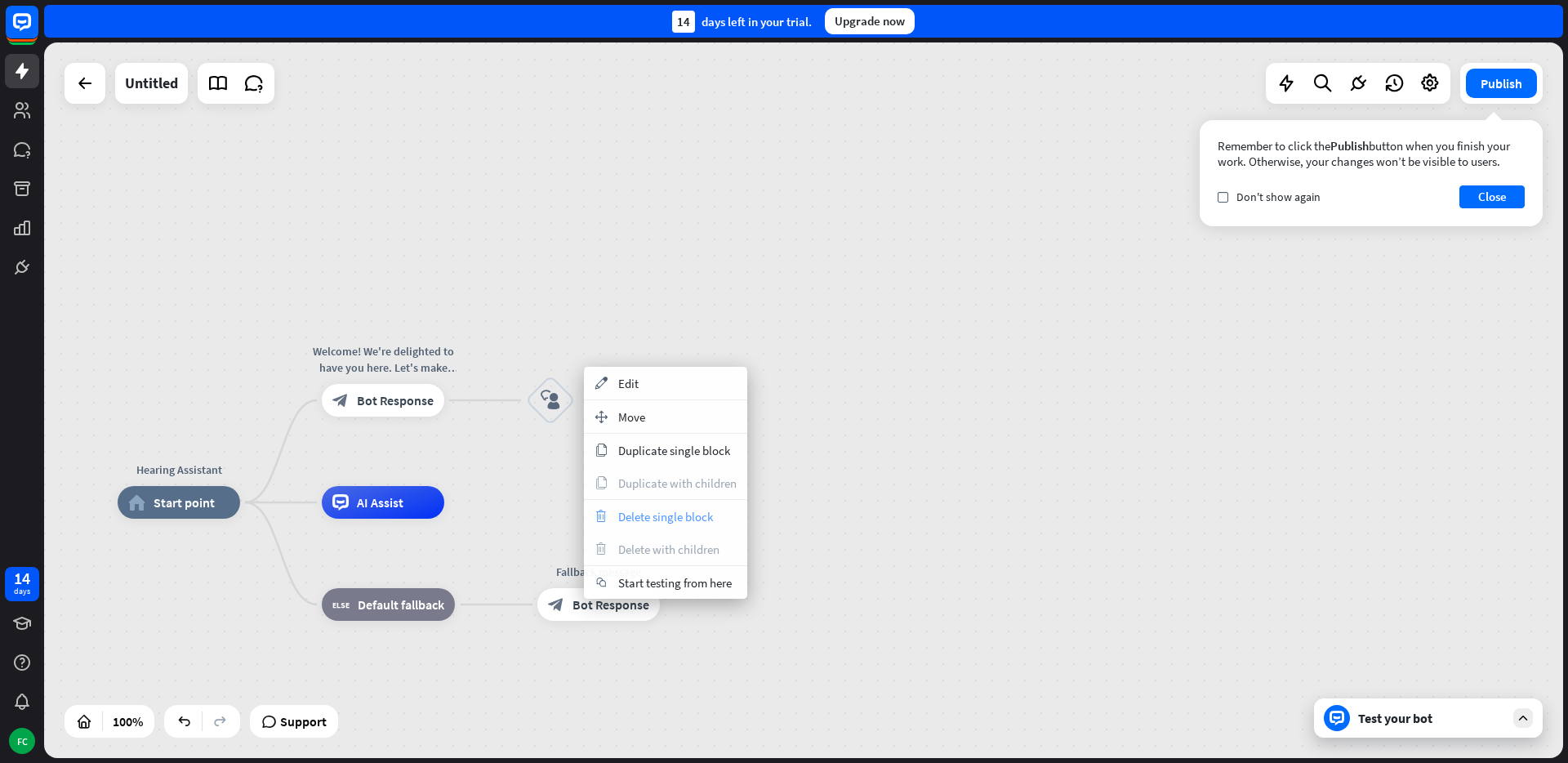
click at [668, 500] on div "trash Delete single block" at bounding box center [665, 515] width 163 height 32
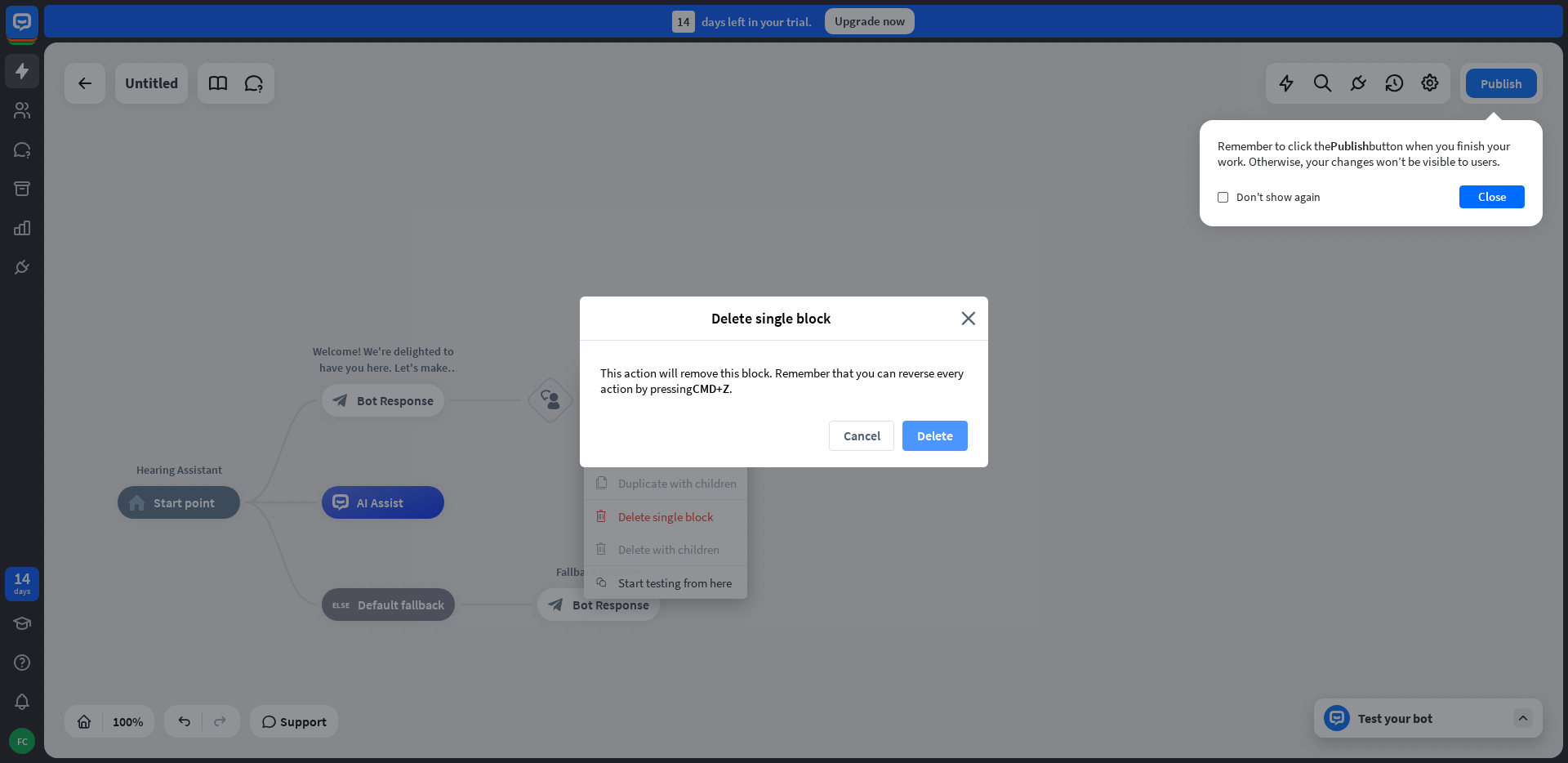
click at [940, 434] on button "Delete" at bounding box center [935, 435] width 65 height 30
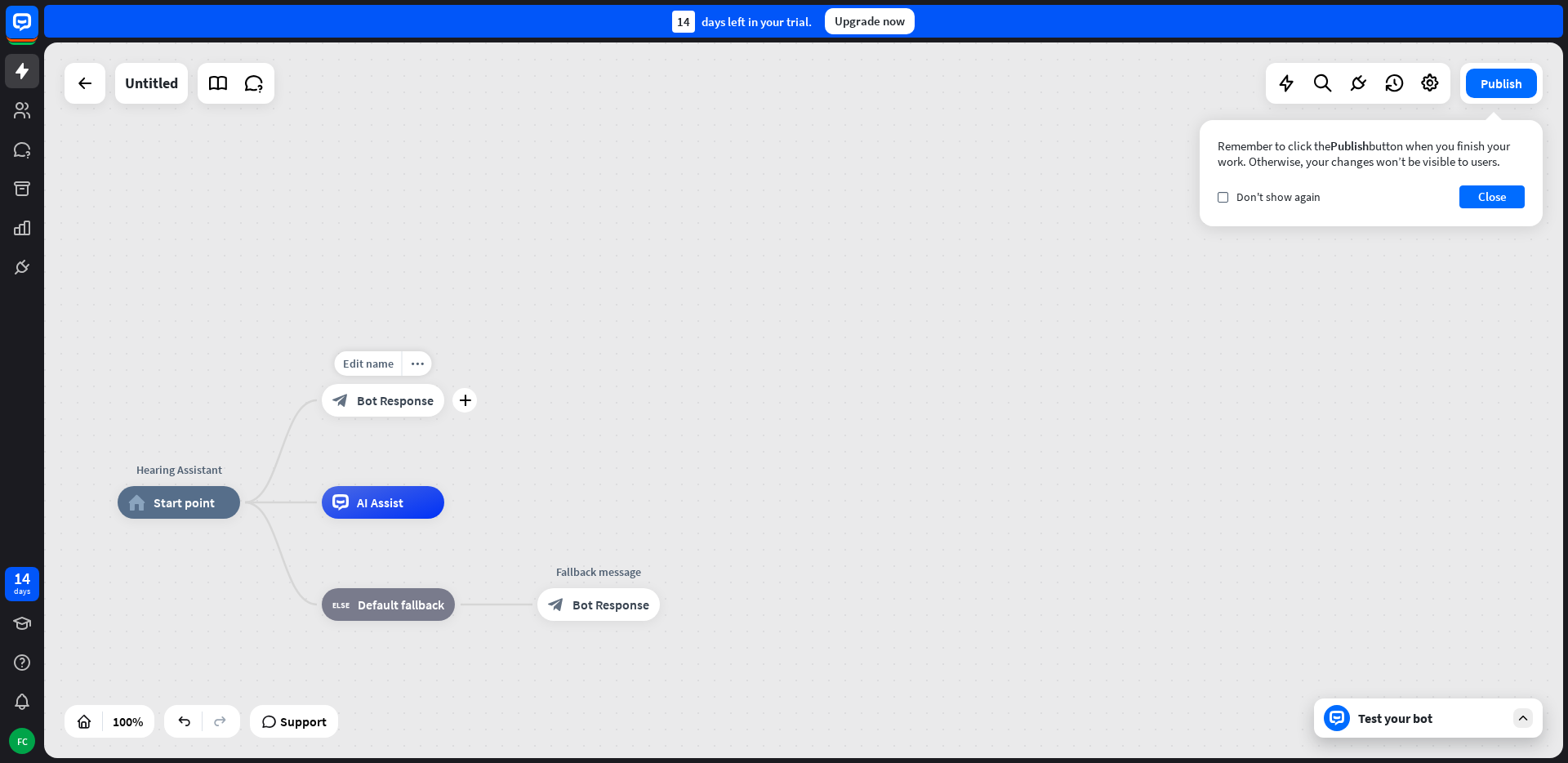
click at [408, 398] on span "Bot Response" at bounding box center [395, 400] width 76 height 17
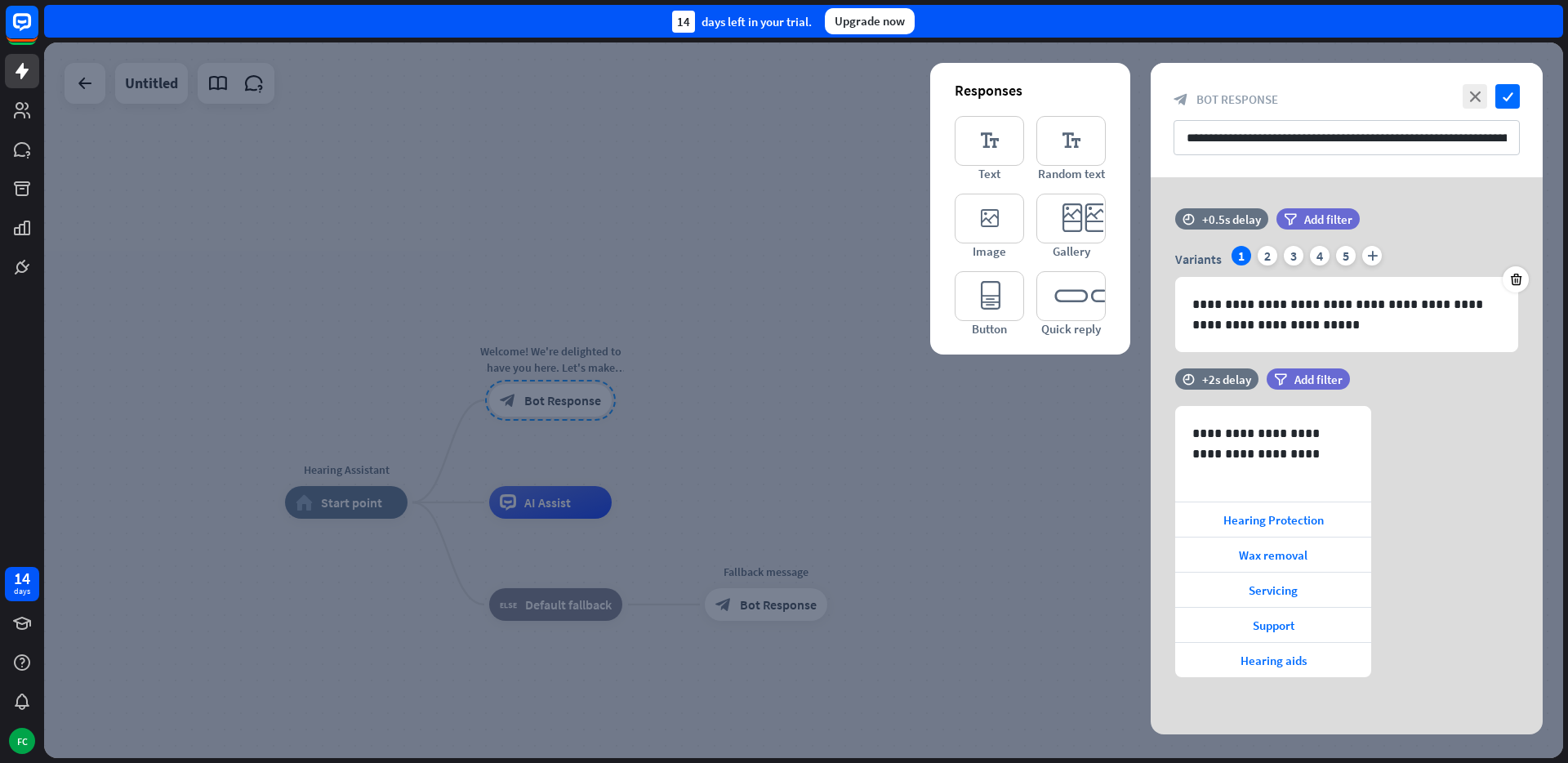
click at [823, 428] on div at bounding box center [804, 399] width 1519 height 715
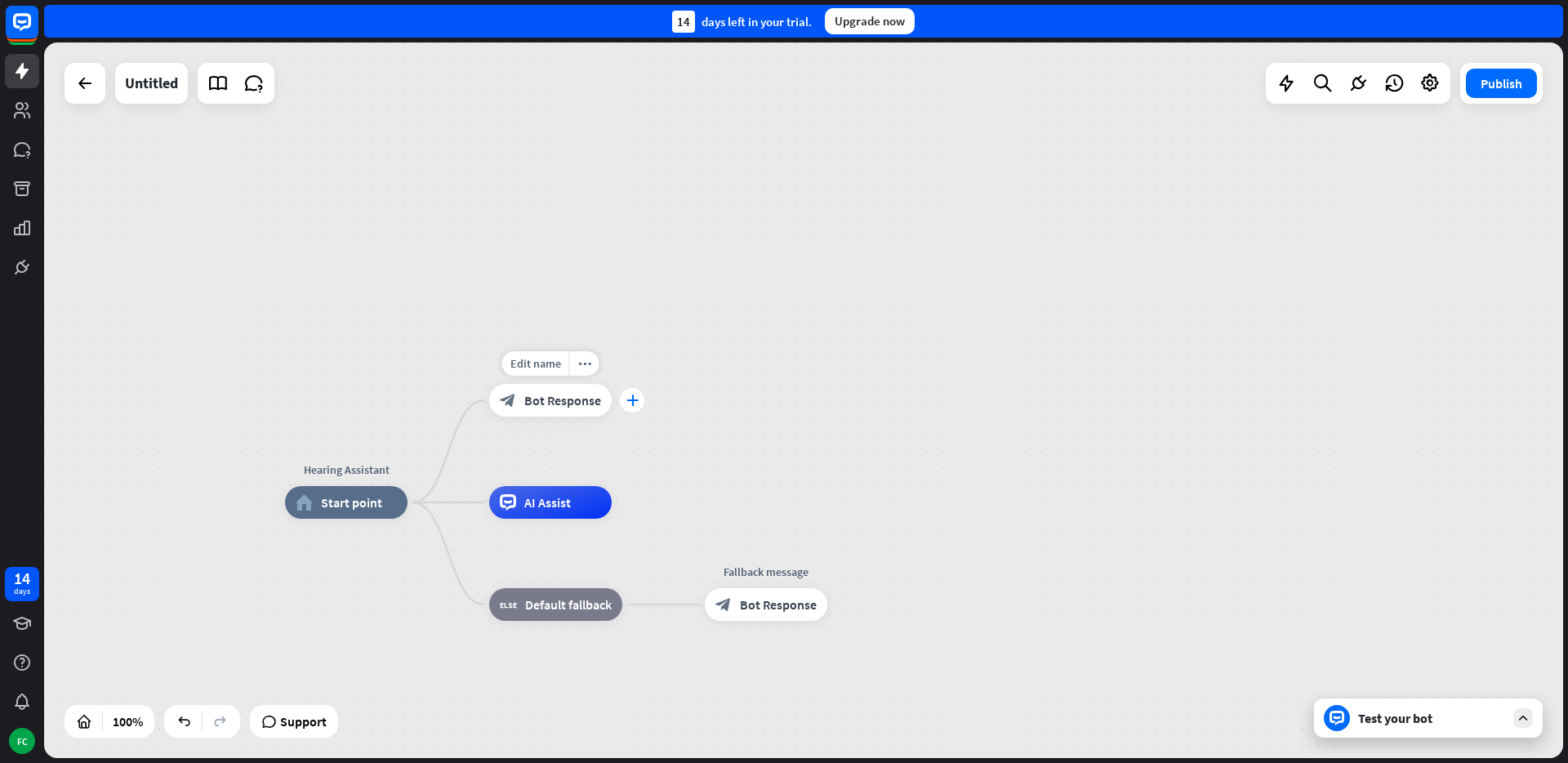
click at [636, 396] on icon "plus" at bounding box center [632, 399] width 12 height 11
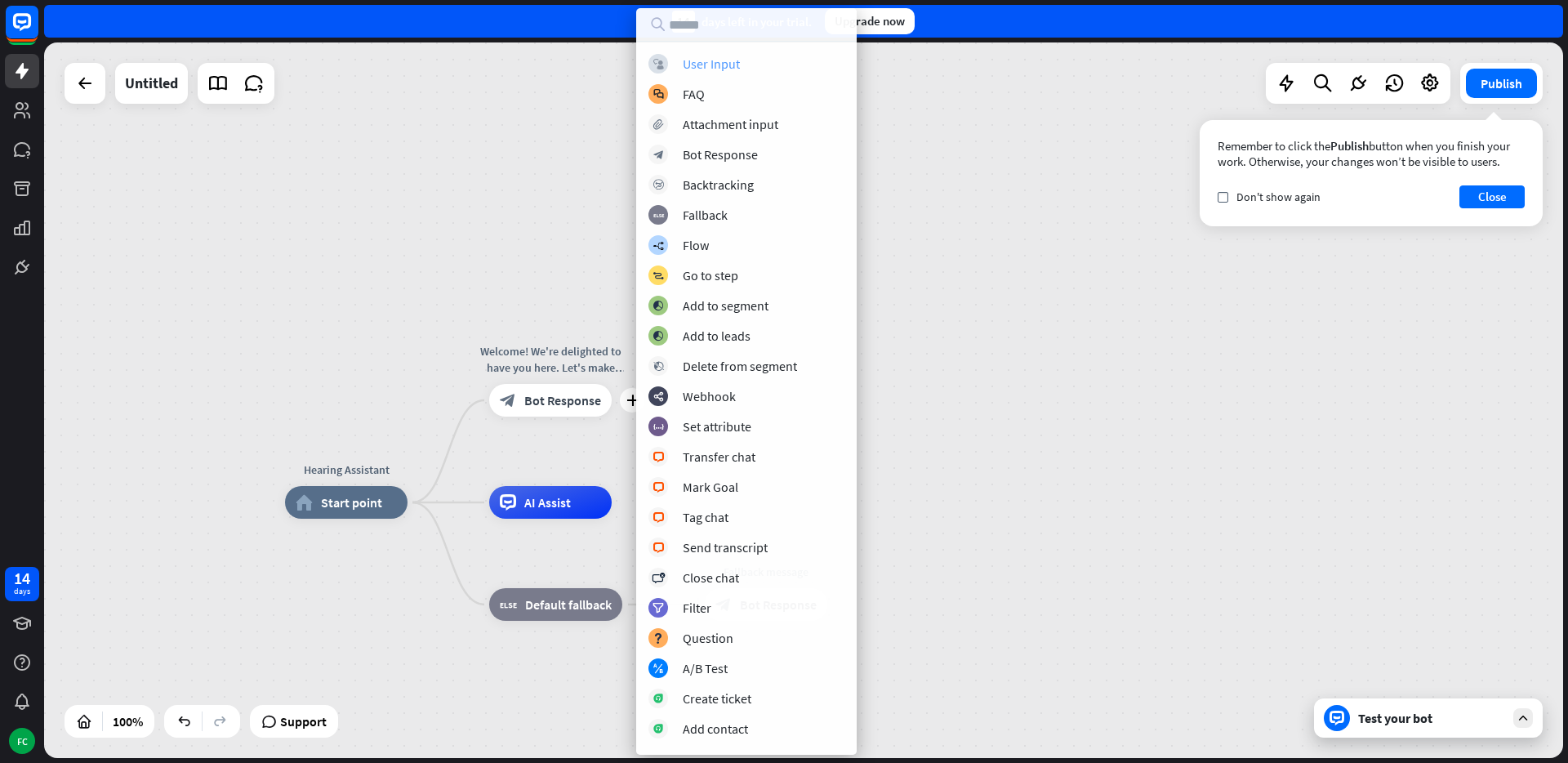
click at [717, 59] on div "User Input" at bounding box center [712, 64] width 57 height 17
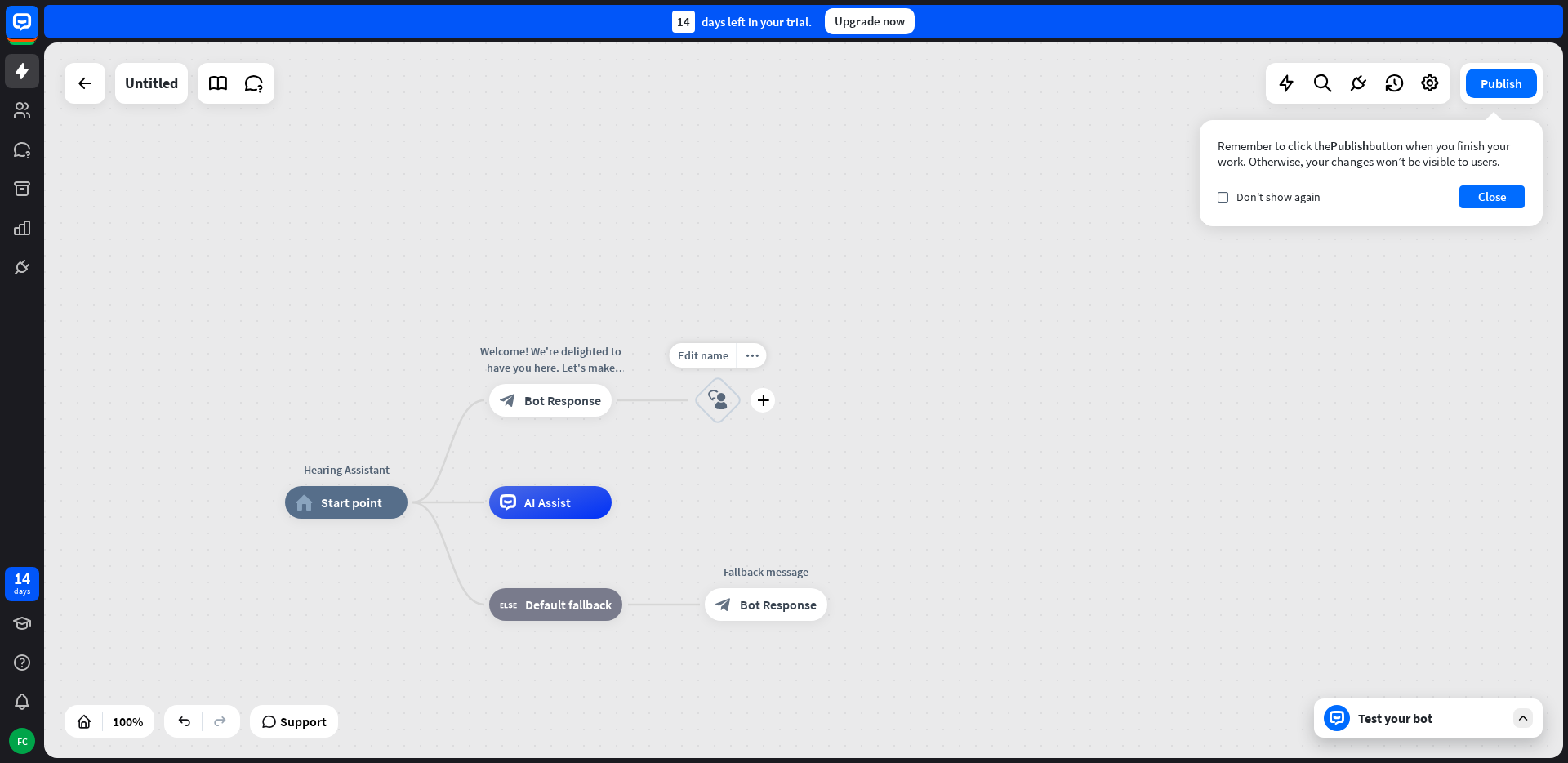
click at [715, 395] on icon "block_user_input" at bounding box center [717, 399] width 19 height 19
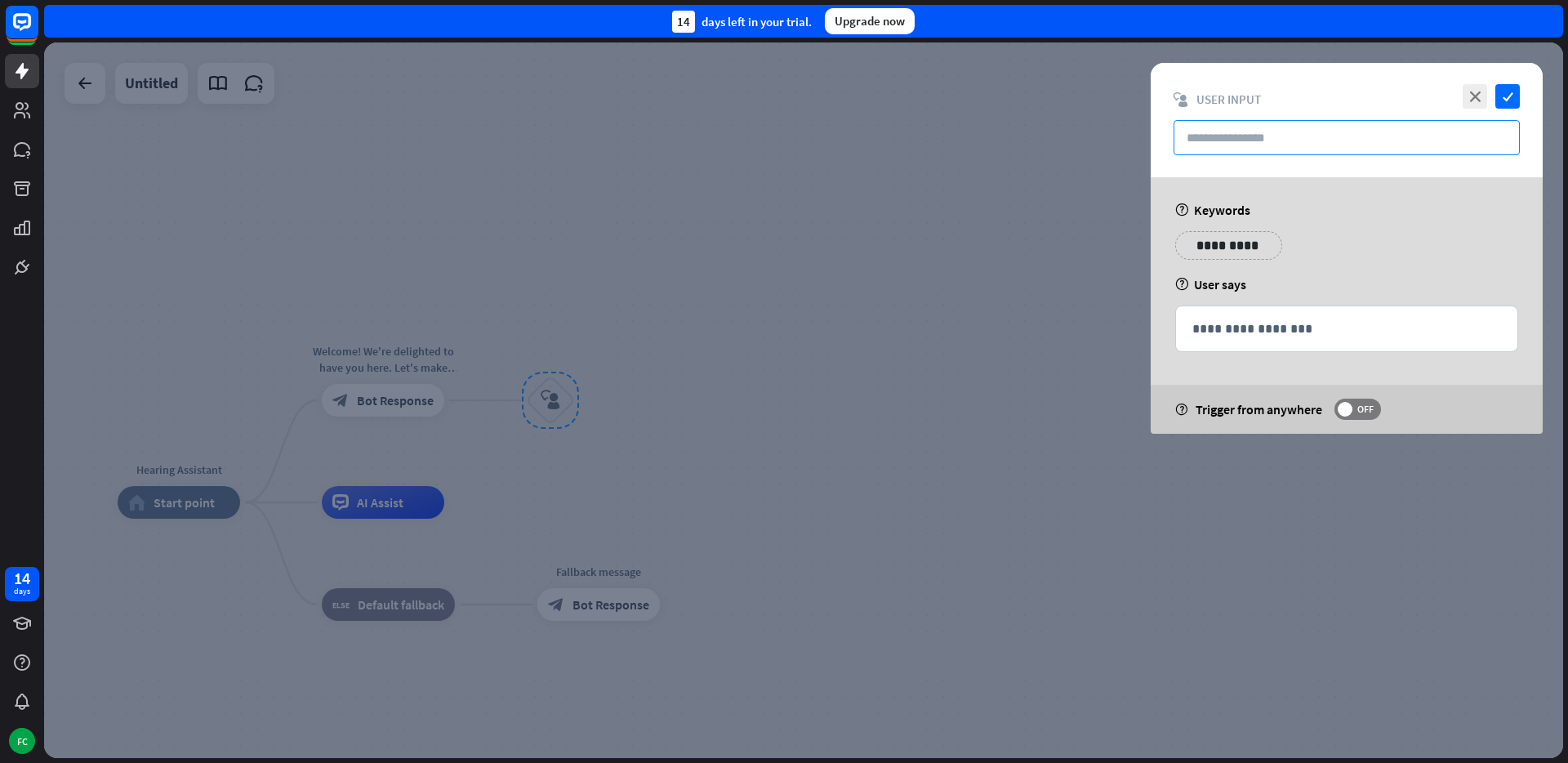
click at [1300, 138] on input "text" at bounding box center [1347, 137] width 346 height 35
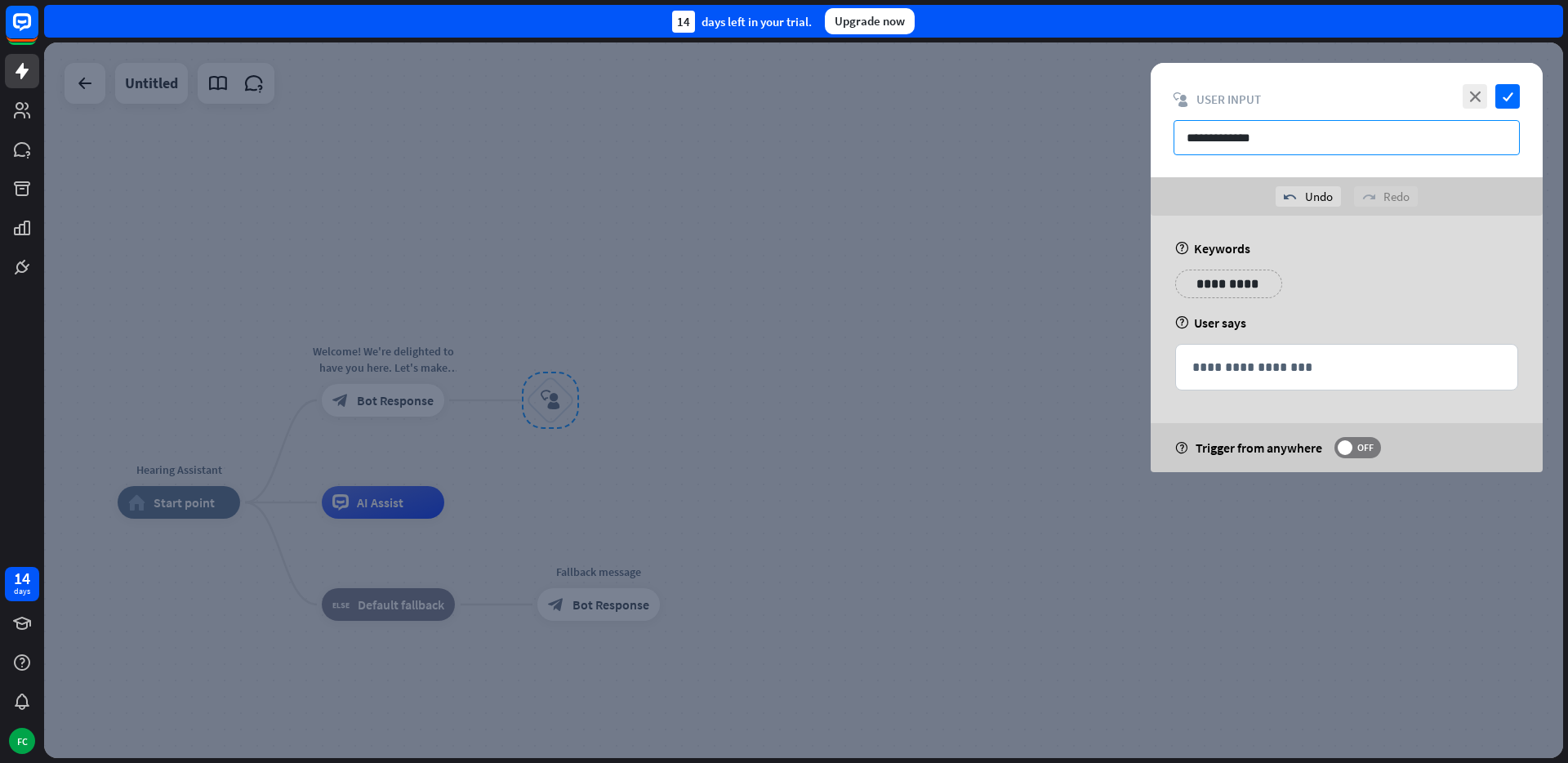
type input "**********"
click at [1237, 291] on p "**********" at bounding box center [1229, 283] width 83 height 20
click at [1463, 275] on div "**********" at bounding box center [1346, 290] width 353 height 40
click at [1240, 363] on p "**********" at bounding box center [1346, 367] width 308 height 20
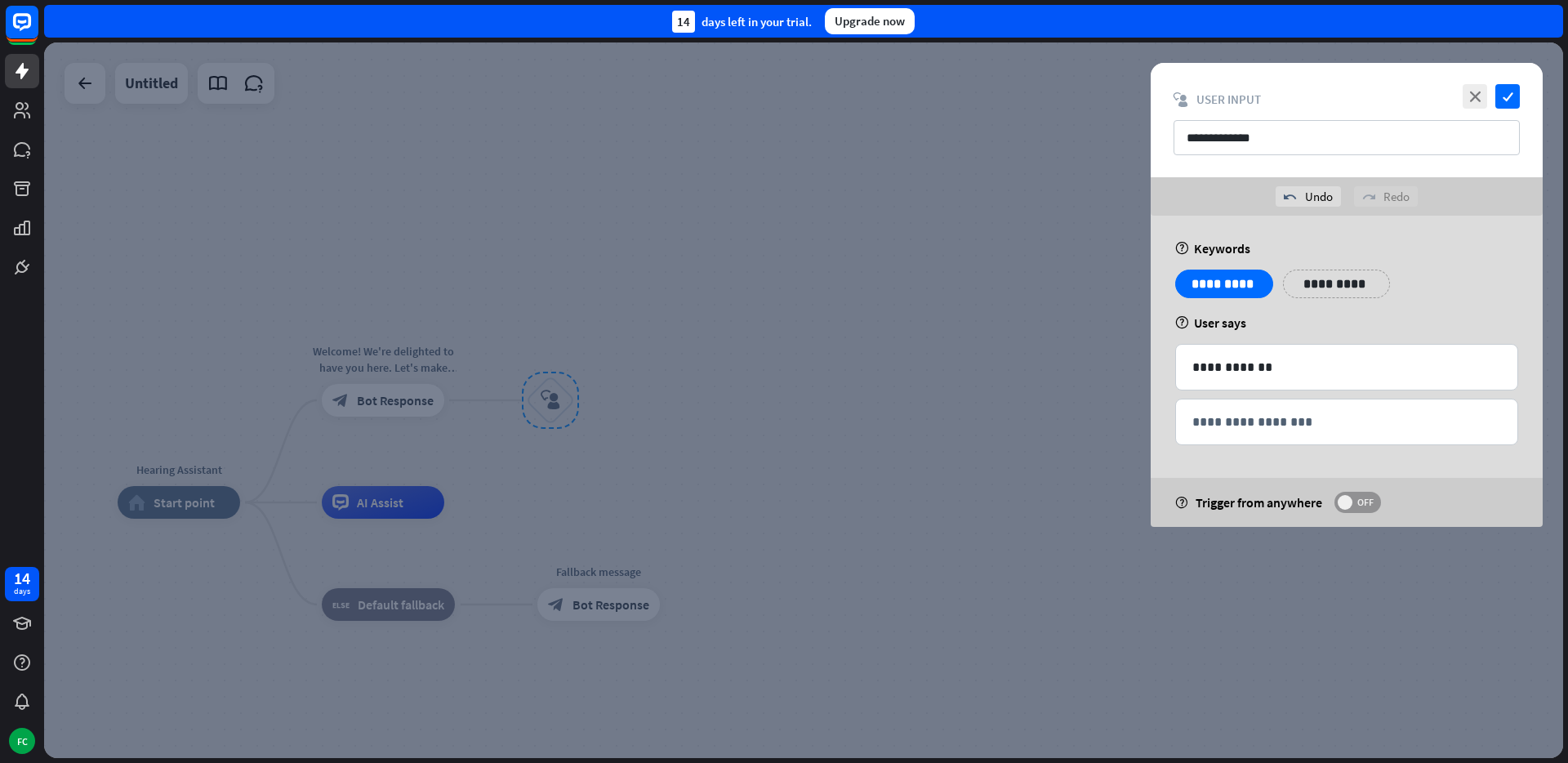
click at [1342, 501] on span at bounding box center [1345, 503] width 15 height 15
click at [1512, 95] on icon "check" at bounding box center [1507, 96] width 25 height 25
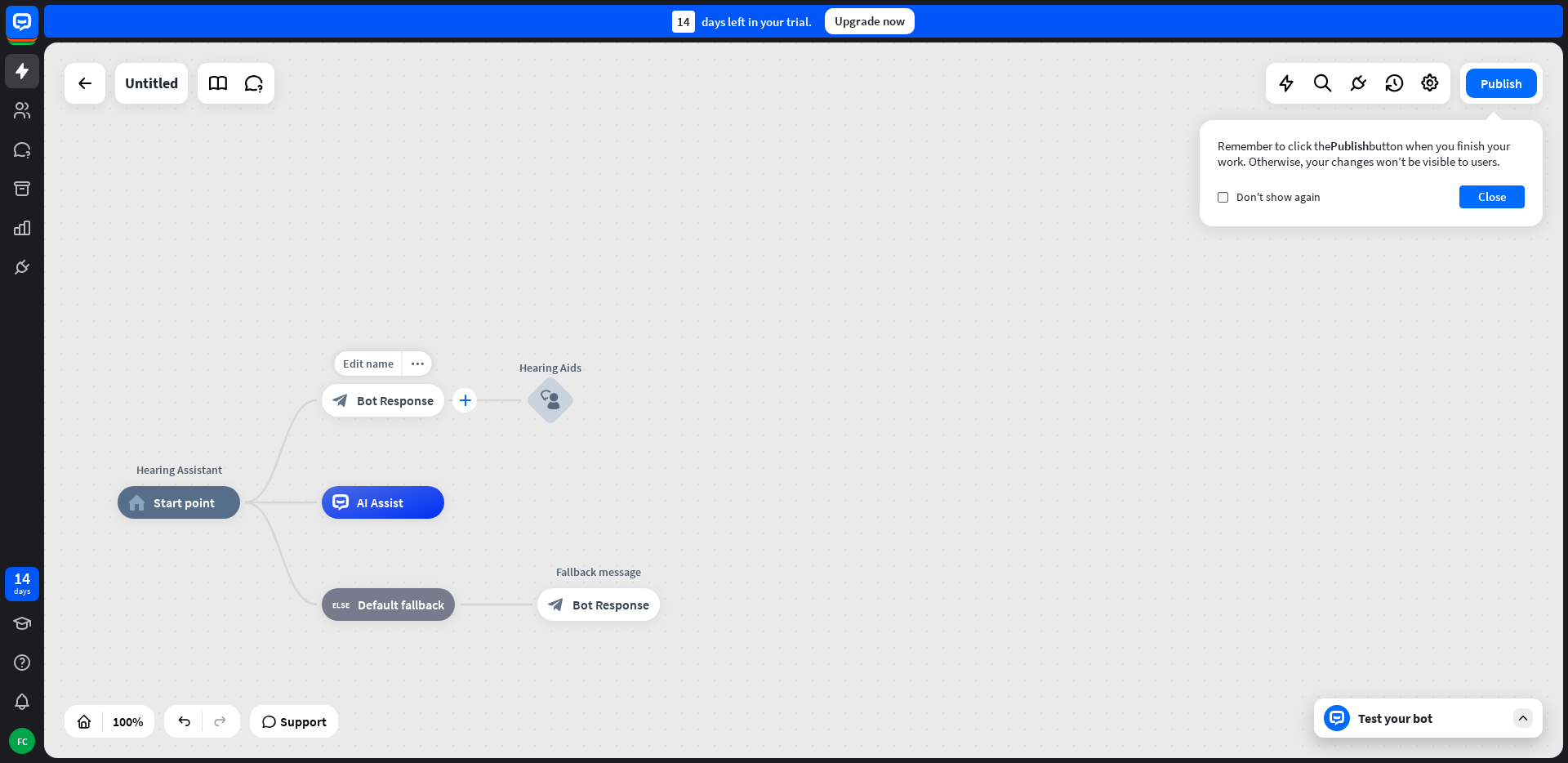
click at [457, 403] on div "plus" at bounding box center [464, 399] width 25 height 25
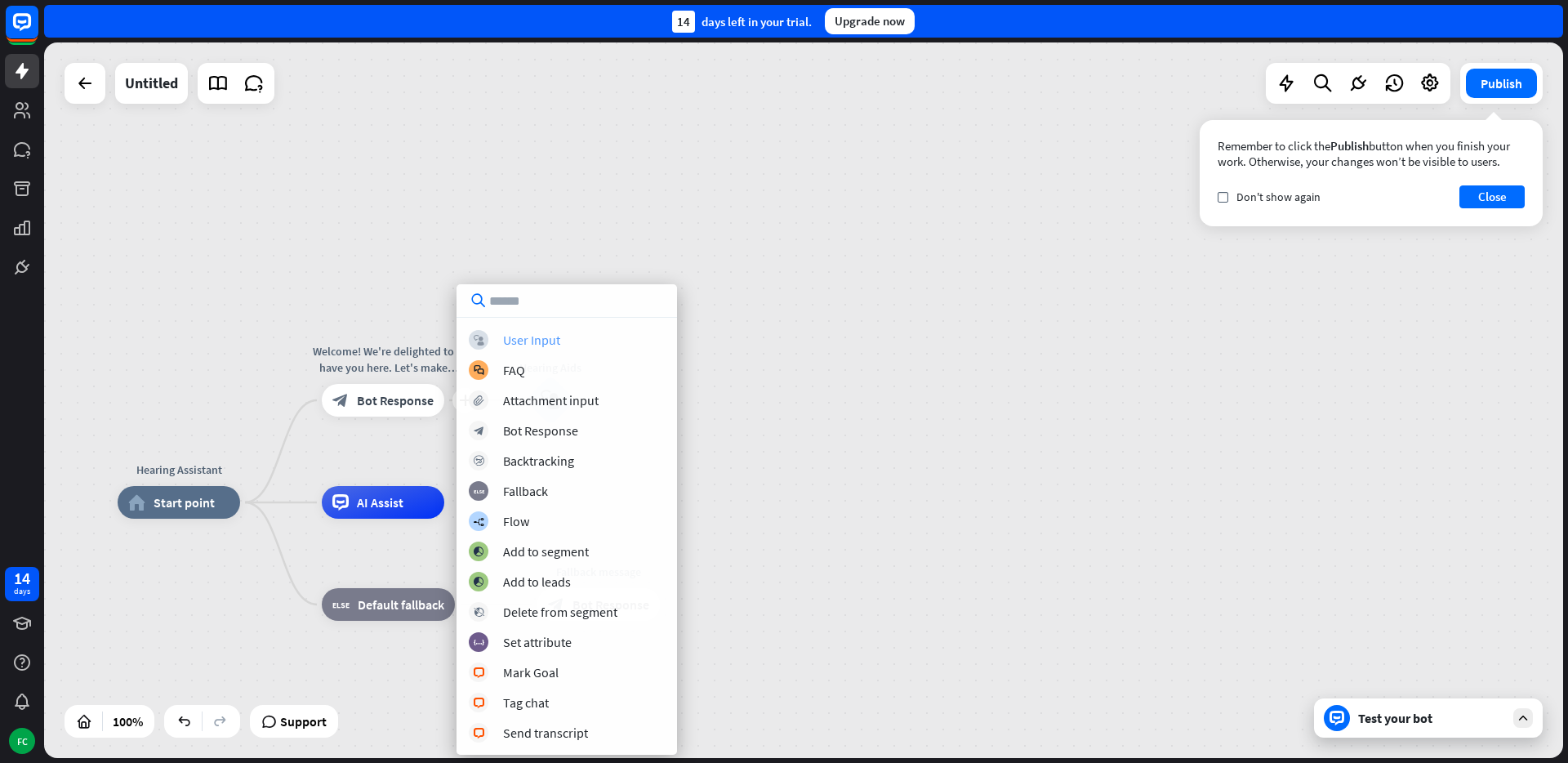
click at [540, 332] on div "User Input" at bounding box center [531, 340] width 57 height 17
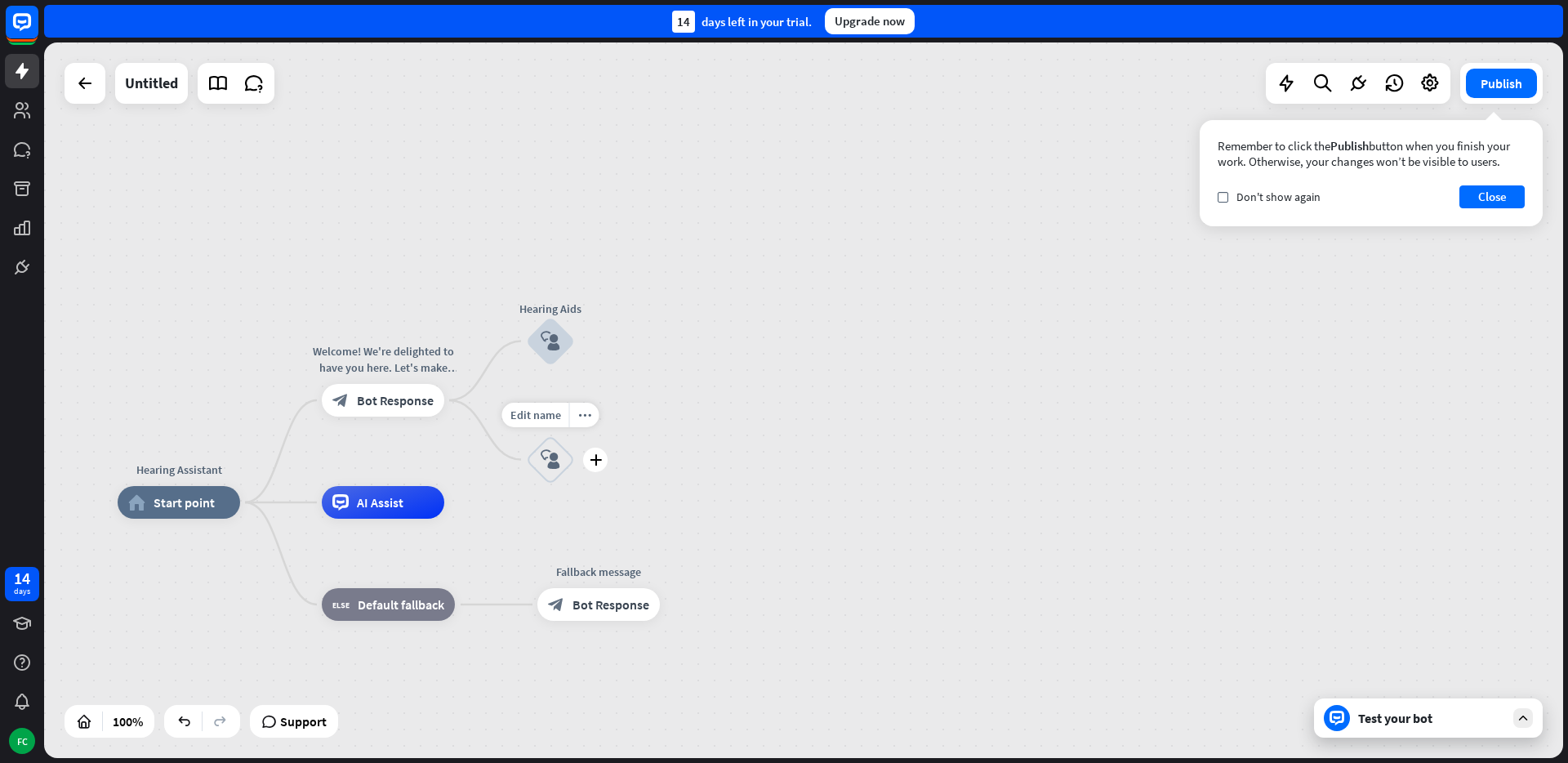
click at [549, 458] on icon "block_user_input" at bounding box center [550, 459] width 19 height 19
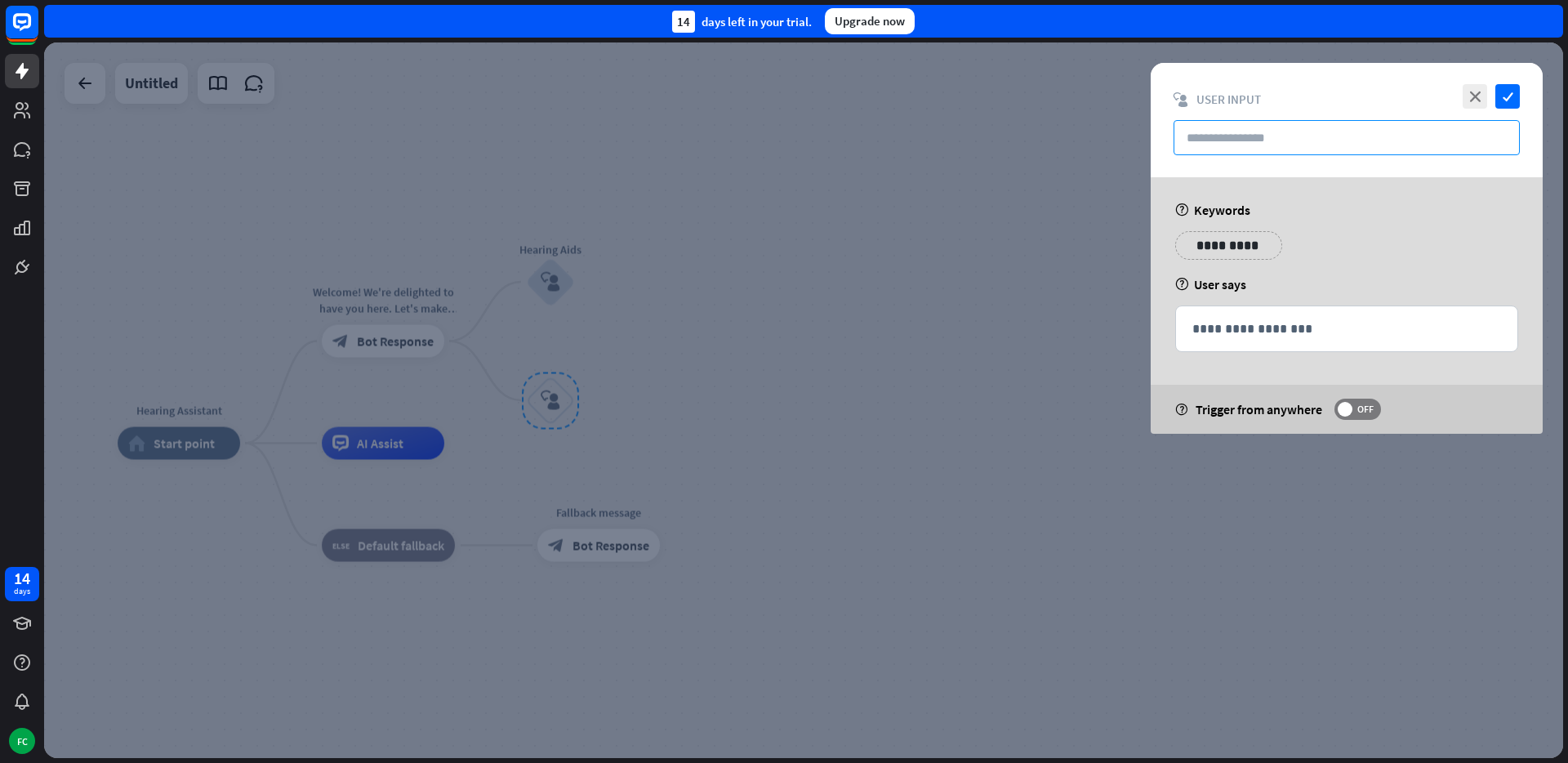
click at [1206, 139] on input "text" at bounding box center [1347, 137] width 346 height 35
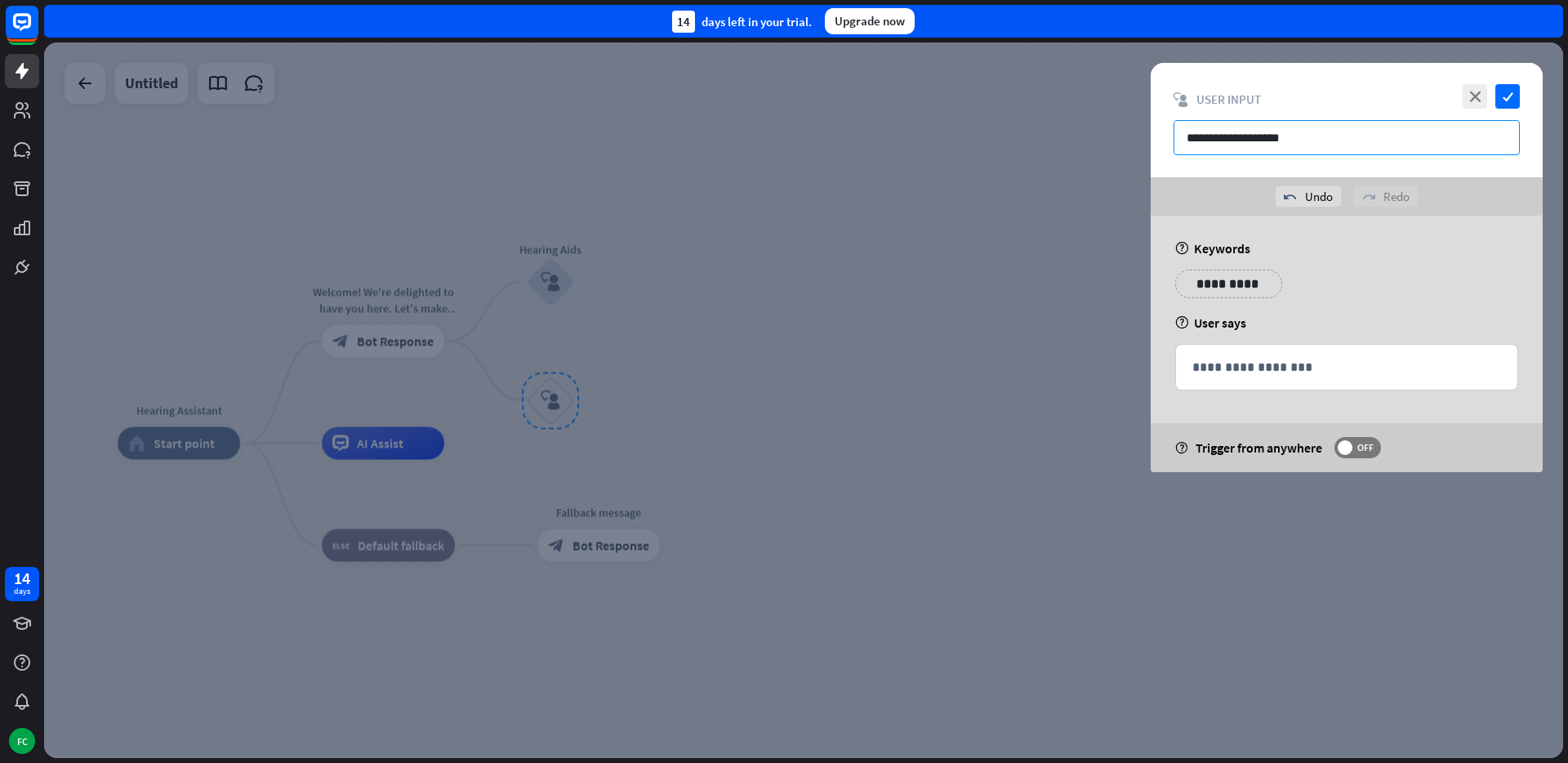
type input "**********"
click at [1248, 285] on p "**********" at bounding box center [1229, 283] width 83 height 20
click at [1375, 329] on div "help User says" at bounding box center [1347, 323] width 343 height 17
click at [1288, 362] on p "**********" at bounding box center [1346, 367] width 308 height 20
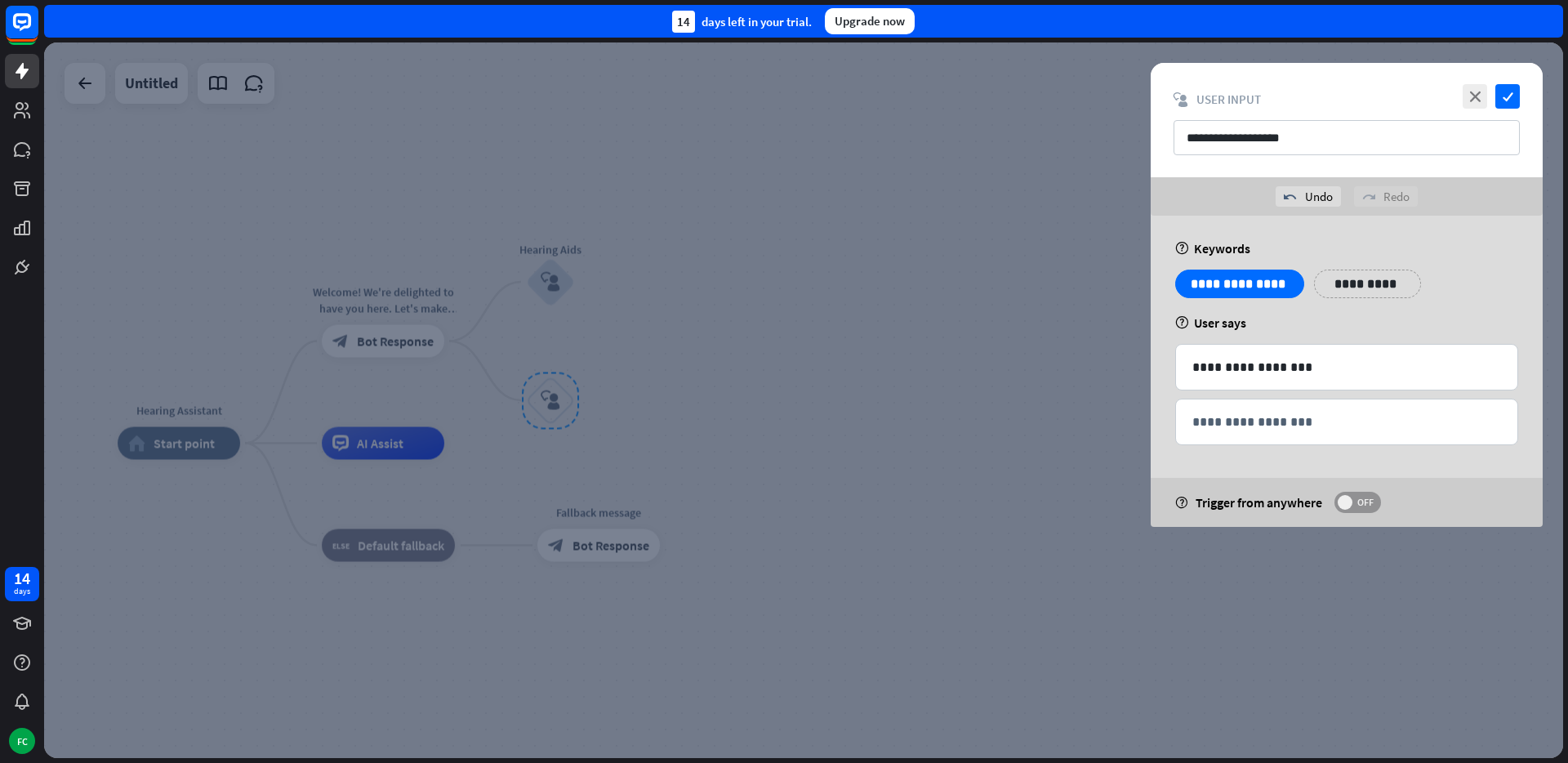
click at [1343, 499] on span at bounding box center [1345, 503] width 15 height 15
click at [1504, 96] on icon "check" at bounding box center [1507, 96] width 25 height 25
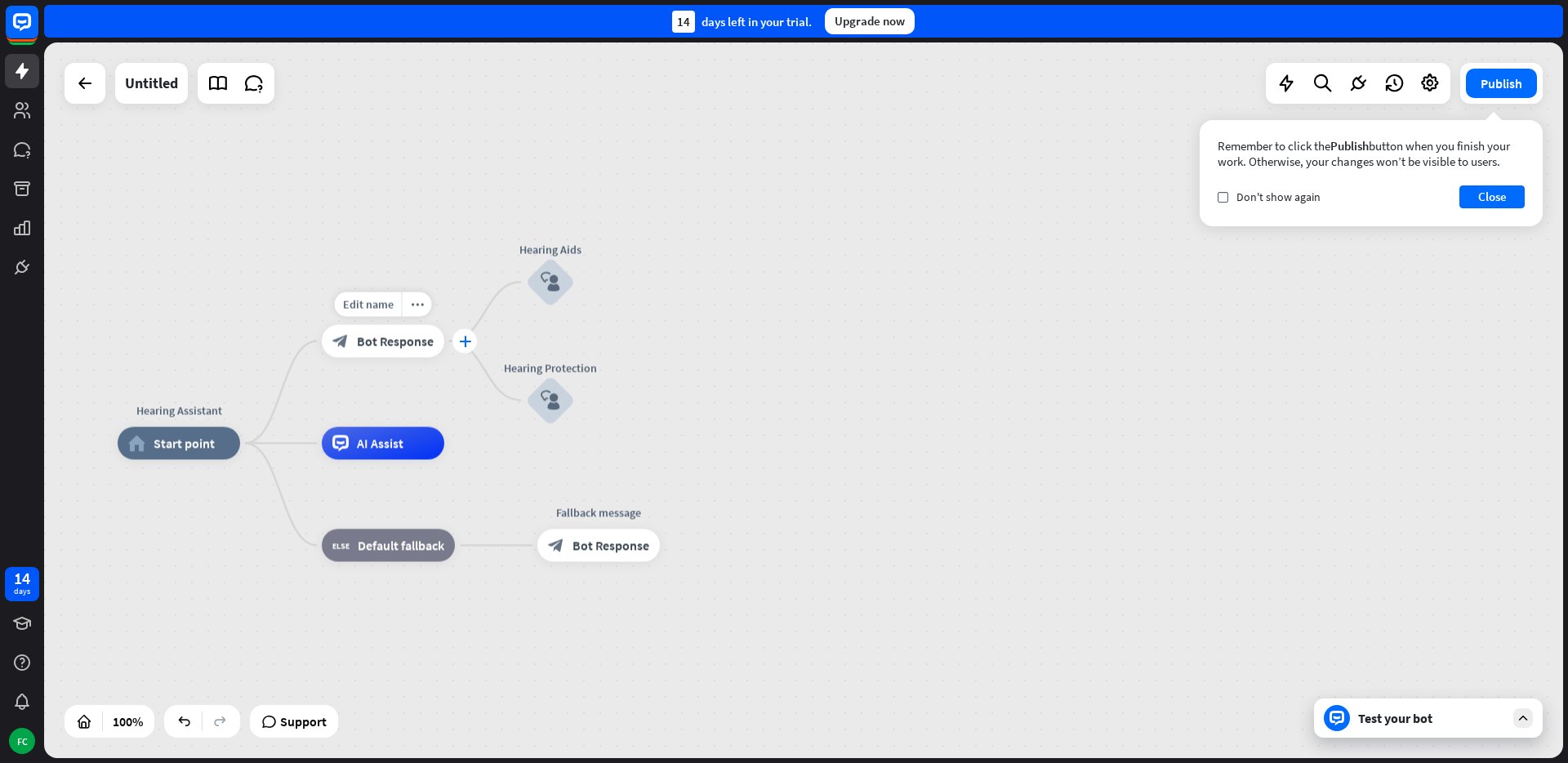
click at [452, 340] on div "plus" at bounding box center [464, 341] width 25 height 25
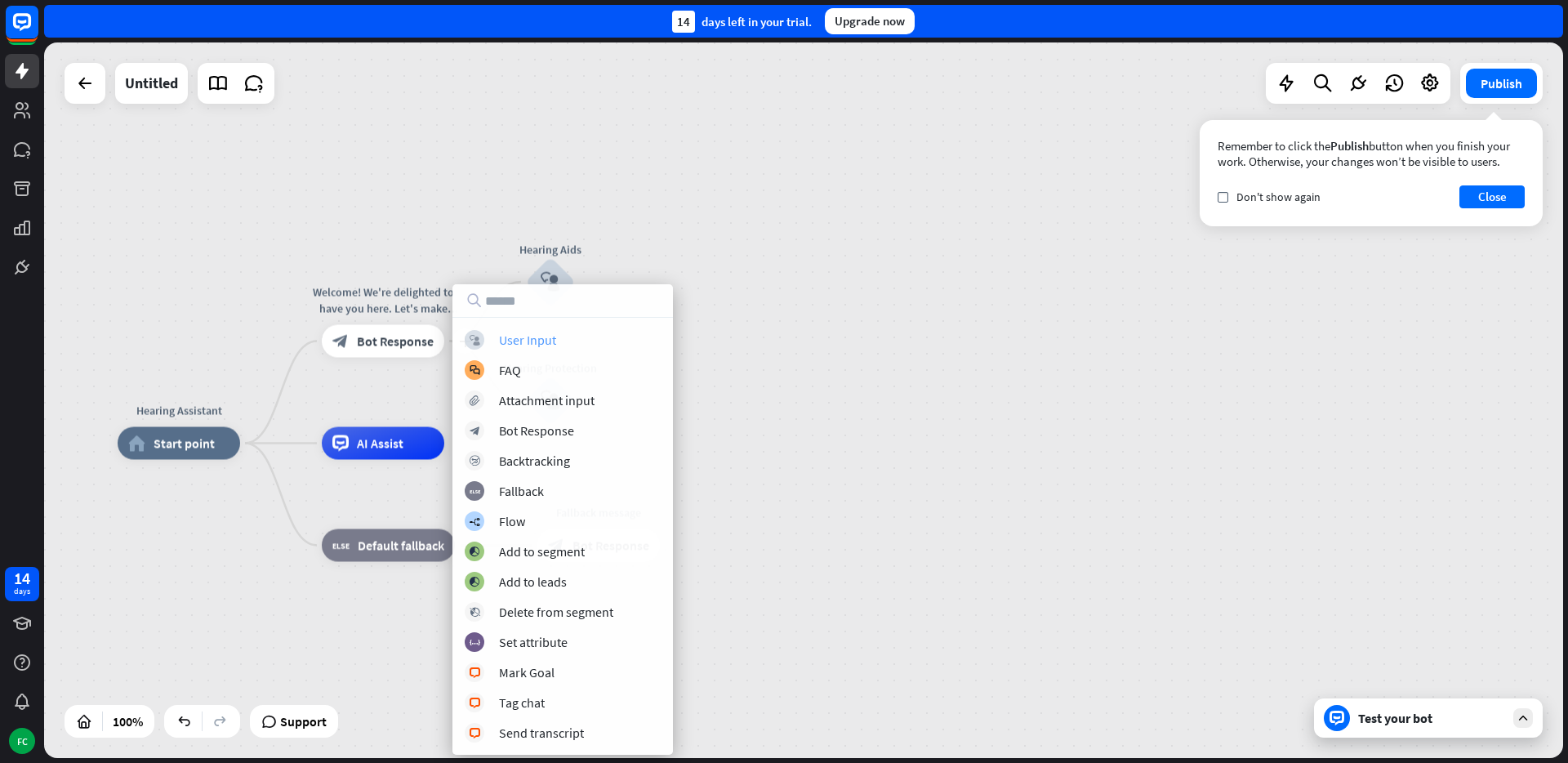
click at [525, 343] on div "User Input" at bounding box center [528, 340] width 57 height 17
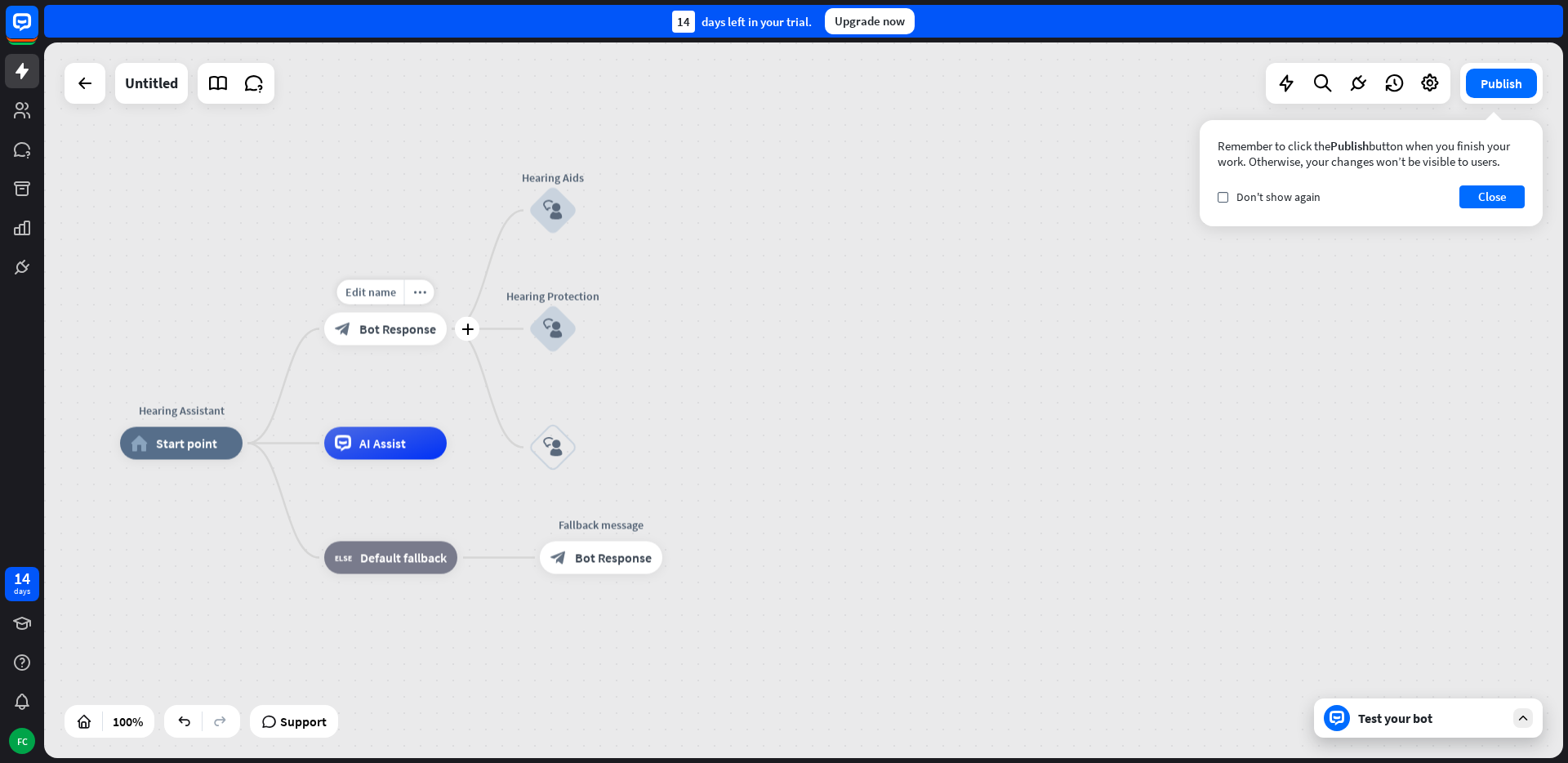
click at [407, 336] on div "block_bot_response Bot Response" at bounding box center [385, 329] width 122 height 32
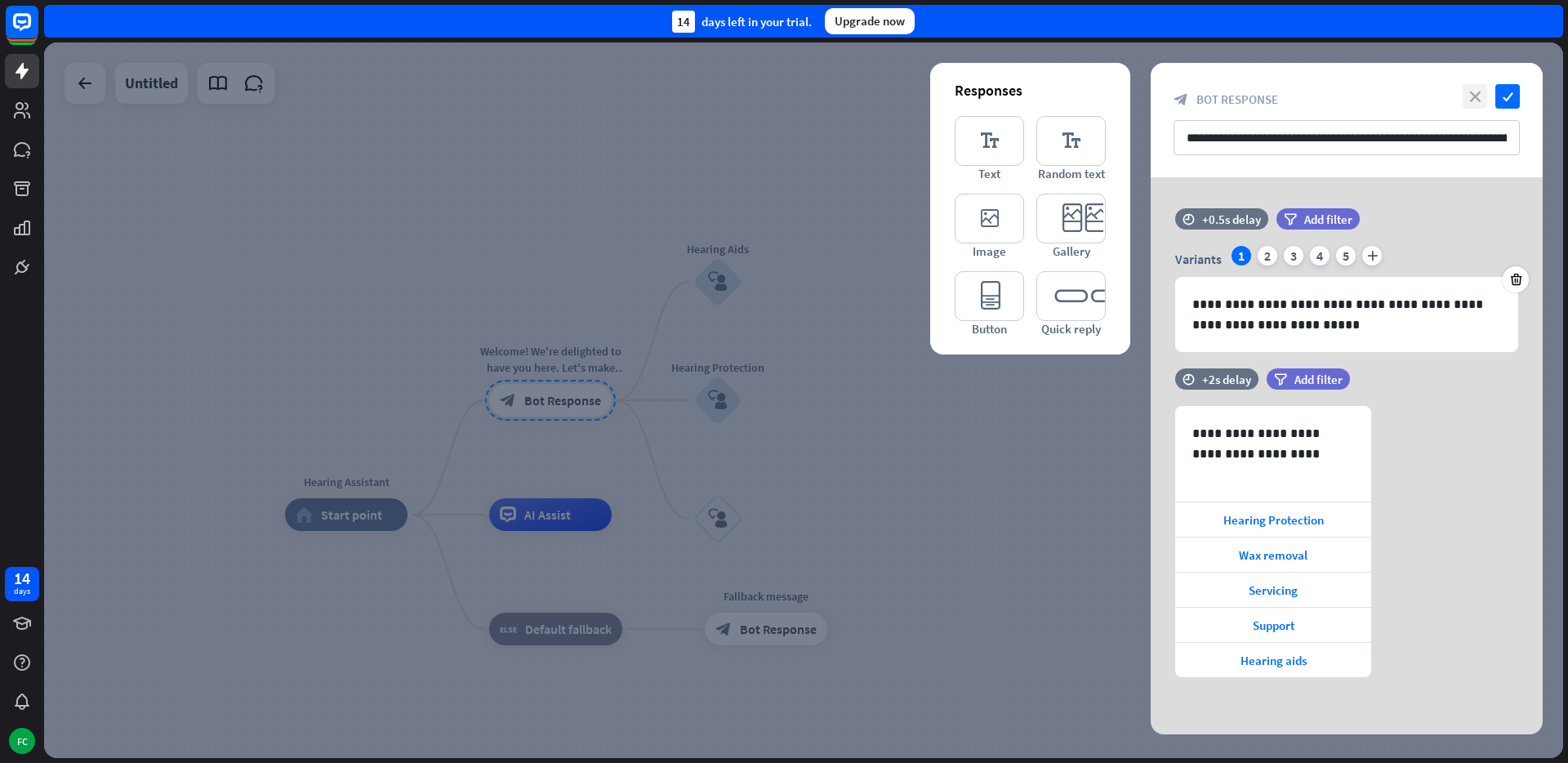
click at [1473, 93] on icon "close" at bounding box center [1475, 96] width 25 height 25
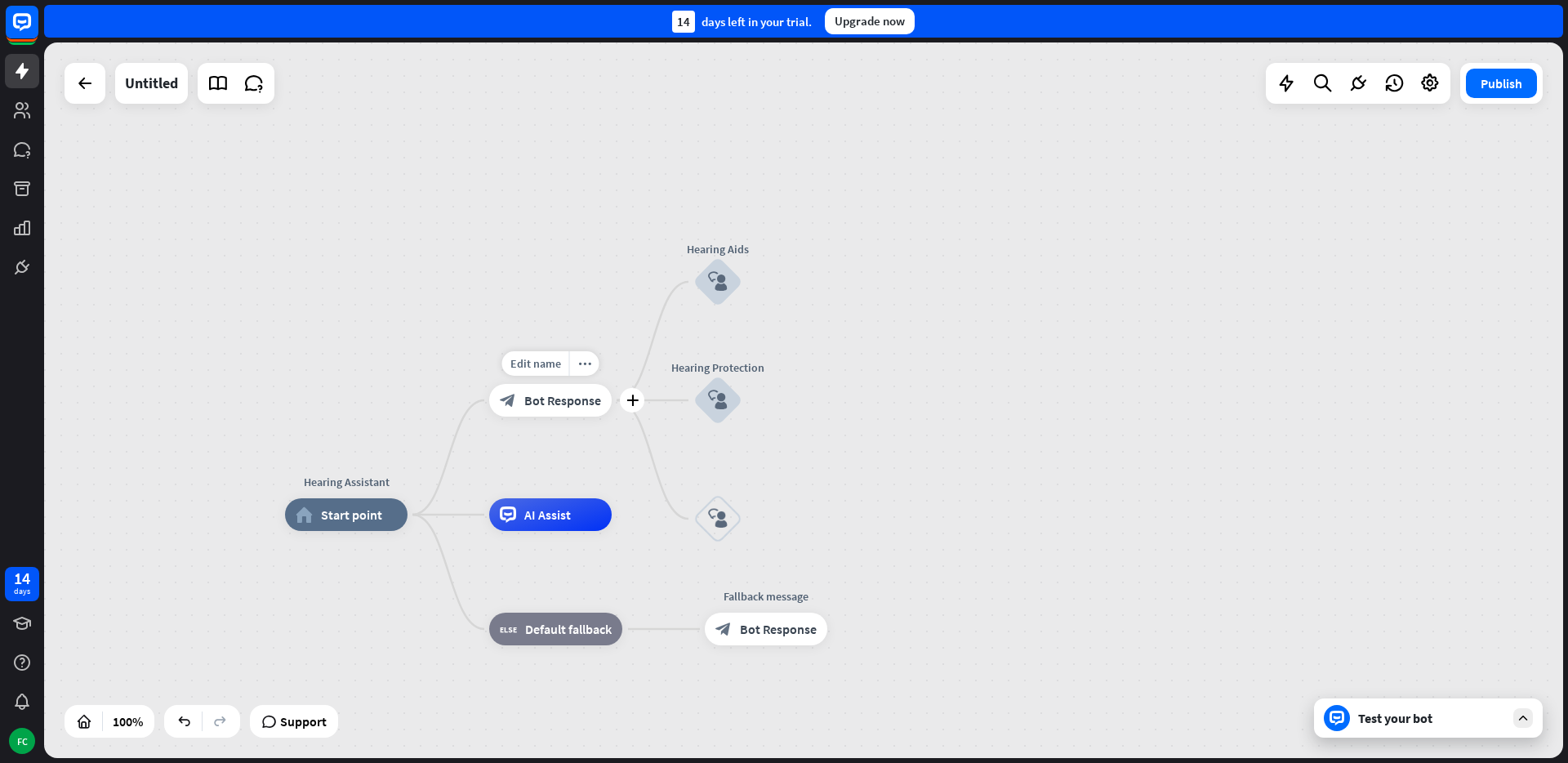
click at [540, 404] on span "Bot Response" at bounding box center [563, 400] width 76 height 17
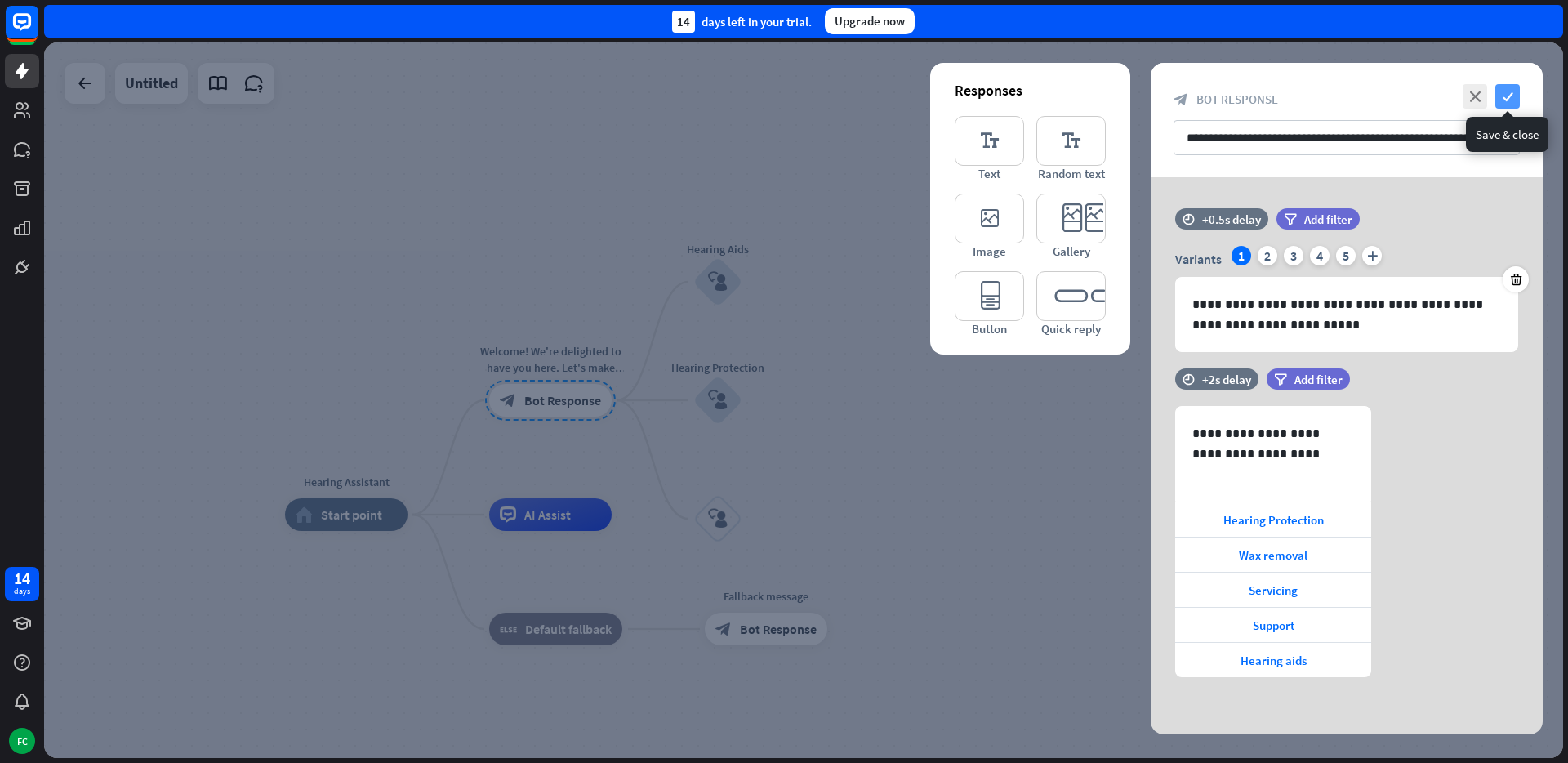
click at [1505, 94] on icon "check" at bounding box center [1507, 96] width 25 height 25
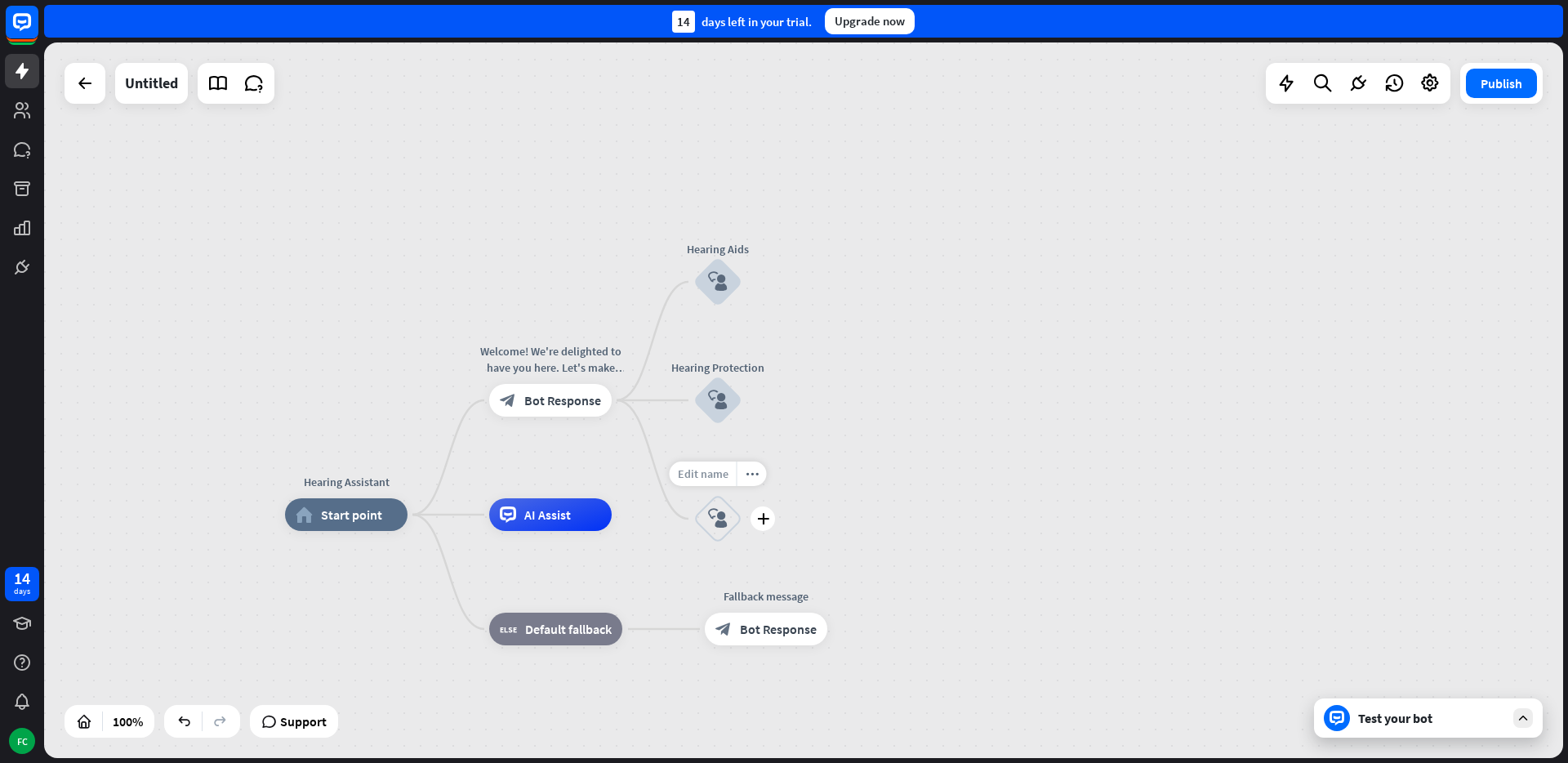
click at [716, 476] on span "Edit name" at bounding box center [703, 474] width 51 height 15
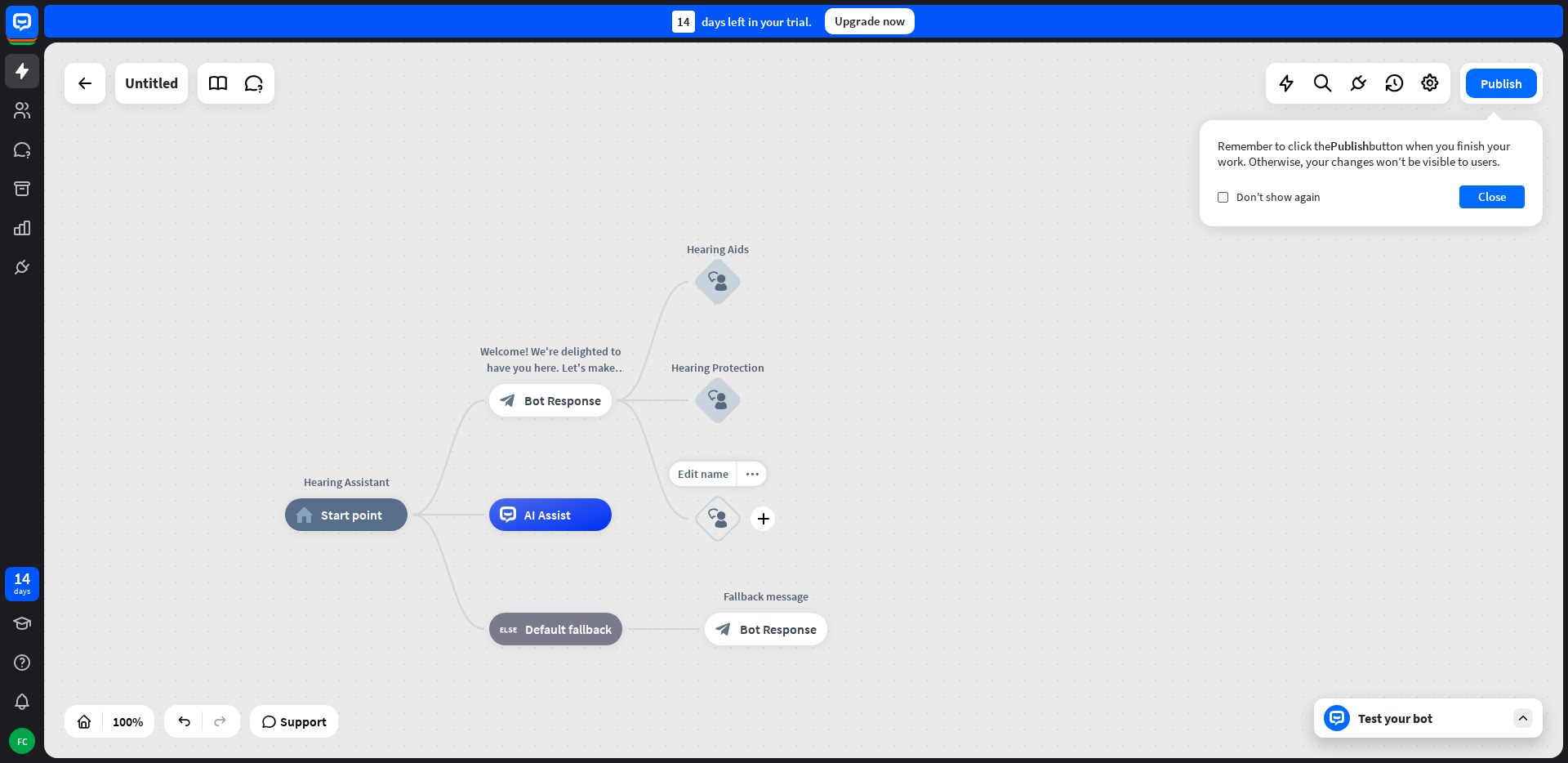
click at [719, 533] on div "block_user_input" at bounding box center [717, 518] width 49 height 49
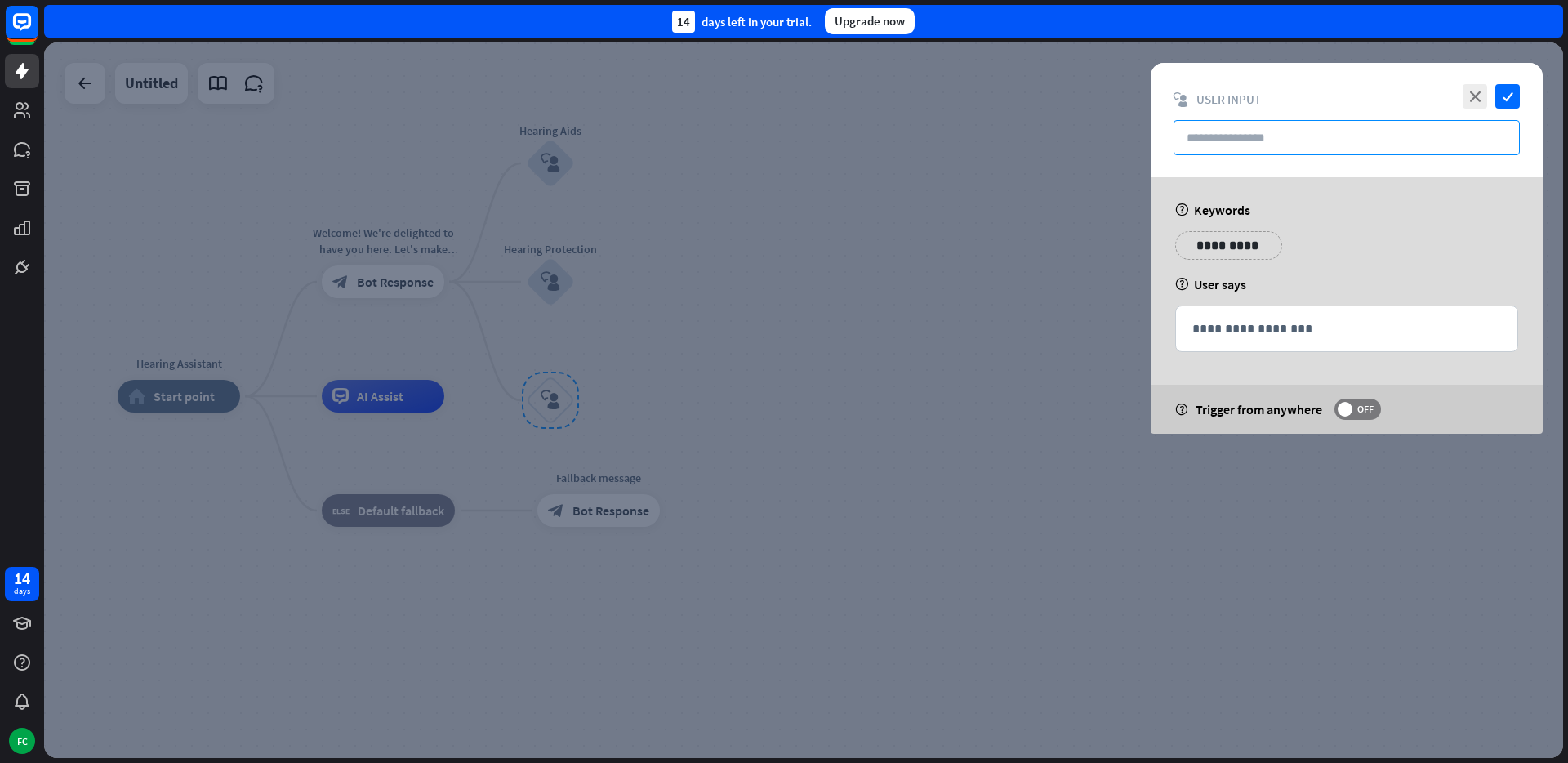
click at [1304, 133] on input "text" at bounding box center [1347, 137] width 346 height 35
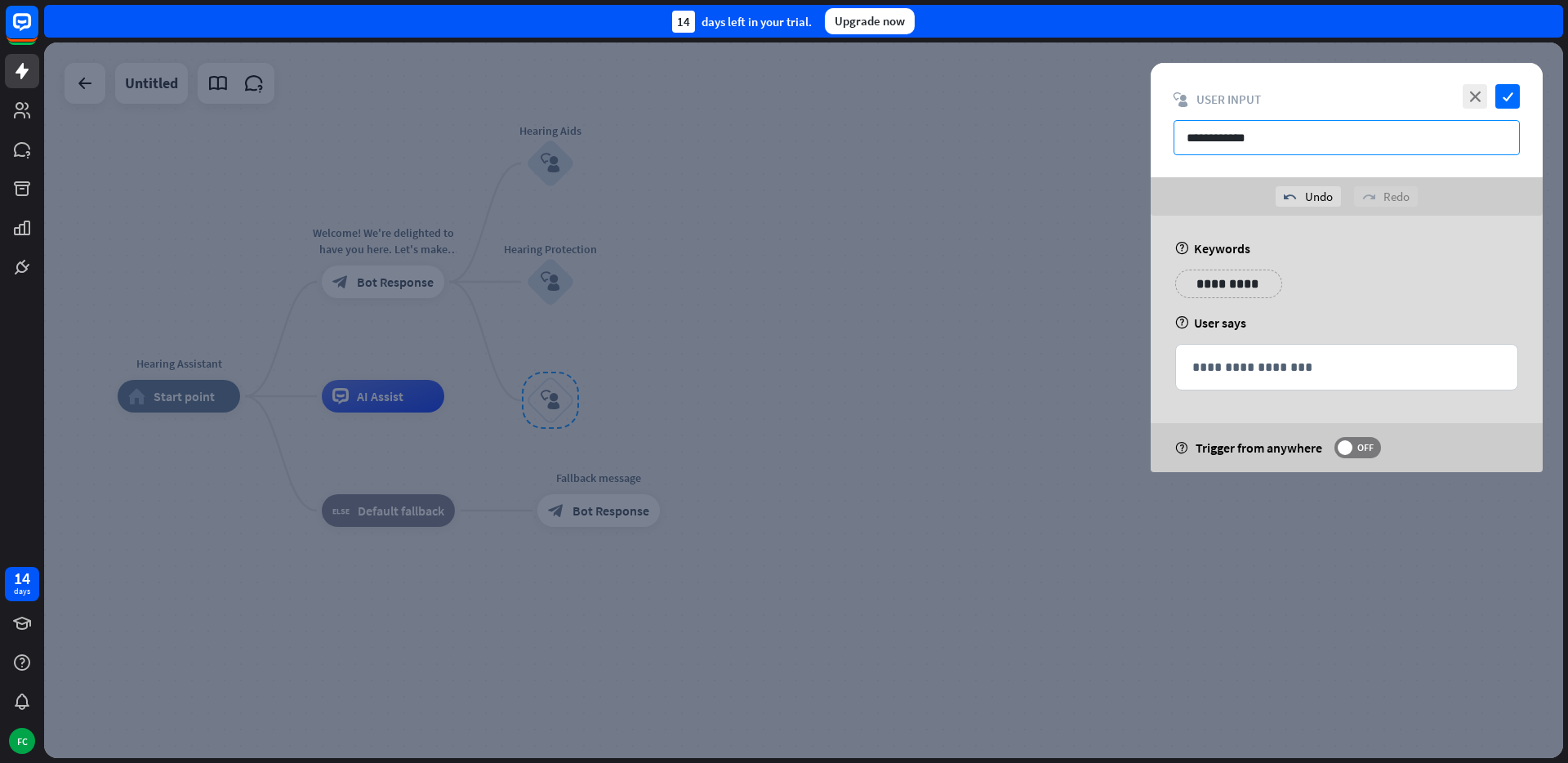
type input "**********"
click at [1257, 283] on div "**********" at bounding box center [1221, 283] width 90 height 29
click at [1322, 288] on p "**********" at bounding box center [1338, 283] width 83 height 20
click at [1472, 285] on p "**********" at bounding box center [1449, 283] width 83 height 20
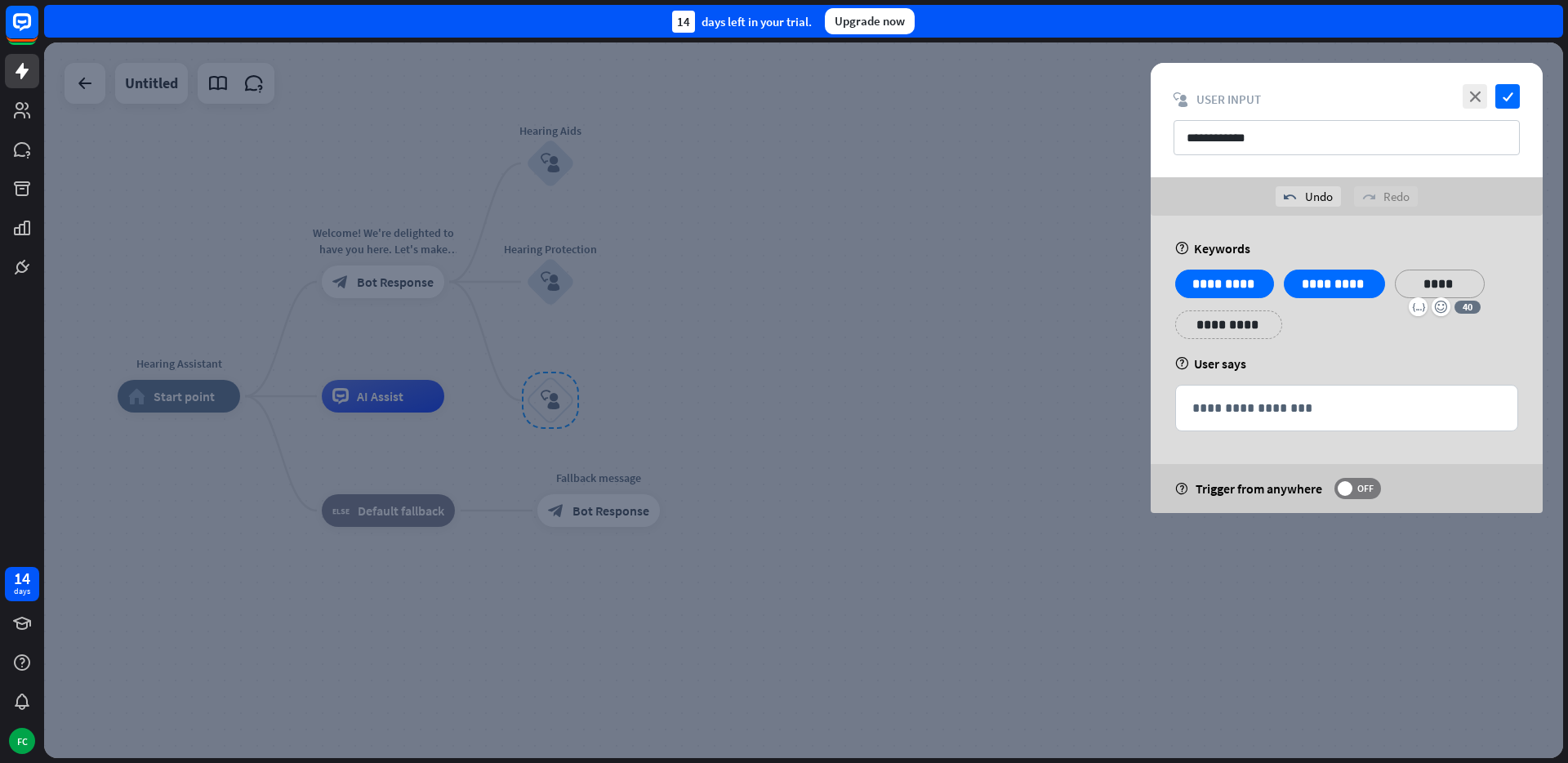
click at [1250, 329] on p "**********" at bounding box center [1229, 325] width 83 height 20
click at [1283, 405] on p "**********" at bounding box center [1346, 408] width 308 height 20
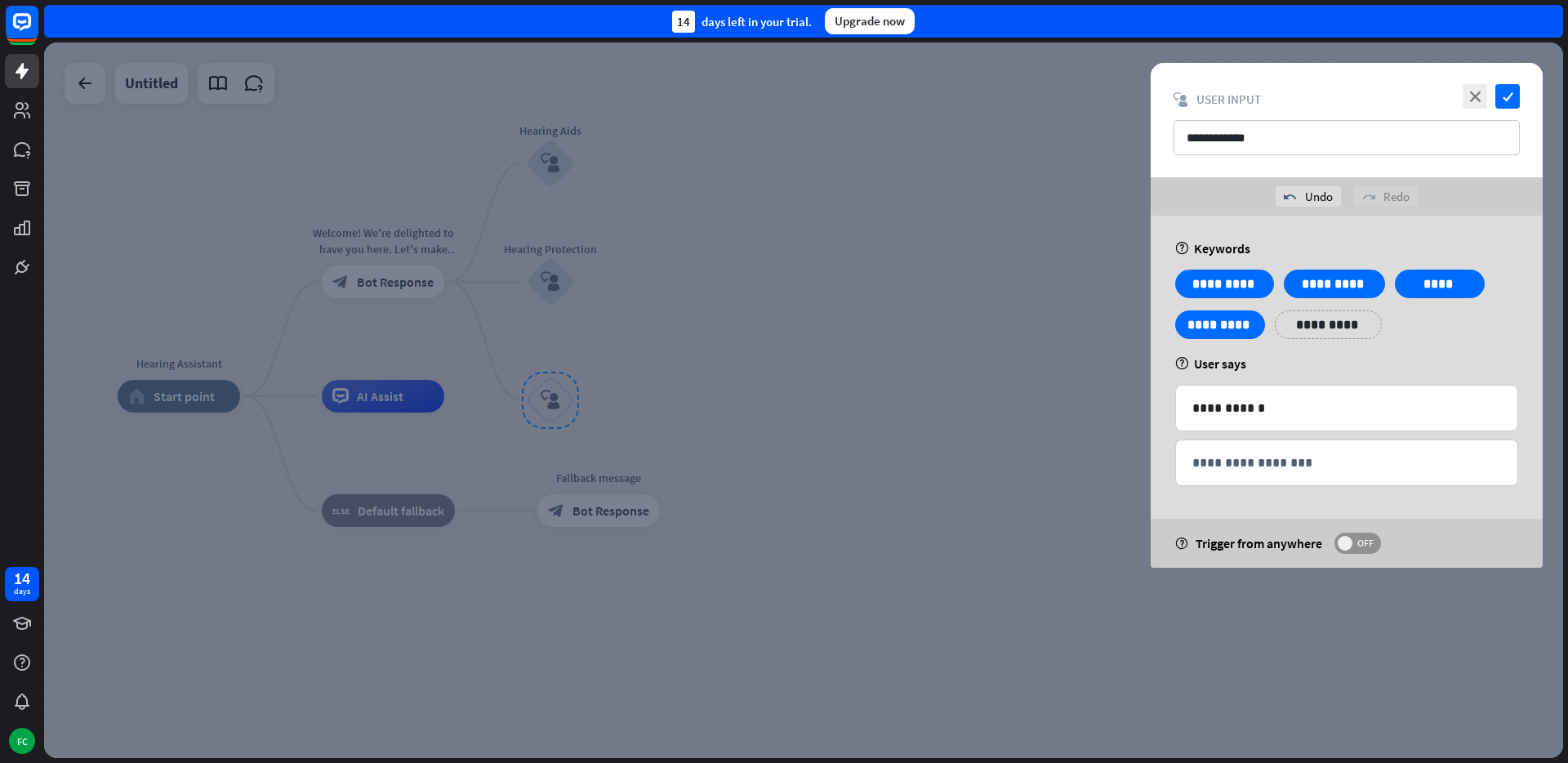
click at [1357, 545] on span "OFF" at bounding box center [1365, 543] width 26 height 13
click at [1508, 98] on icon "check" at bounding box center [1507, 96] width 25 height 25
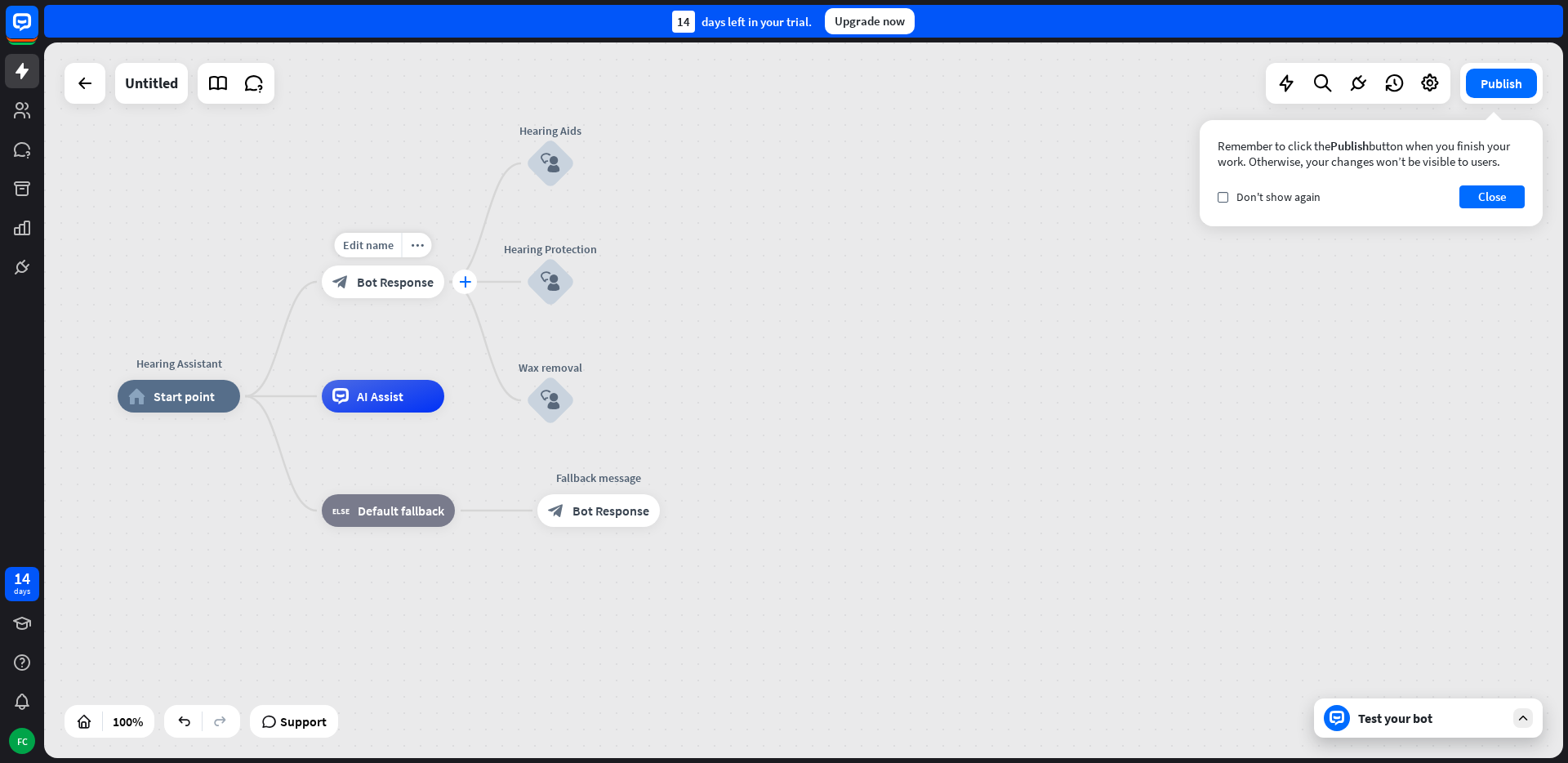
click at [459, 282] on icon "plus" at bounding box center [465, 282] width 12 height 11
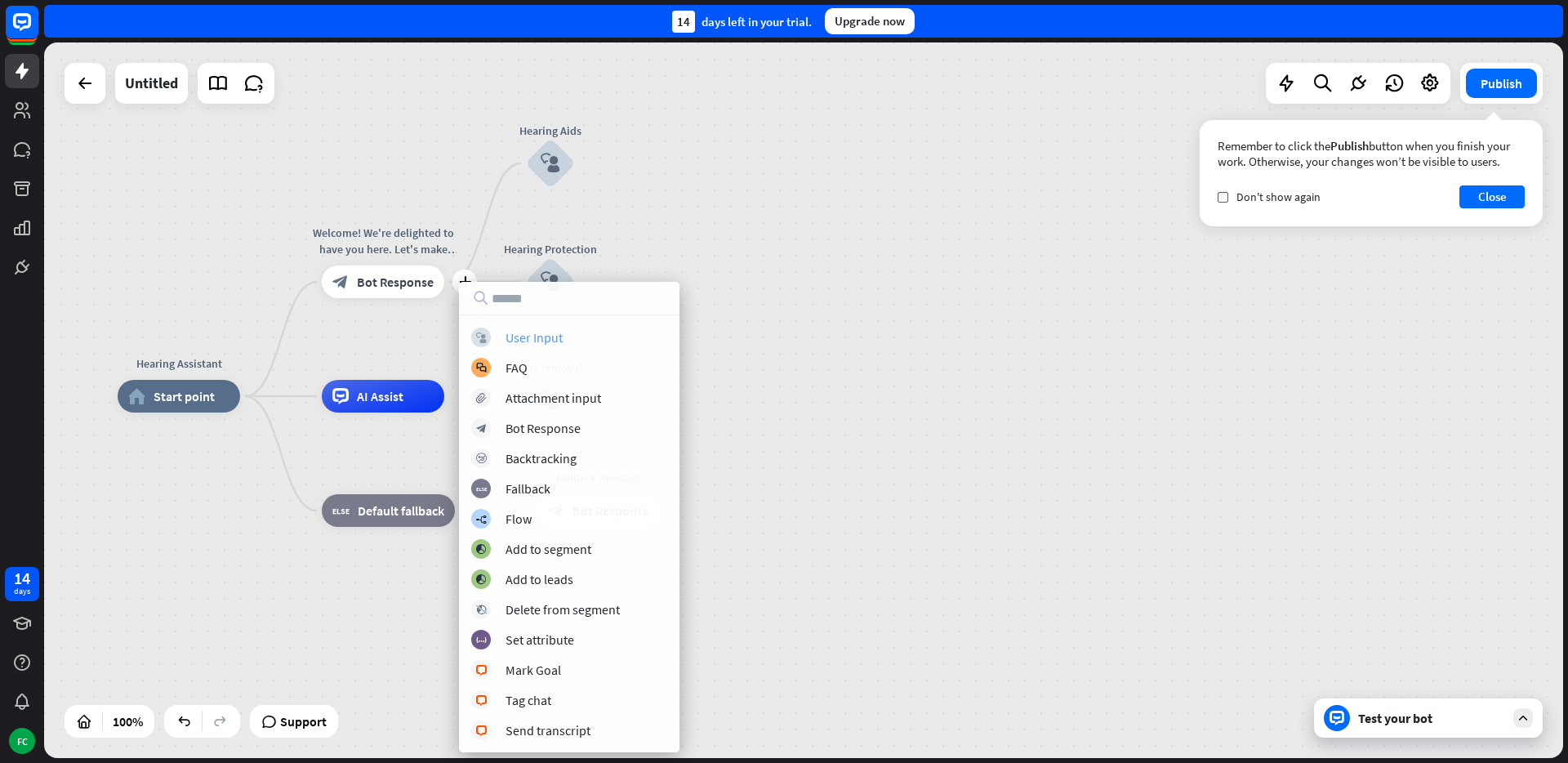
click at [541, 336] on div "User Input" at bounding box center [534, 338] width 57 height 17
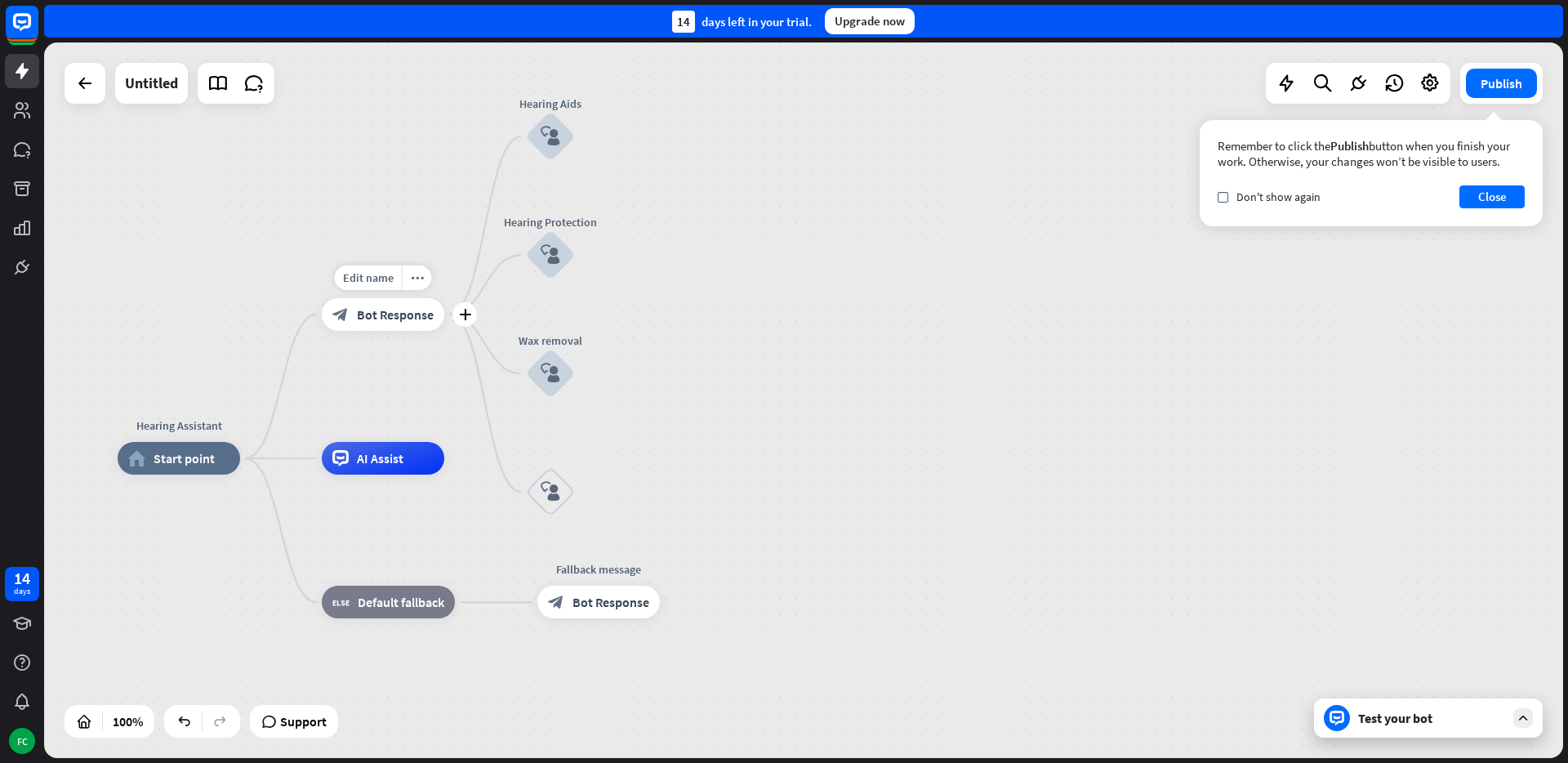
click at [408, 322] on span "Bot Response" at bounding box center [395, 315] width 76 height 17
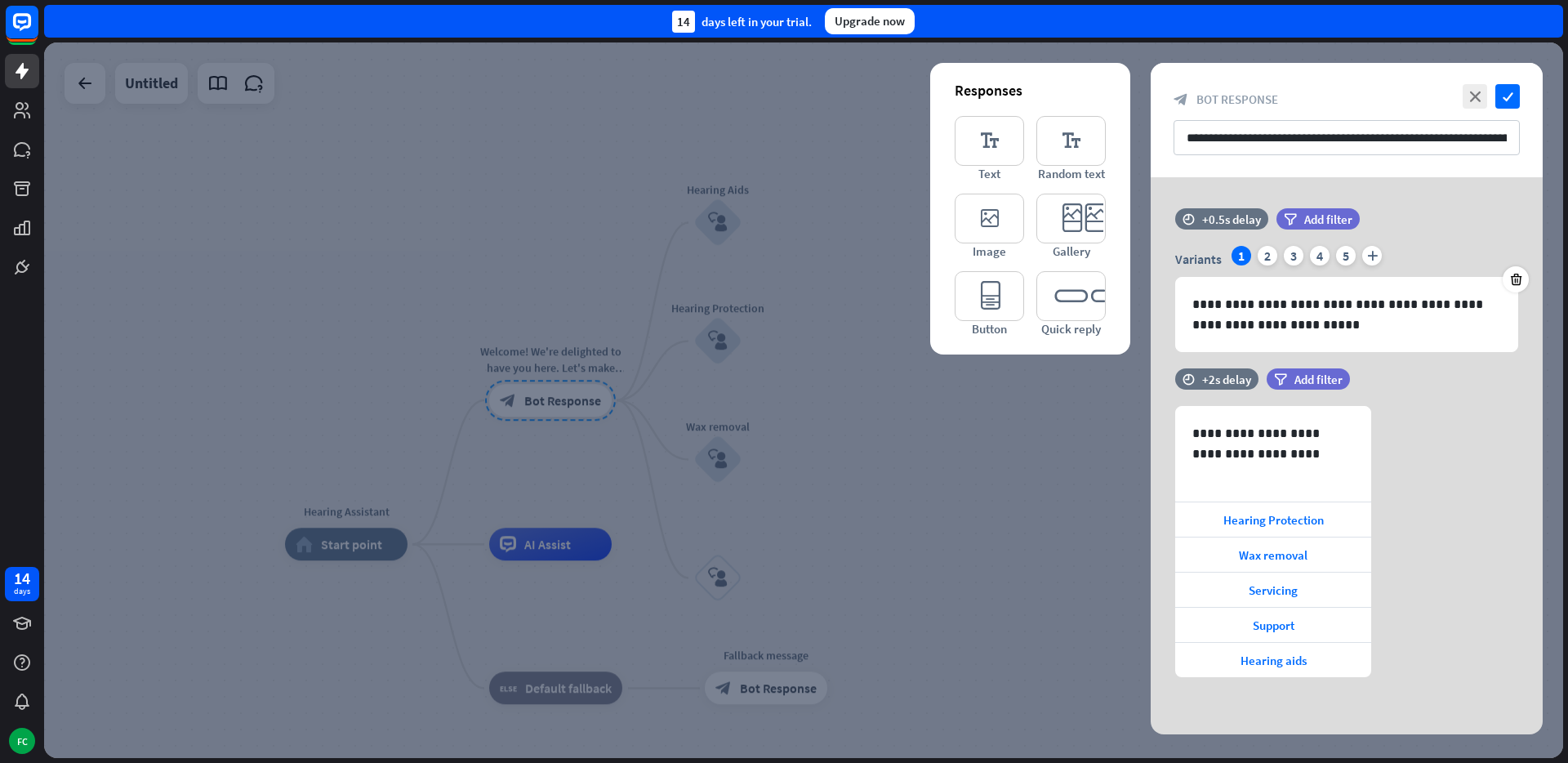
click at [1062, 416] on div at bounding box center [804, 399] width 1519 height 715
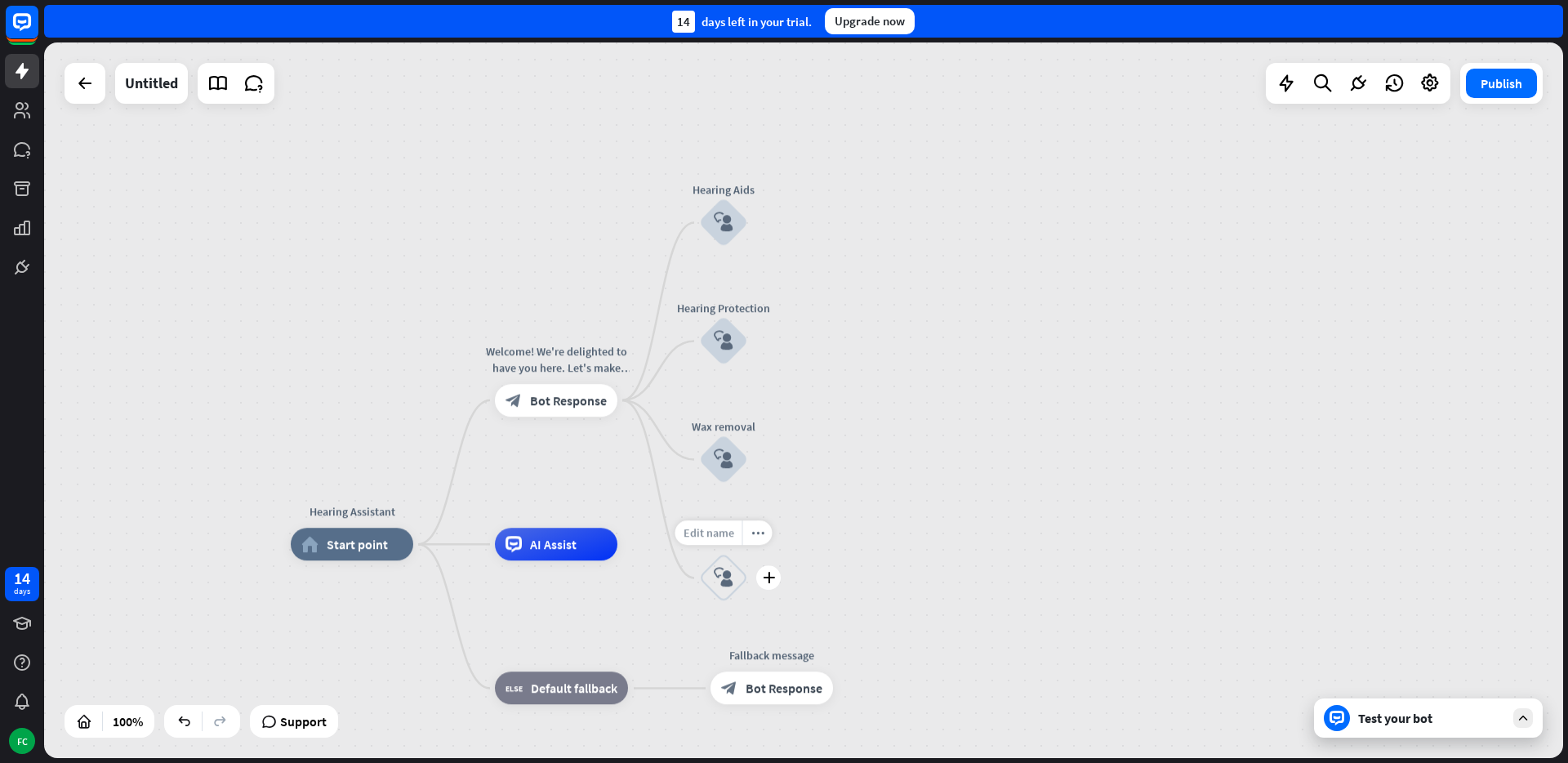
click at [711, 535] on span "Edit name" at bounding box center [709, 533] width 51 height 15
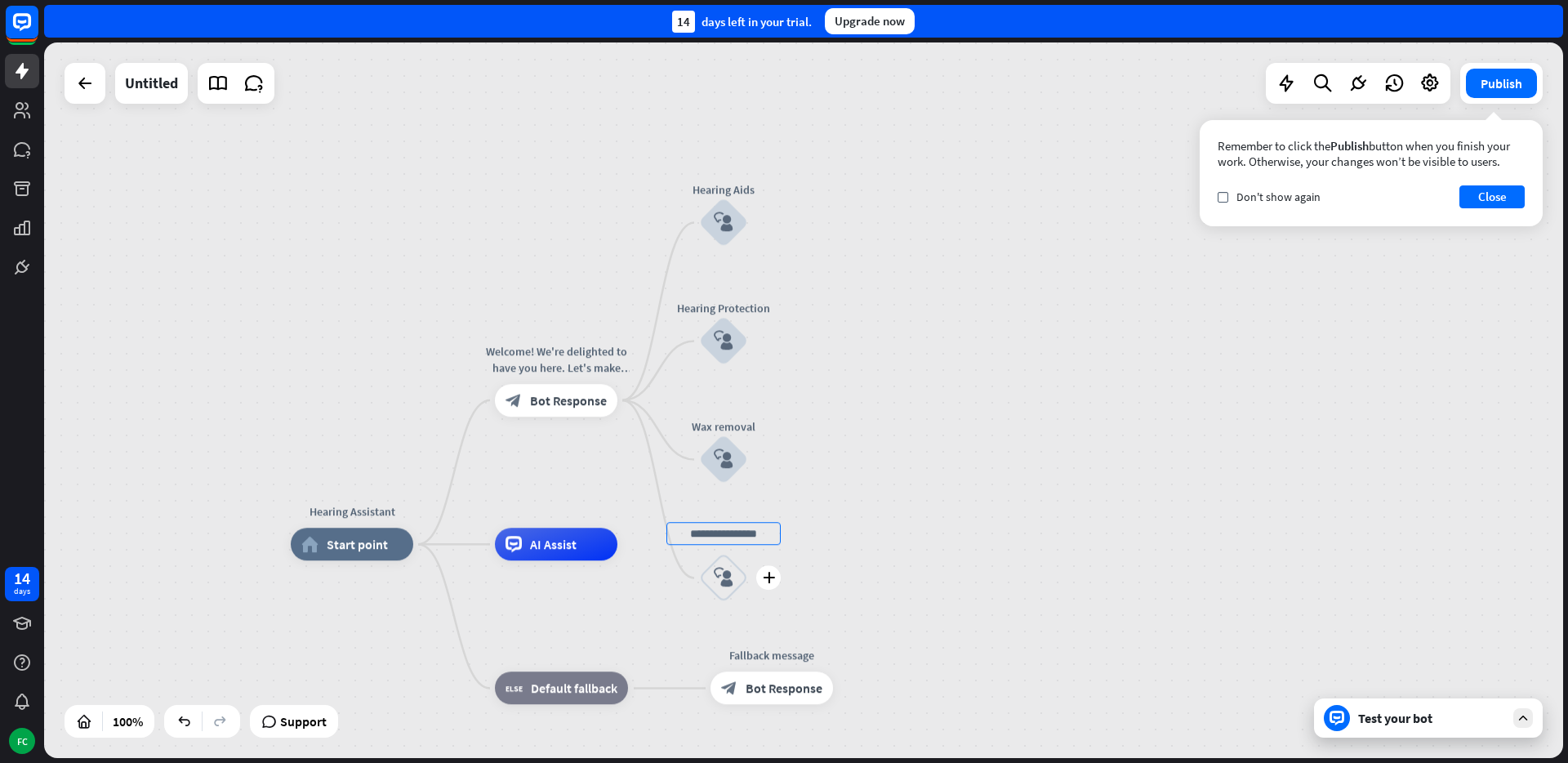
click at [720, 594] on div "block_user_input" at bounding box center [723, 577] width 49 height 49
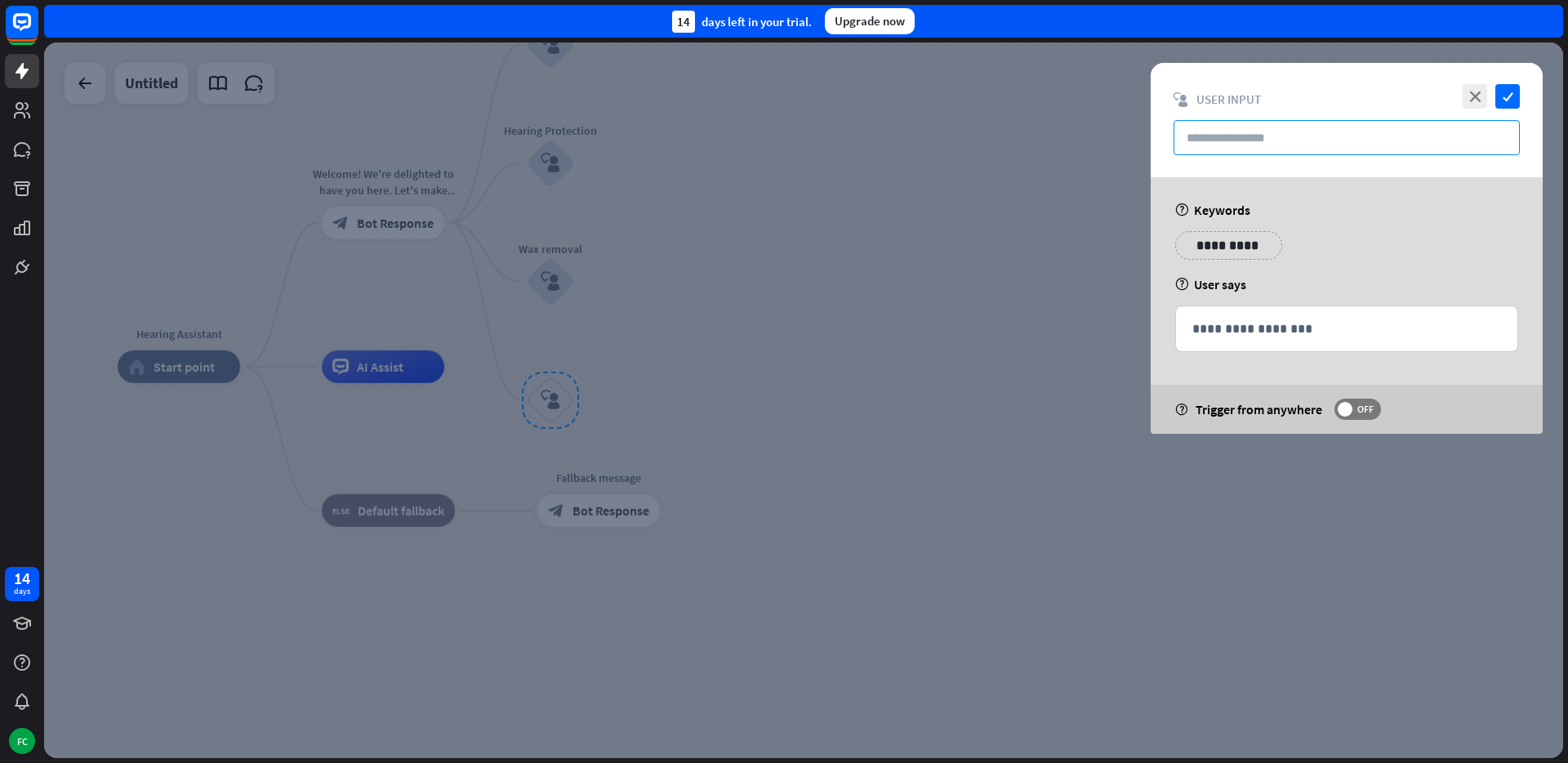
click at [1303, 134] on input "text" at bounding box center [1347, 137] width 346 height 35
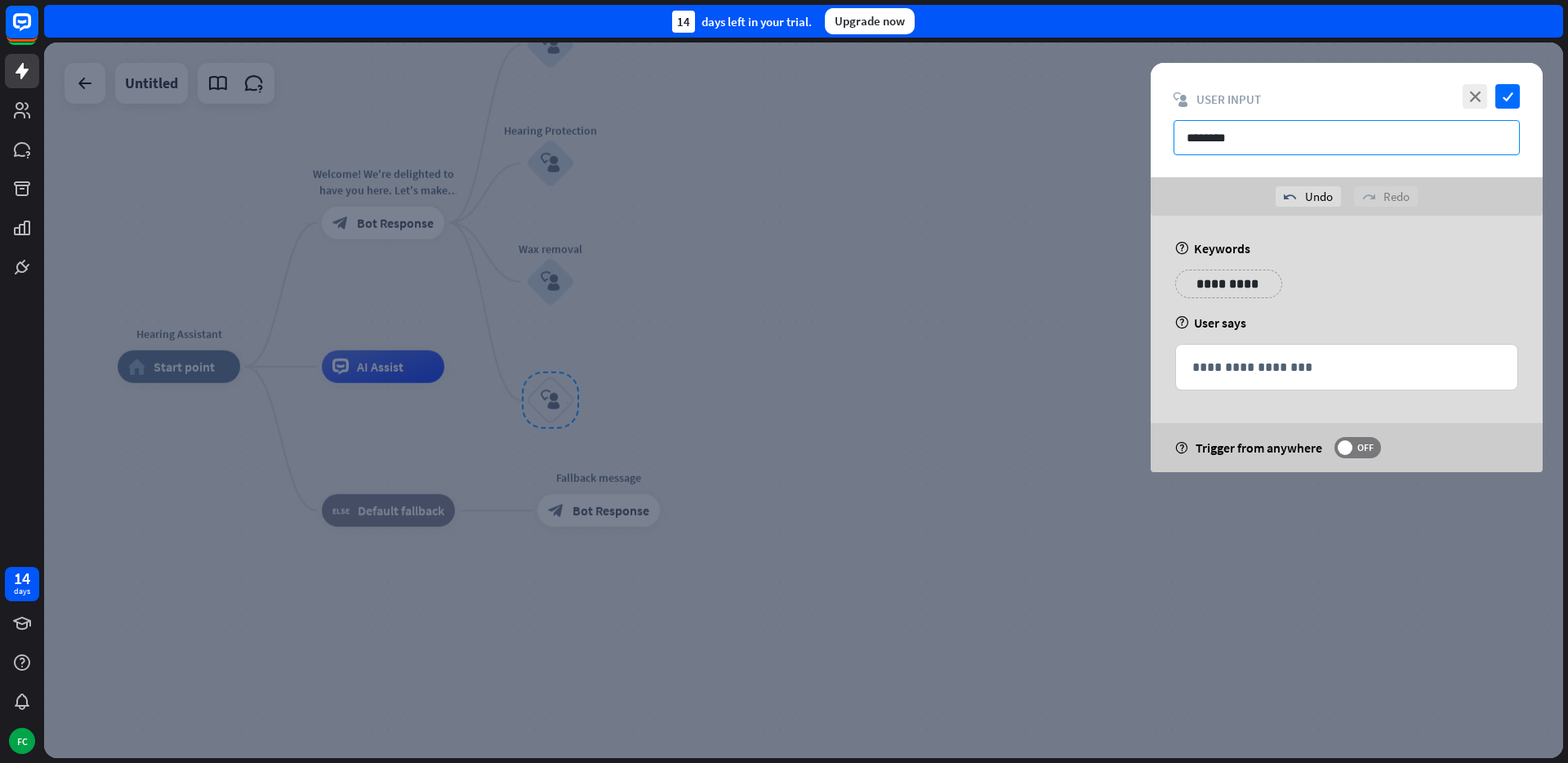
type input "*******"
click at [1253, 291] on div "**********" at bounding box center [1229, 283] width 107 height 29
click at [1397, 285] on p "**********" at bounding box center [1397, 283] width 65 height 20
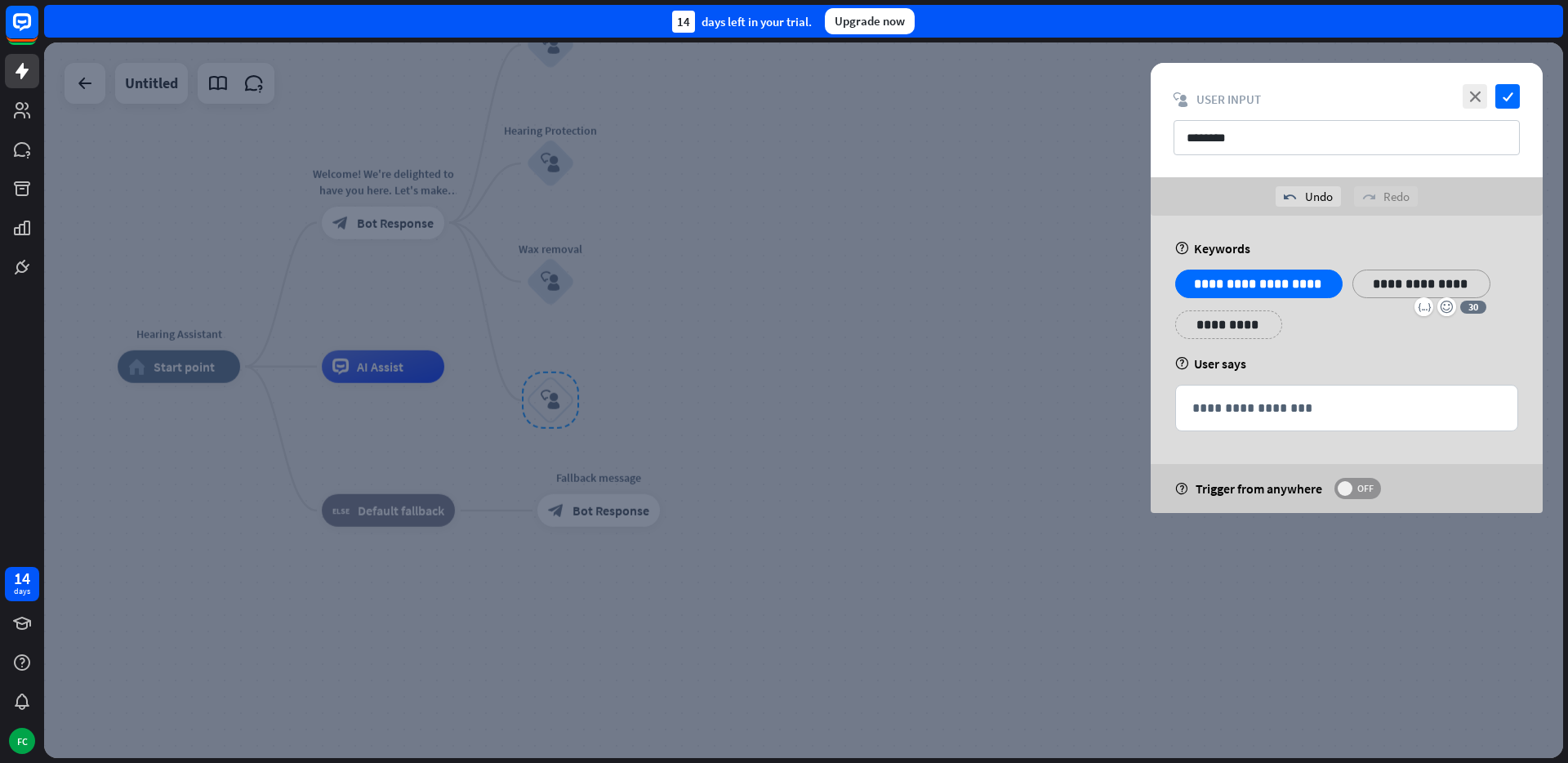
click at [1358, 481] on span "OFF" at bounding box center [1365, 488] width 26 height 13
click at [1509, 95] on icon "check" at bounding box center [1507, 96] width 25 height 25
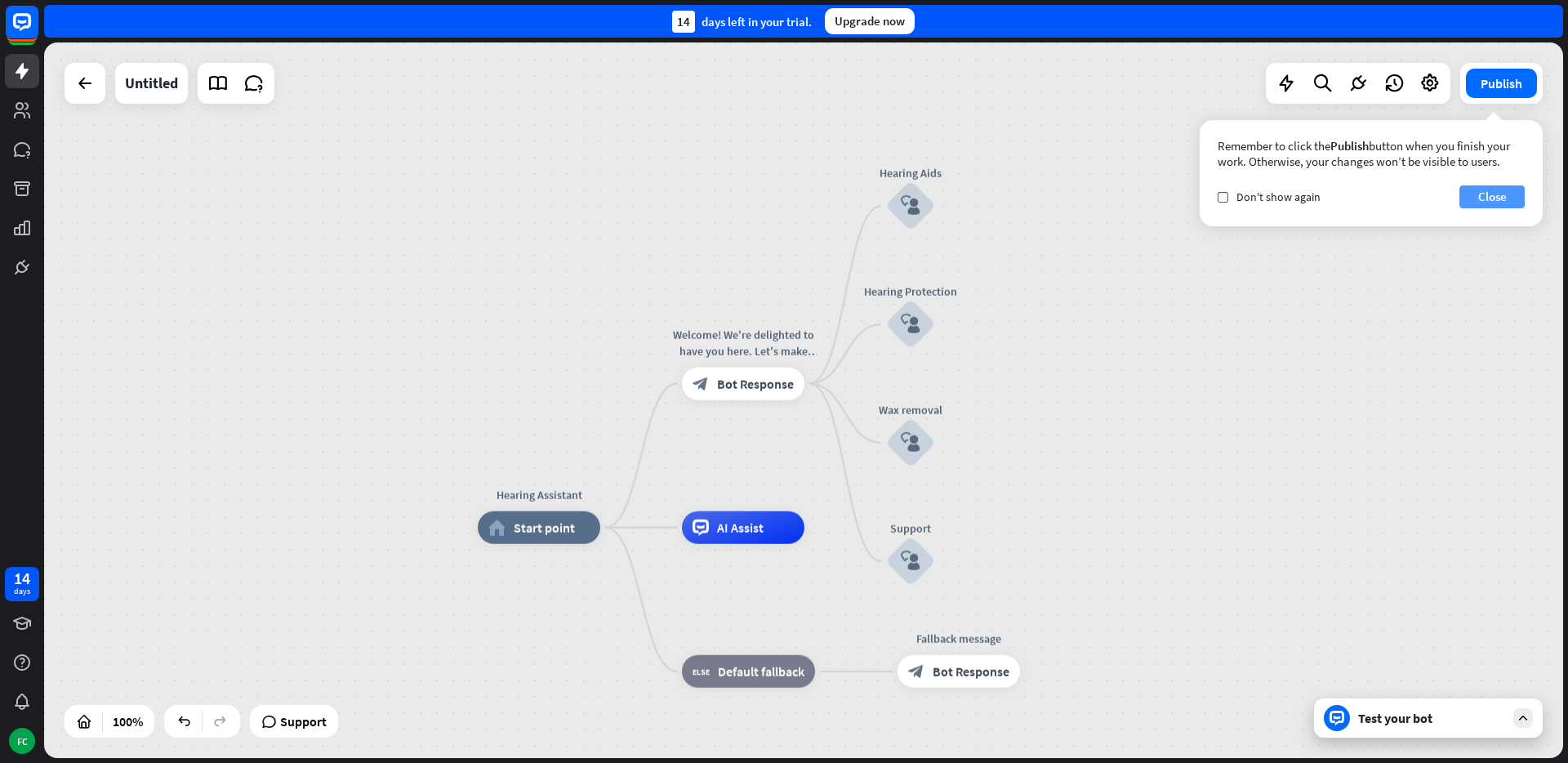
click at [1490, 195] on button "Close" at bounding box center [1492, 196] width 65 height 23
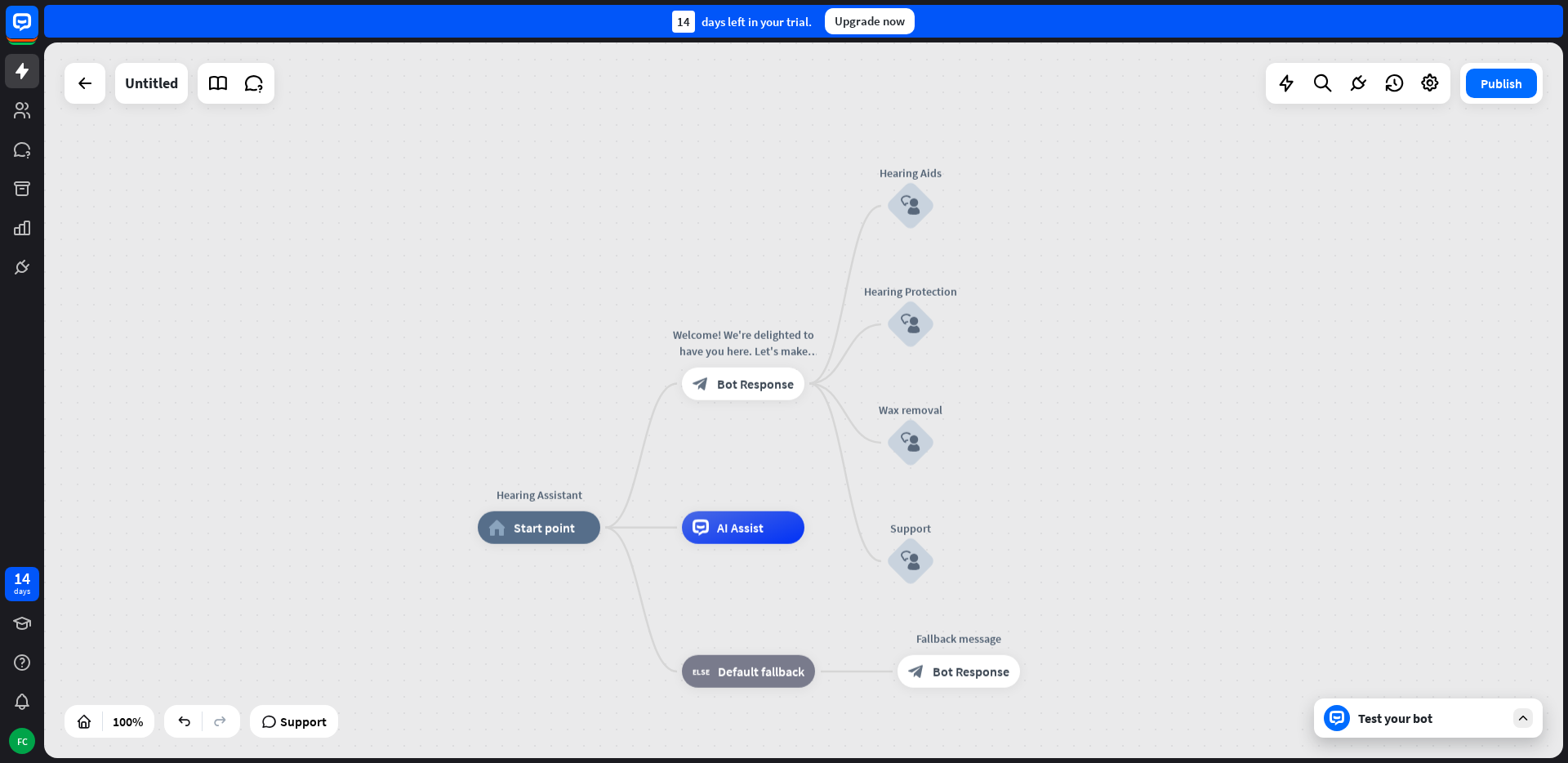
click at [1397, 710] on div "Test your bot" at bounding box center [1432, 718] width 147 height 17
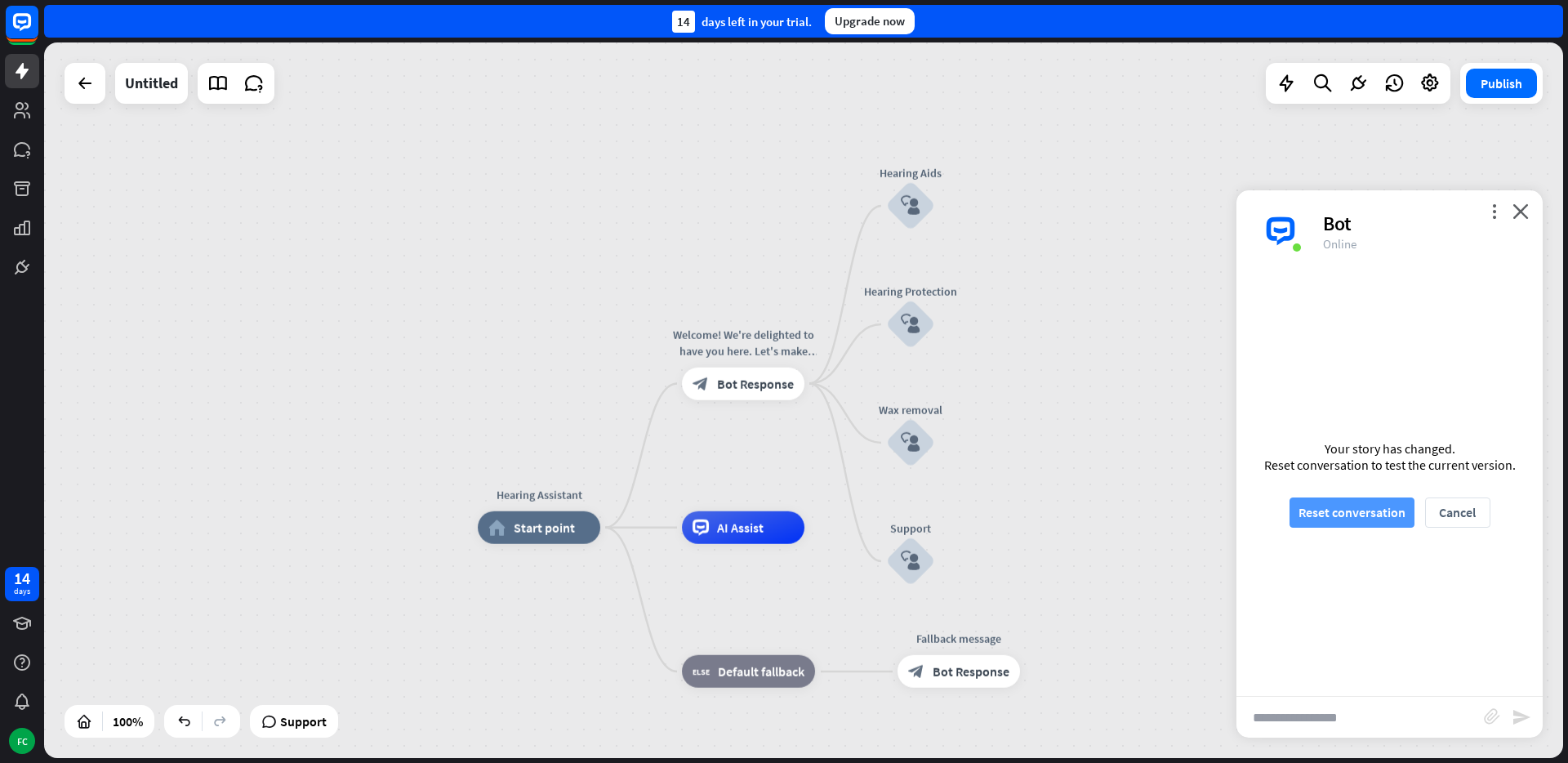
click at [1358, 507] on button "Reset conversation" at bounding box center [1353, 512] width 125 height 30
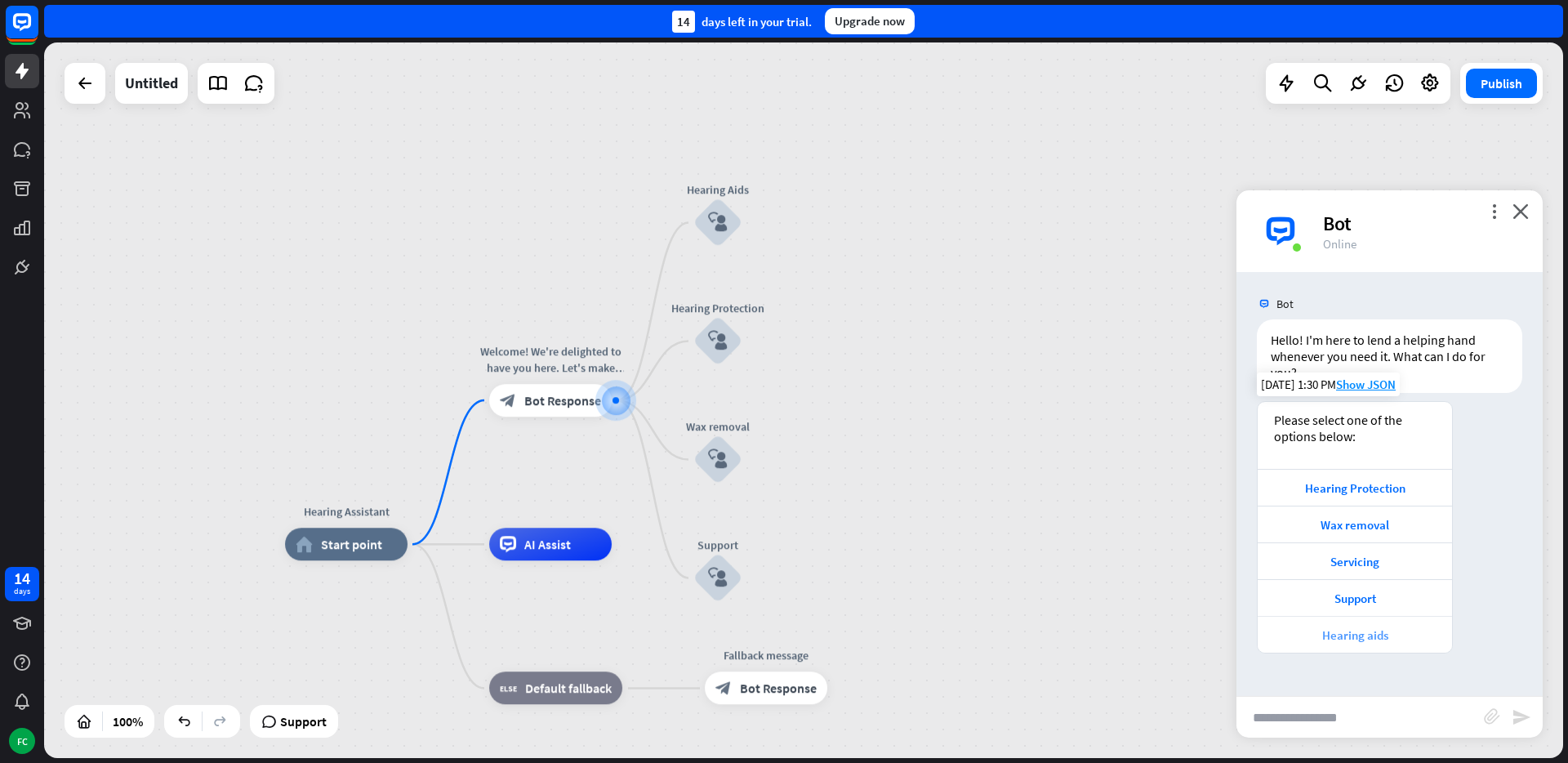
click at [1357, 629] on div "Hearing aids" at bounding box center [1354, 634] width 178 height 16
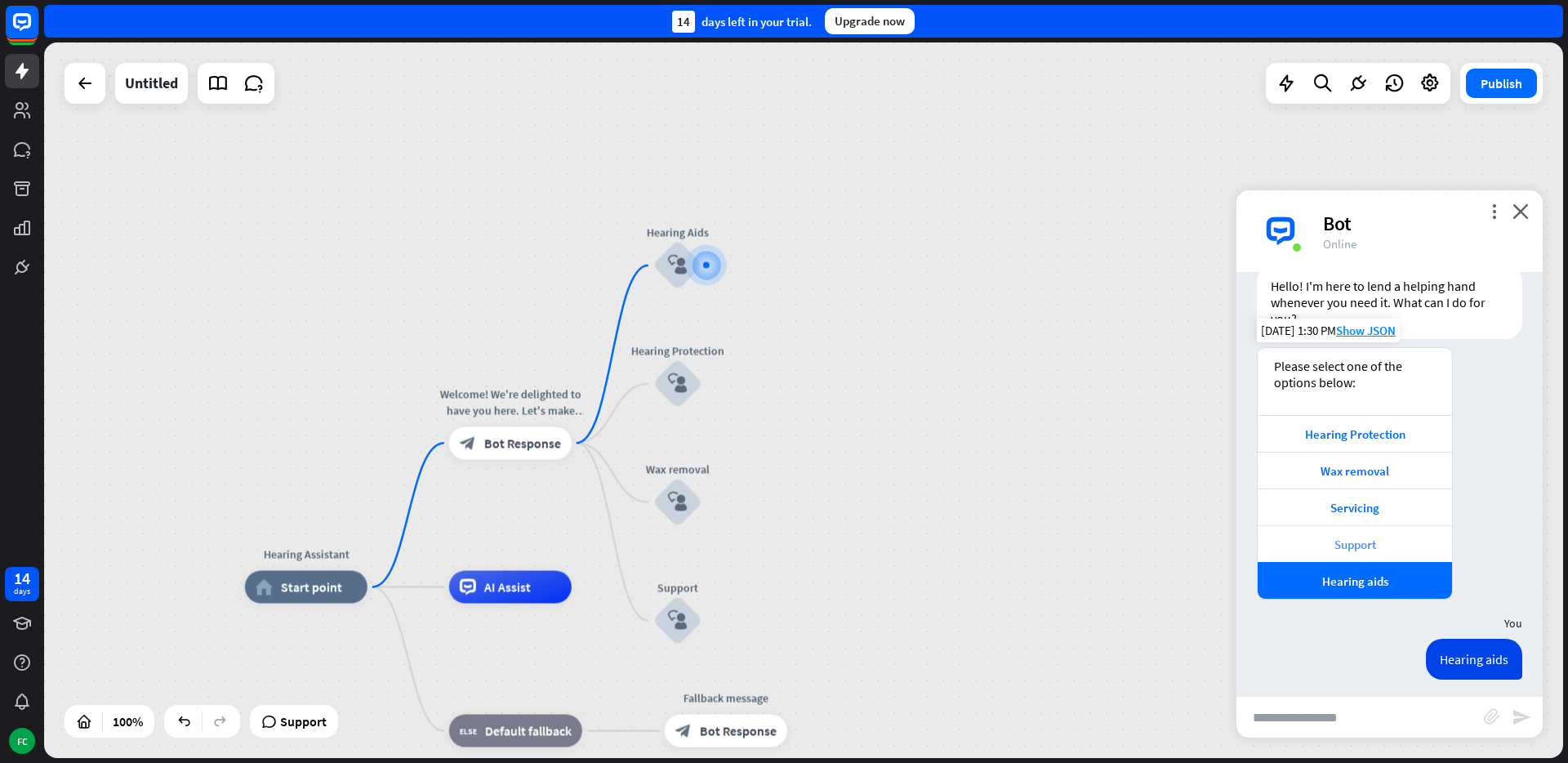
scroll to position [62, 0]
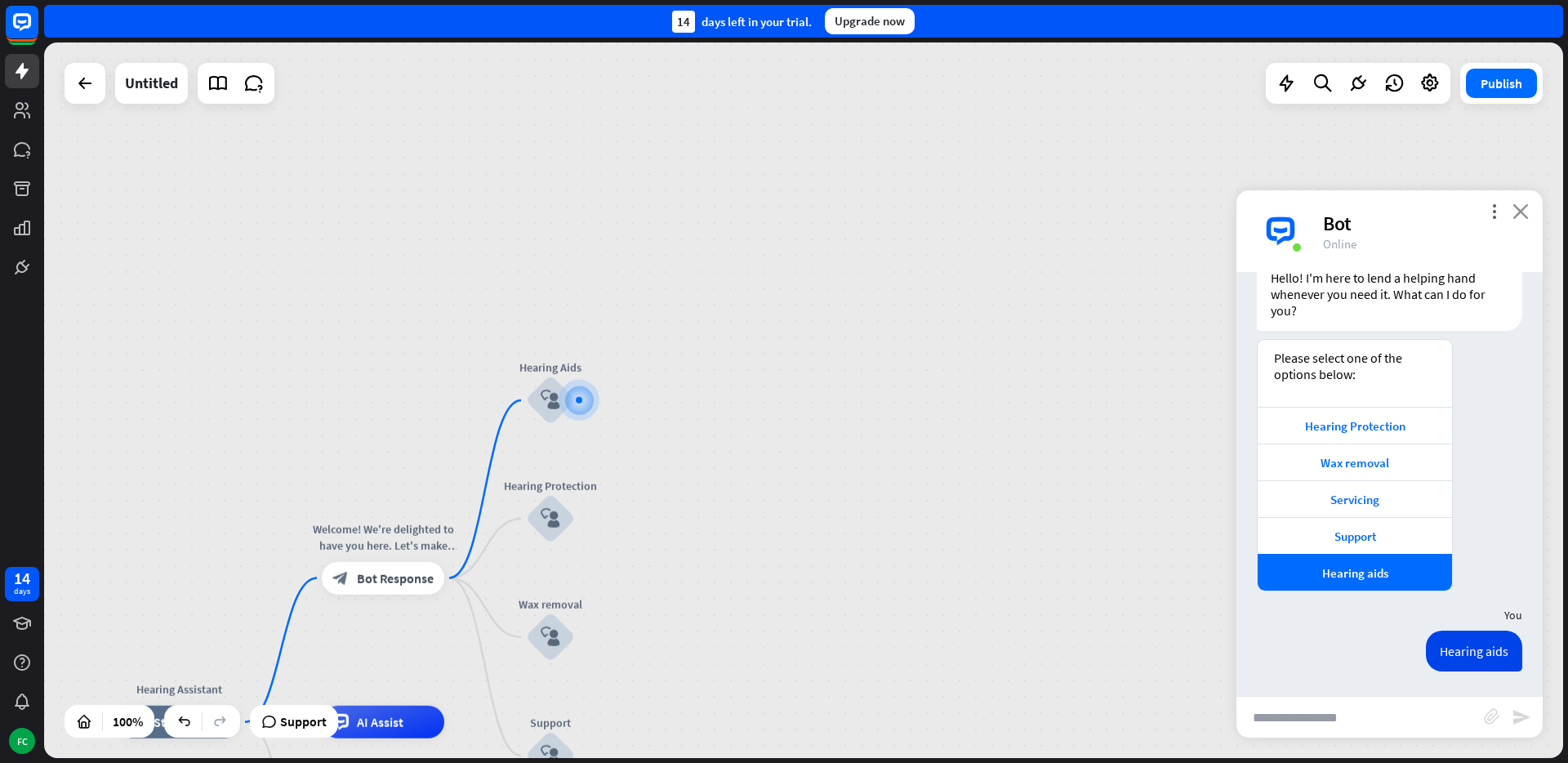
click at [1515, 213] on icon "close" at bounding box center [1521, 211] width 17 height 16
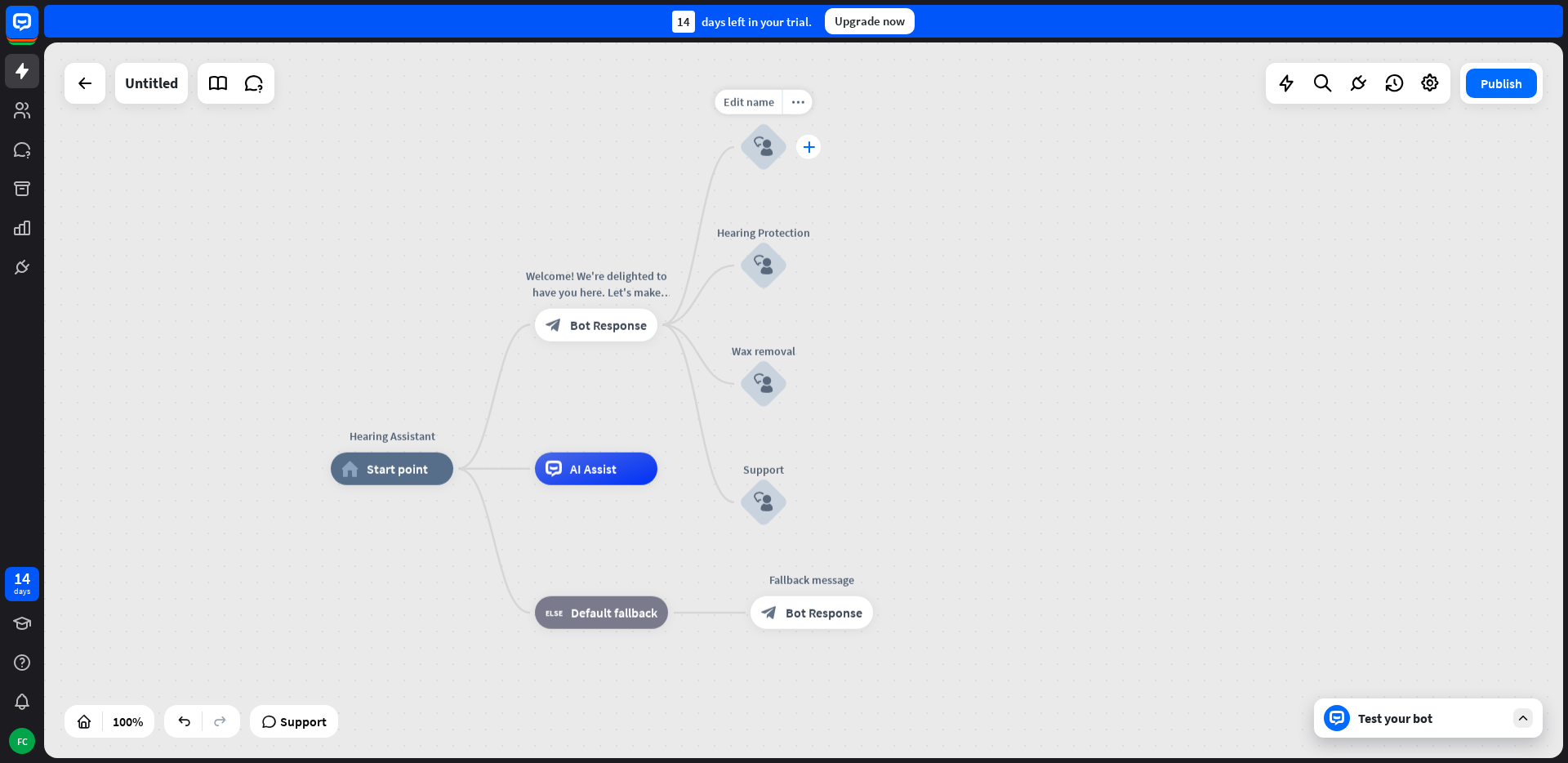
click at [803, 145] on icon "plus" at bounding box center [808, 146] width 12 height 11
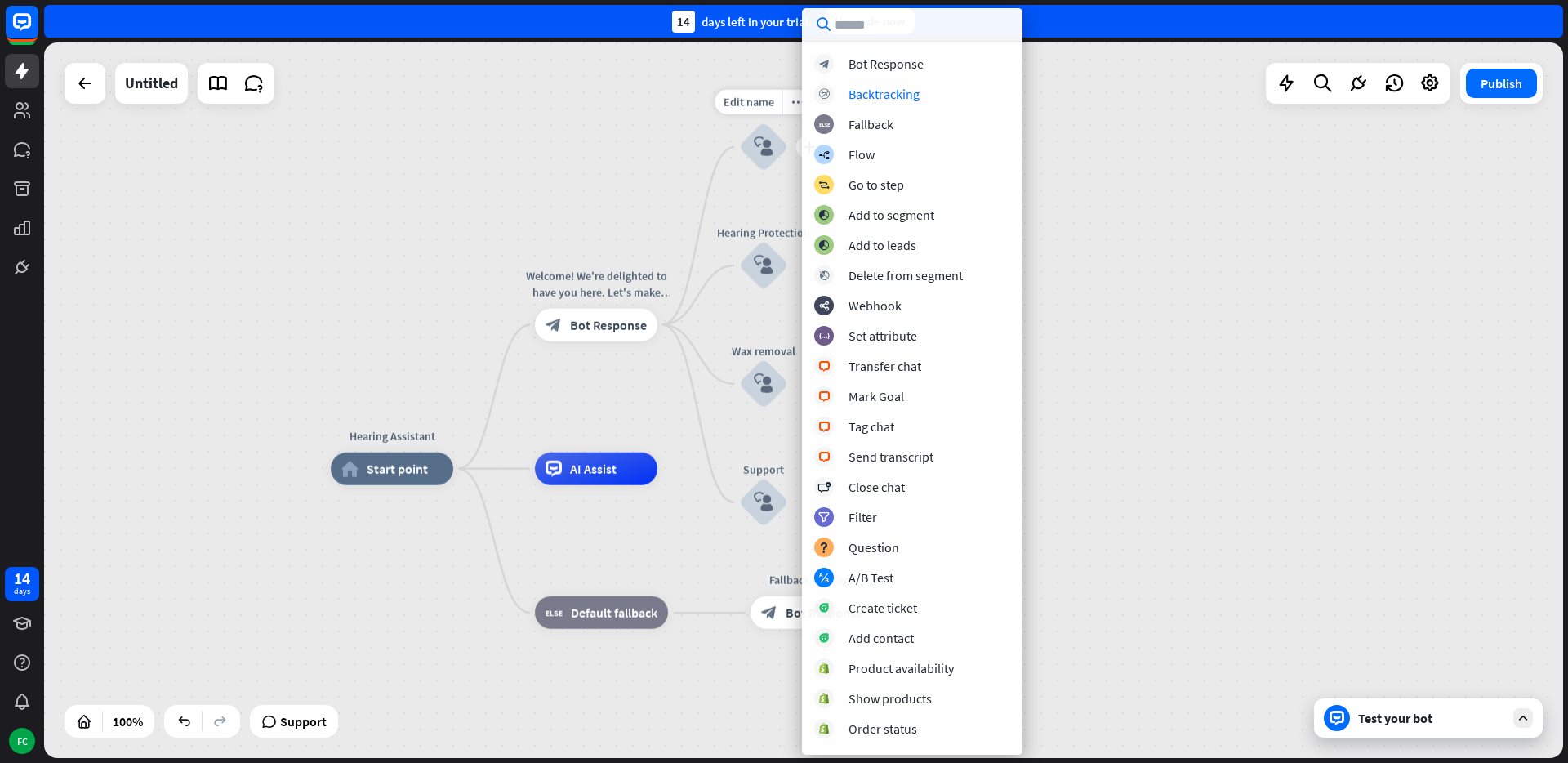
click at [762, 148] on icon "block_user_input" at bounding box center [763, 146] width 19 height 19
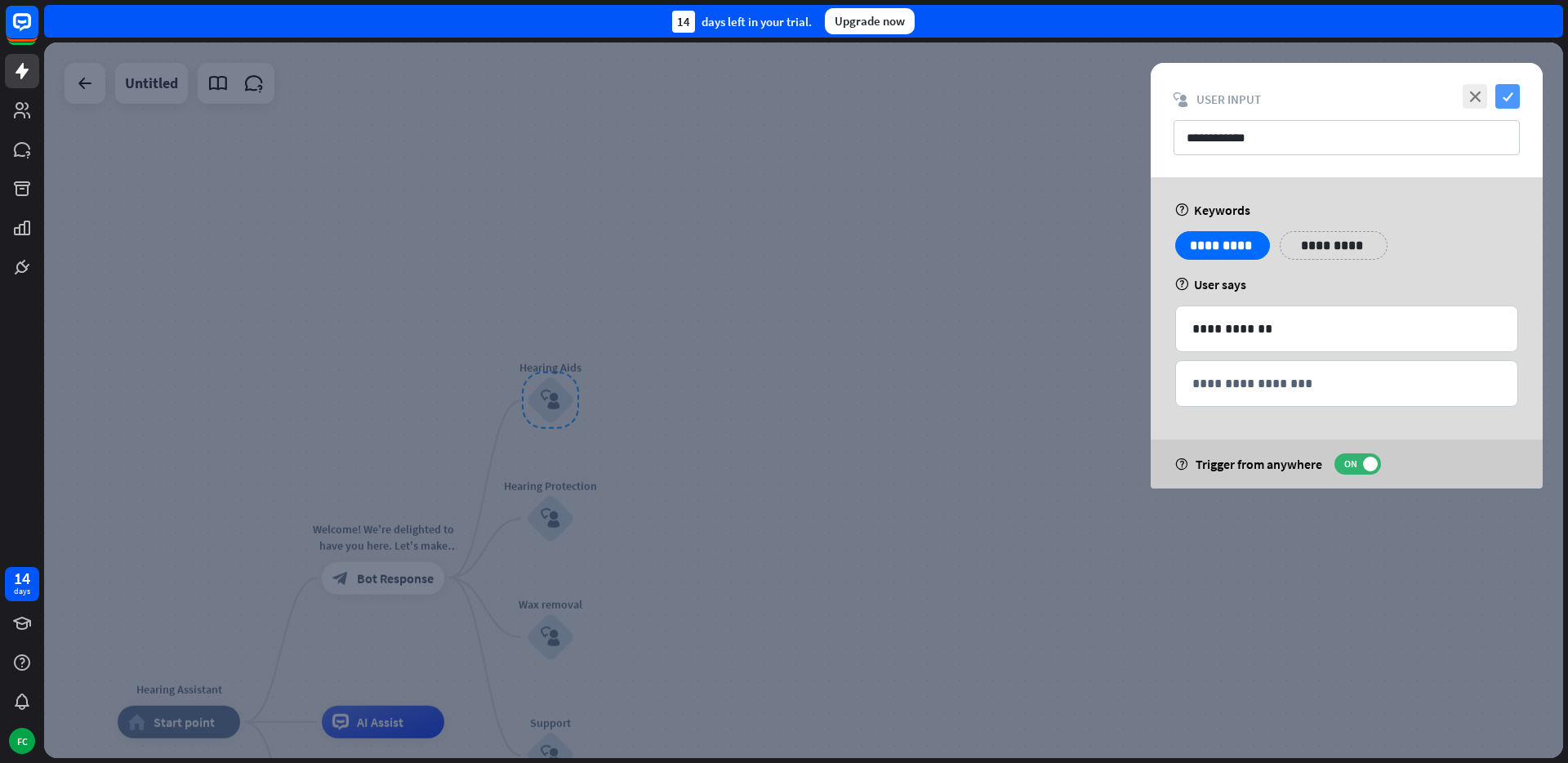
click at [1504, 94] on icon "check" at bounding box center [1507, 96] width 25 height 25
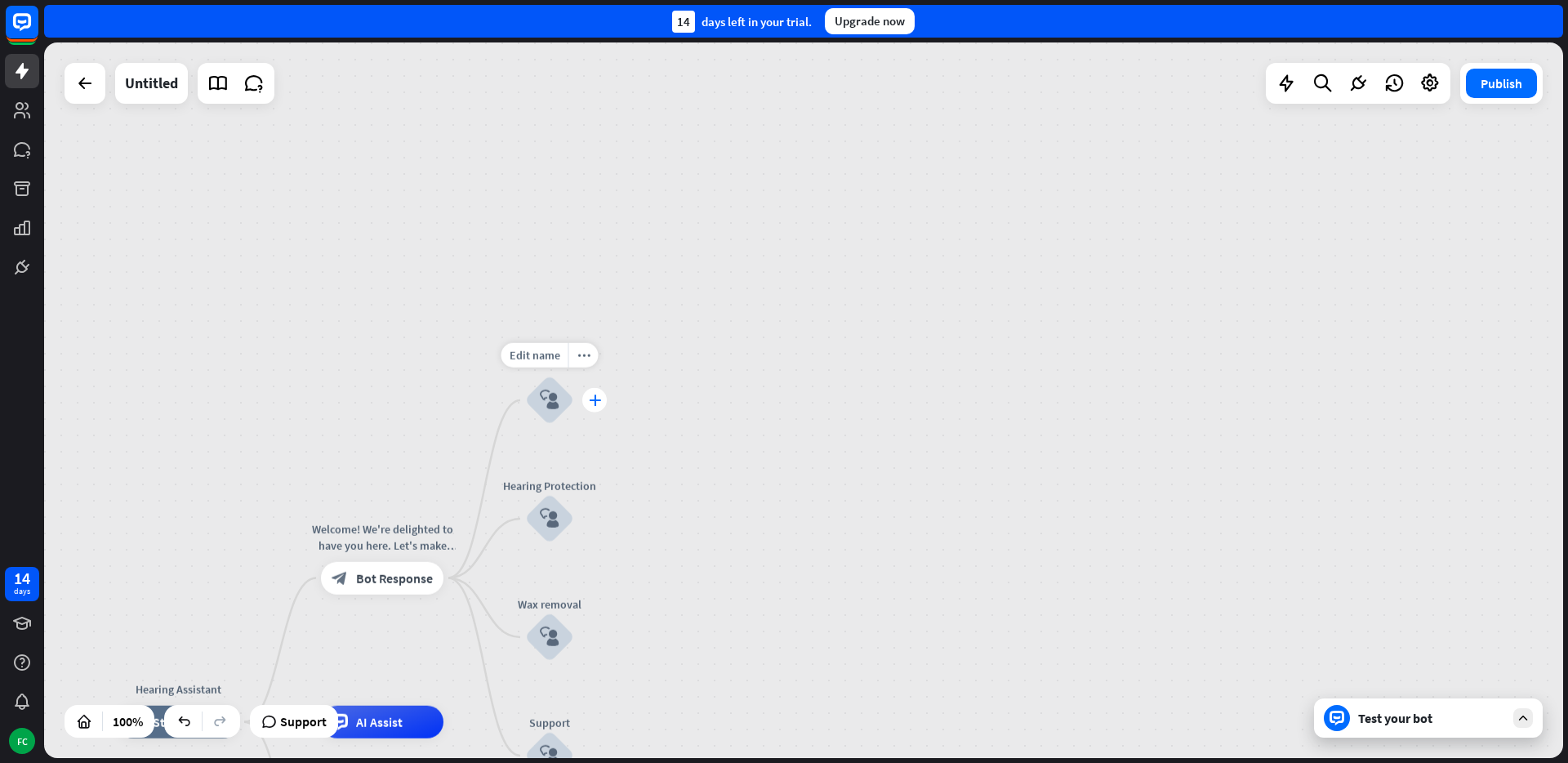
click at [599, 398] on div "plus" at bounding box center [595, 399] width 25 height 25
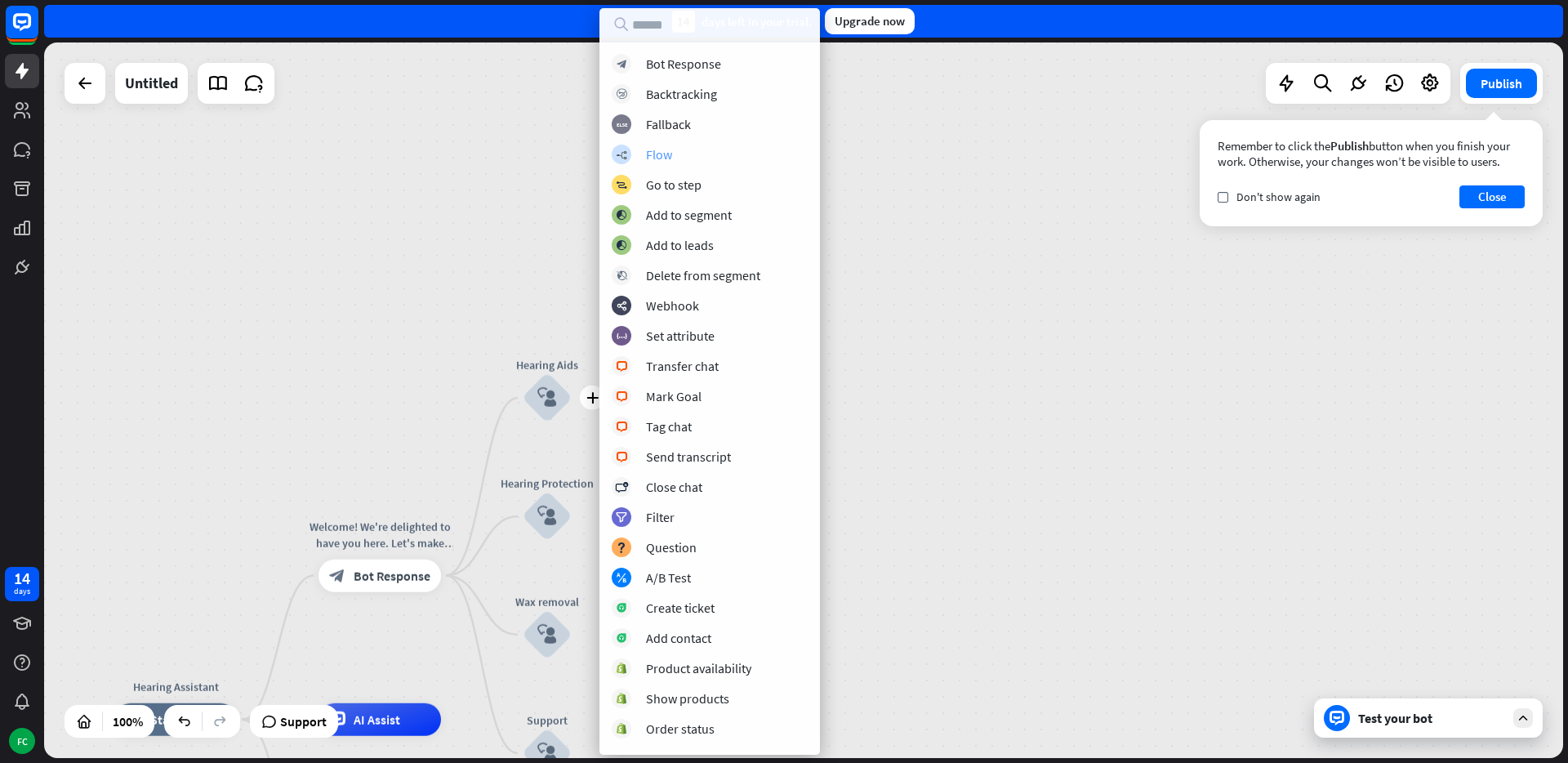
click at [649, 156] on div "Flow" at bounding box center [659, 155] width 26 height 17
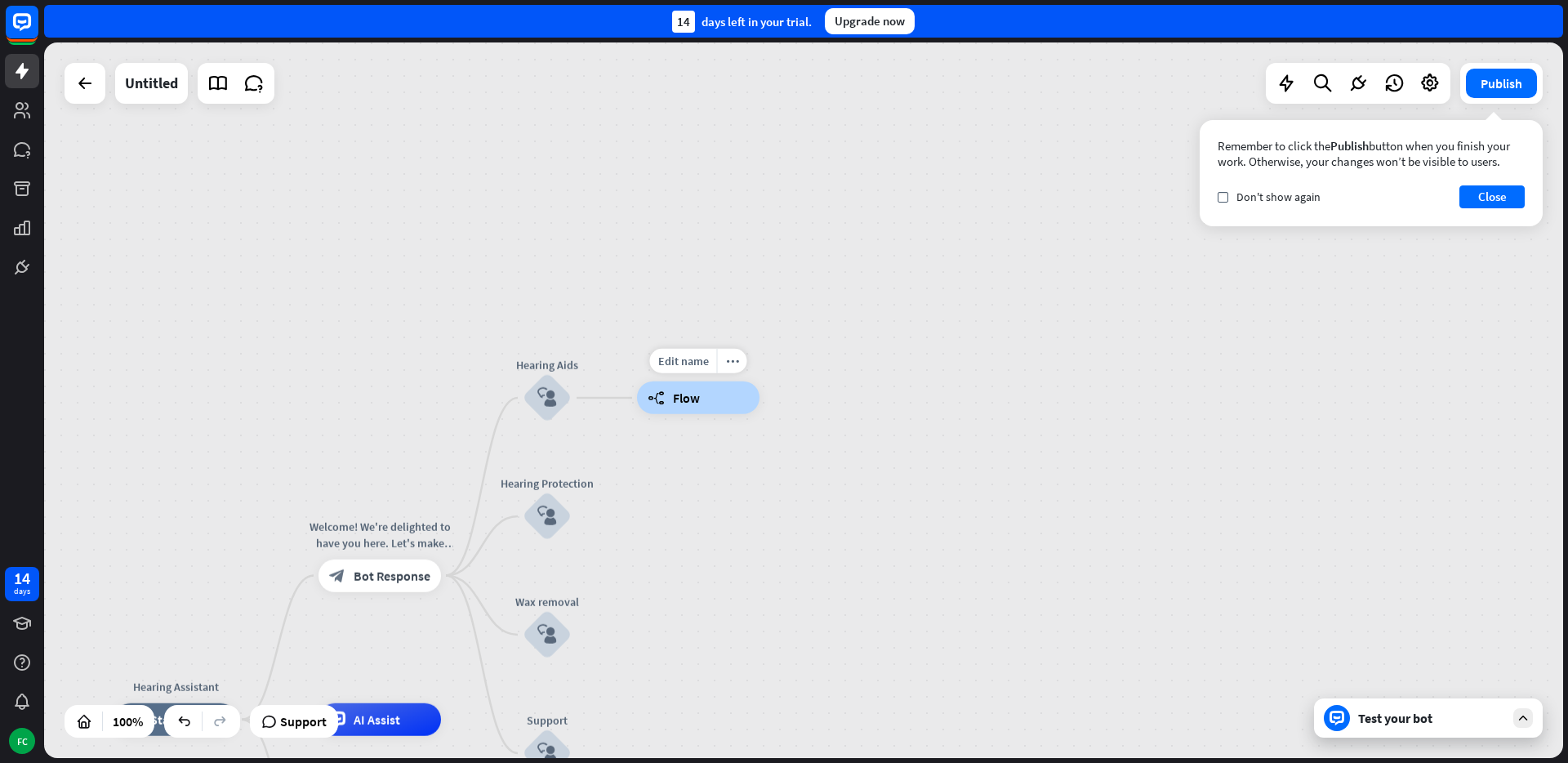
click at [677, 394] on span "Flow" at bounding box center [686, 398] width 27 height 17
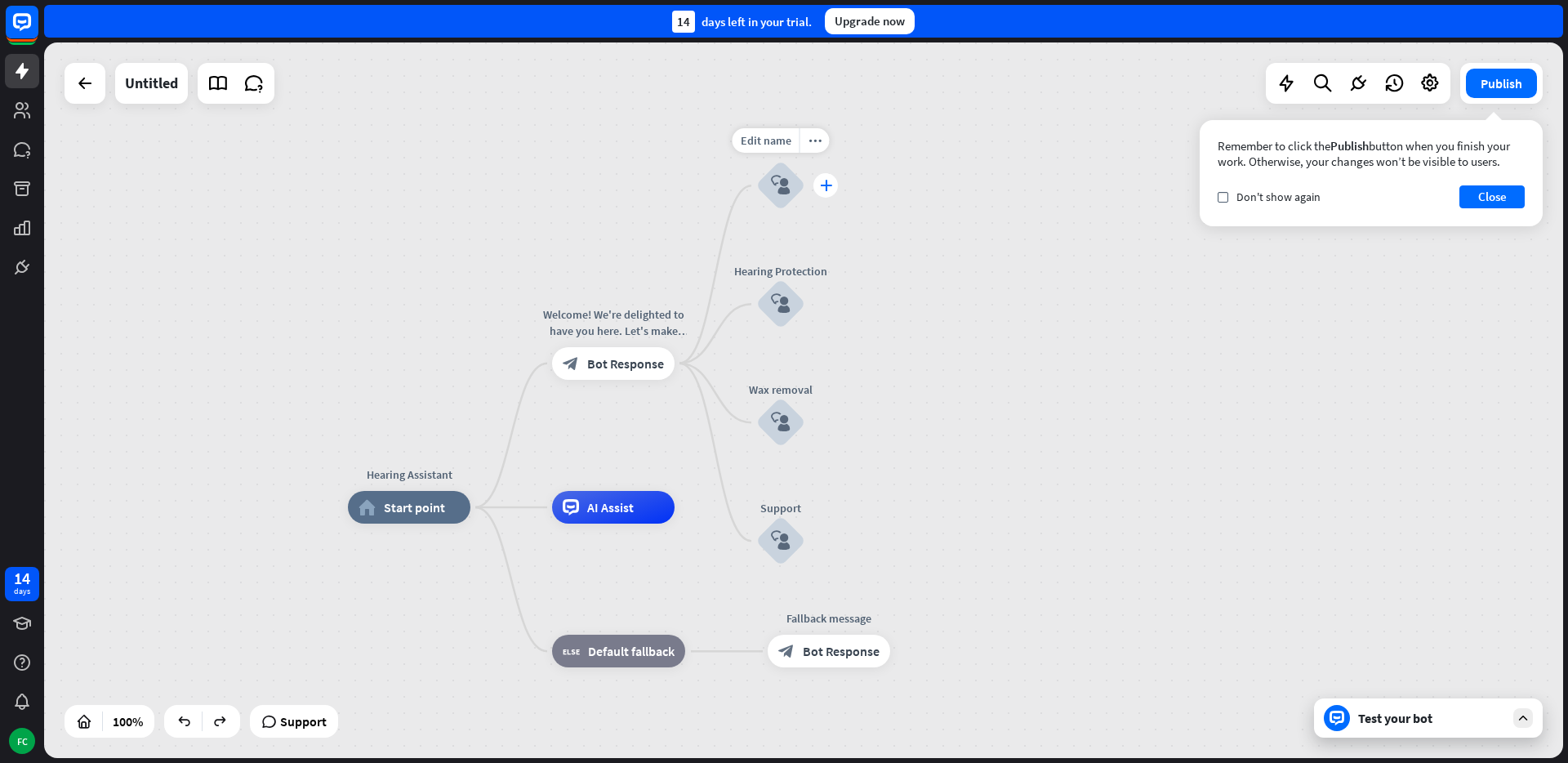
click at [821, 182] on icon "plus" at bounding box center [826, 185] width 12 height 11
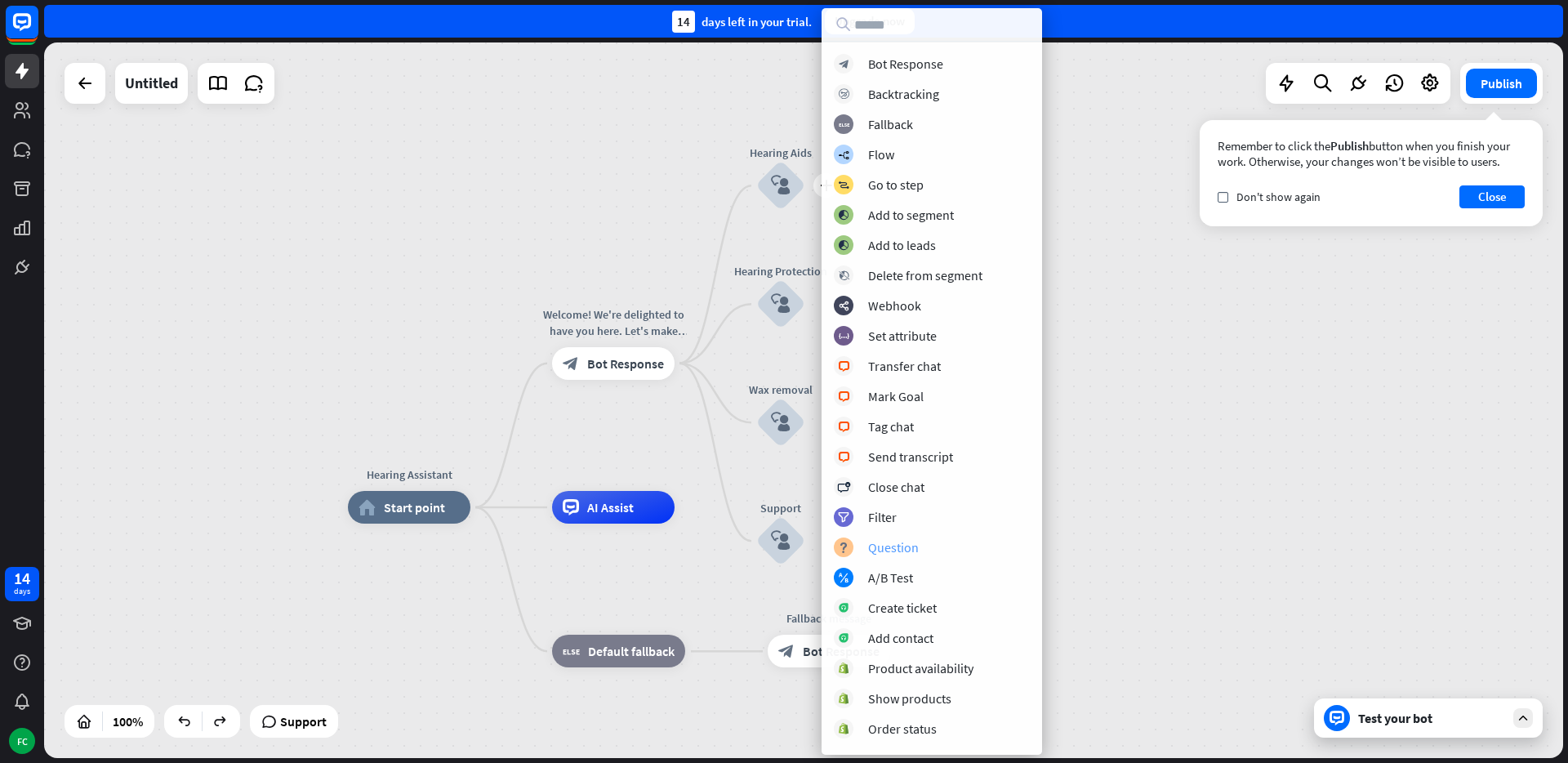
click at [878, 546] on div "Question" at bounding box center [893, 548] width 51 height 17
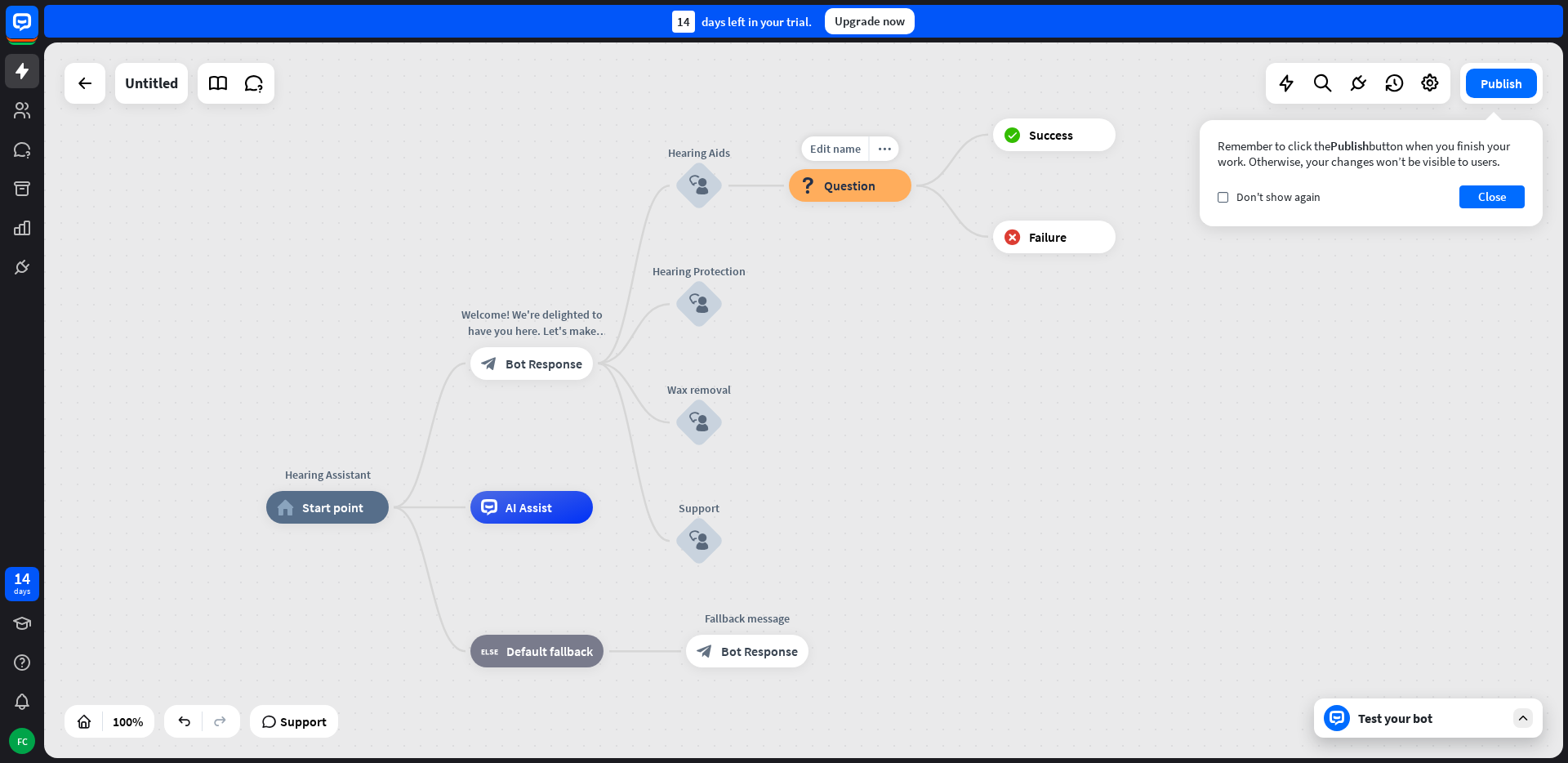
click at [847, 189] on span "Question" at bounding box center [850, 186] width 52 height 17
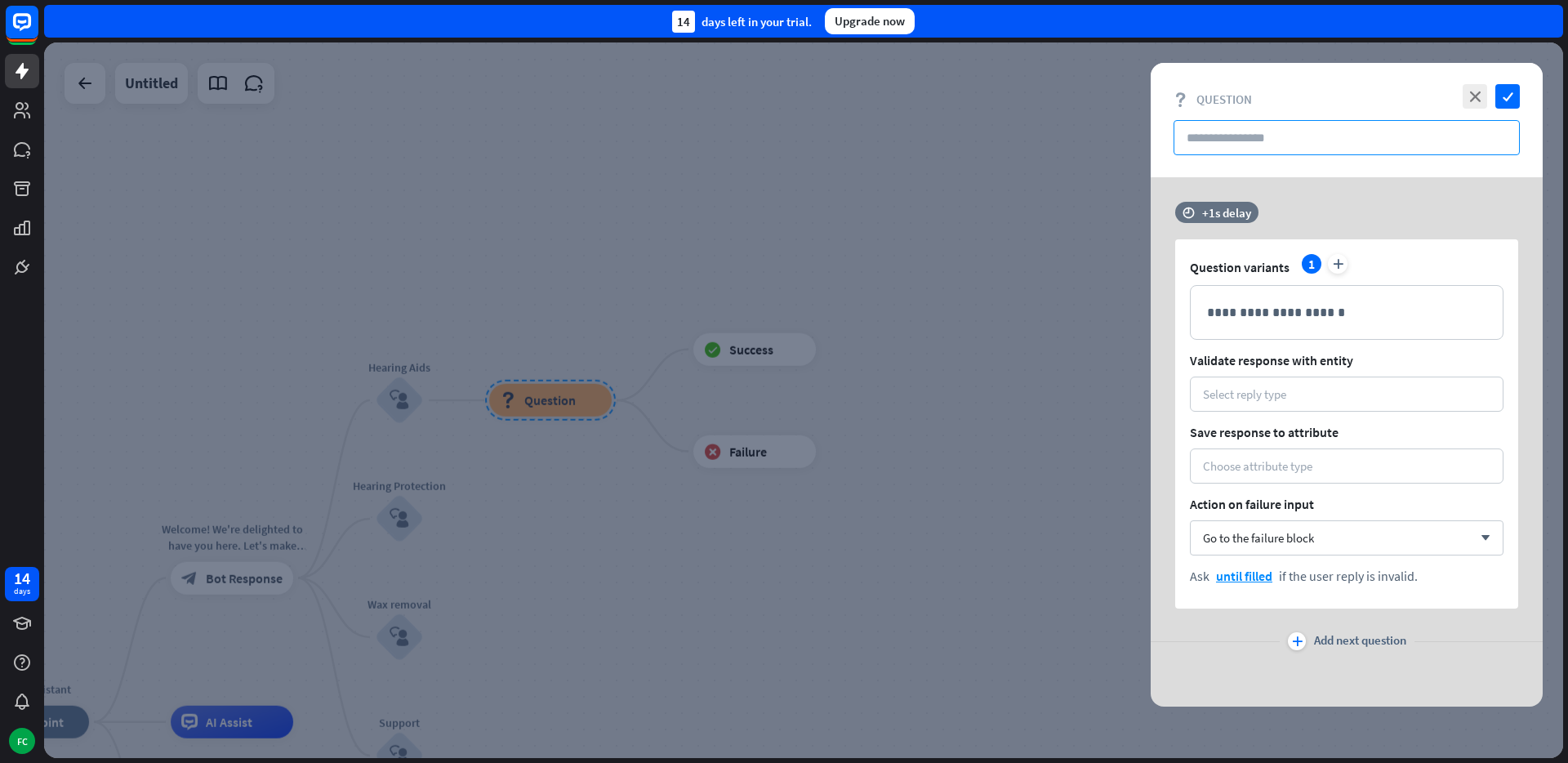
click at [1244, 133] on input "text" at bounding box center [1347, 137] width 346 height 35
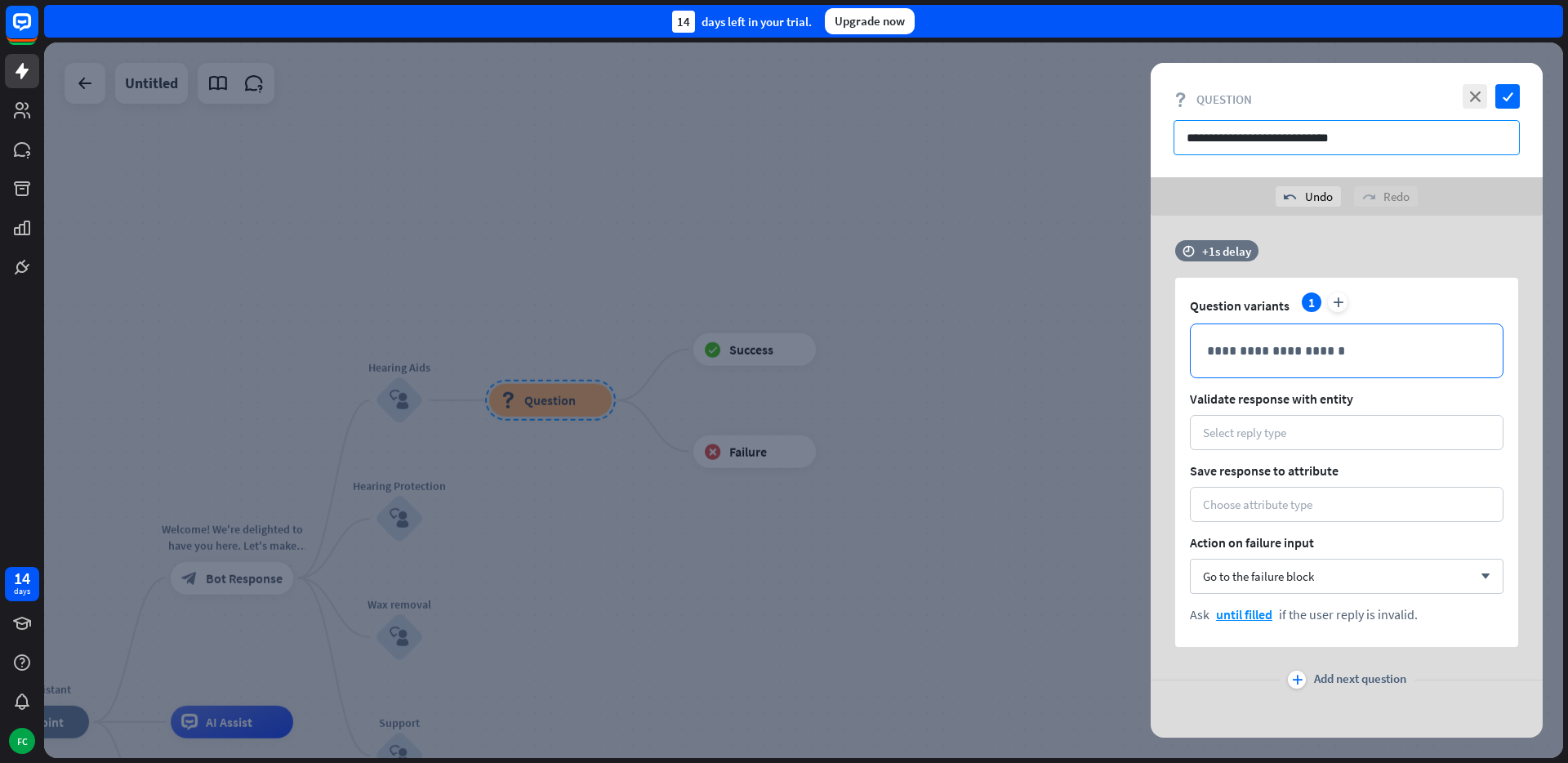
type input "**********"
click at [1304, 337] on div "**********" at bounding box center [1346, 351] width 312 height 53
click at [1249, 431] on div "Select reply type" at bounding box center [1245, 432] width 83 height 16
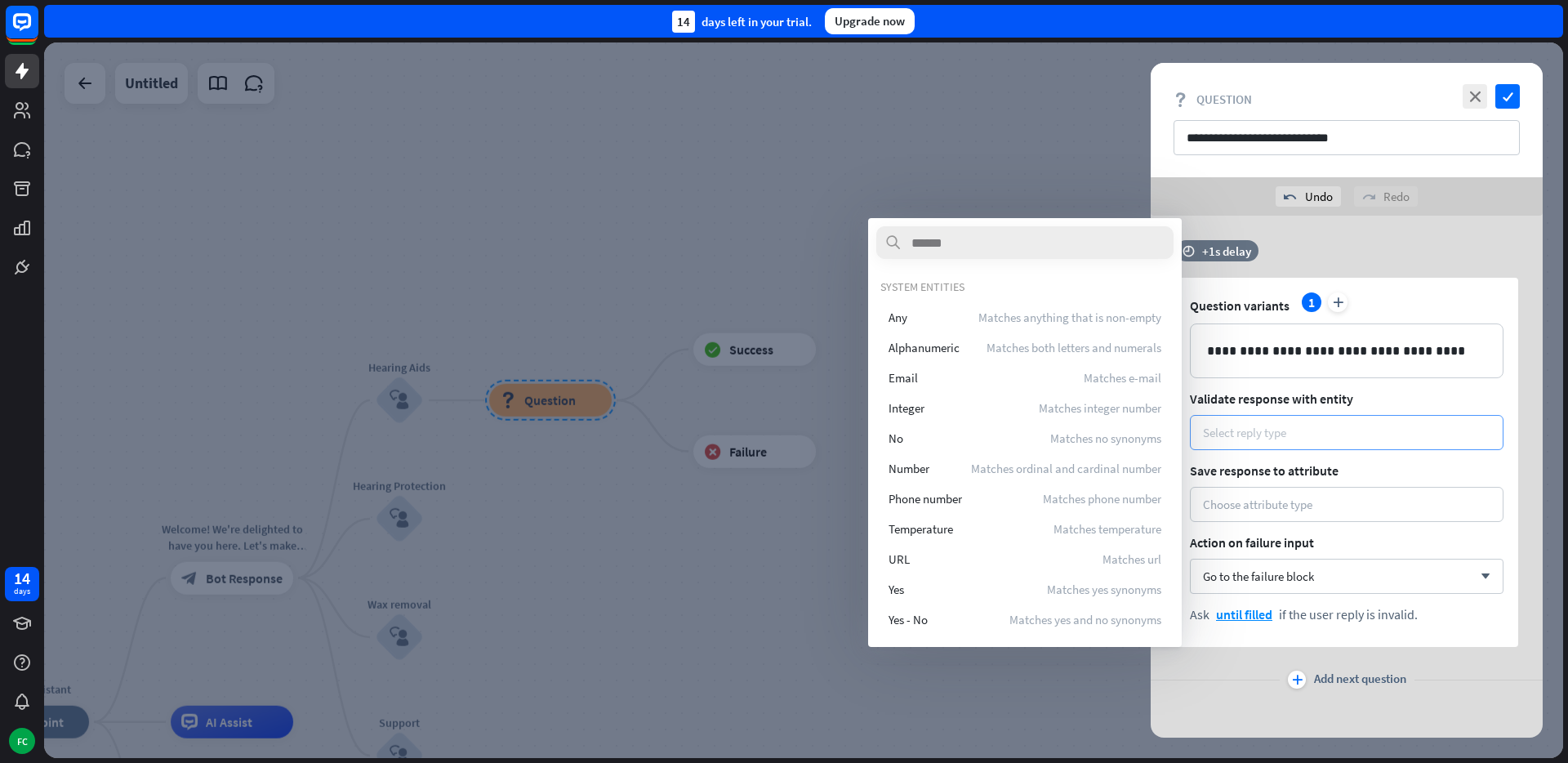
click at [1256, 434] on div "Select reply type" at bounding box center [1245, 432] width 83 height 16
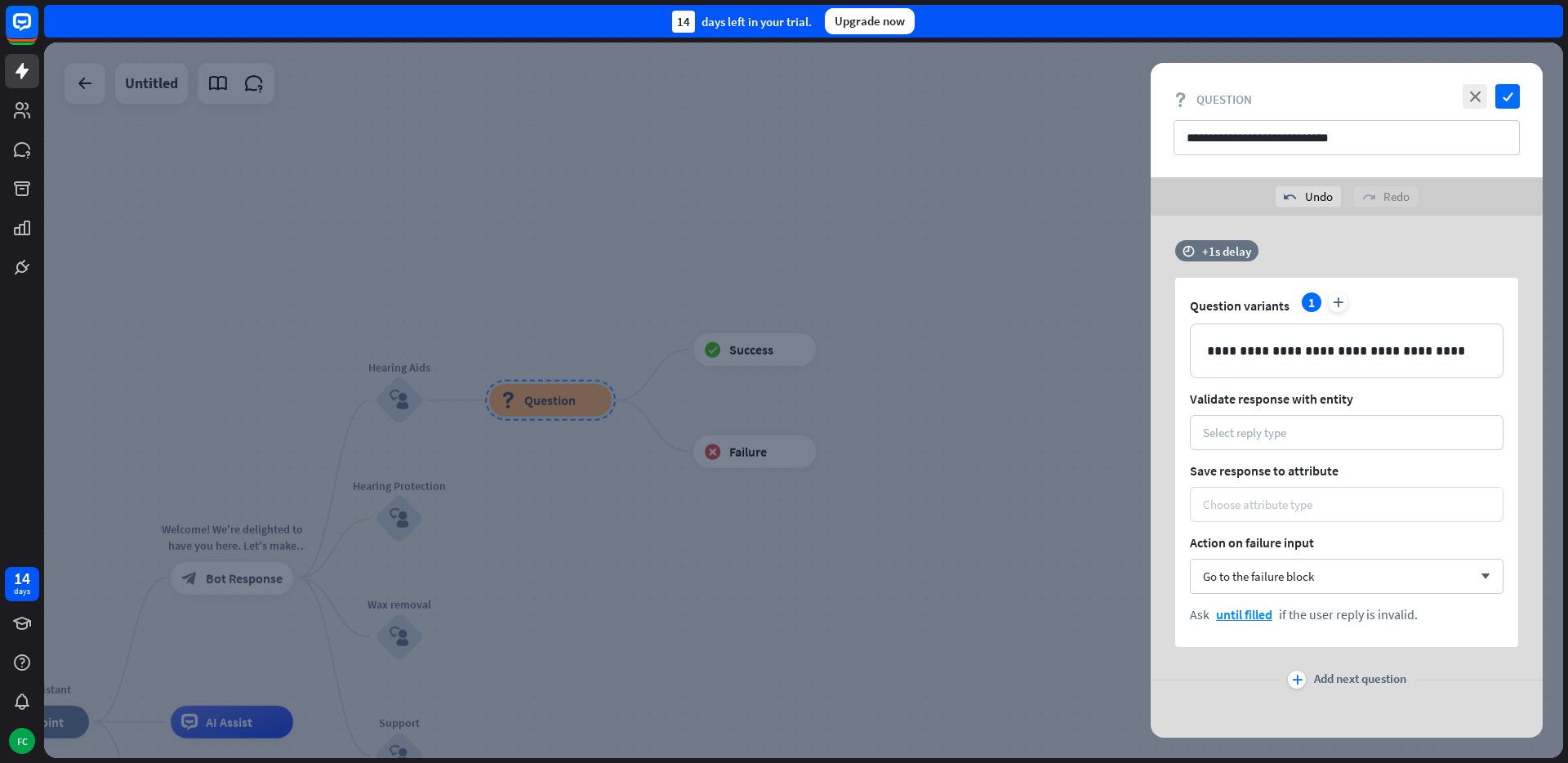
click at [1292, 503] on div "Choose attribute type" at bounding box center [1258, 503] width 110 height 16
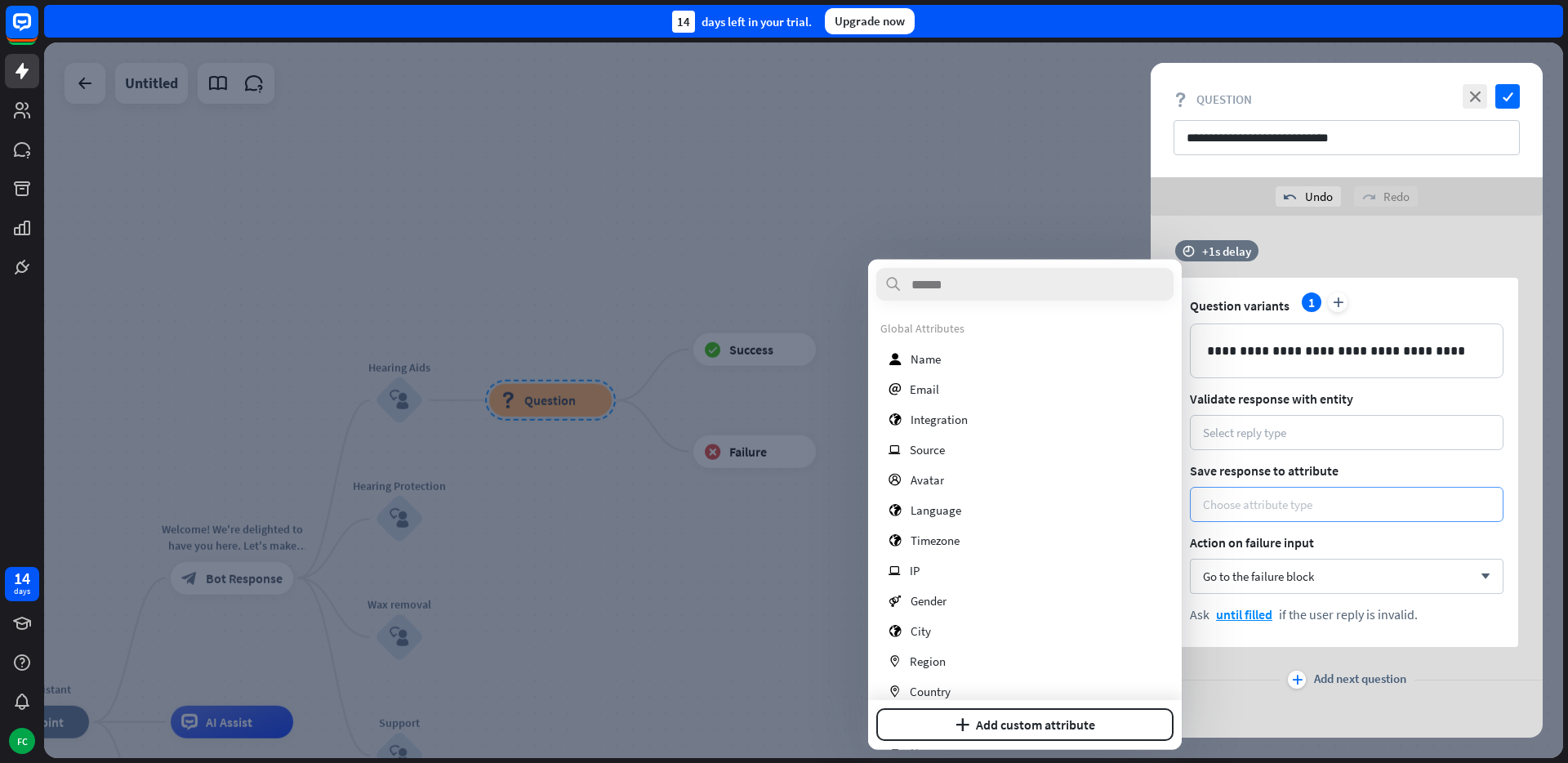
click at [1292, 503] on div "Choose attribute type" at bounding box center [1258, 503] width 110 height 16
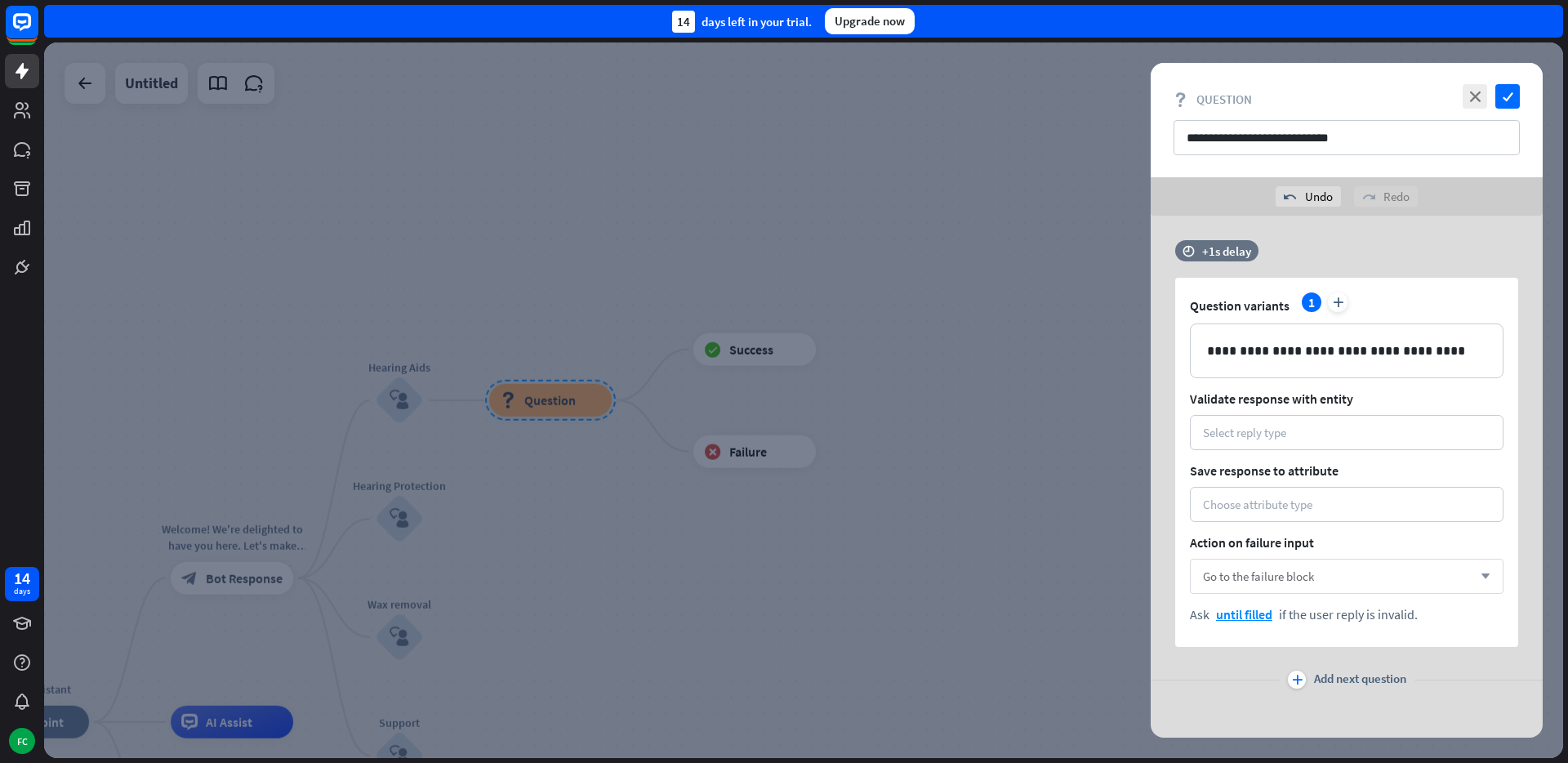
click at [1307, 576] on span "Go to the failure block" at bounding box center [1259, 575] width 111 height 16
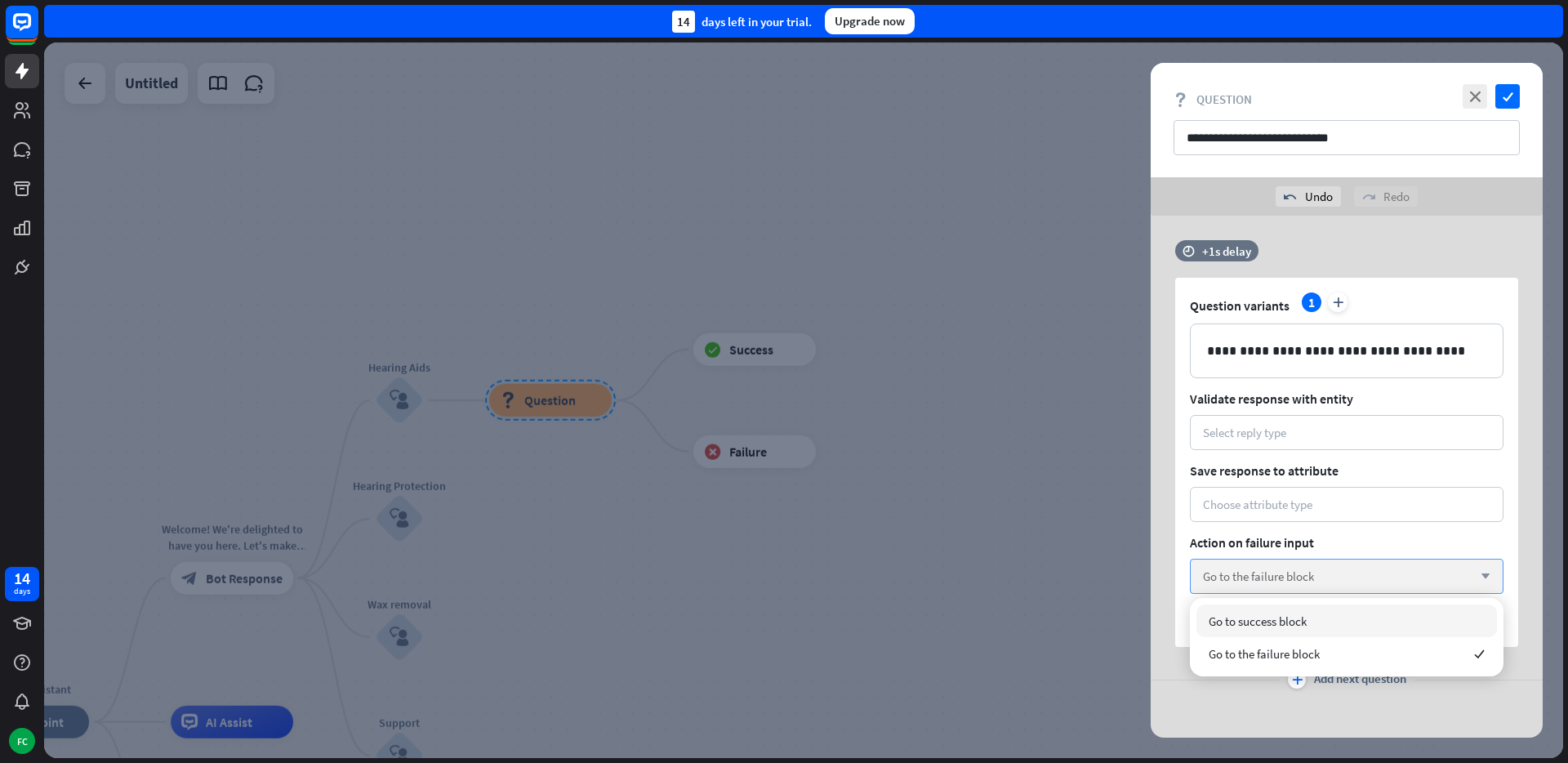
click at [1307, 576] on span "Go to the failure block" at bounding box center [1259, 575] width 111 height 16
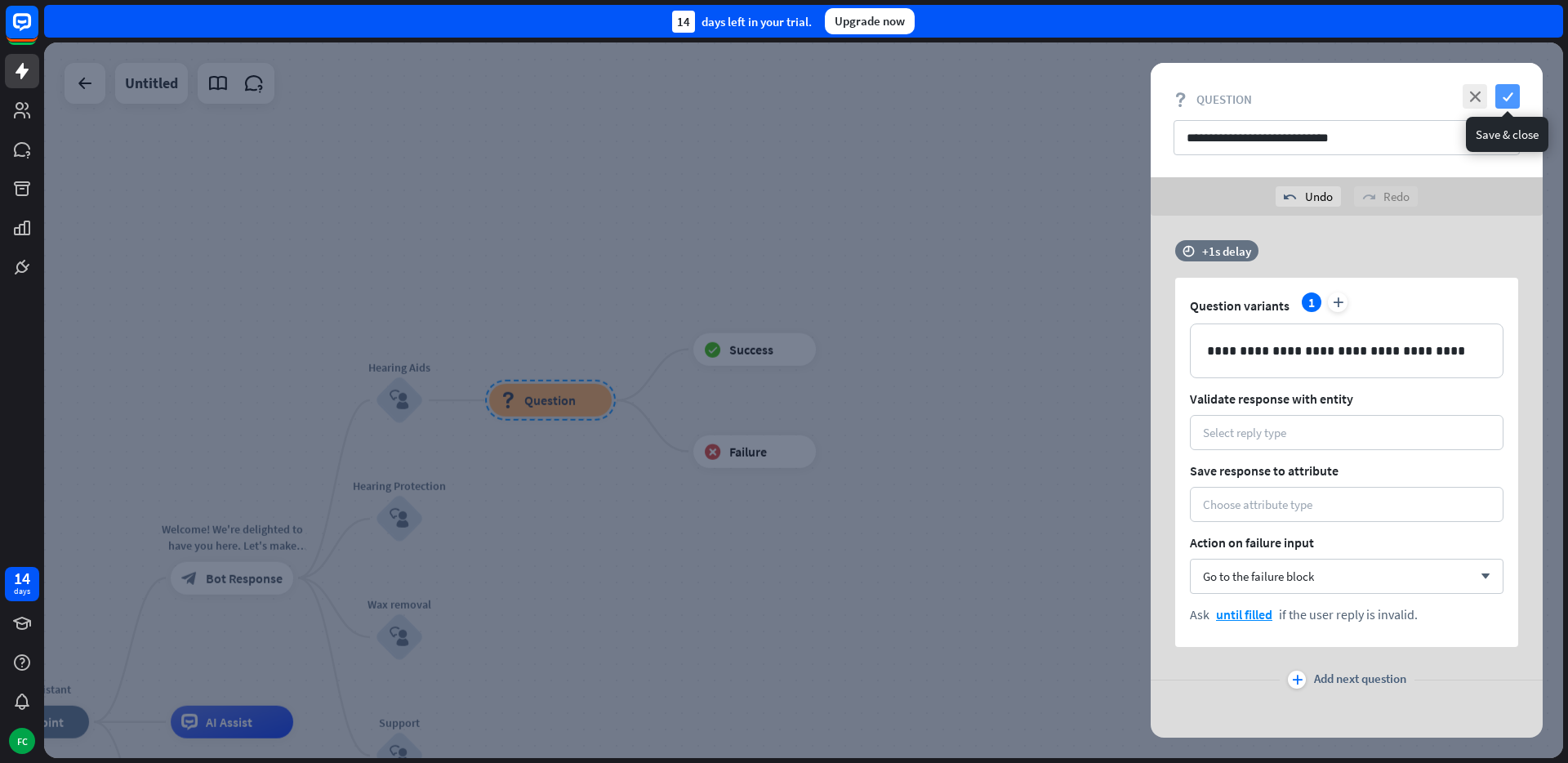
click at [1512, 97] on icon "check" at bounding box center [1507, 96] width 25 height 25
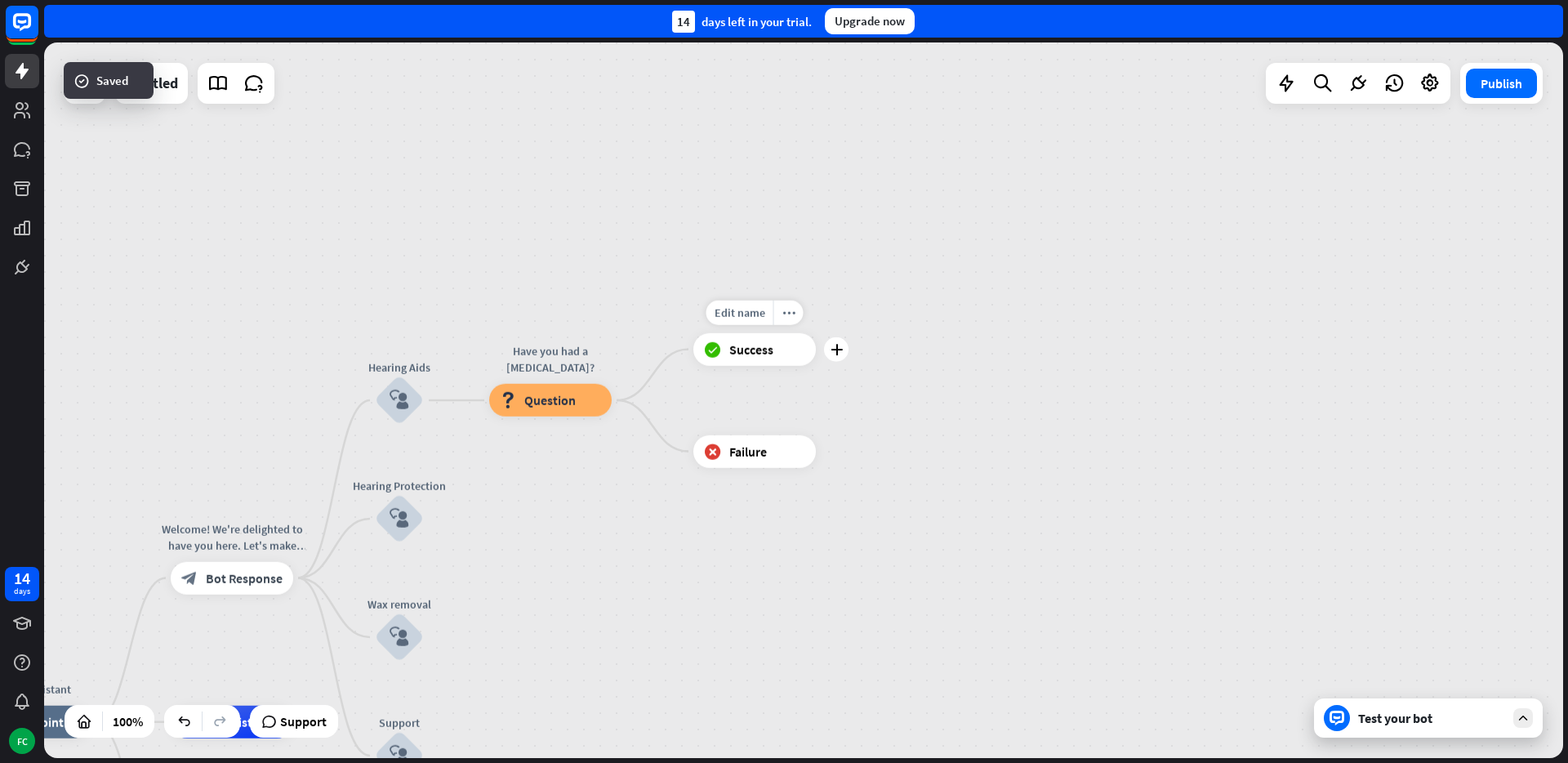
click at [746, 350] on span "Success" at bounding box center [751, 350] width 44 height 17
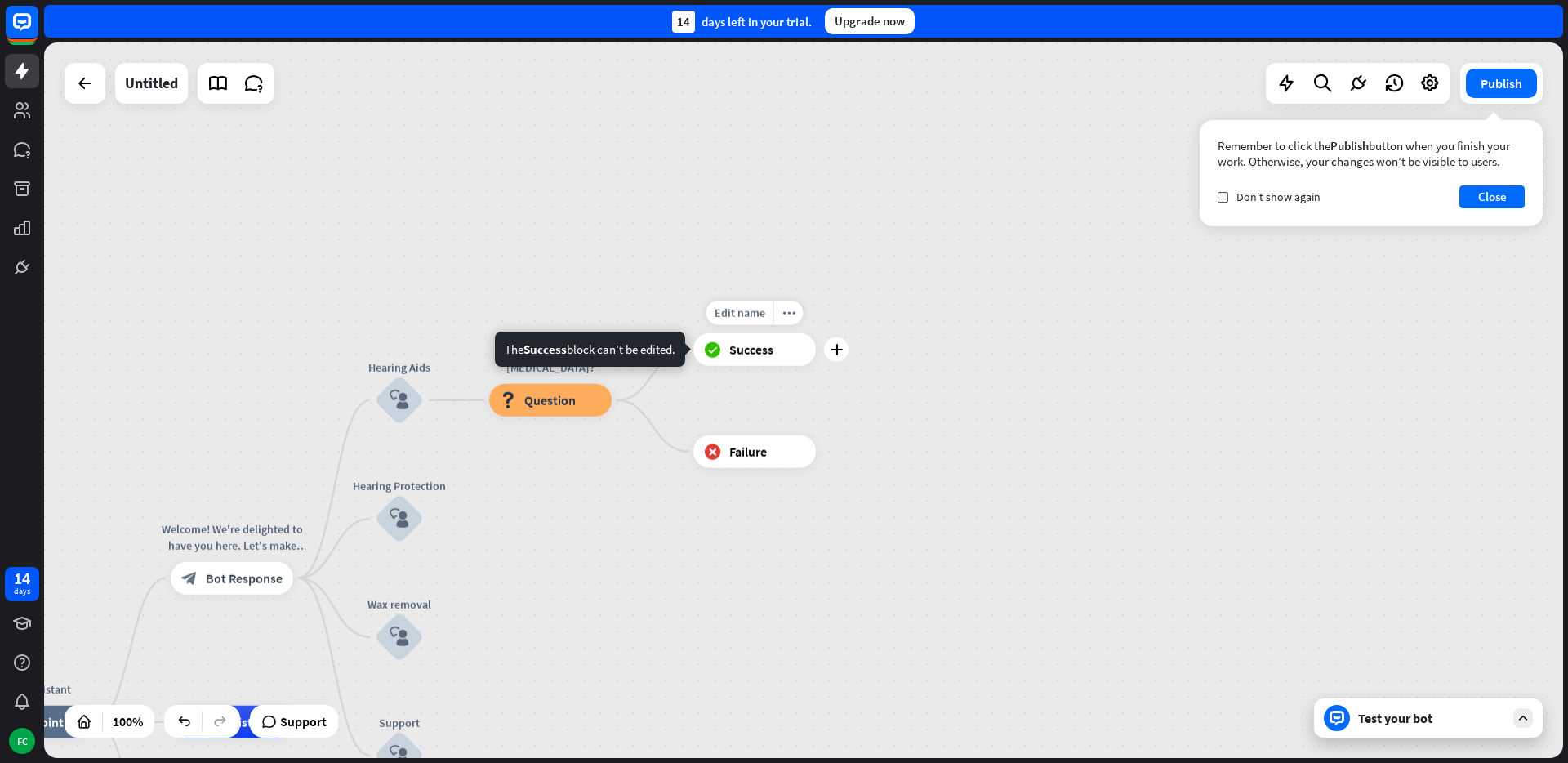
click at [751, 362] on div "block_success Success" at bounding box center [754, 349] width 122 height 32
click at [750, 351] on span "Success" at bounding box center [751, 350] width 44 height 17
click at [754, 449] on span "Failure" at bounding box center [748, 452] width 38 height 17
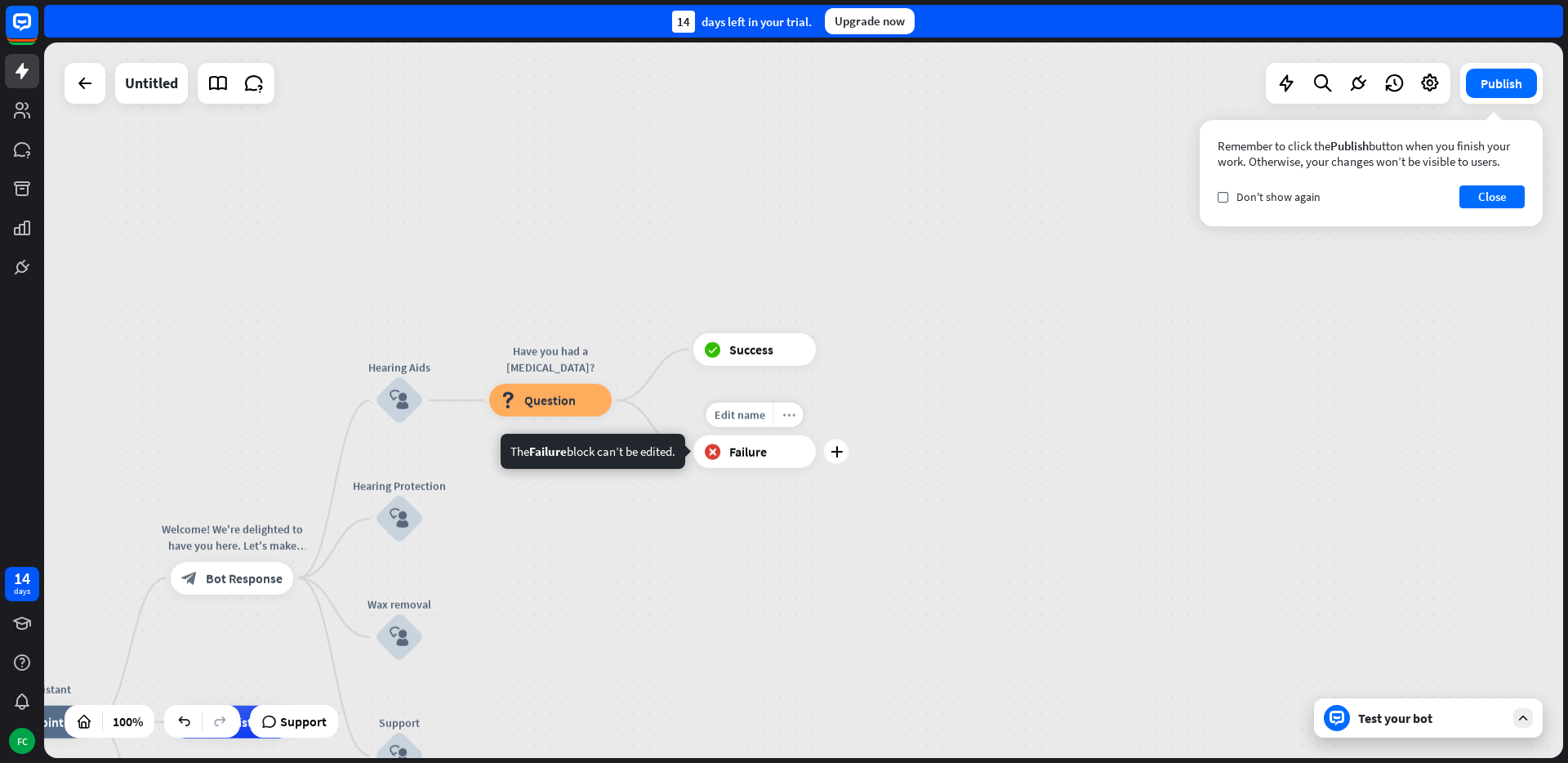
click at [778, 419] on div "more_horiz" at bounding box center [788, 414] width 30 height 25
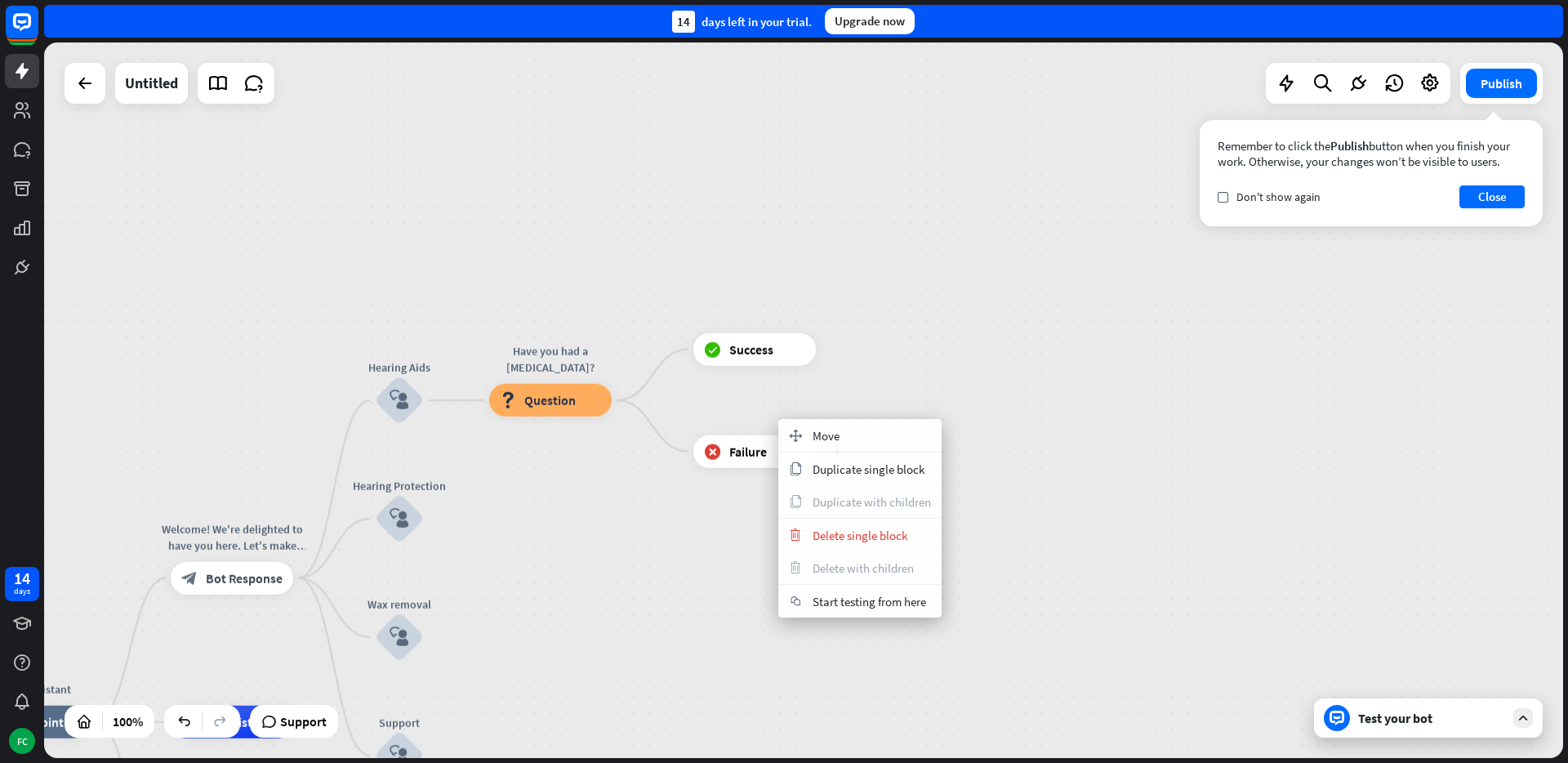
click at [762, 452] on span "Failure" at bounding box center [748, 452] width 38 height 17
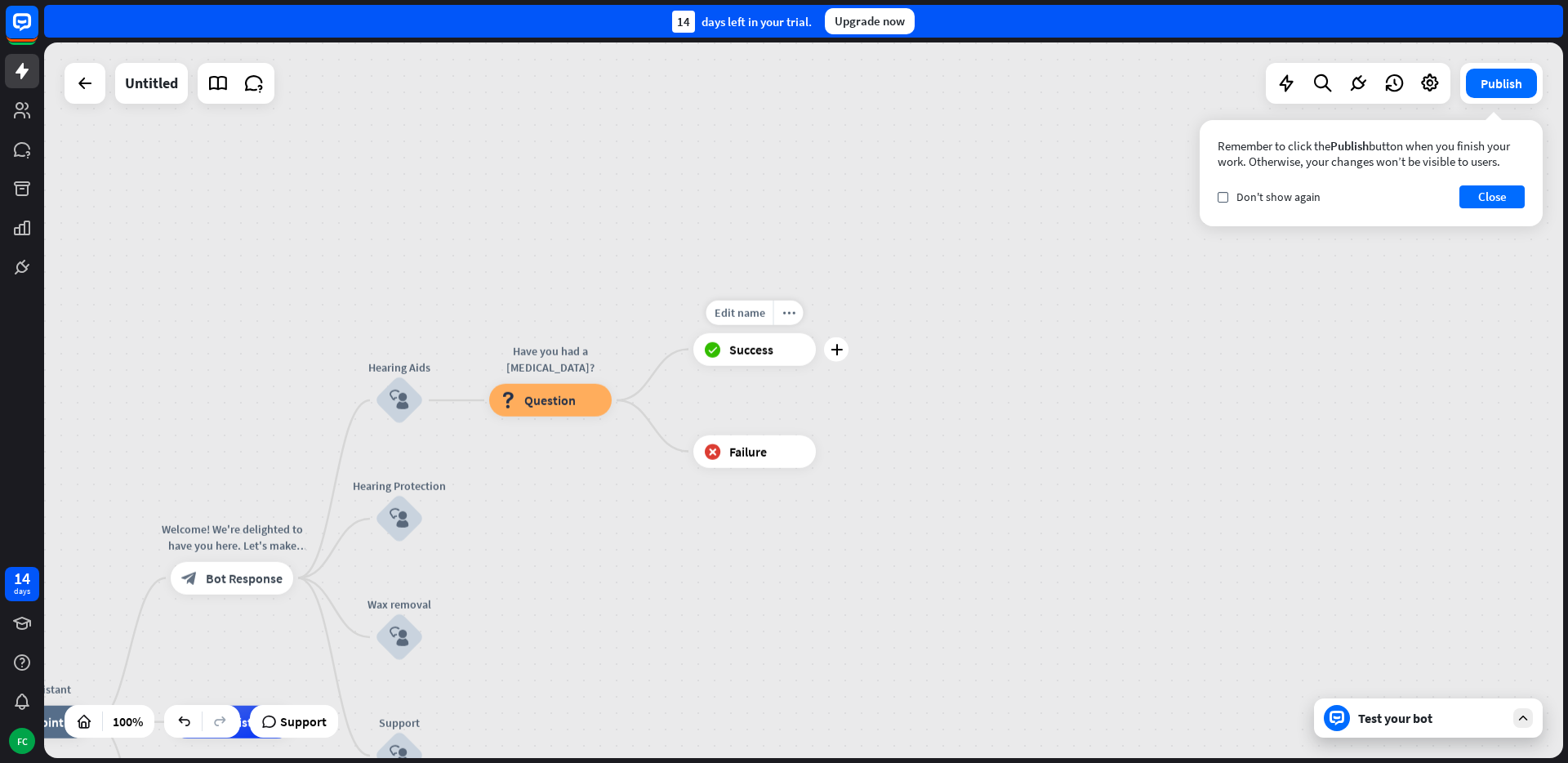
click at [754, 351] on span "Success" at bounding box center [751, 350] width 44 height 17
click at [777, 311] on div "more_horiz" at bounding box center [788, 312] width 30 height 25
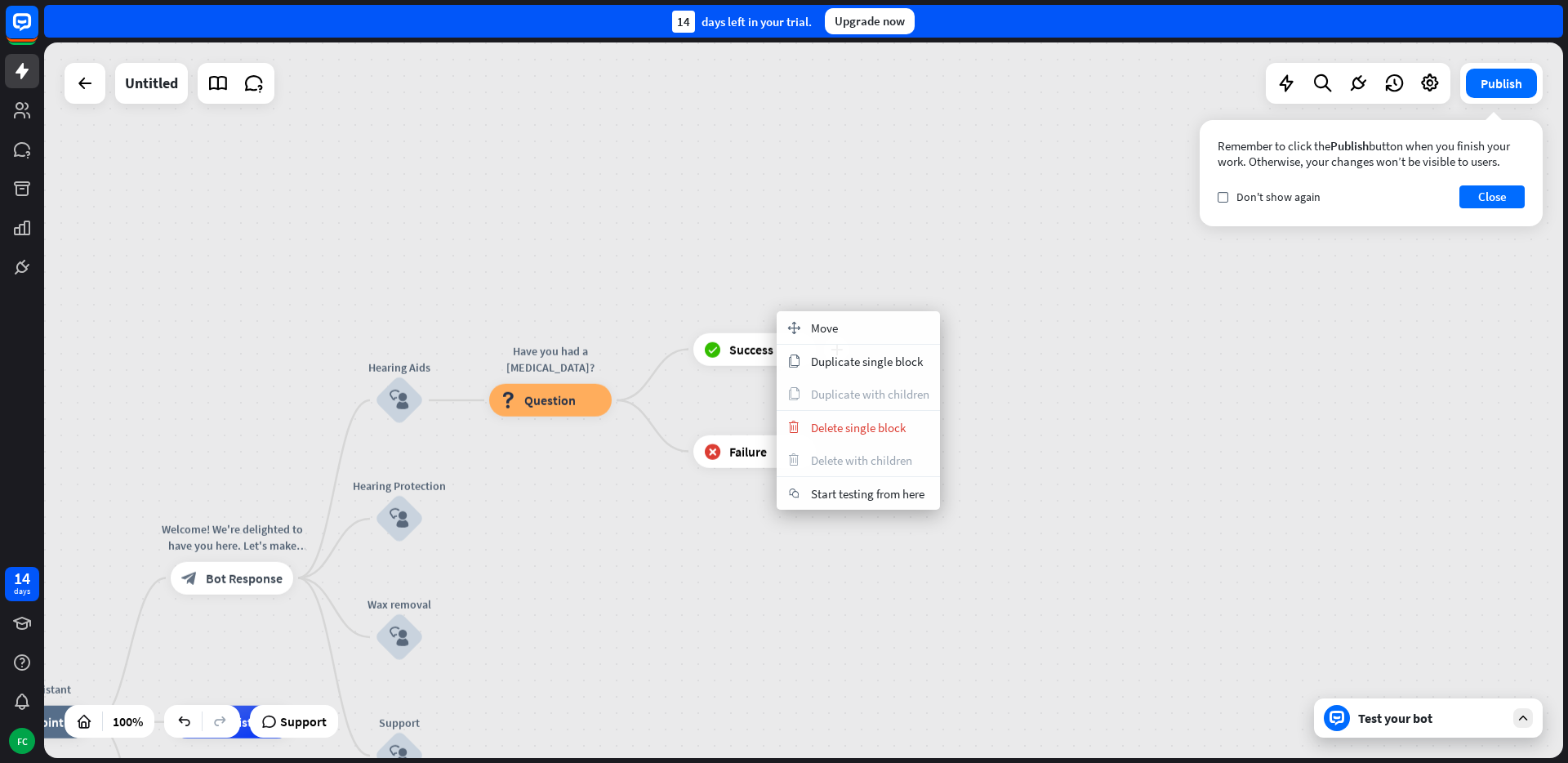
click at [764, 355] on span "Success" at bounding box center [751, 350] width 44 height 17
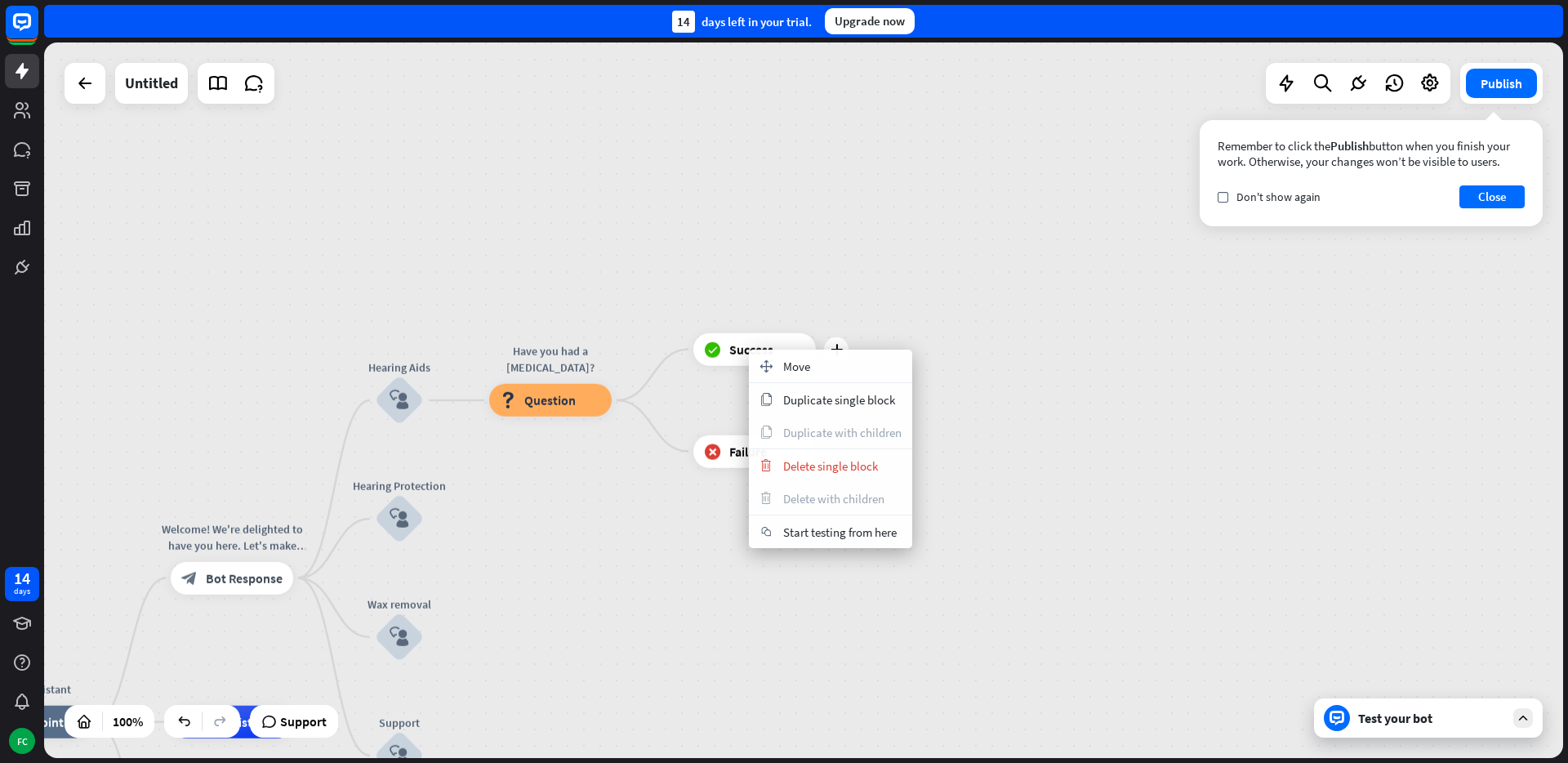
click at [749, 350] on span "Success" at bounding box center [751, 350] width 44 height 17
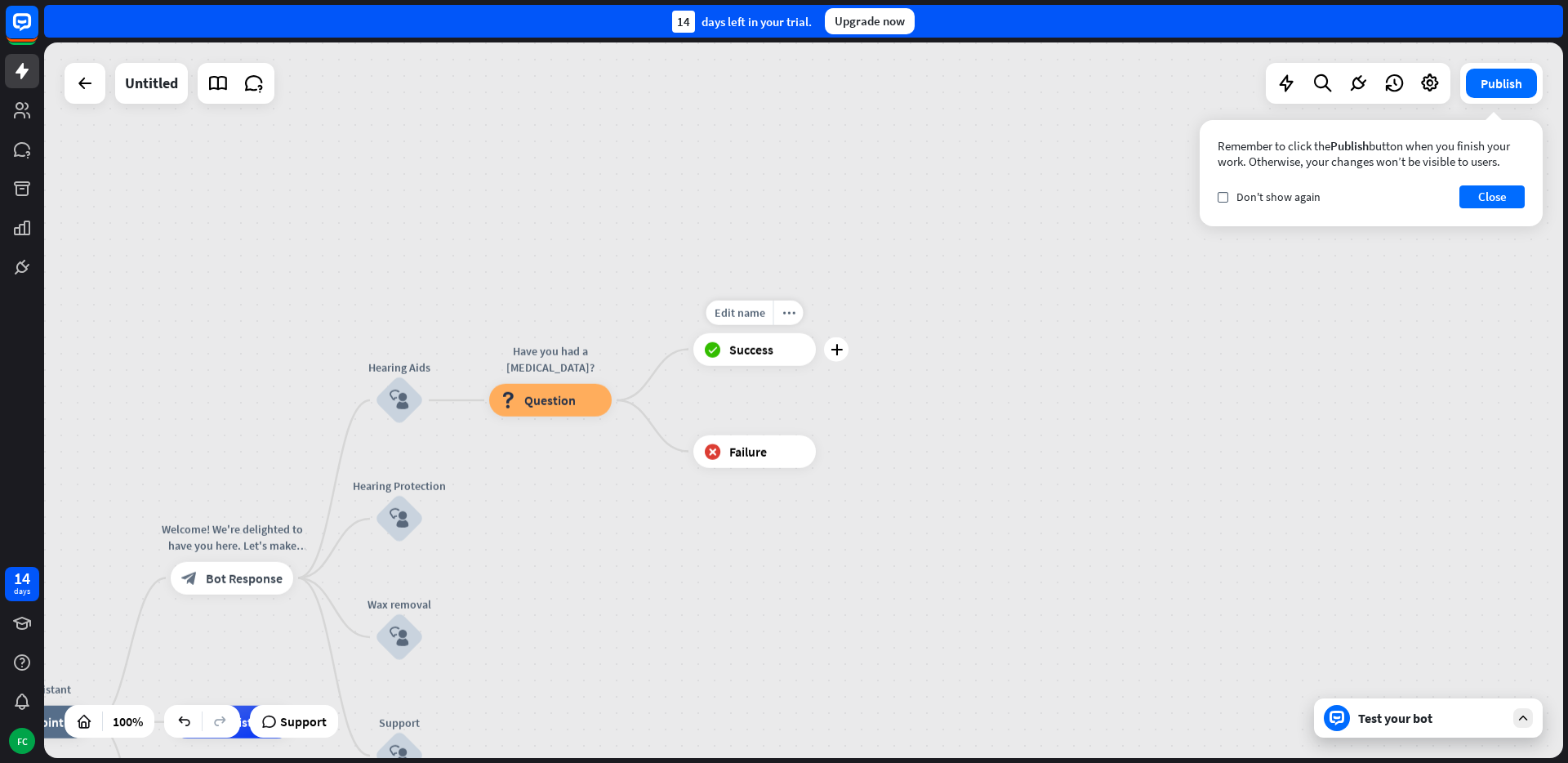
click at [744, 350] on span "Success" at bounding box center [751, 350] width 44 height 17
click at [1465, 197] on button "Close" at bounding box center [1492, 196] width 65 height 23
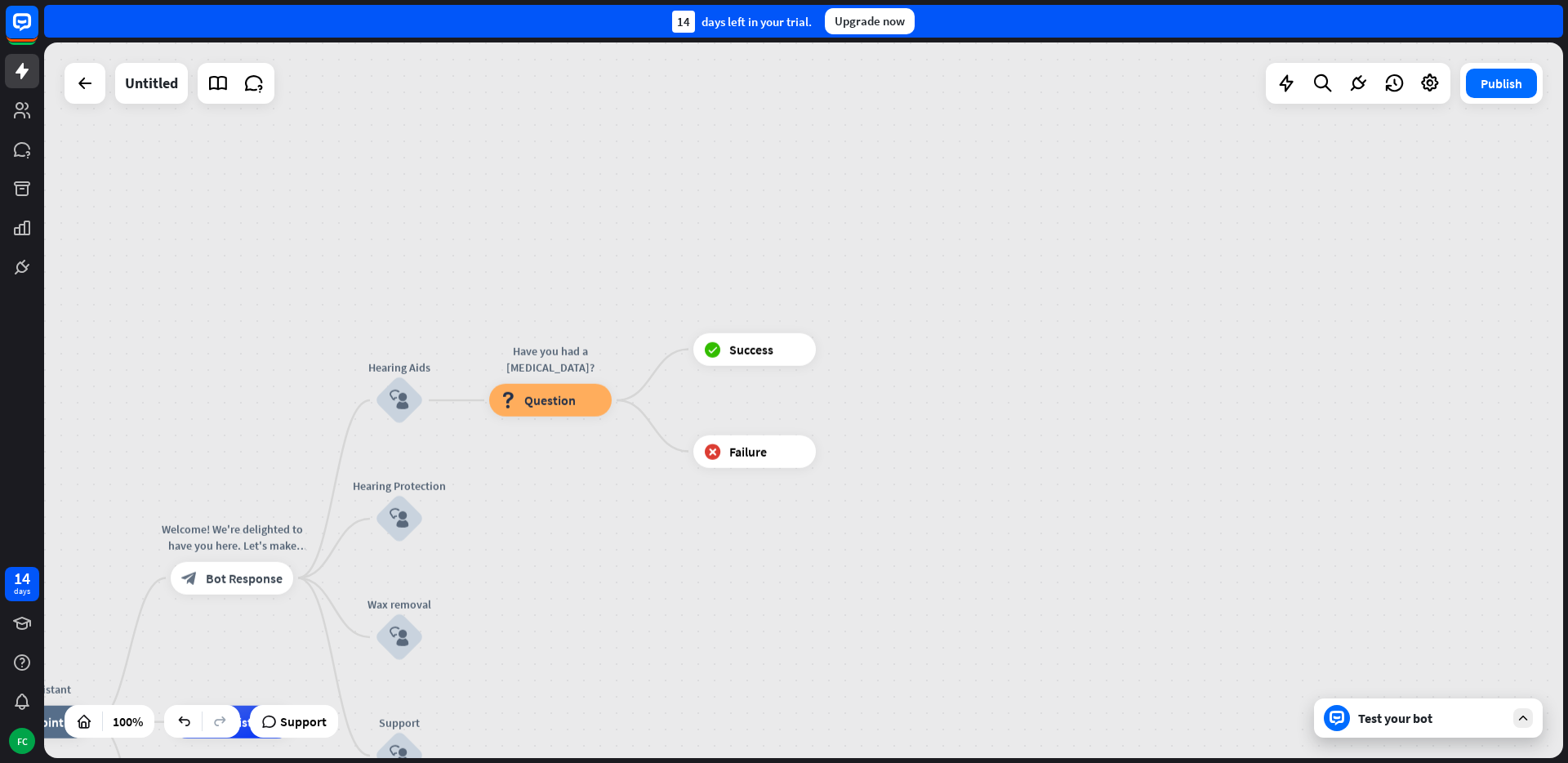
click at [1407, 708] on div "Test your bot" at bounding box center [1428, 717] width 228 height 40
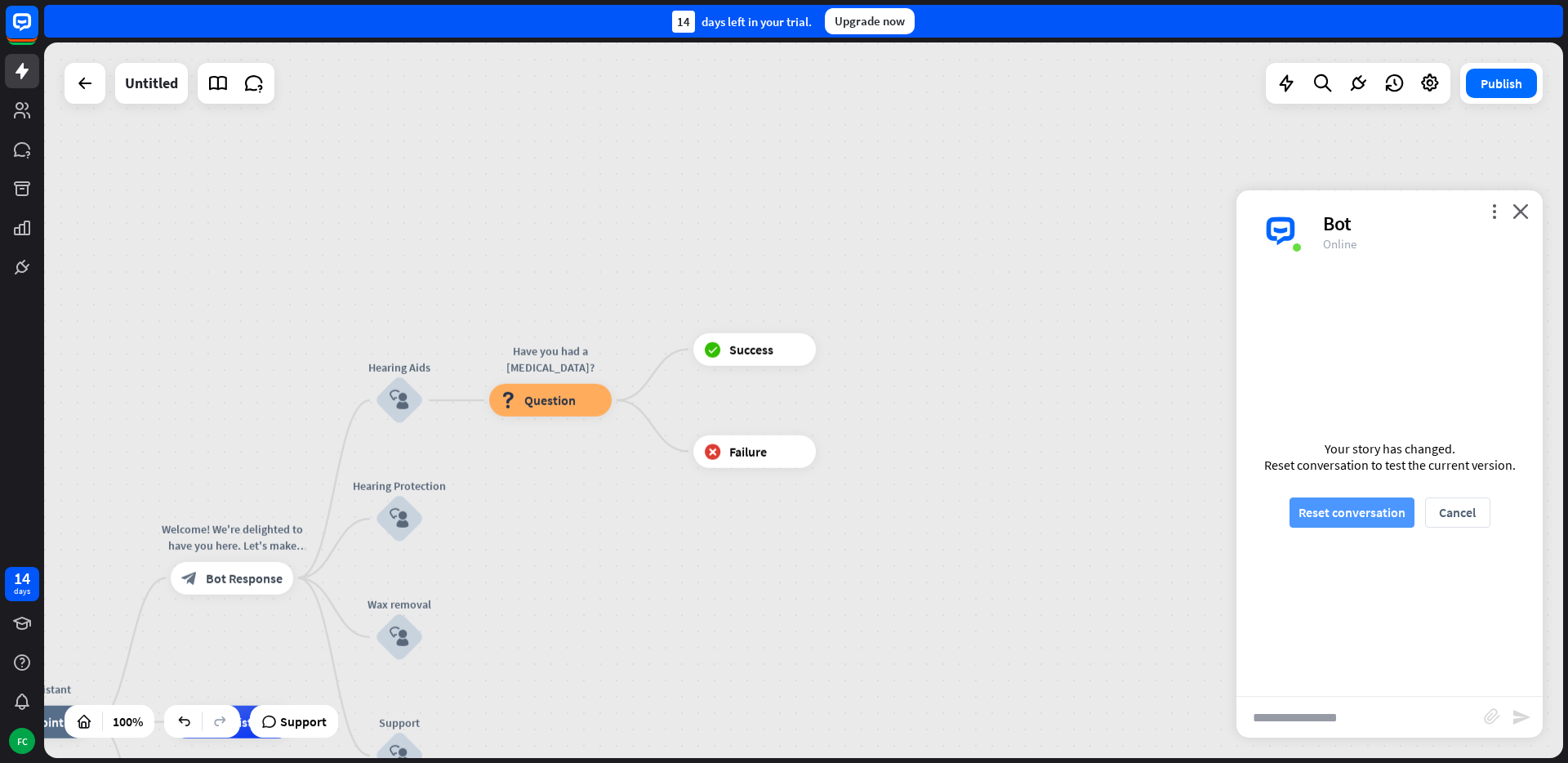
click at [1348, 515] on button "Reset conversation" at bounding box center [1353, 512] width 125 height 30
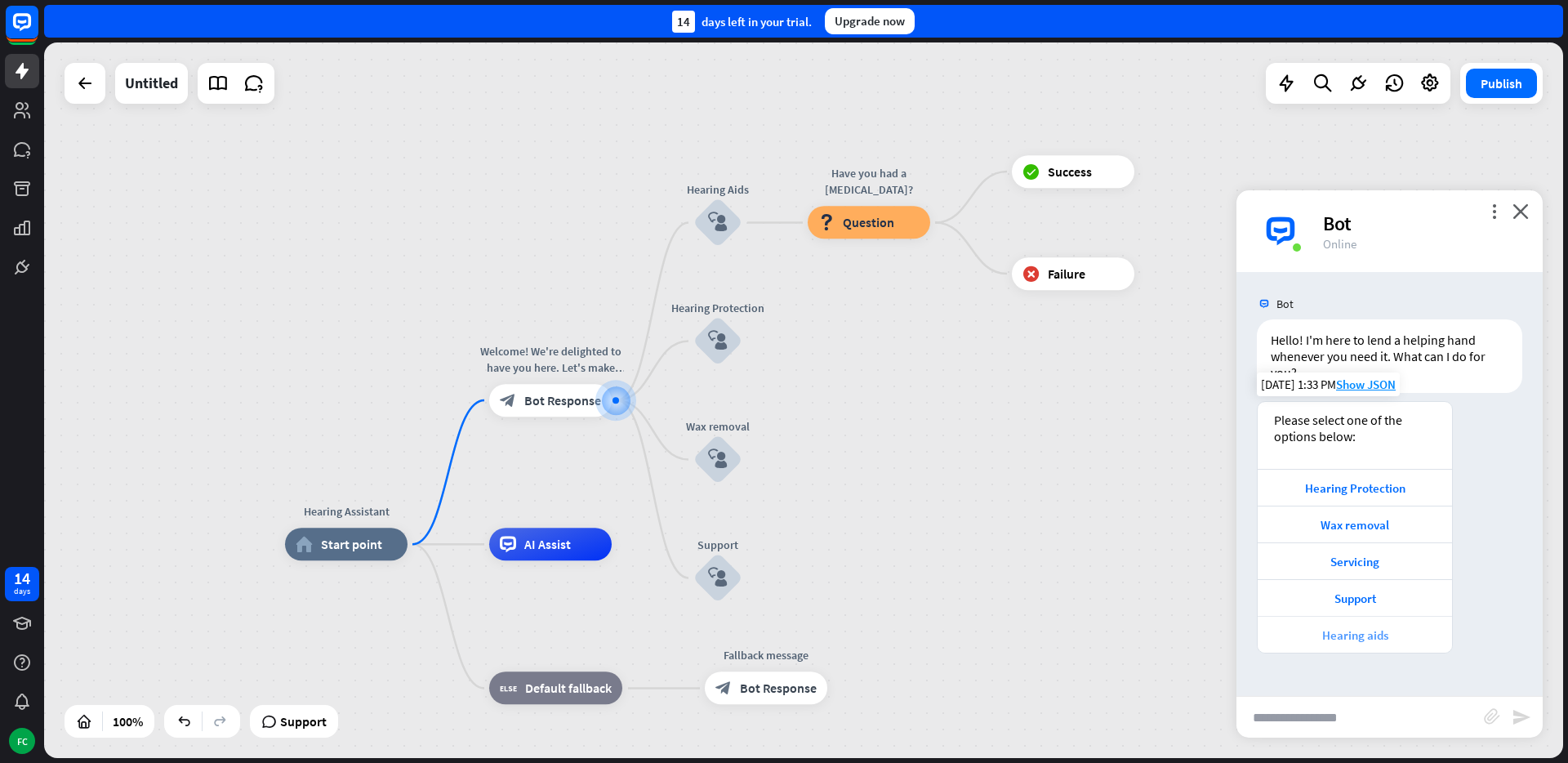
click at [1340, 632] on div "Hearing aids" at bounding box center [1354, 634] width 178 height 16
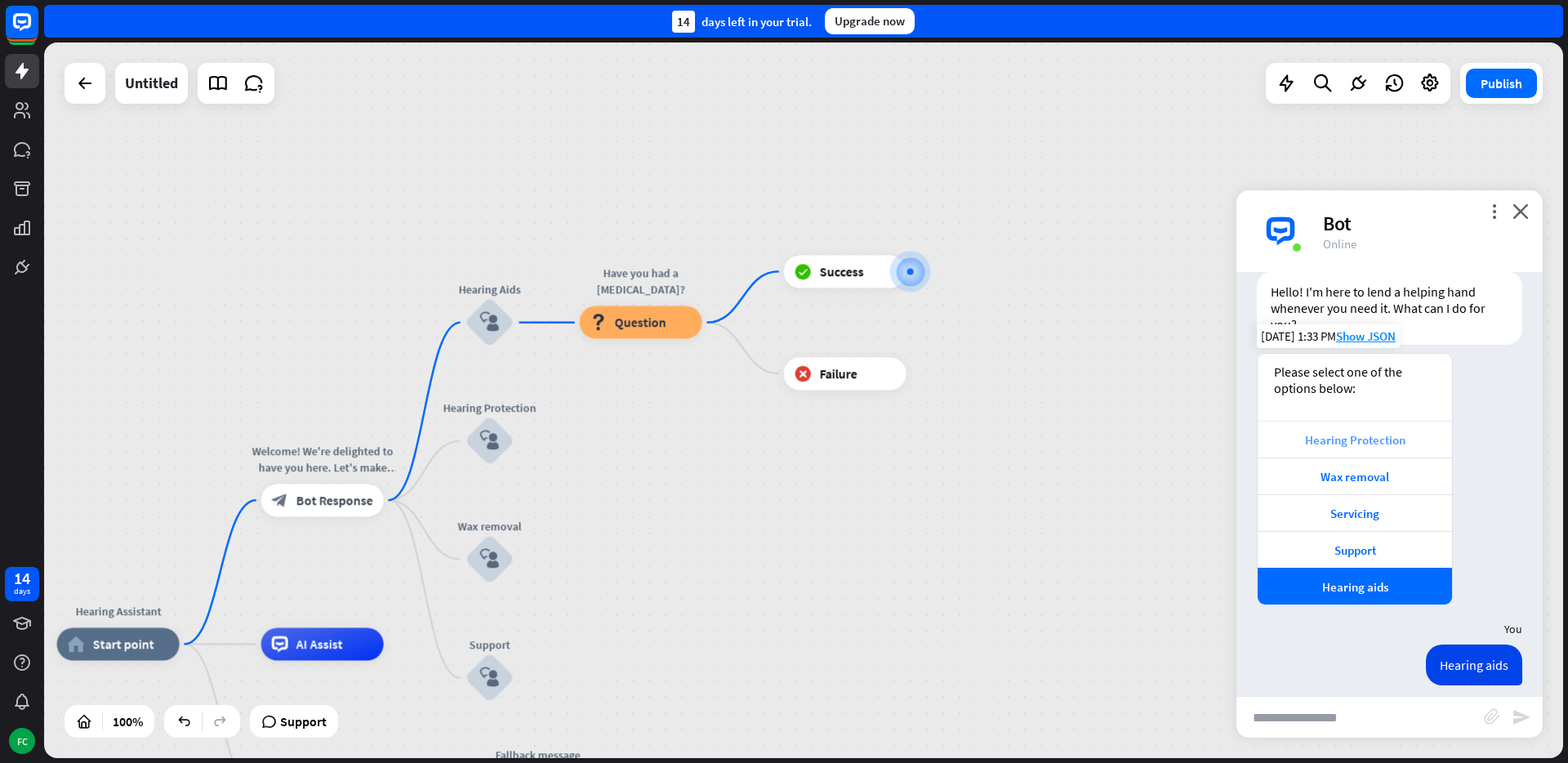
scroll to position [62, 0]
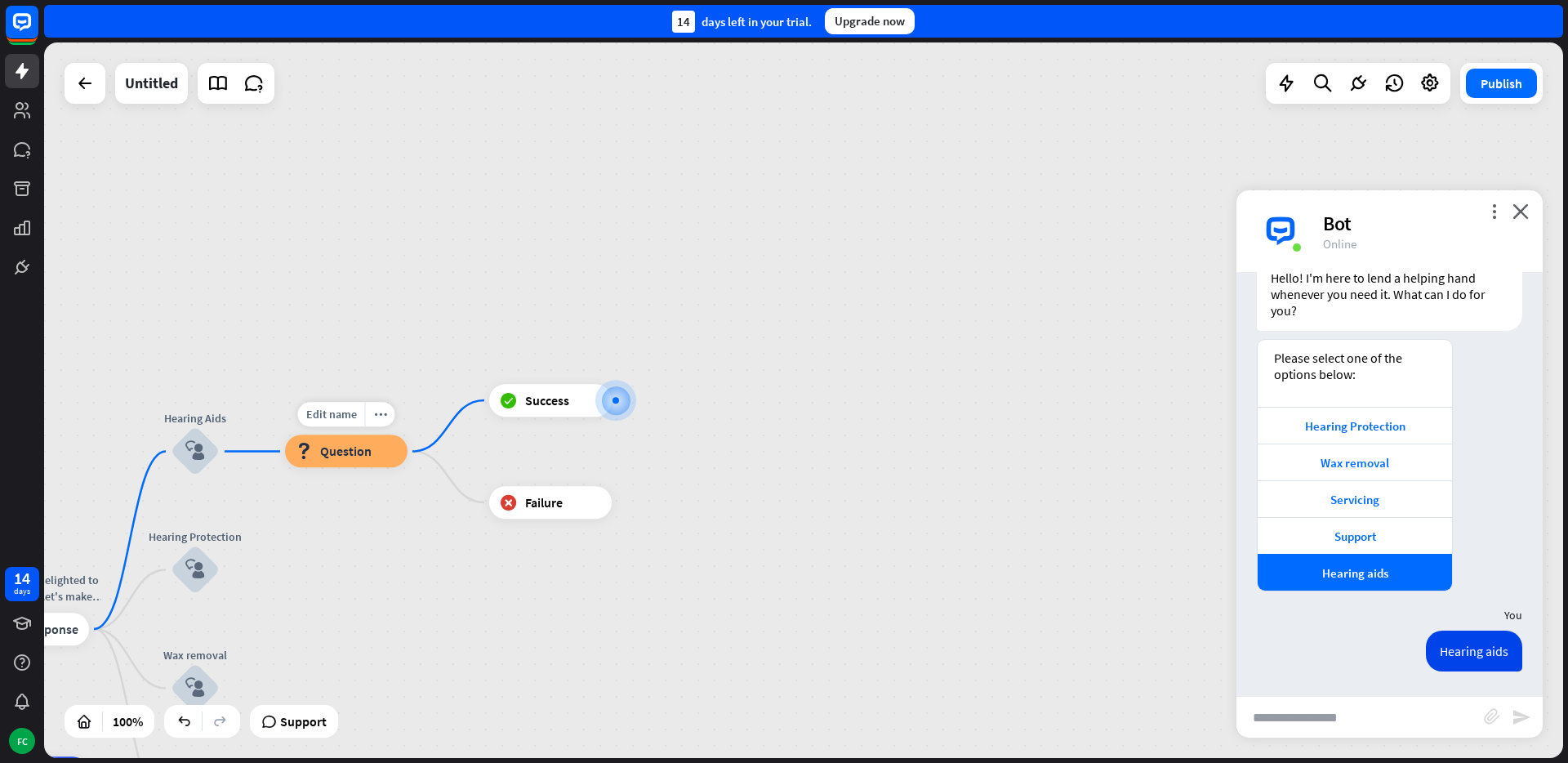
click at [364, 454] on span "Question" at bounding box center [346, 452] width 52 height 17
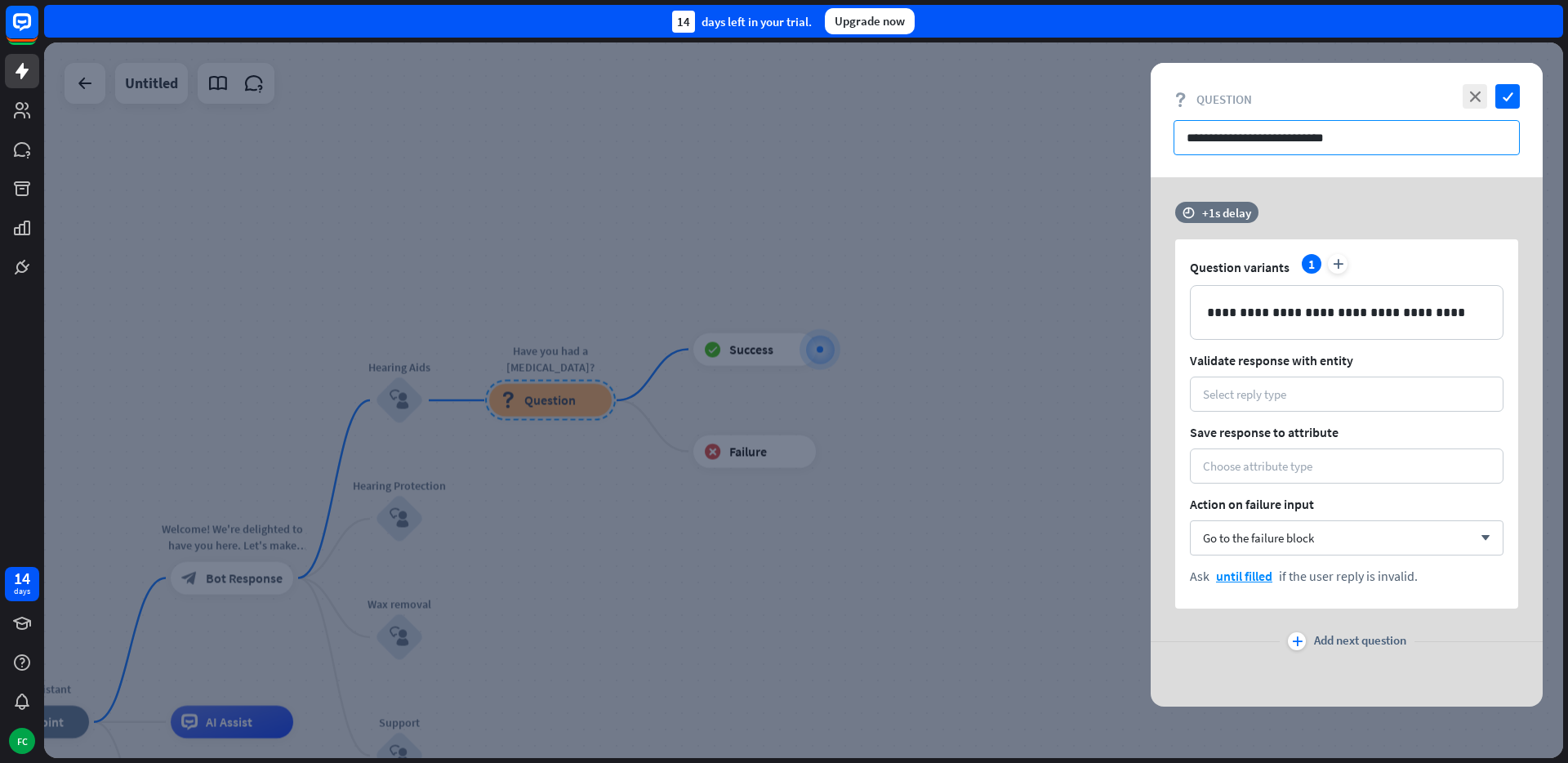
click at [1397, 133] on input "**********" at bounding box center [1347, 137] width 346 height 35
click at [1503, 97] on icon "check" at bounding box center [1507, 96] width 25 height 25
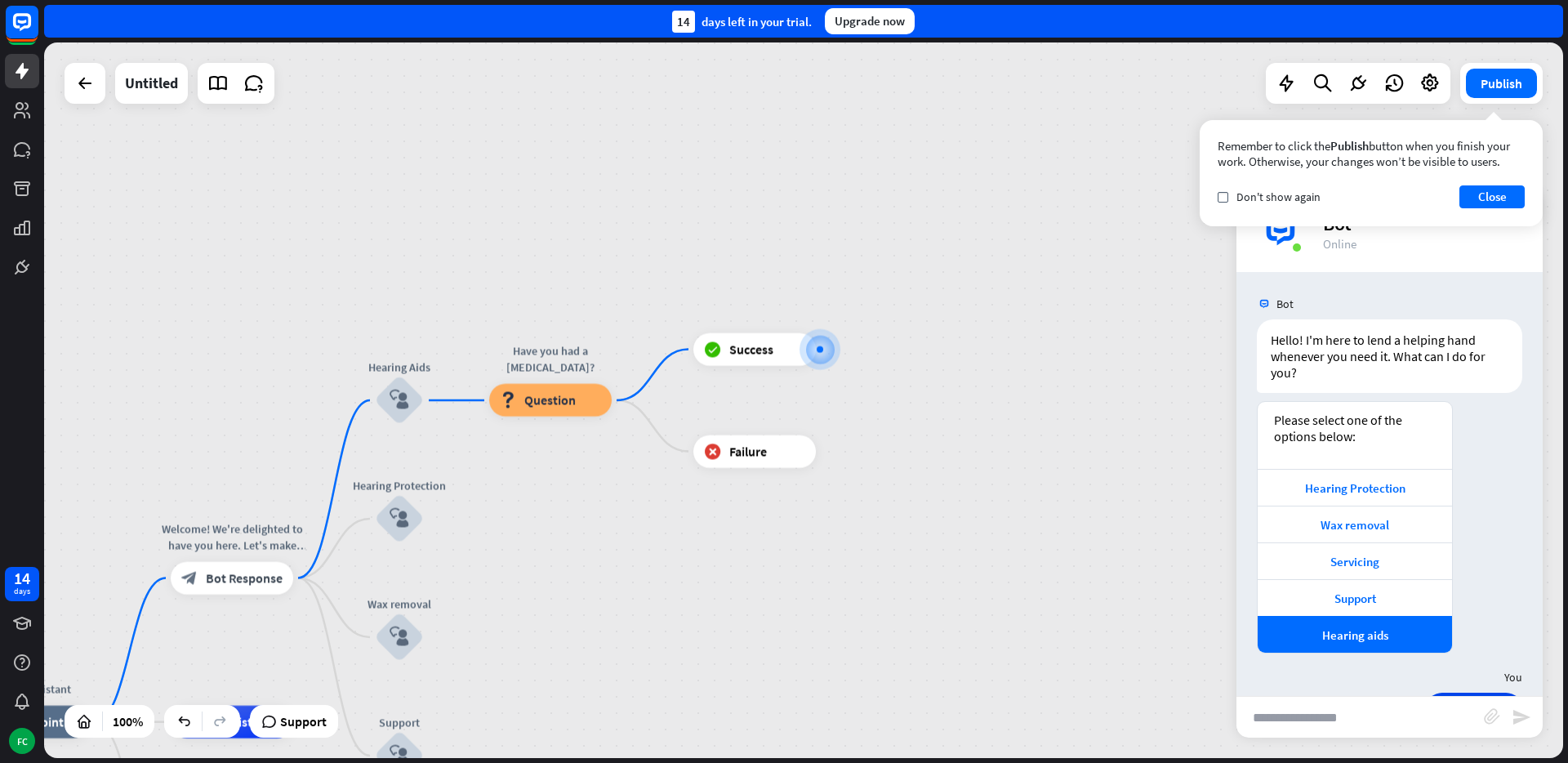
scroll to position [62, 0]
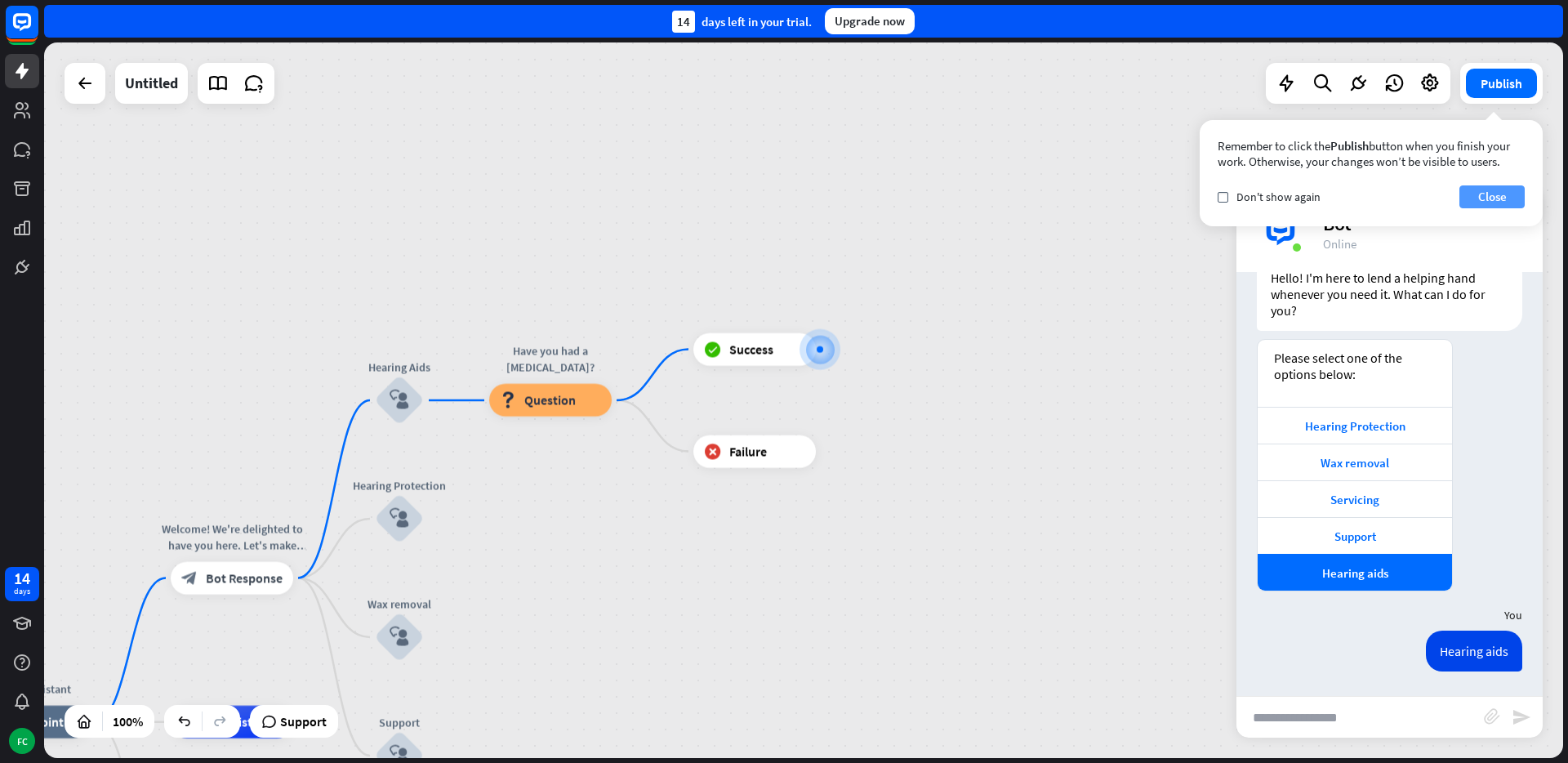
click at [1480, 195] on button "Close" at bounding box center [1492, 196] width 65 height 23
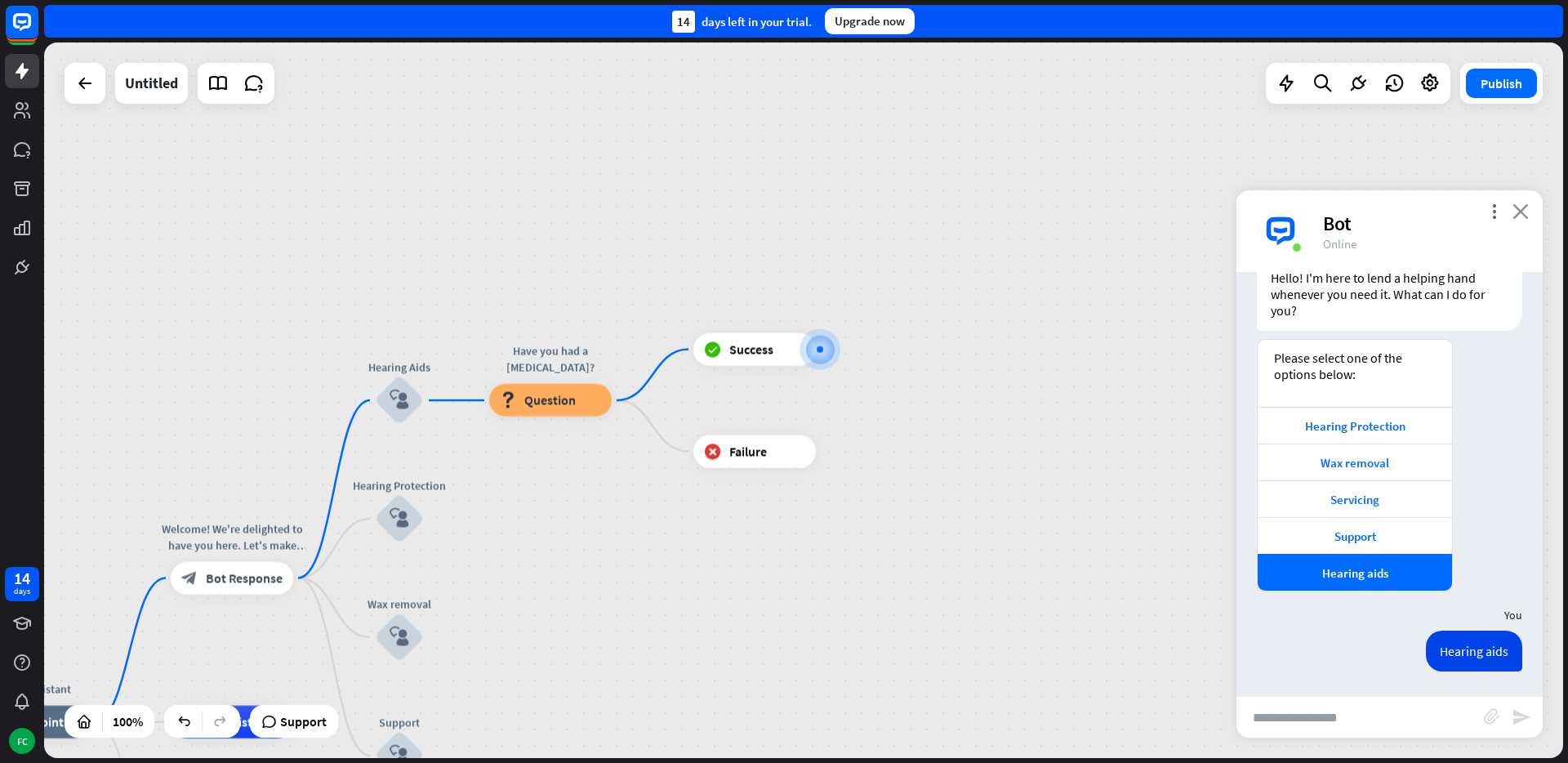
click at [1518, 215] on icon "close" at bounding box center [1521, 211] width 17 height 16
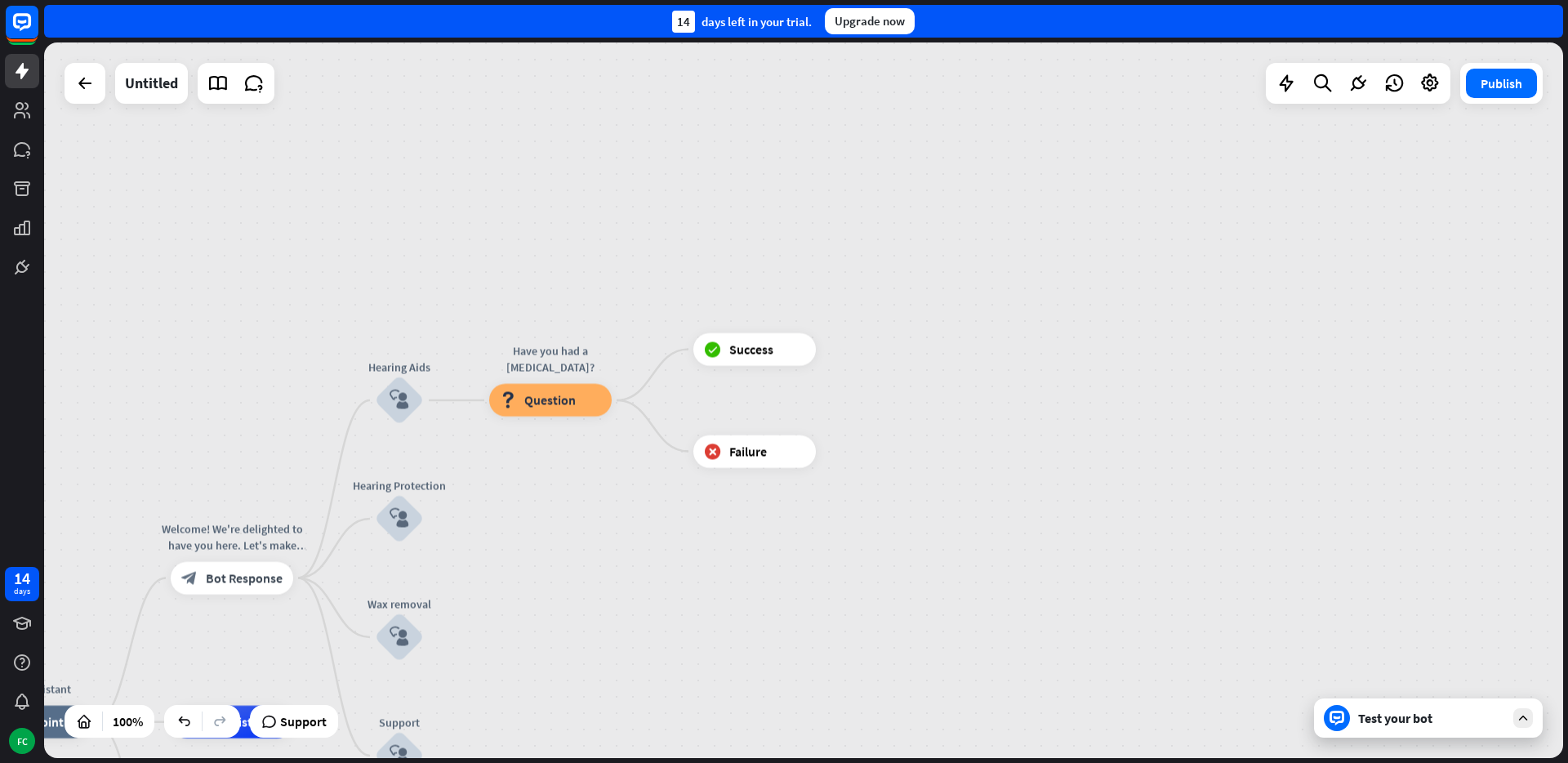
click at [1407, 724] on div "Test your bot" at bounding box center [1432, 718] width 147 height 17
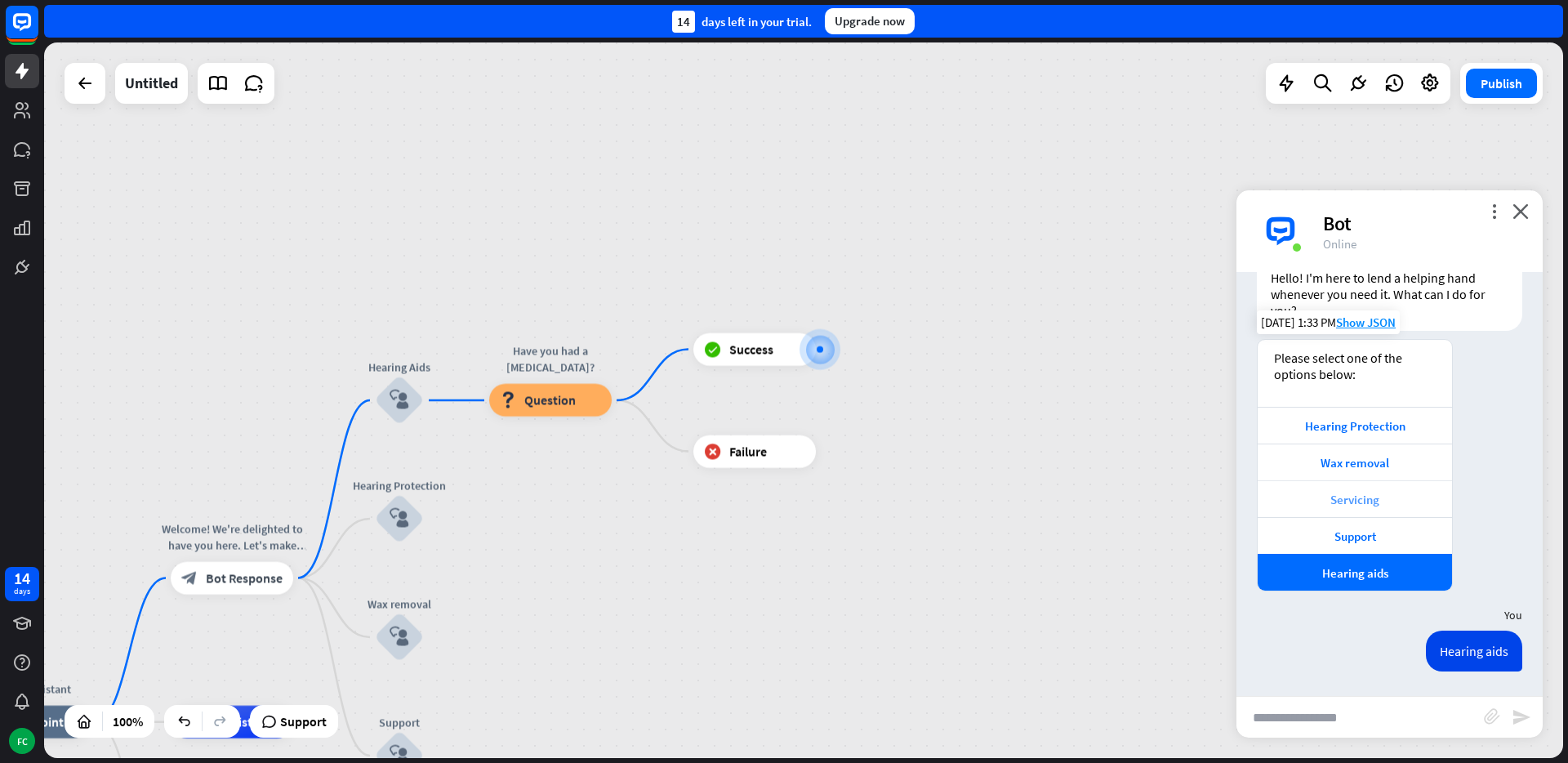
scroll to position [0, 0]
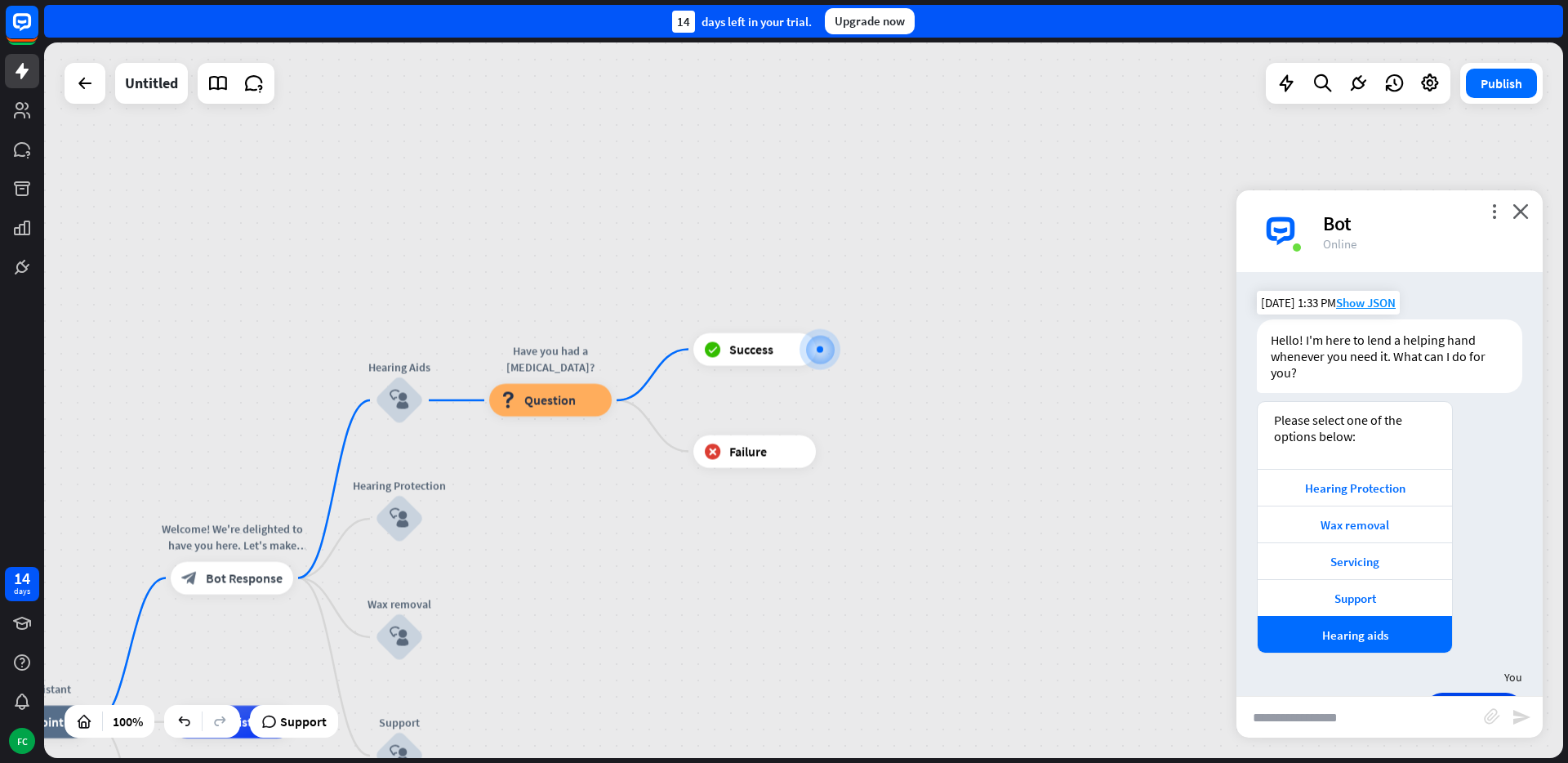
drag, startPoint x: 1327, startPoint y: 467, endPoint x: 1376, endPoint y: 334, distance: 141.7
click at [1371, 348] on div "Bot Hello! I'm here to lend a helping hand whenever you need it. What can I do …" at bounding box center [1389, 483] width 307 height 423
click at [1368, 423] on div "Please select one of the options below:" at bounding box center [1355, 427] width 162 height 32
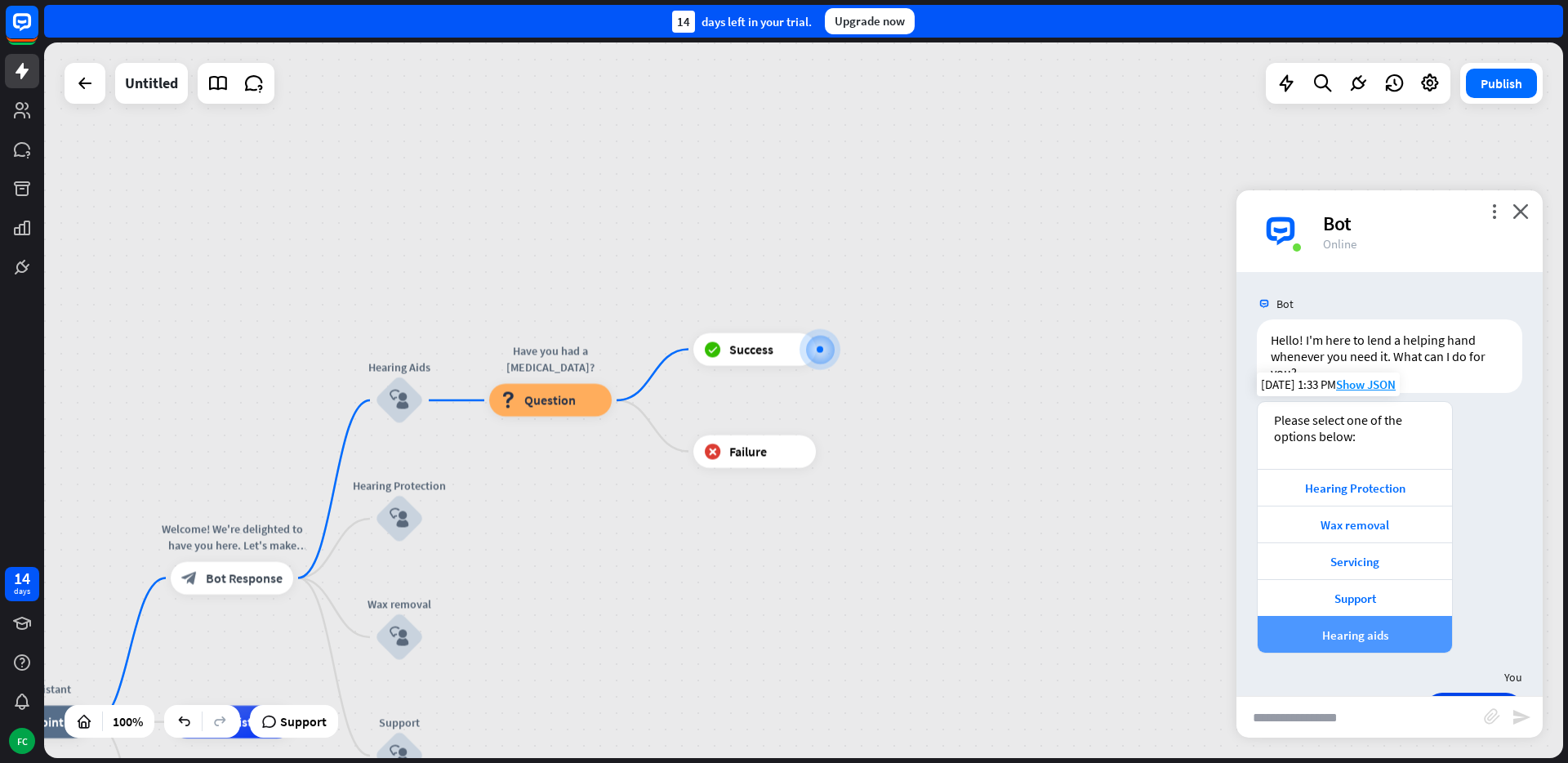
click at [1349, 633] on div "Hearing aids" at bounding box center [1354, 634] width 178 height 16
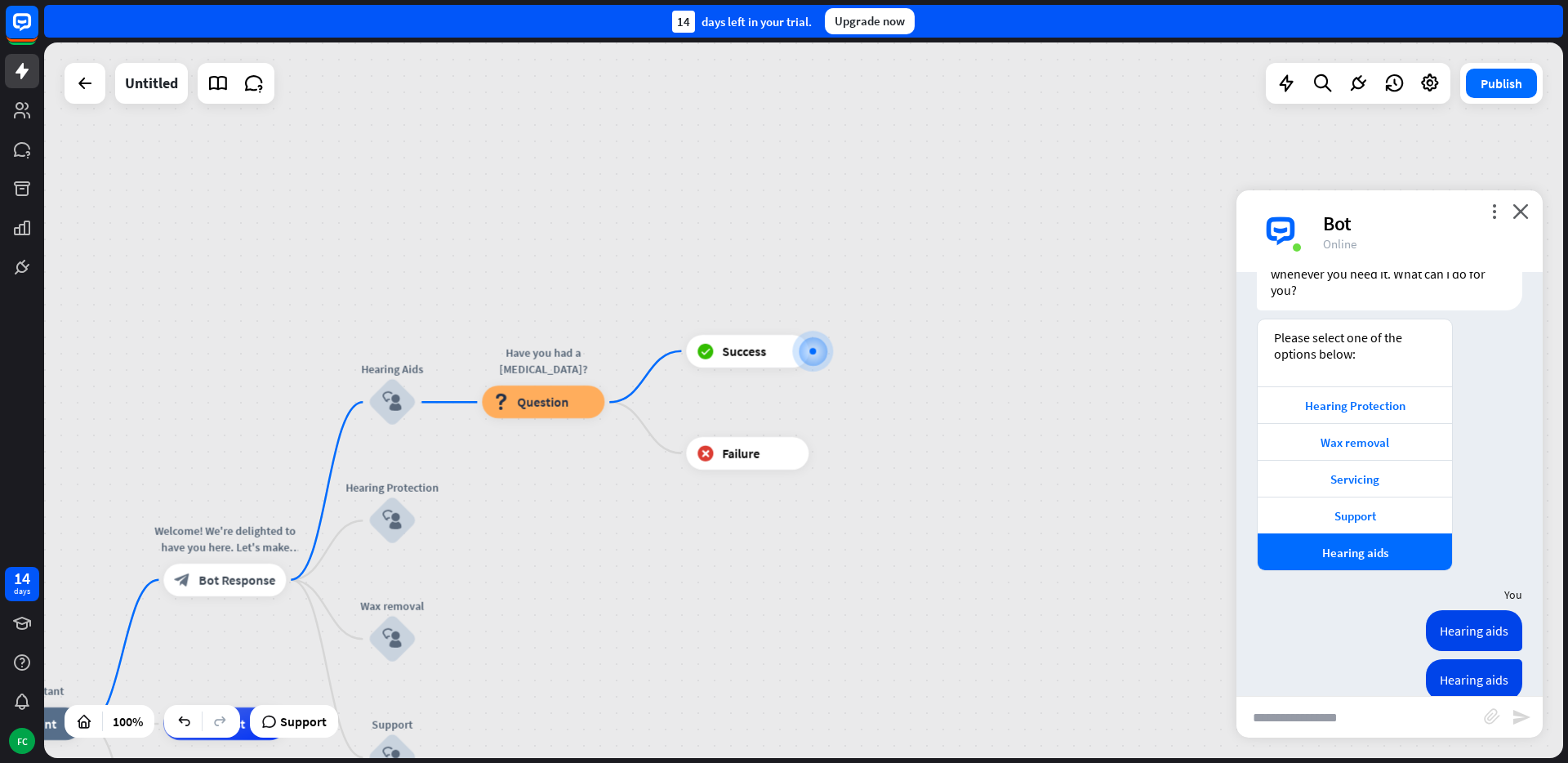
scroll to position [111, 0]
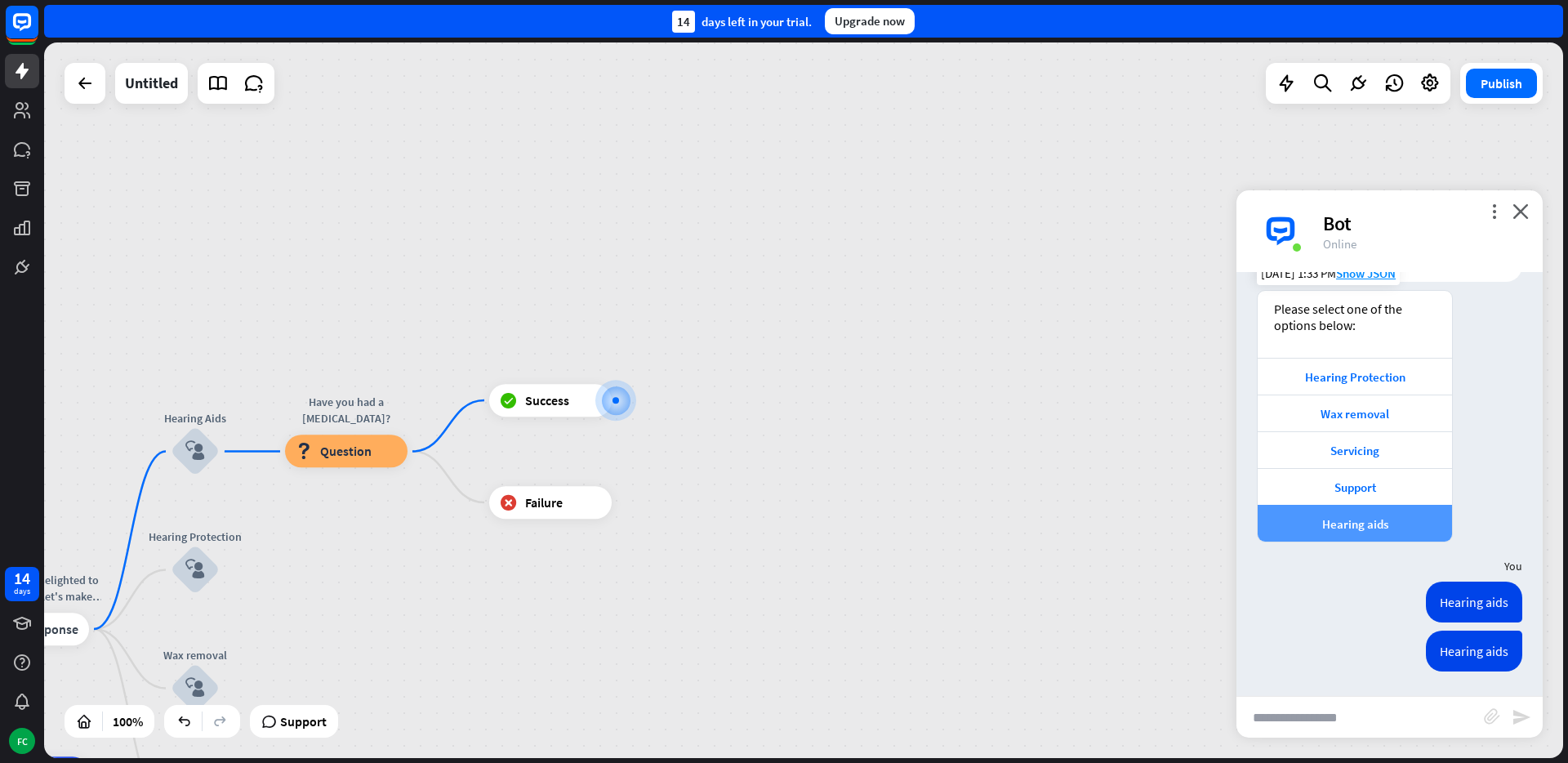
click at [1342, 526] on div "Hearing aids" at bounding box center [1354, 524] width 178 height 16
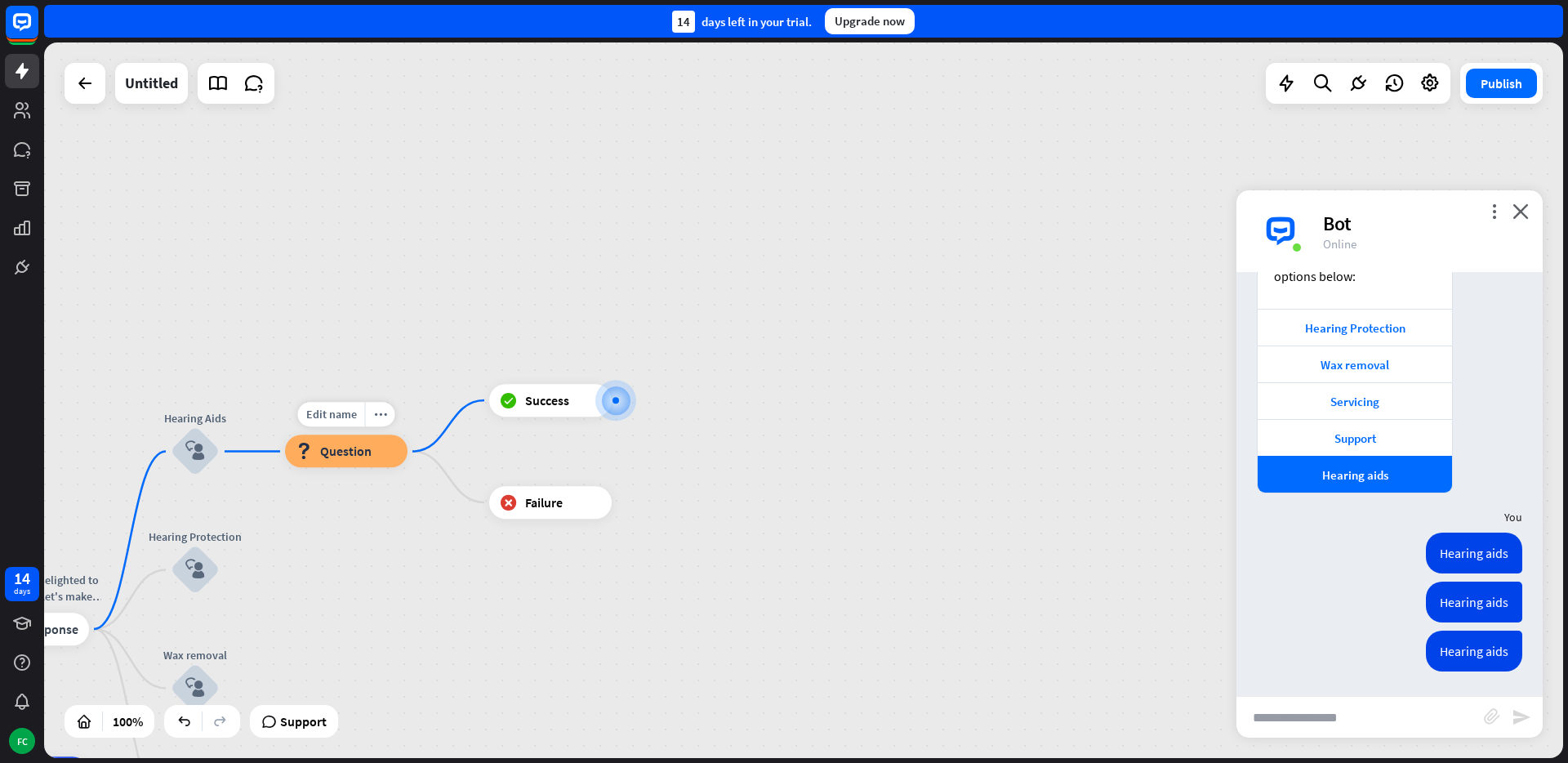
click at [354, 463] on div "block_question Question" at bounding box center [346, 451] width 122 height 32
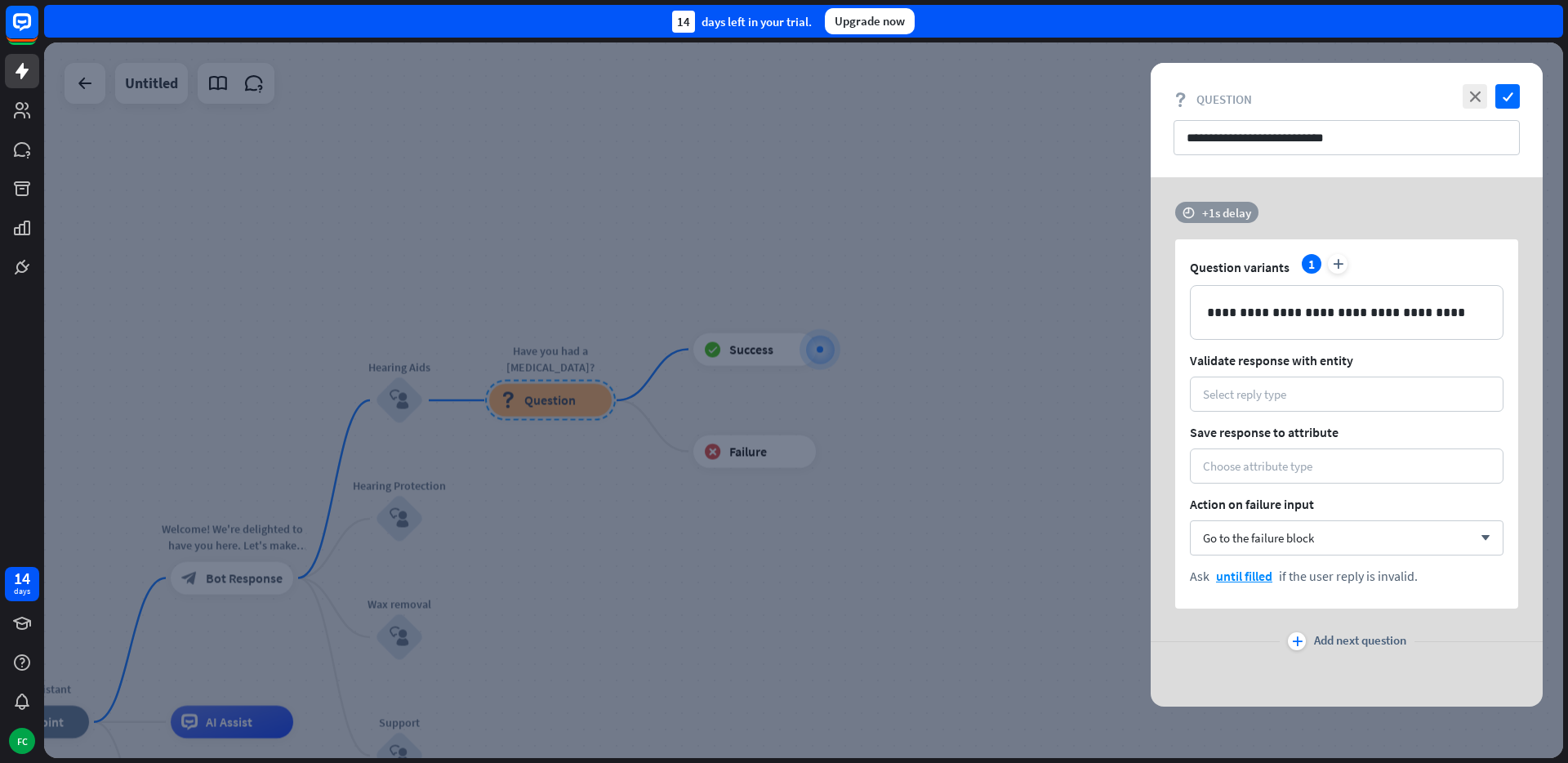
click at [1209, 206] on div "+1s delay" at bounding box center [1226, 213] width 49 height 16
click at [1347, 213] on div at bounding box center [1357, 212] width 261 height 5
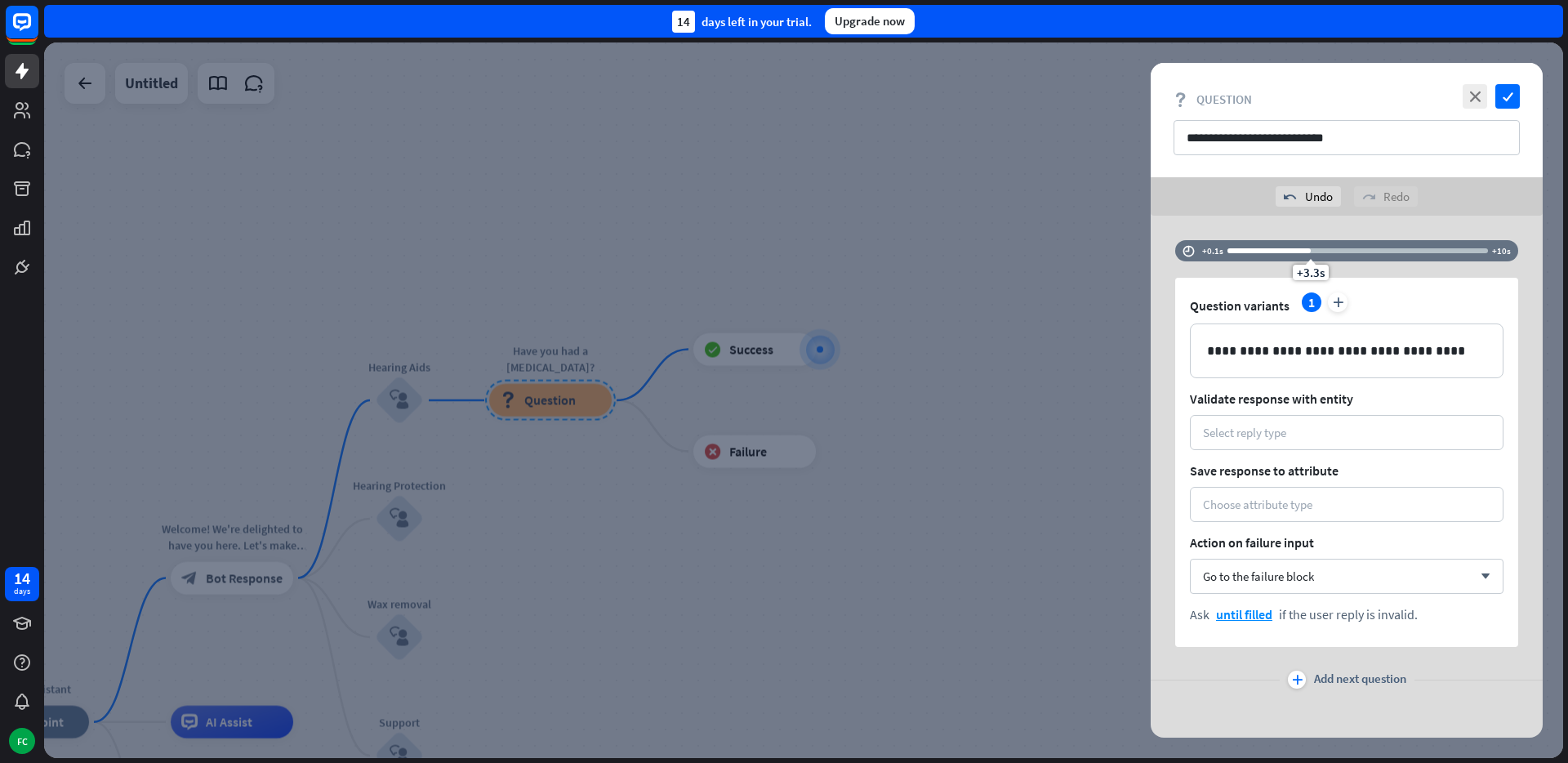
drag, startPoint x: 1343, startPoint y: 249, endPoint x: 1310, endPoint y: 251, distance: 33.1
click at [1310, 251] on div "+3.3s" at bounding box center [1311, 250] width 11 height 11
click at [1314, 566] on div "Go to the failure block arrow_down" at bounding box center [1347, 576] width 314 height 35
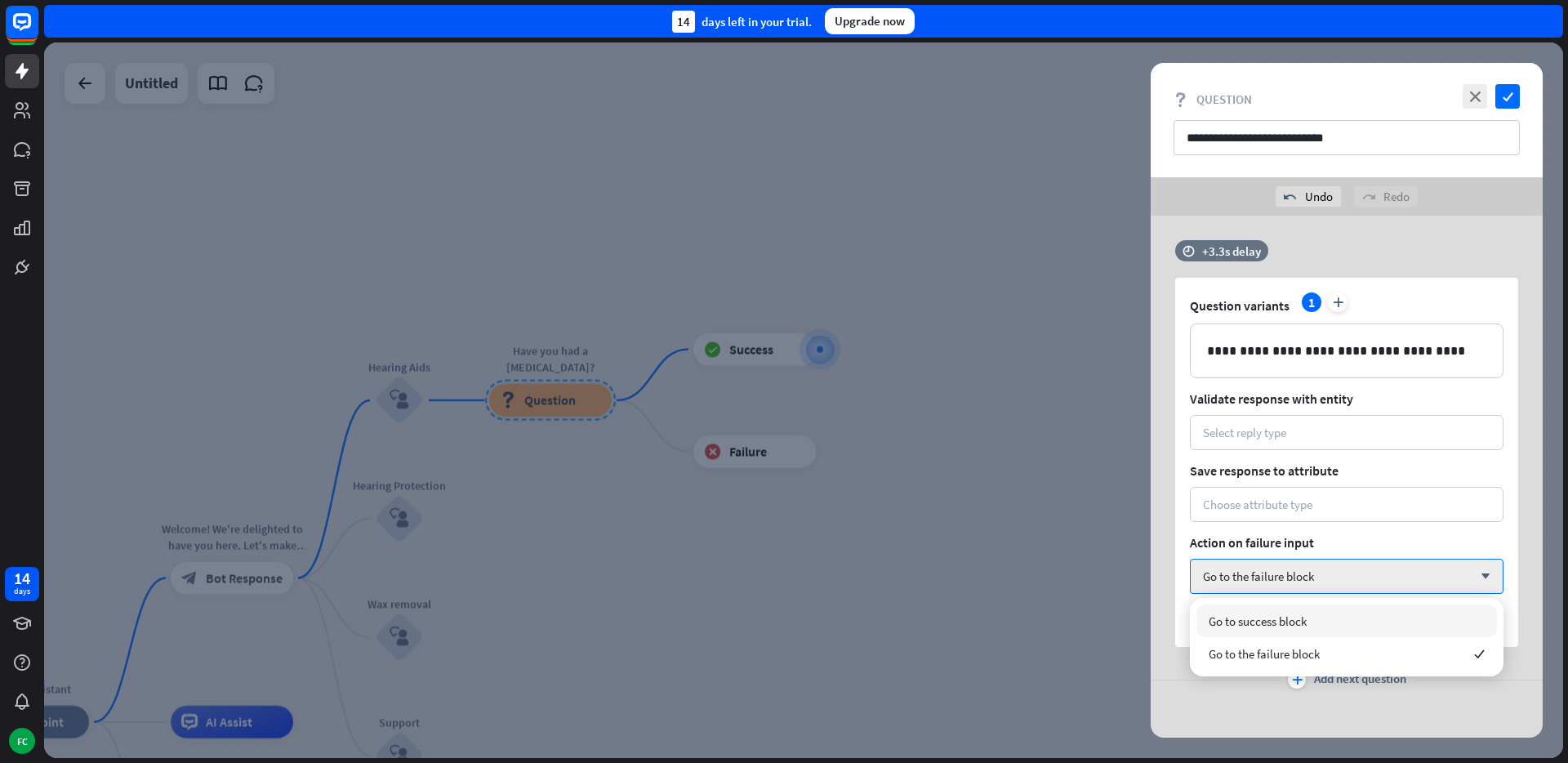
click at [1312, 618] on div "Go to success block" at bounding box center [1347, 619] width 300 height 32
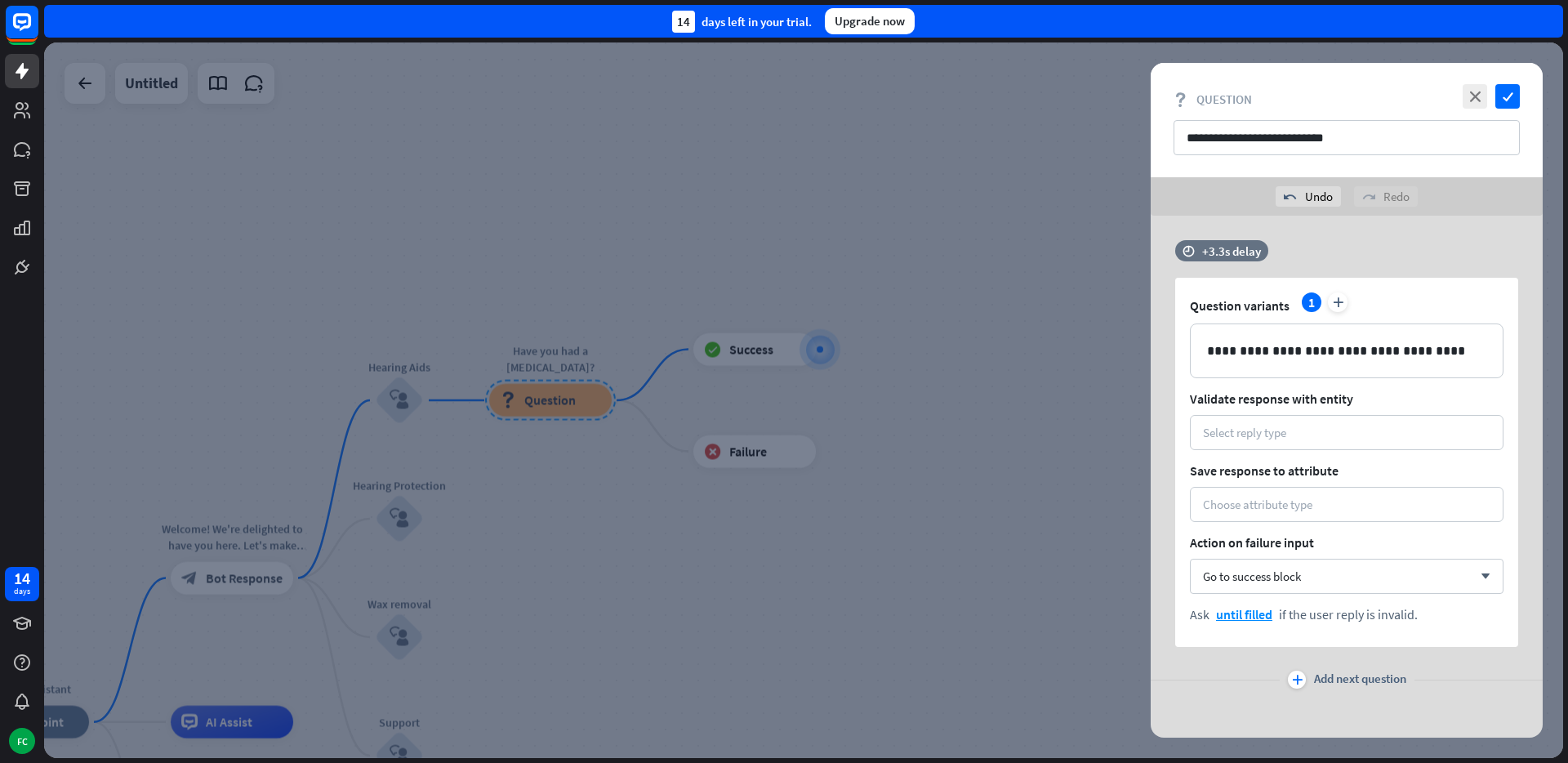
click at [1295, 676] on icon "plus" at bounding box center [1297, 679] width 11 height 10
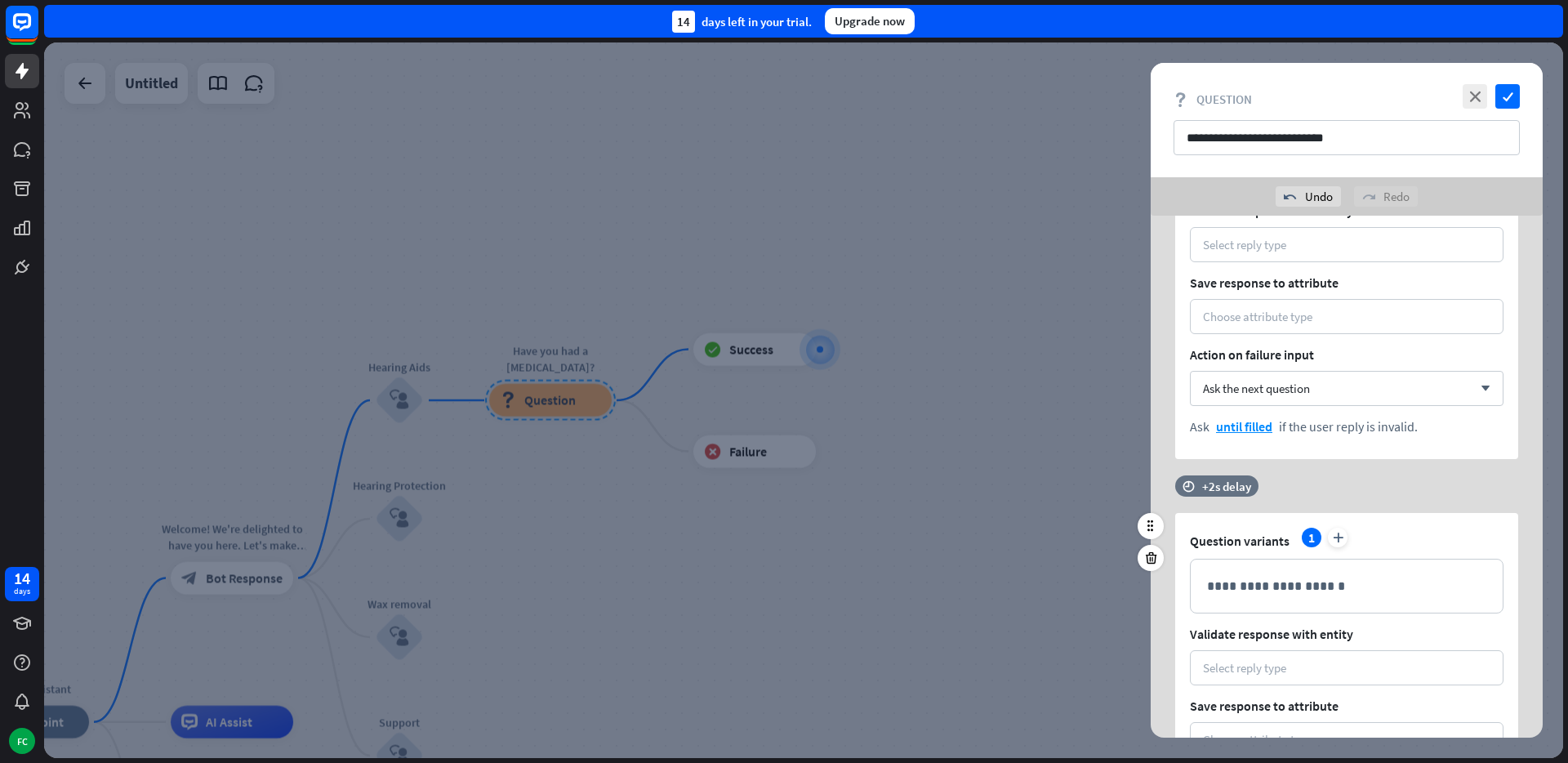
scroll to position [204, 0]
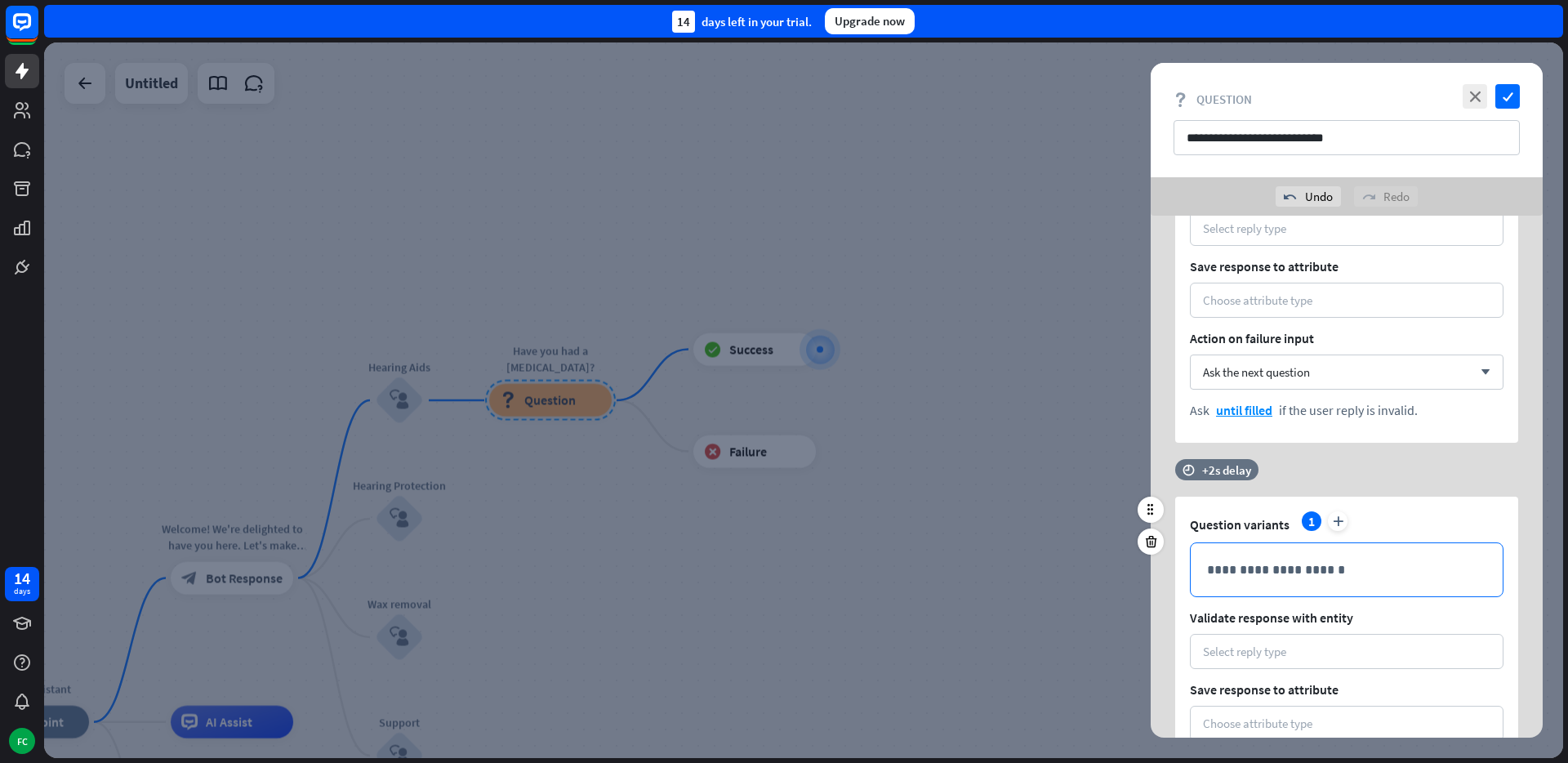
click at [1282, 575] on p "**********" at bounding box center [1346, 570] width 279 height 20
click at [1222, 467] on div "+2s delay" at bounding box center [1226, 468] width 49 height 16
click at [1483, 468] on div at bounding box center [1357, 468] width 261 height 5
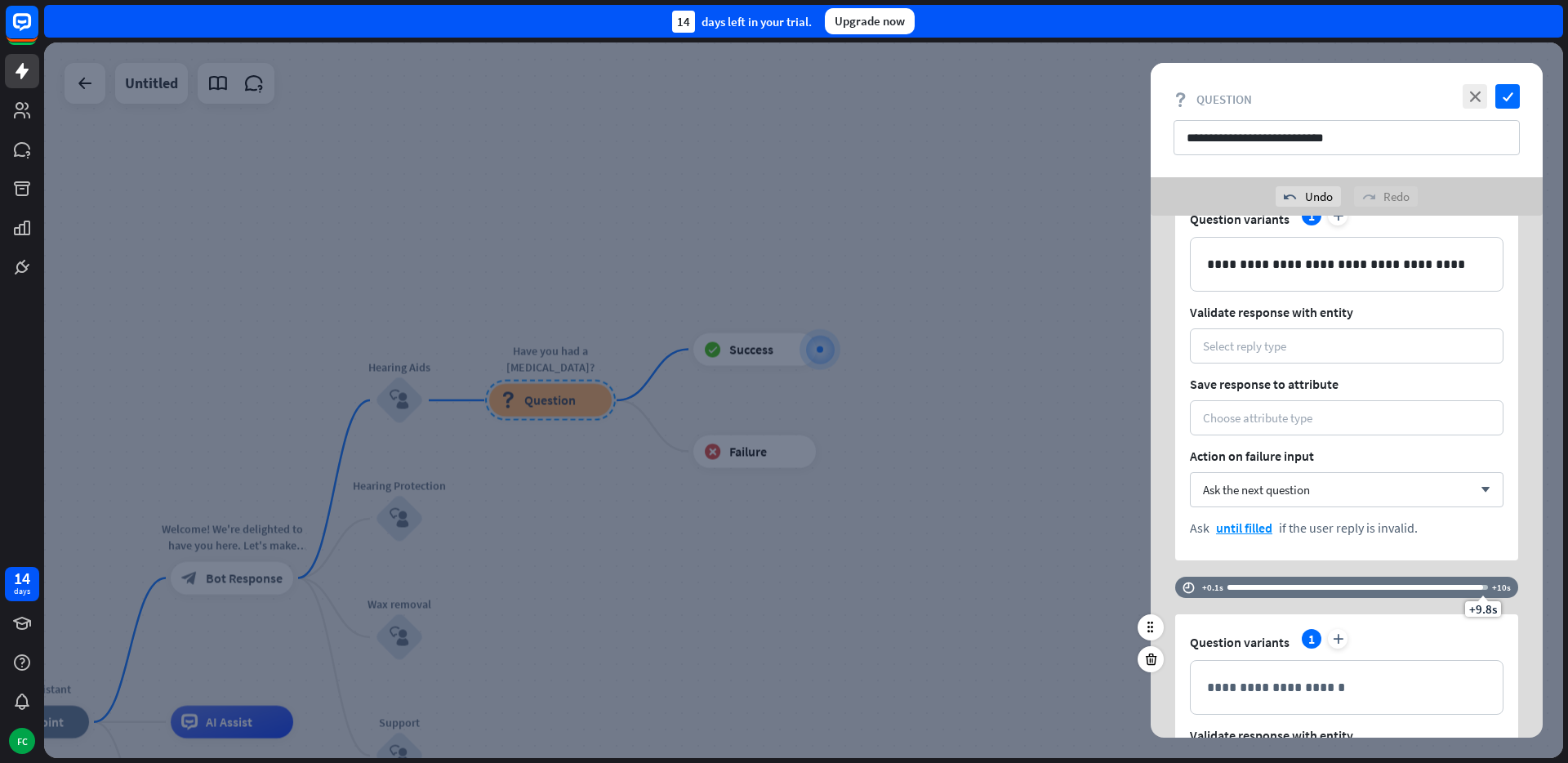
scroll to position [0, 0]
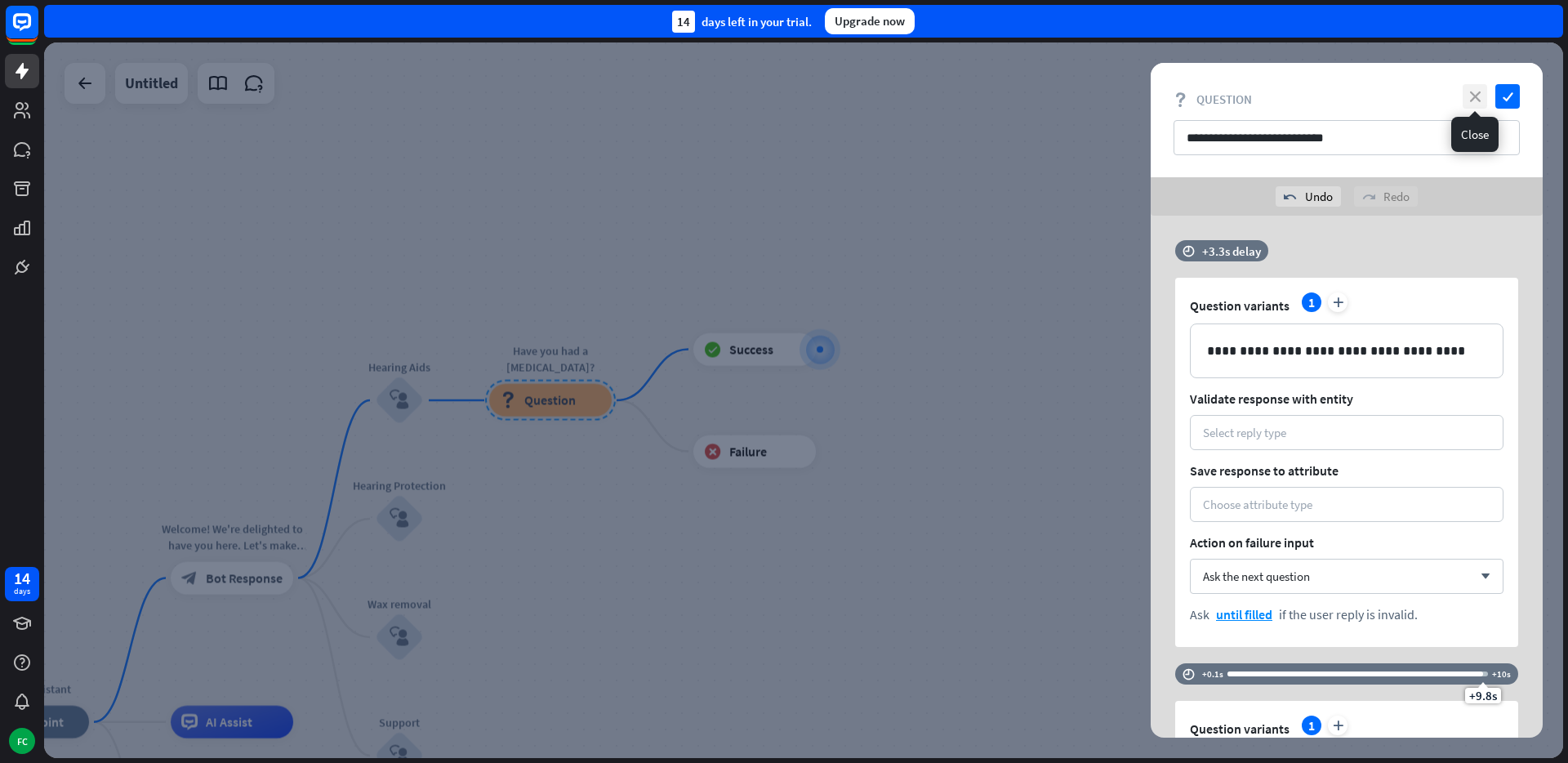
click at [1473, 93] on icon "close" at bounding box center [1475, 96] width 25 height 25
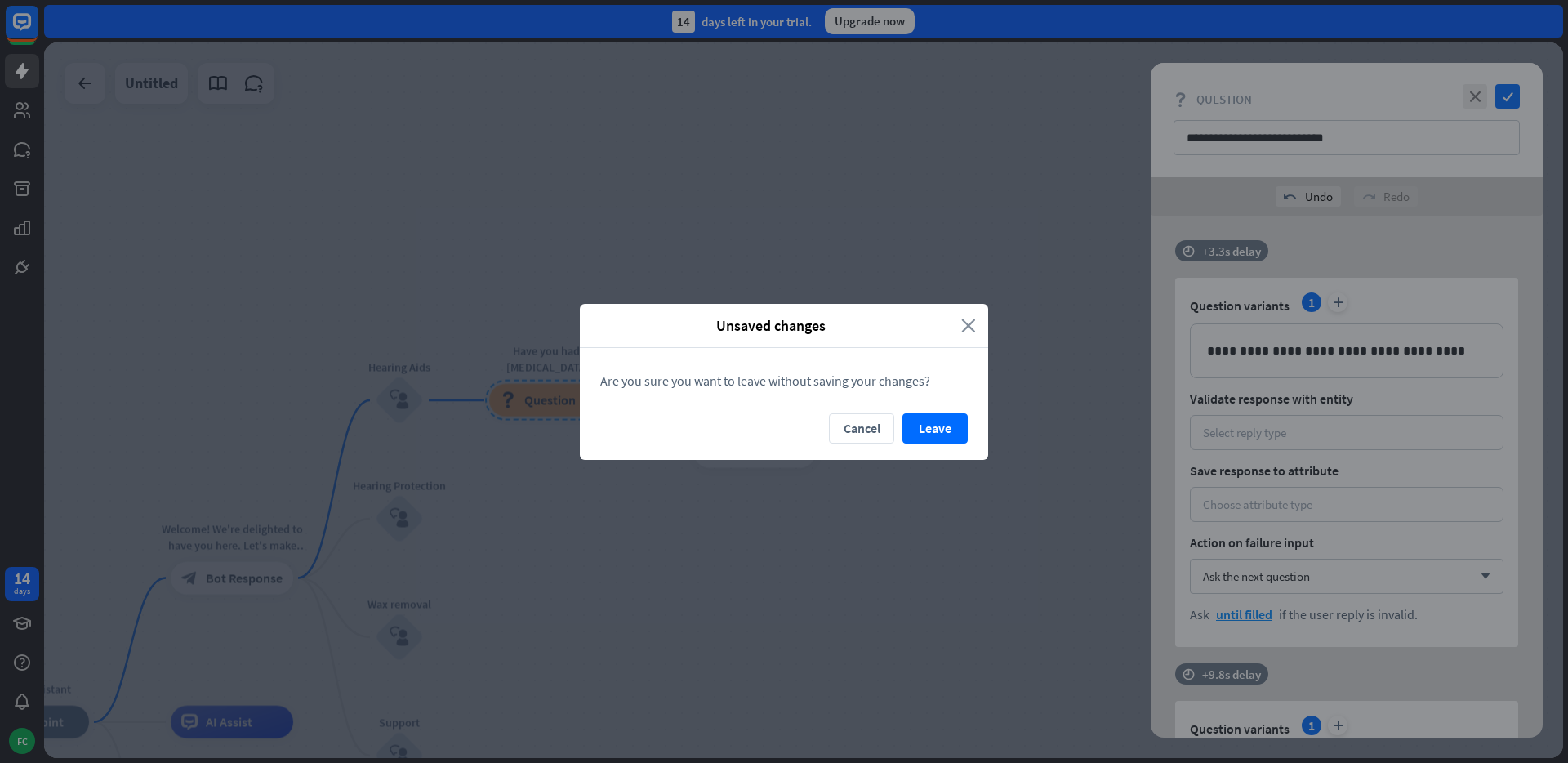
click at [968, 324] on icon "close" at bounding box center [969, 325] width 15 height 18
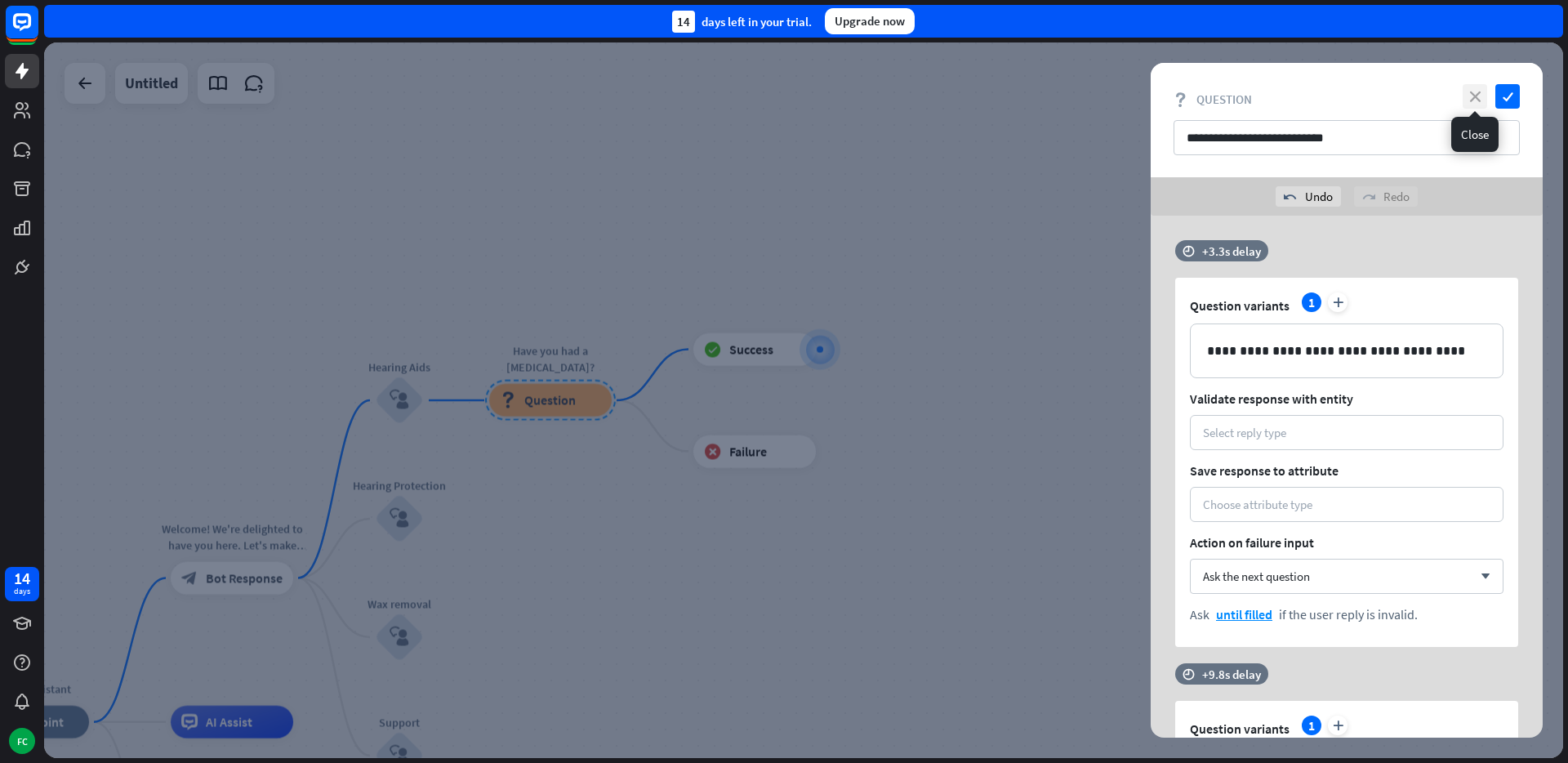
click at [1476, 94] on icon "close" at bounding box center [1475, 96] width 25 height 25
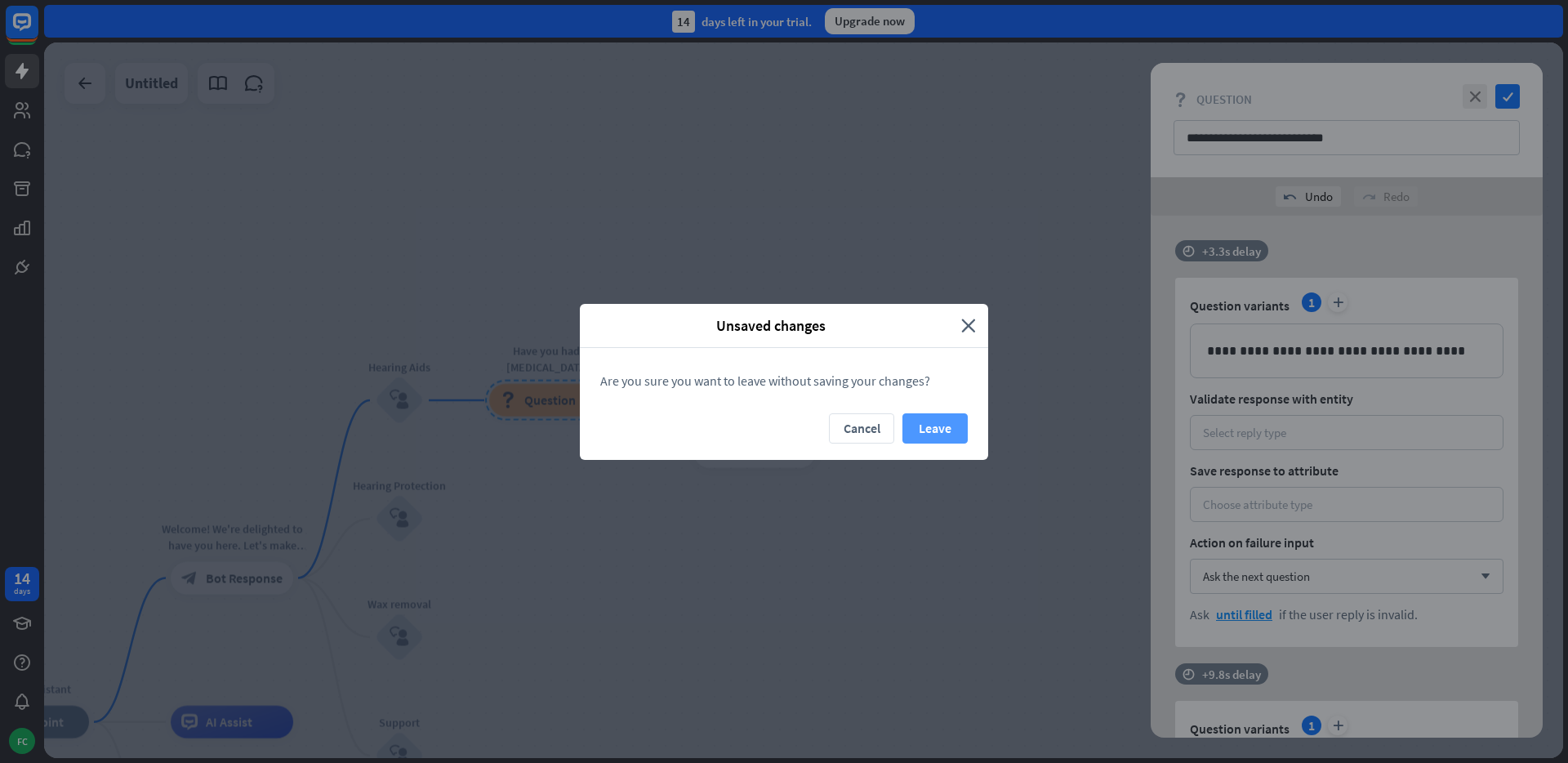
click at [923, 428] on button "Leave" at bounding box center [935, 428] width 65 height 30
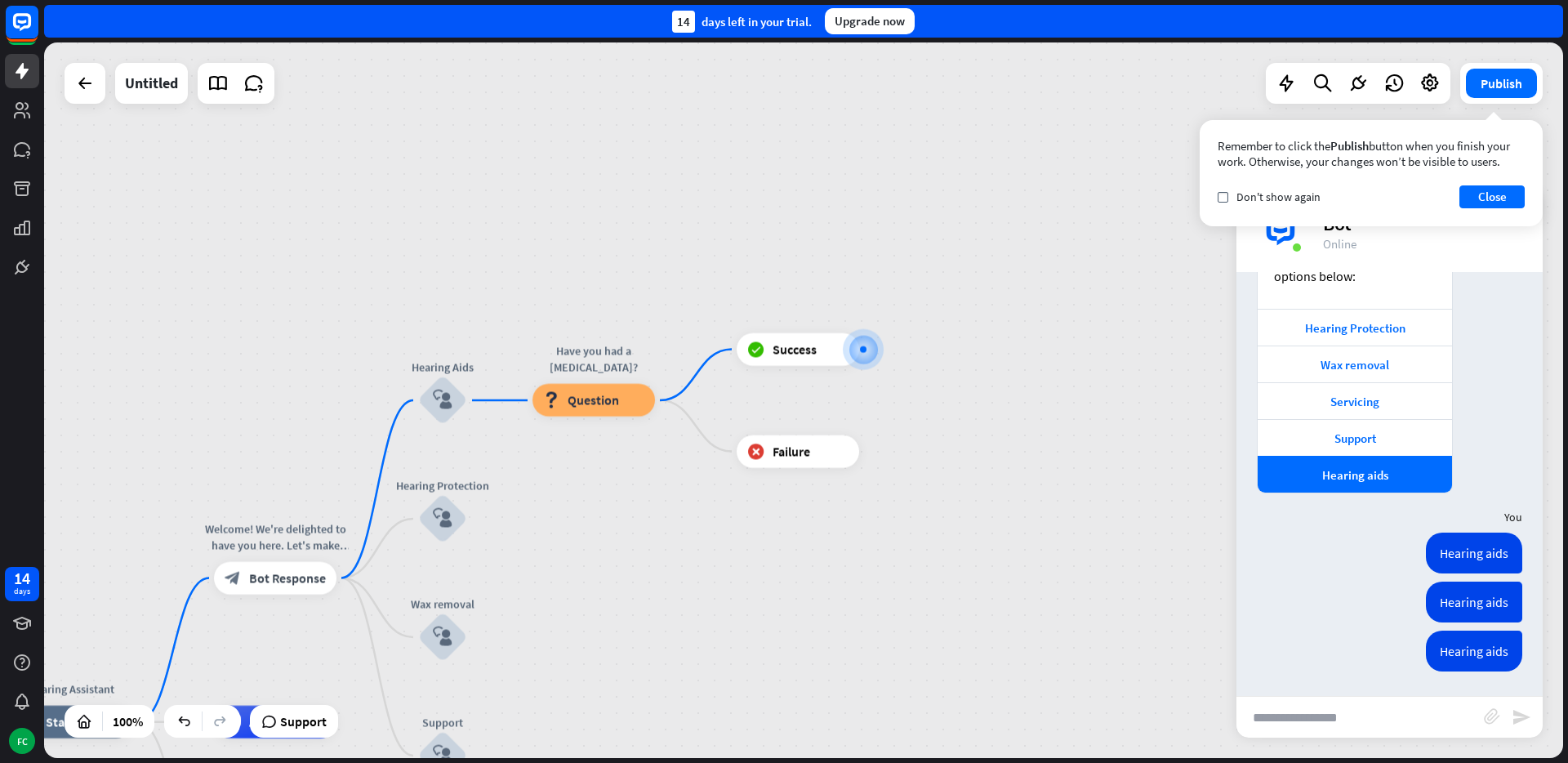
click at [1527, 214] on div "Remember to click the Publish button when you finish your work. Otherwise, your…" at bounding box center [1371, 172] width 343 height 106
click at [1495, 180] on div "Remember to click the Publish button when you finish your work. Otherwise, your…" at bounding box center [1371, 172] width 343 height 106
click at [1494, 191] on button "Close" at bounding box center [1492, 196] width 65 height 23
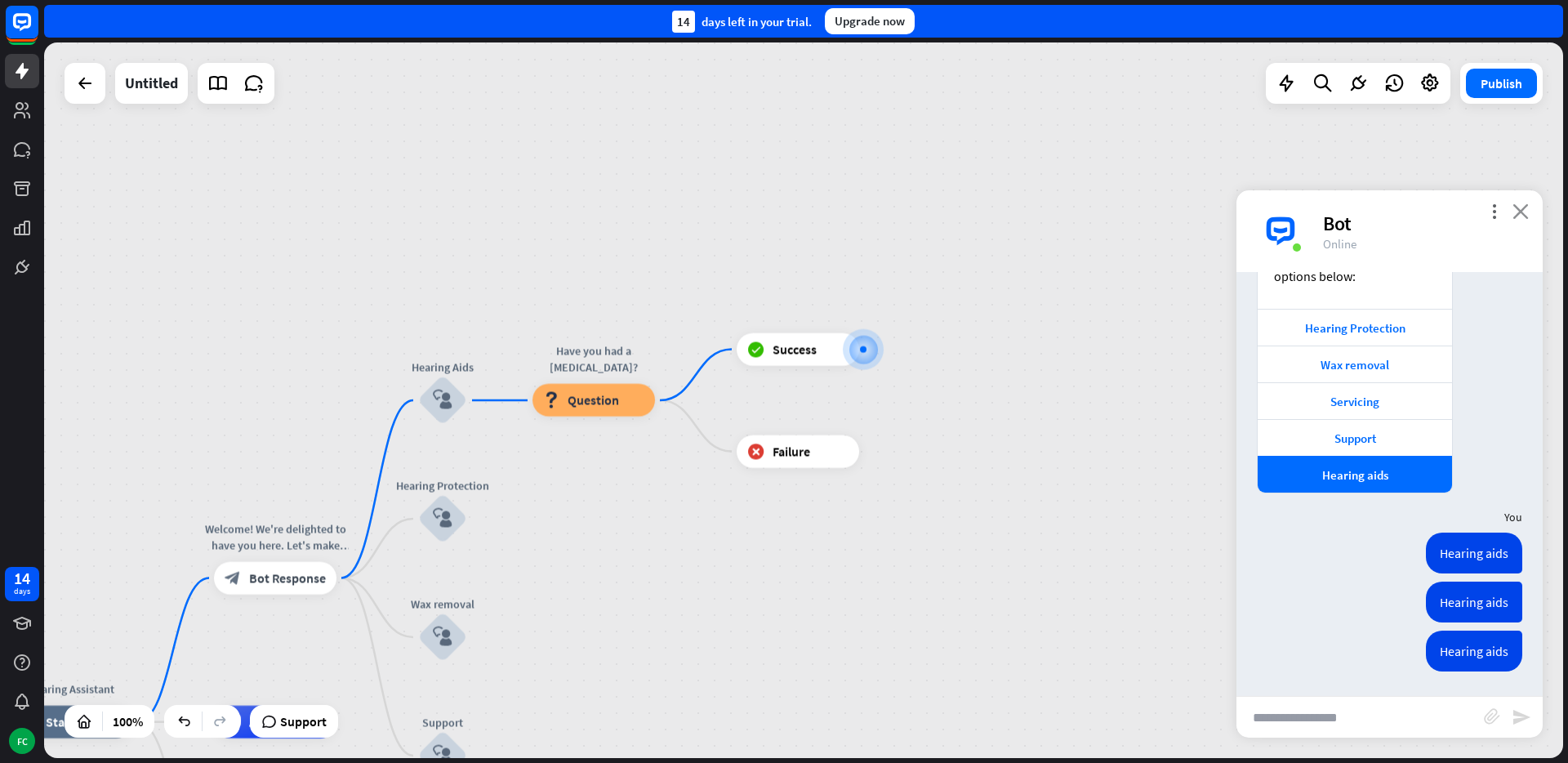
click at [1516, 204] on icon "close" at bounding box center [1521, 211] width 17 height 16
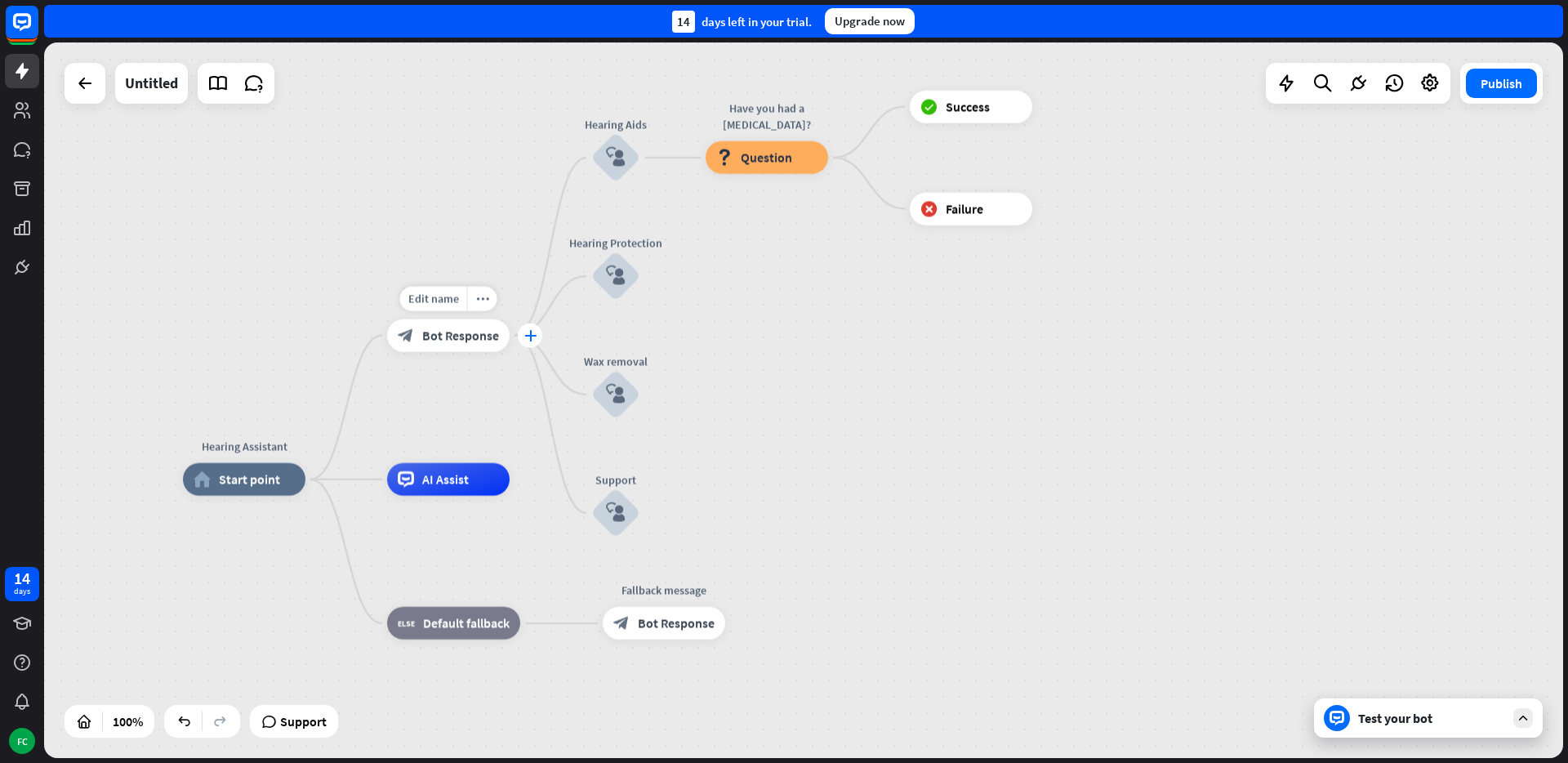
click at [531, 338] on icon "plus" at bounding box center [530, 335] width 12 height 11
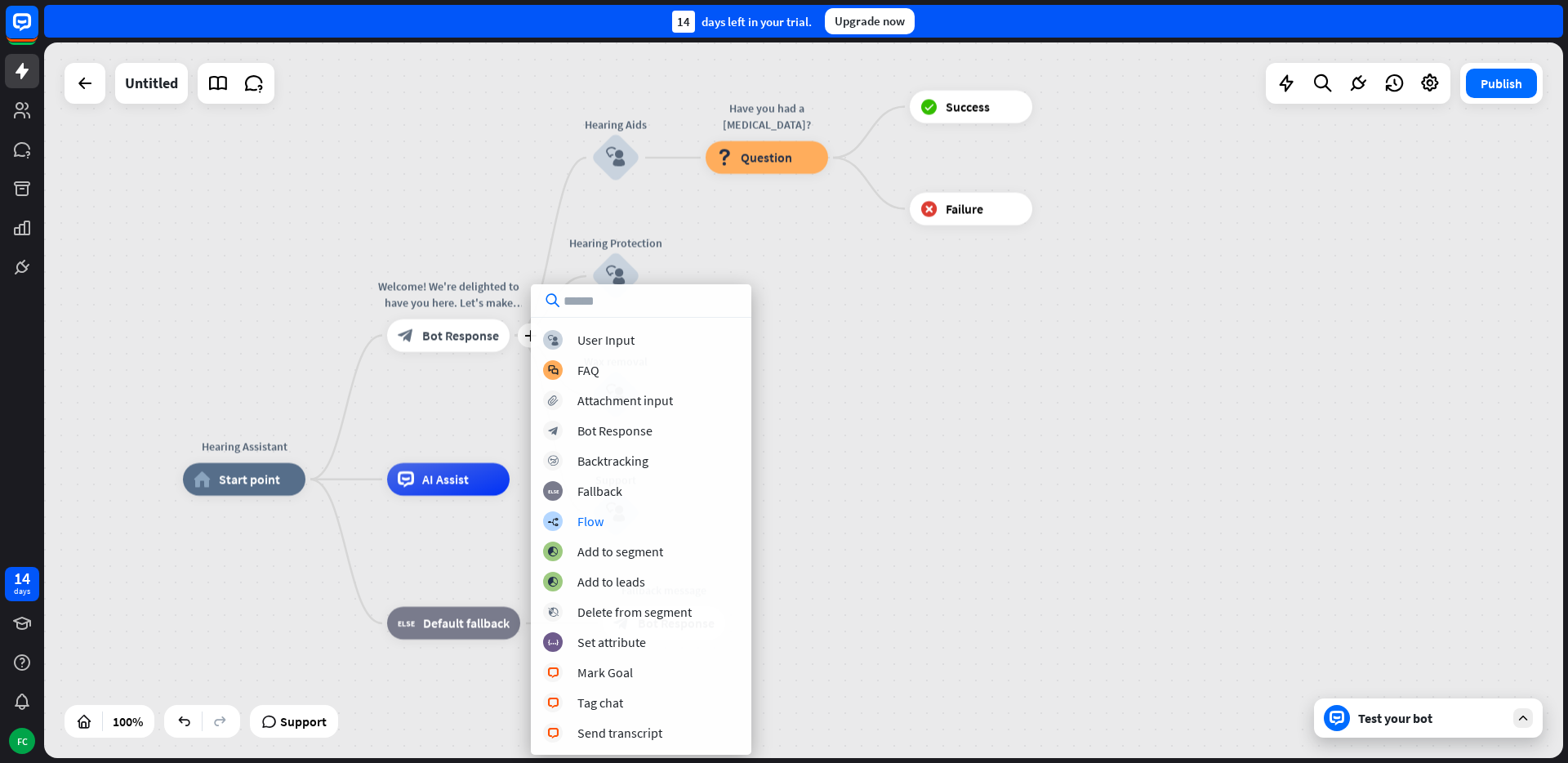
click at [887, 444] on div "Hearing Assistant home_2 Start point plus Welcome! We're delighted to have you …" at bounding box center [804, 399] width 1519 height 715
